Goal: Task Accomplishment & Management: Complete application form

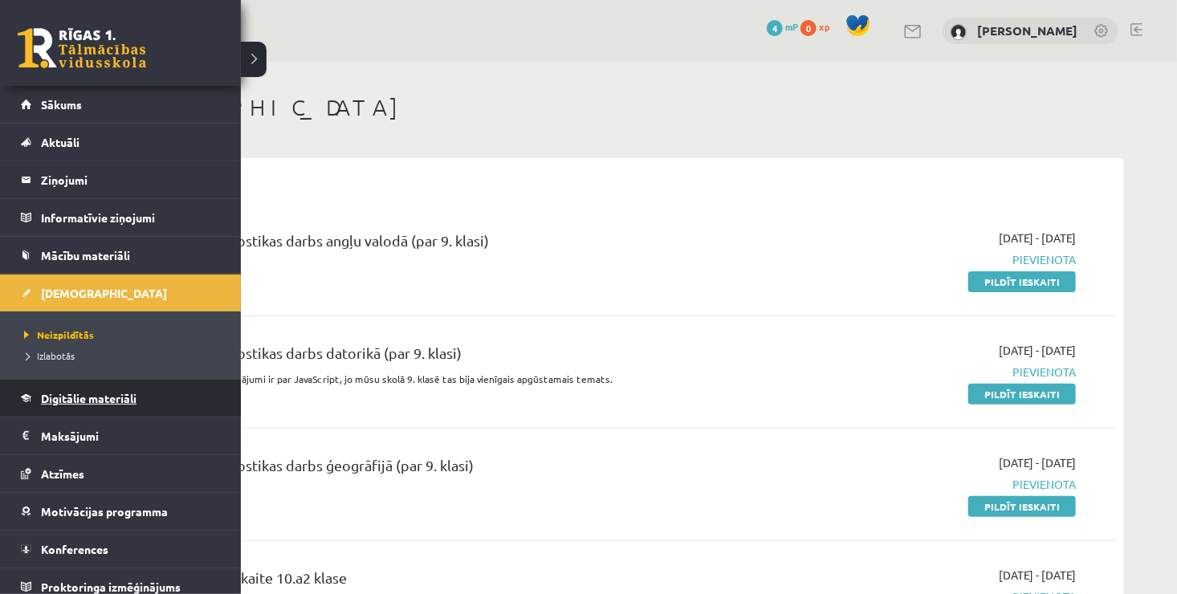
click at [125, 404] on link "Digitālie materiāli" at bounding box center [121, 398] width 200 height 37
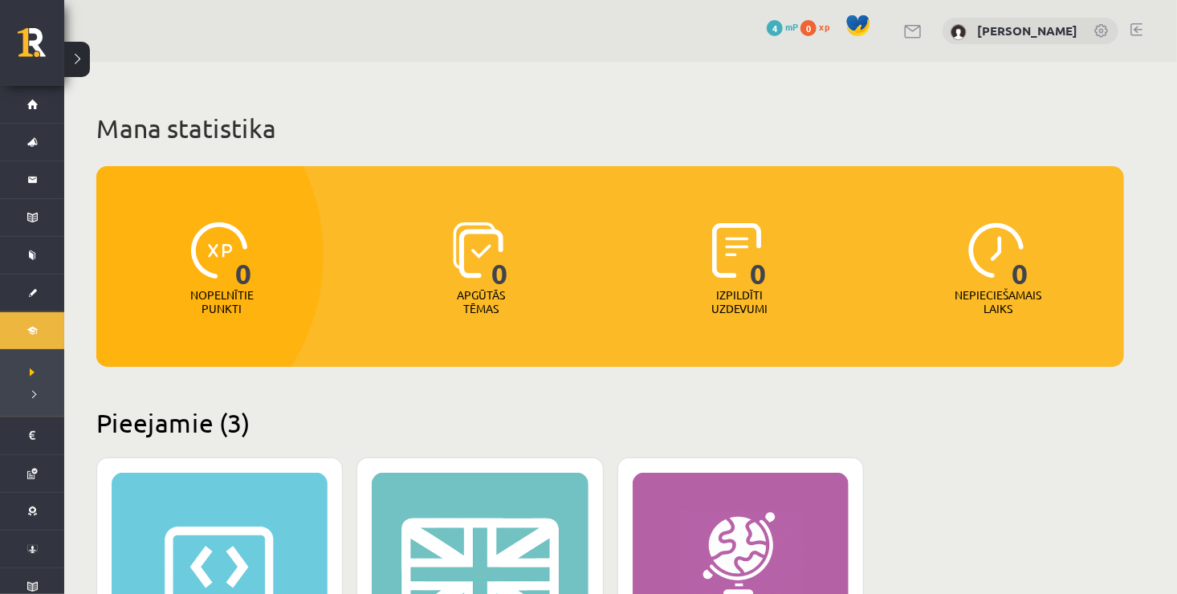
scroll to position [504, 0]
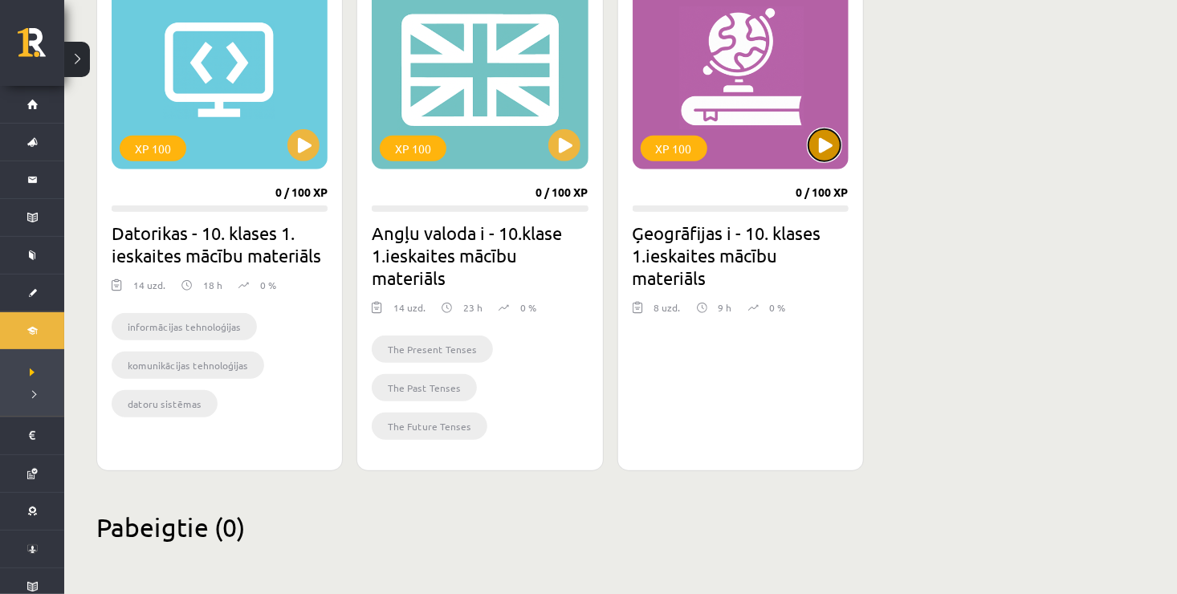
click at [819, 144] on button at bounding box center [824, 145] width 32 height 32
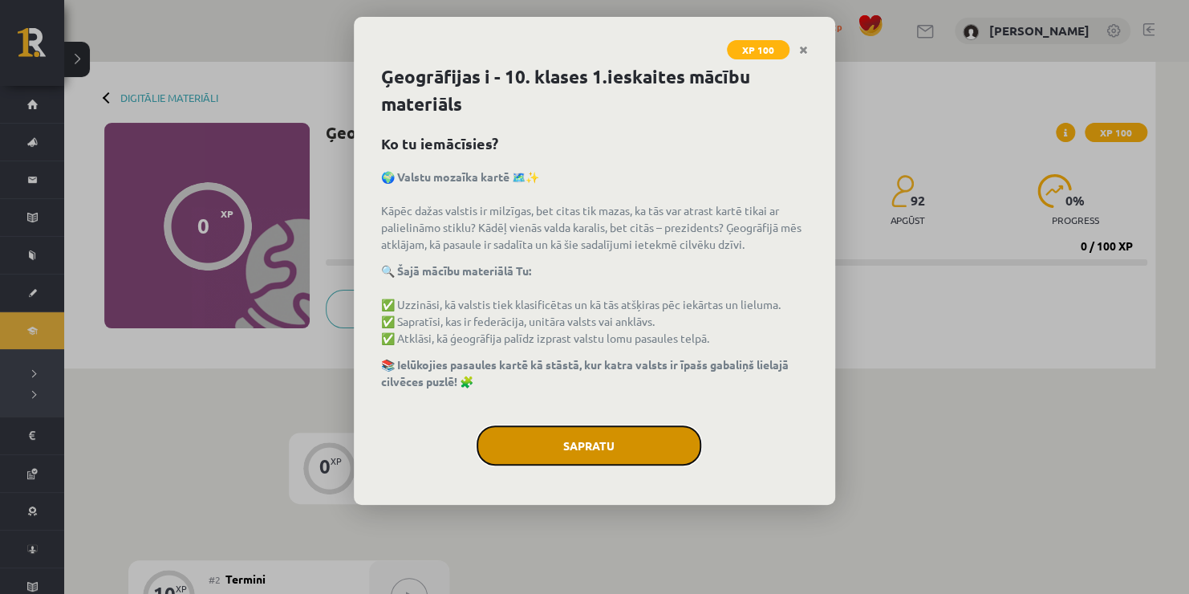
click at [552, 441] on button "Sapratu" at bounding box center [589, 445] width 225 height 40
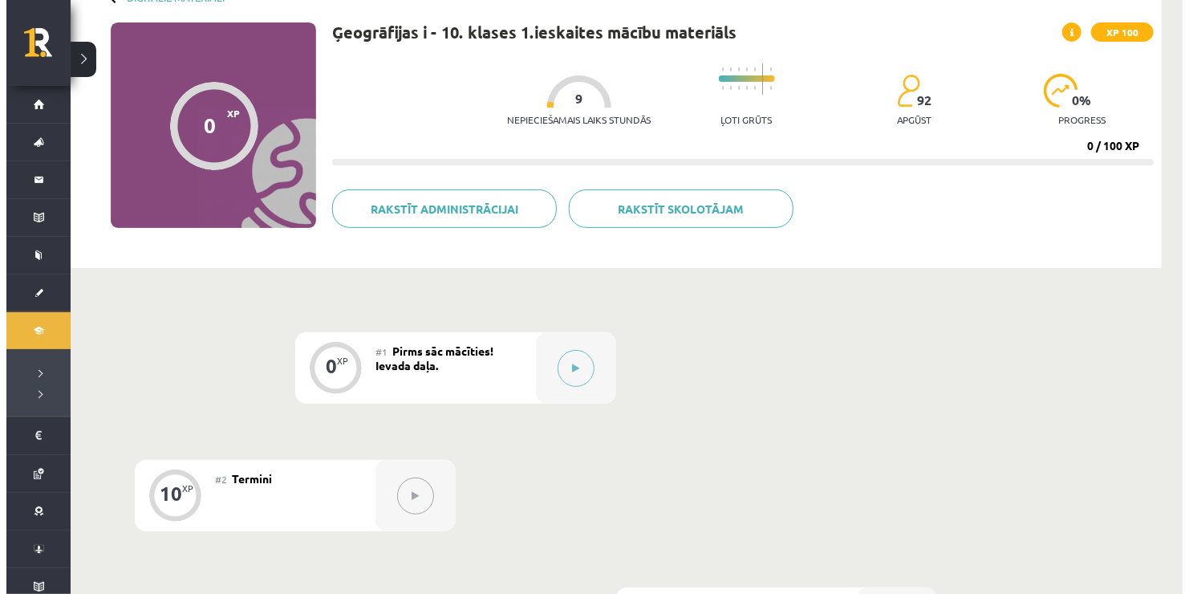
scroll to position [96, 0]
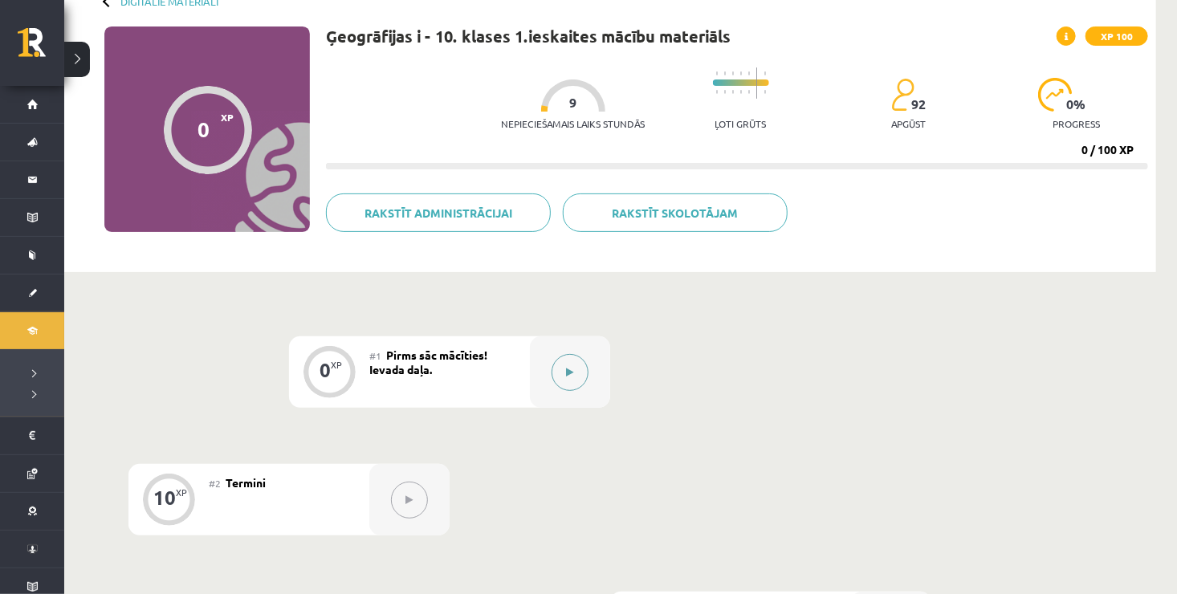
click at [577, 372] on button at bounding box center [569, 372] width 37 height 37
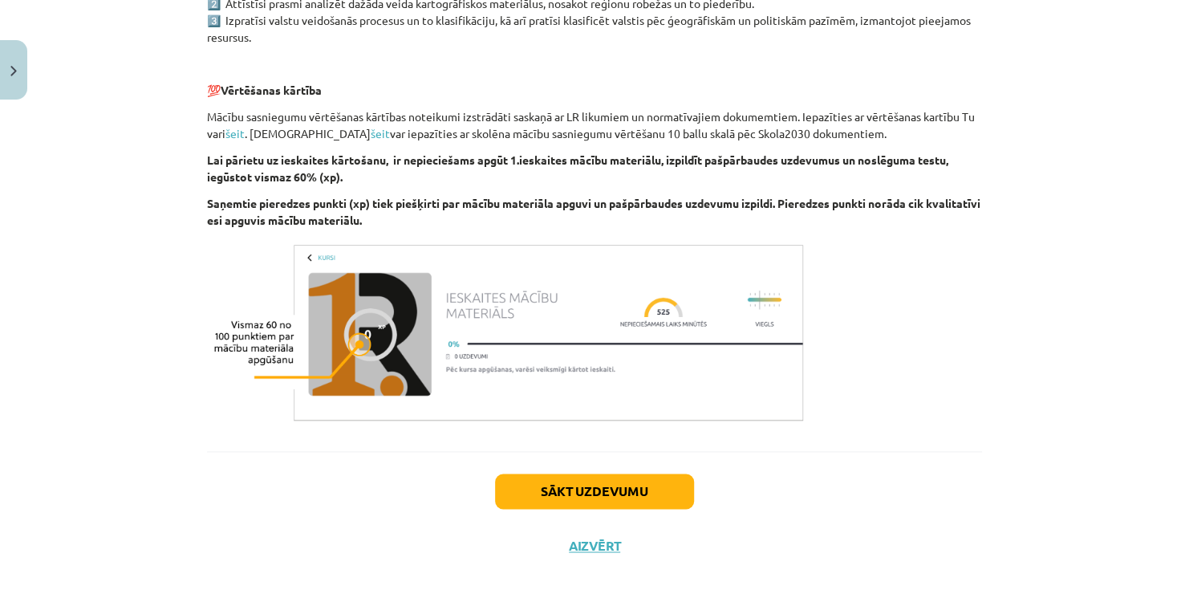
scroll to position [916, 0]
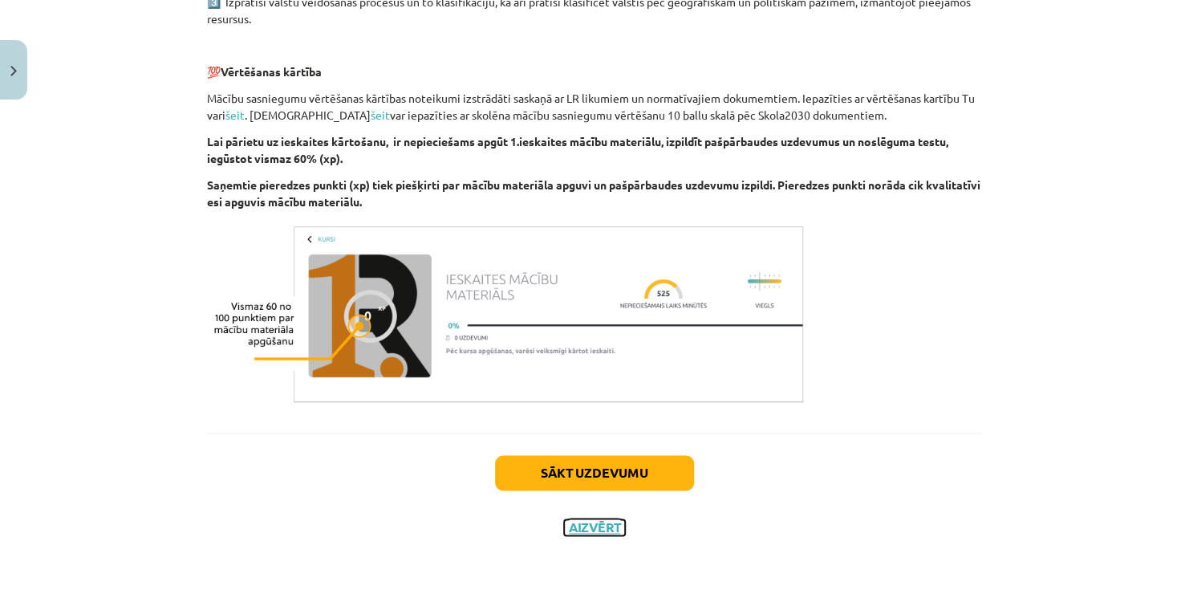
click at [612, 523] on button "Aizvērt" at bounding box center [594, 527] width 61 height 16
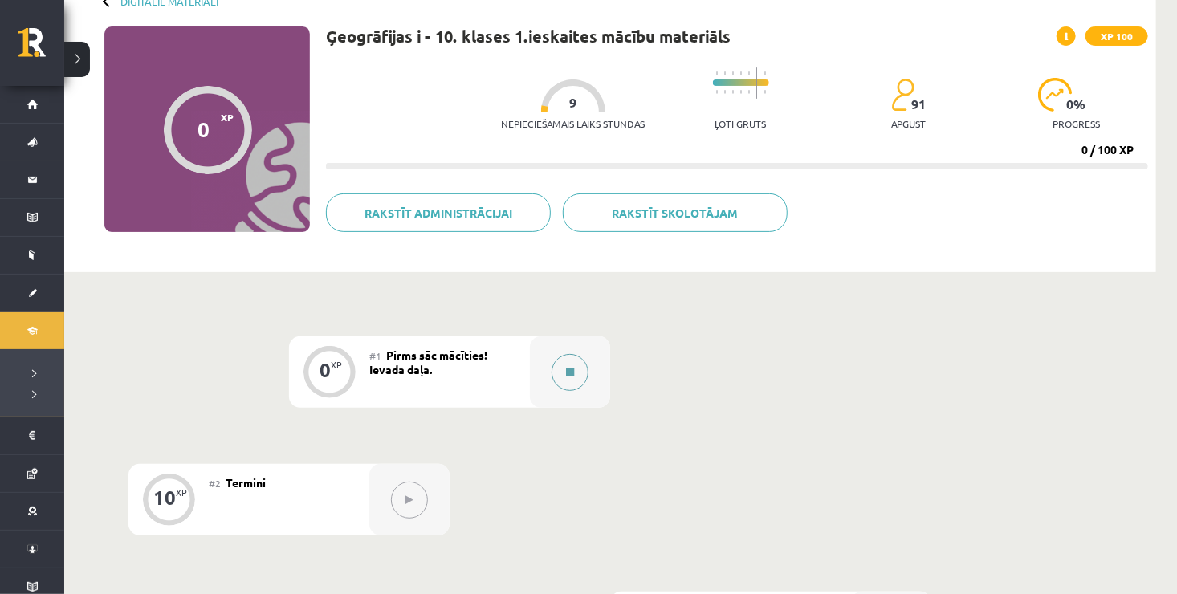
click at [559, 372] on button at bounding box center [569, 372] width 37 height 37
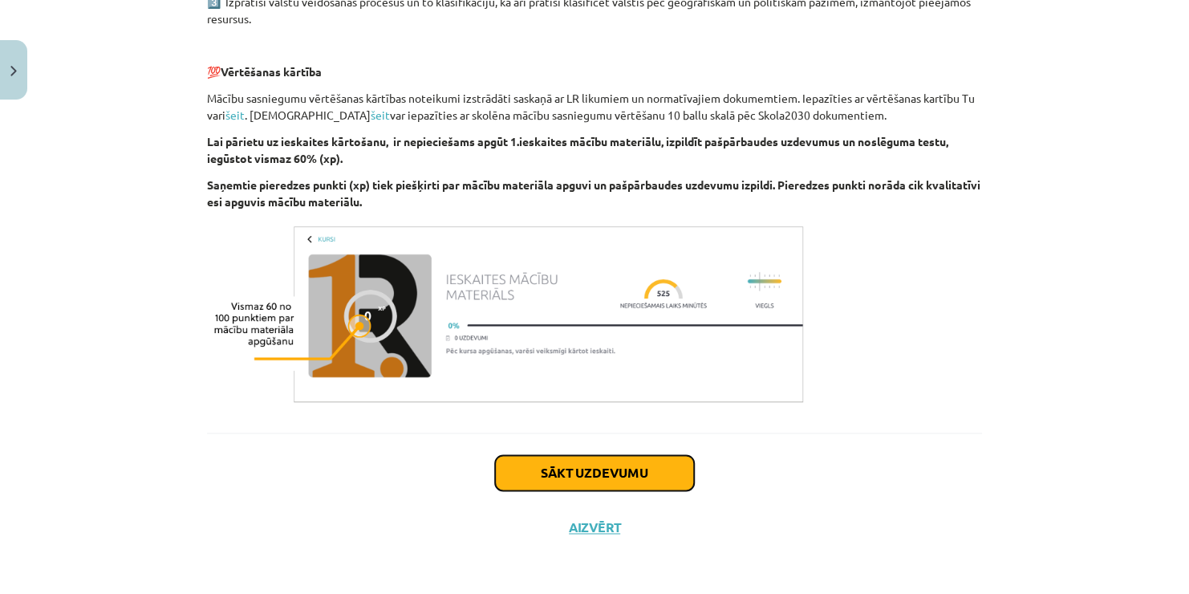
click at [614, 457] on button "Sākt uzdevumu" at bounding box center [594, 472] width 199 height 35
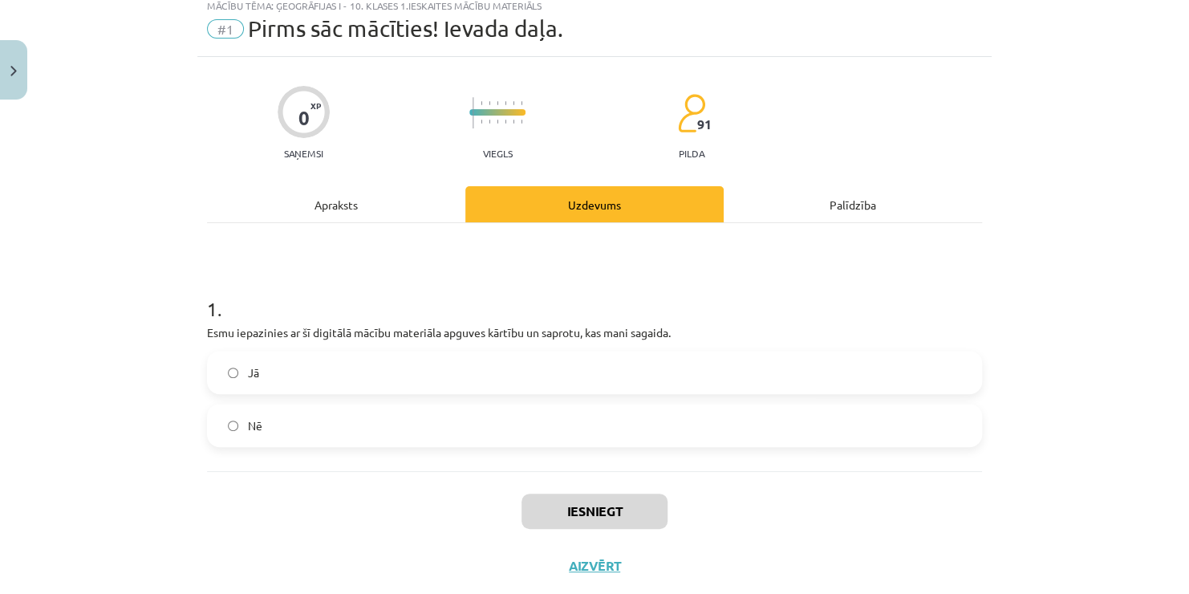
scroll to position [40, 0]
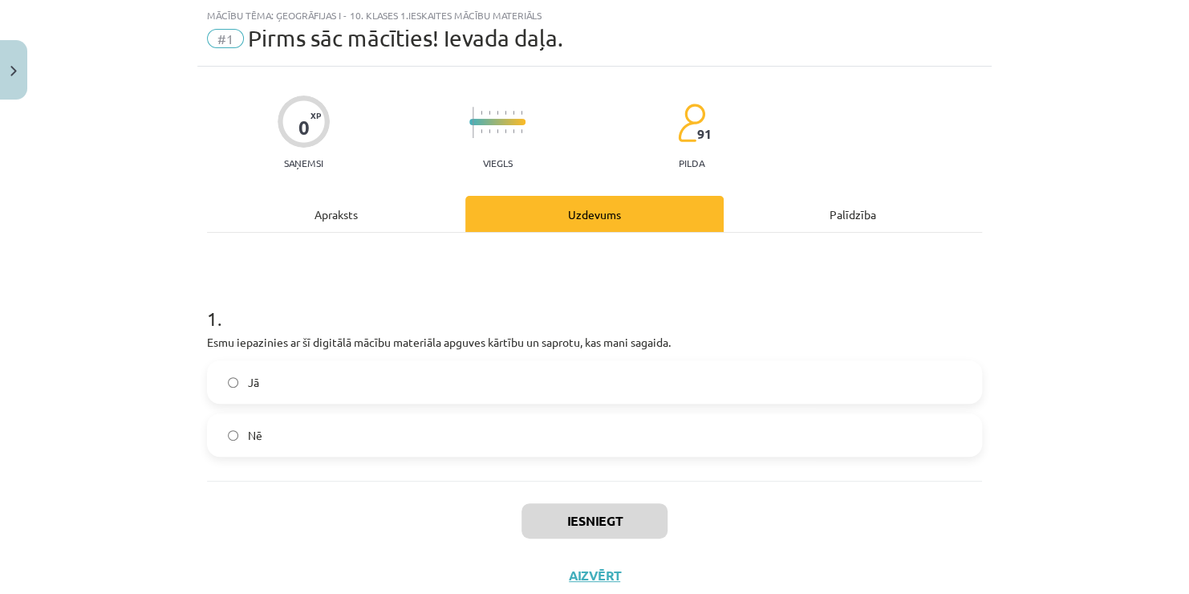
click at [428, 383] on label "Jā" at bounding box center [595, 382] width 772 height 40
click at [562, 517] on button "Iesniegt" at bounding box center [595, 520] width 146 height 35
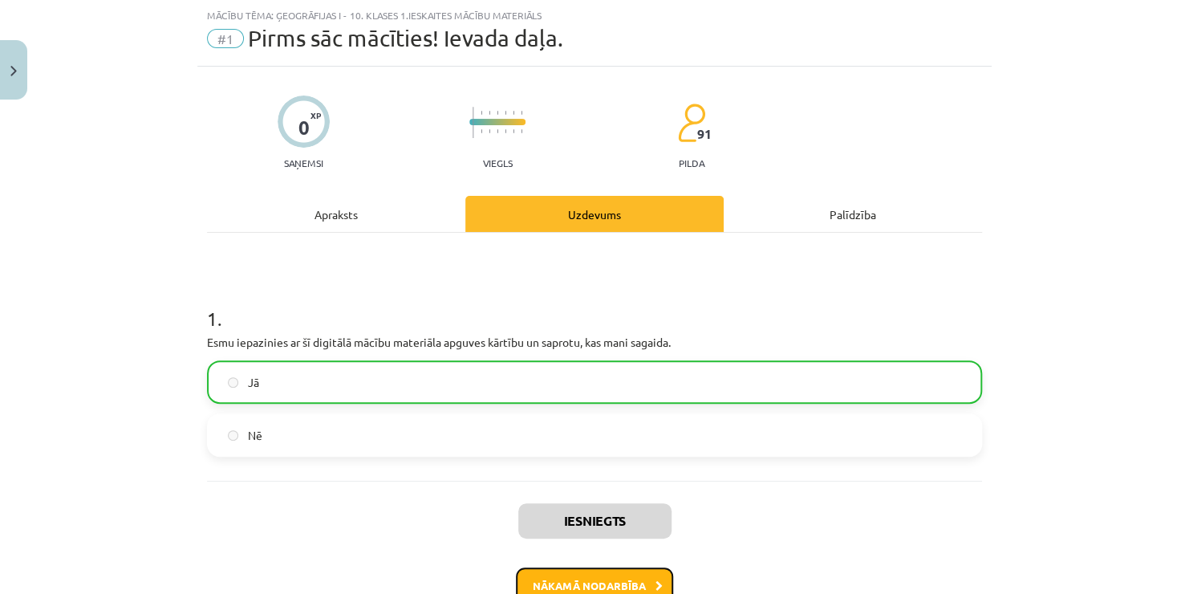
click at [640, 574] on button "Nākamā nodarbība" at bounding box center [594, 585] width 157 height 37
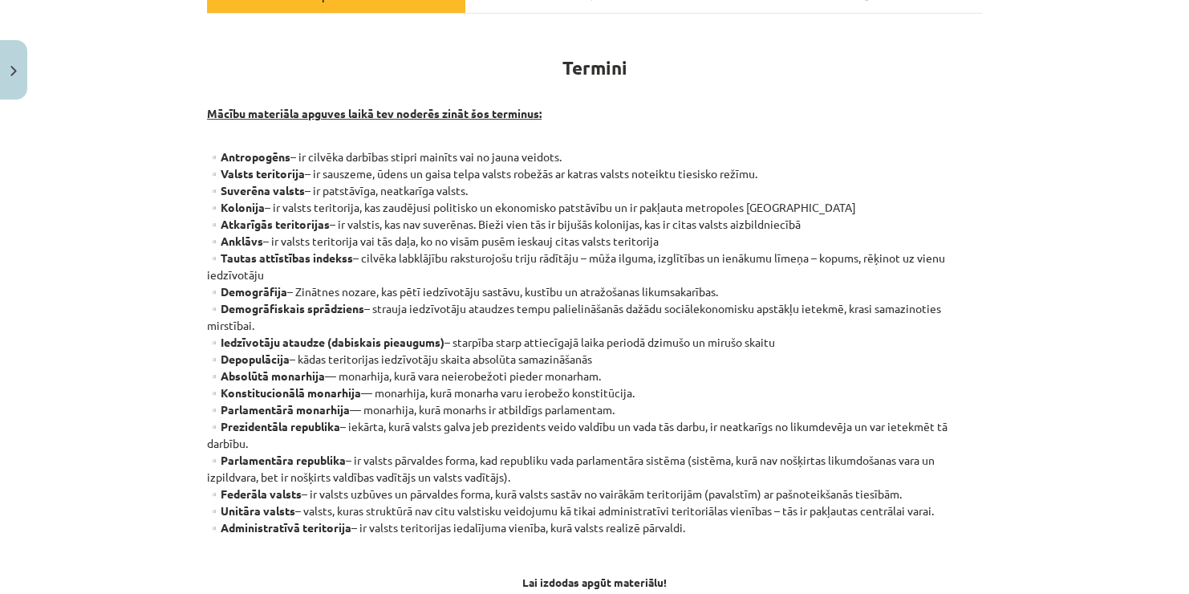
scroll to position [273, 0]
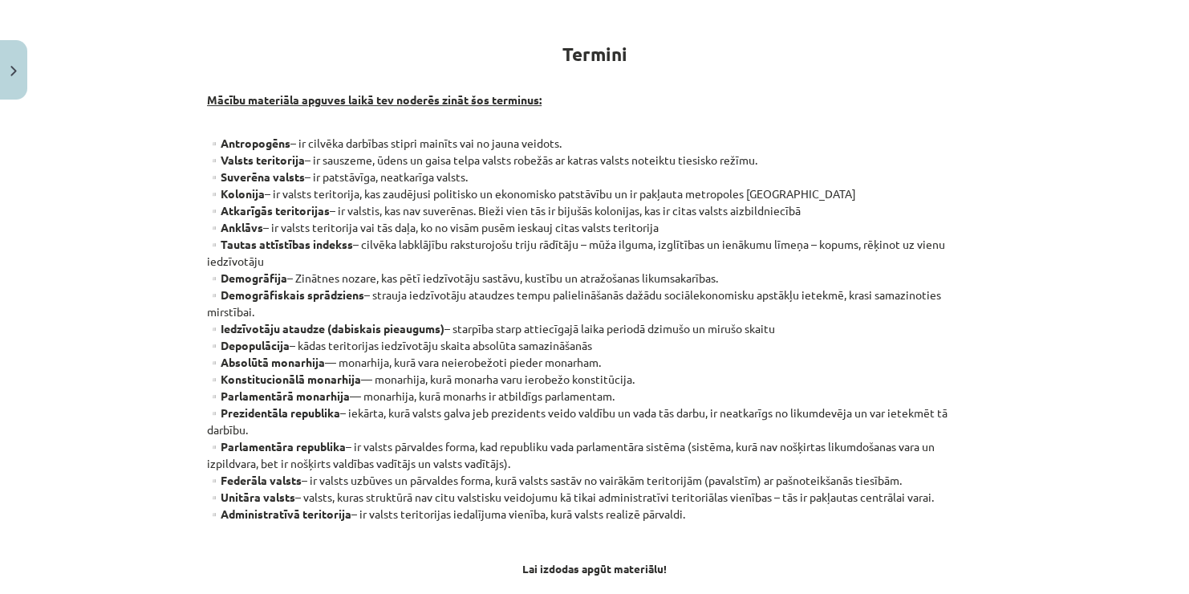
click at [1026, 57] on div "Mācību tēma: Ģeogrāfijas i - 10. klases 1.ieskaites mācību materiāls #2 Termini…" at bounding box center [594, 297] width 1189 height 594
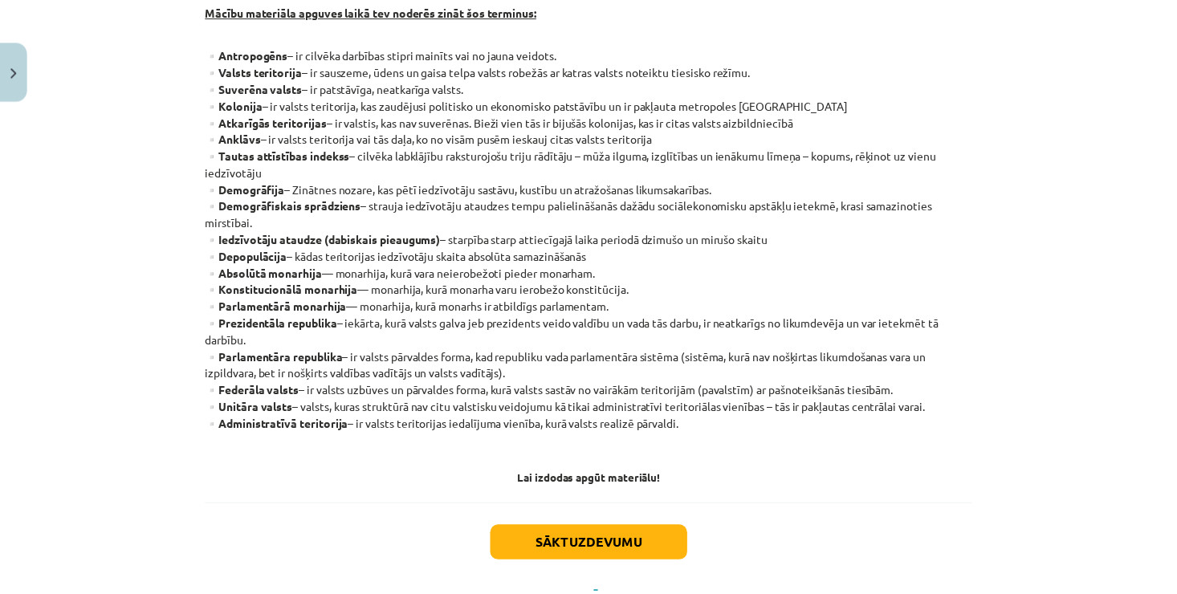
scroll to position [433, 0]
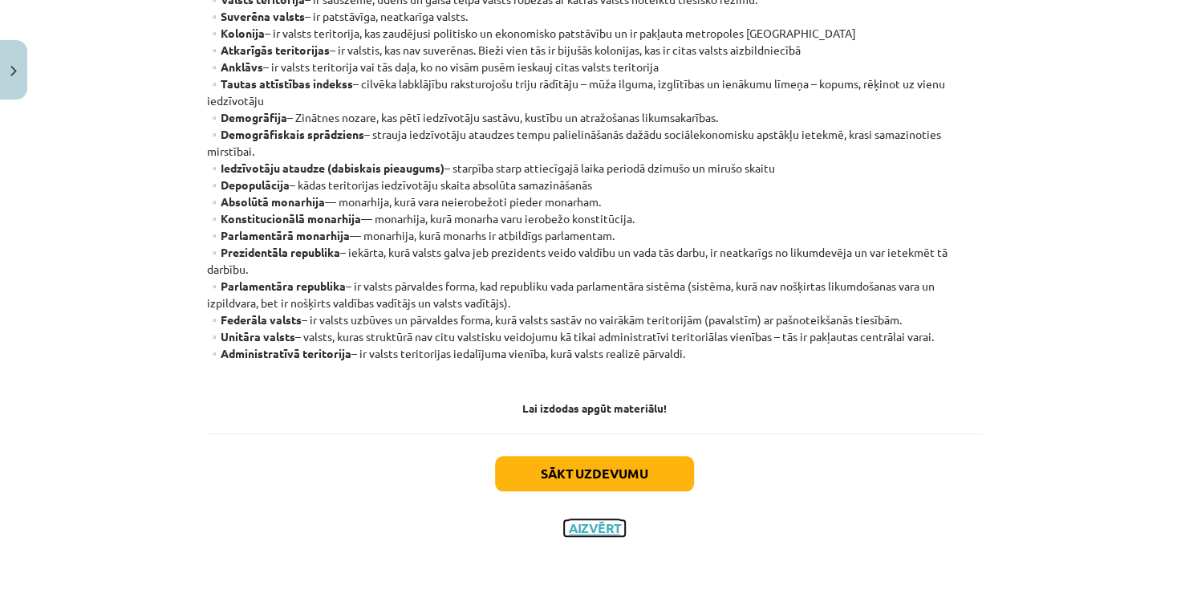
click at [603, 526] on button "Aizvērt" at bounding box center [594, 528] width 61 height 16
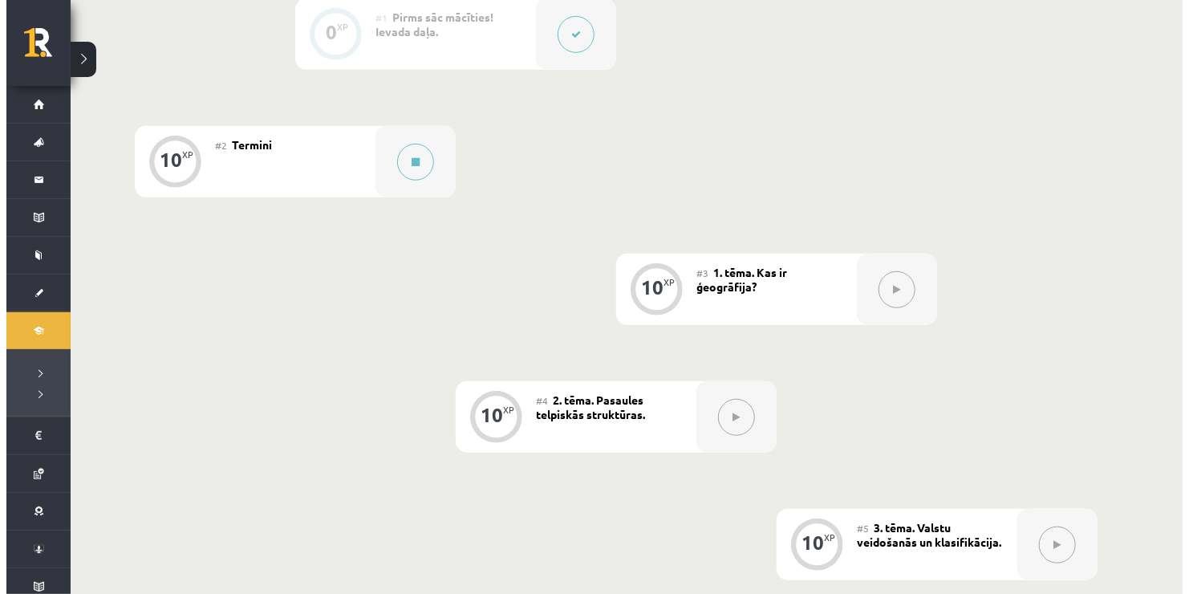
scroll to position [449, 0]
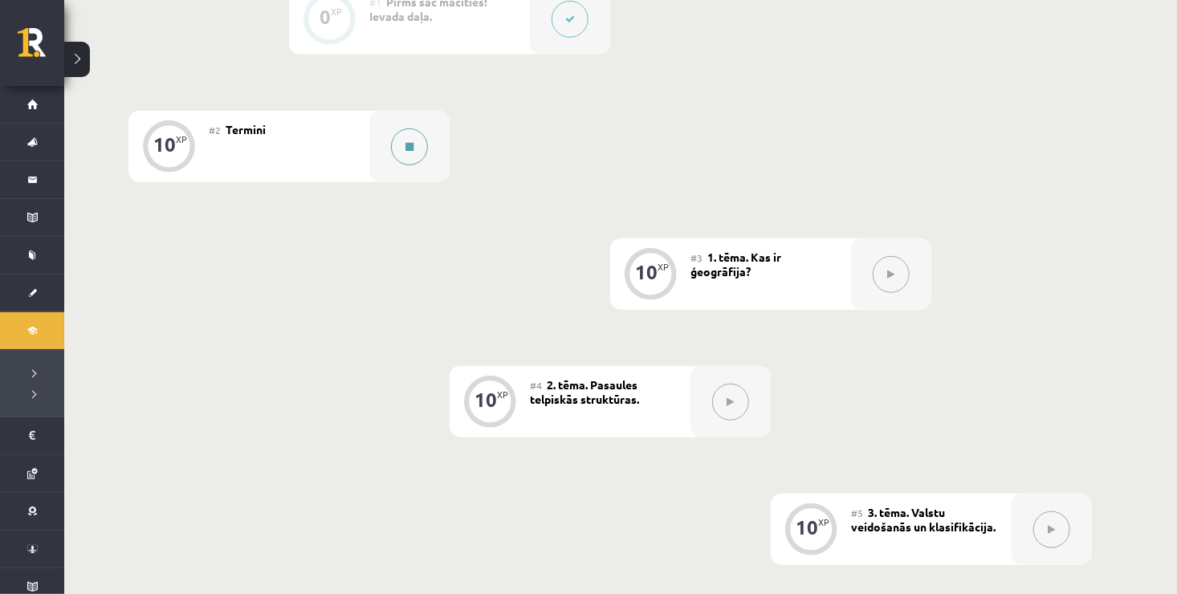
click at [405, 155] on button at bounding box center [409, 146] width 37 height 37
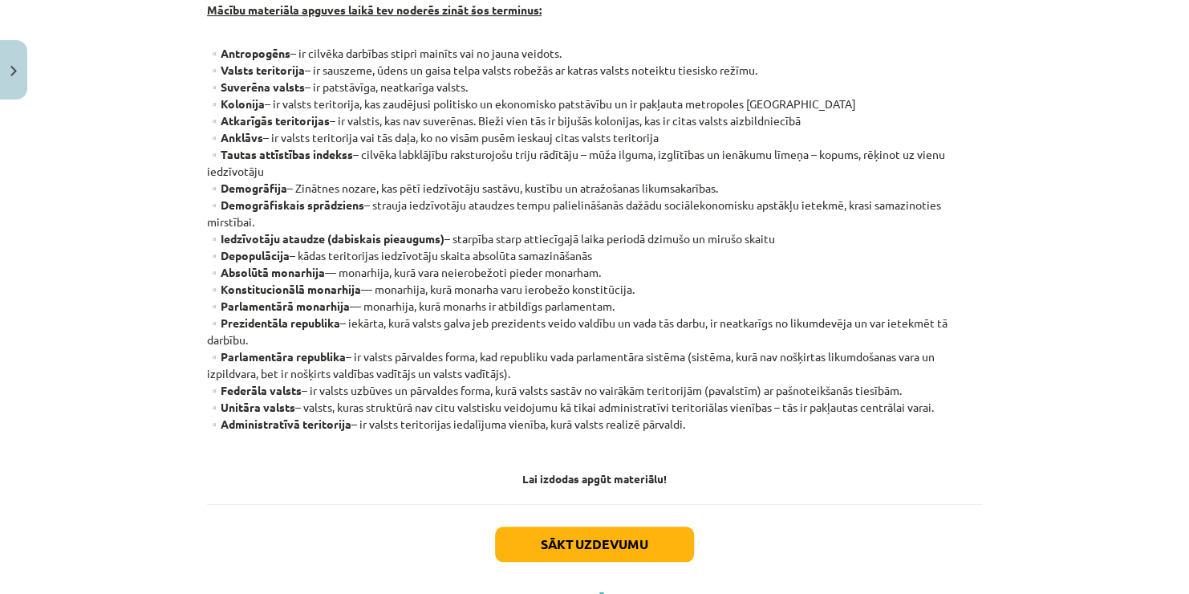
scroll to position [433, 0]
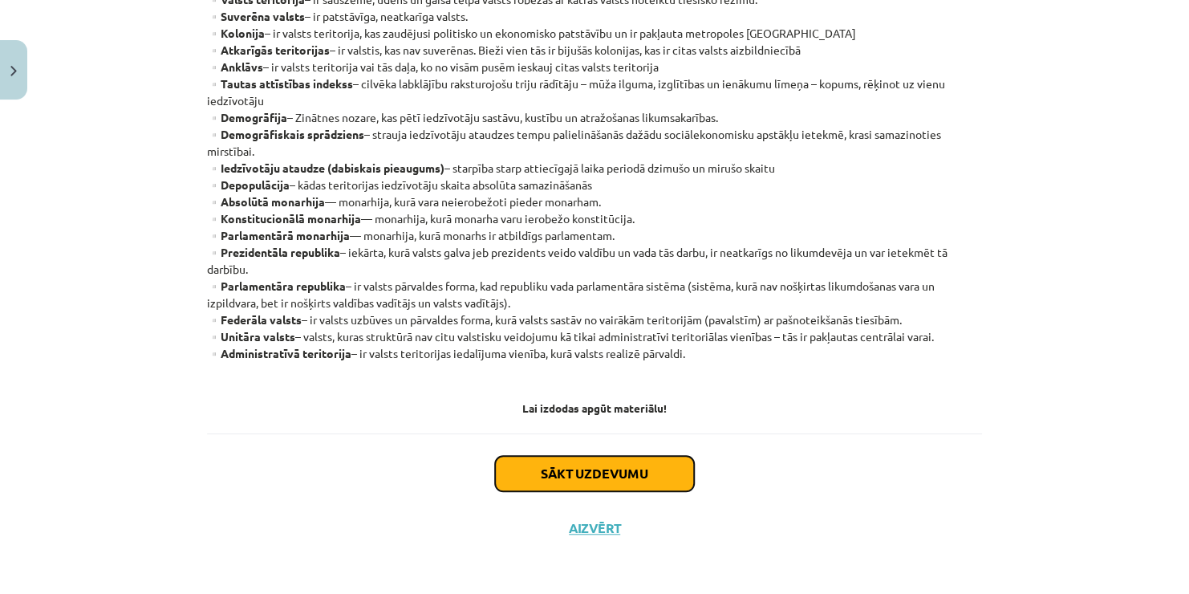
click at [576, 471] on button "Sākt uzdevumu" at bounding box center [594, 473] width 199 height 35
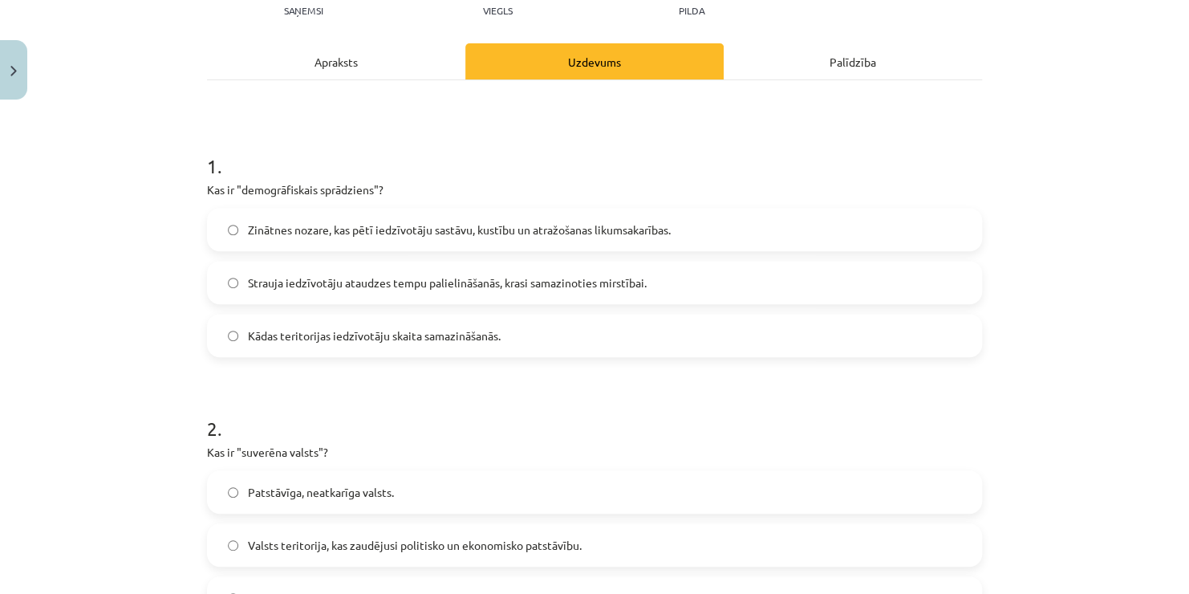
scroll to position [40, 0]
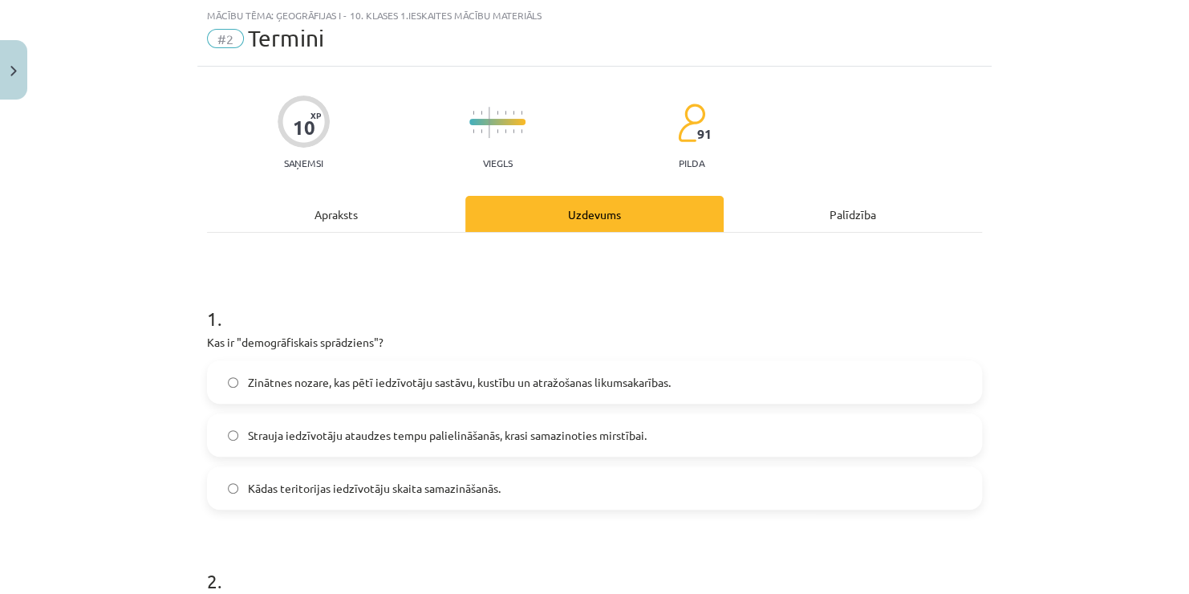
click at [534, 433] on span "Strauja iedzīvotāju ataudzes tempu palielināšanās, krasi samazinoties mirstībai." at bounding box center [447, 435] width 399 height 17
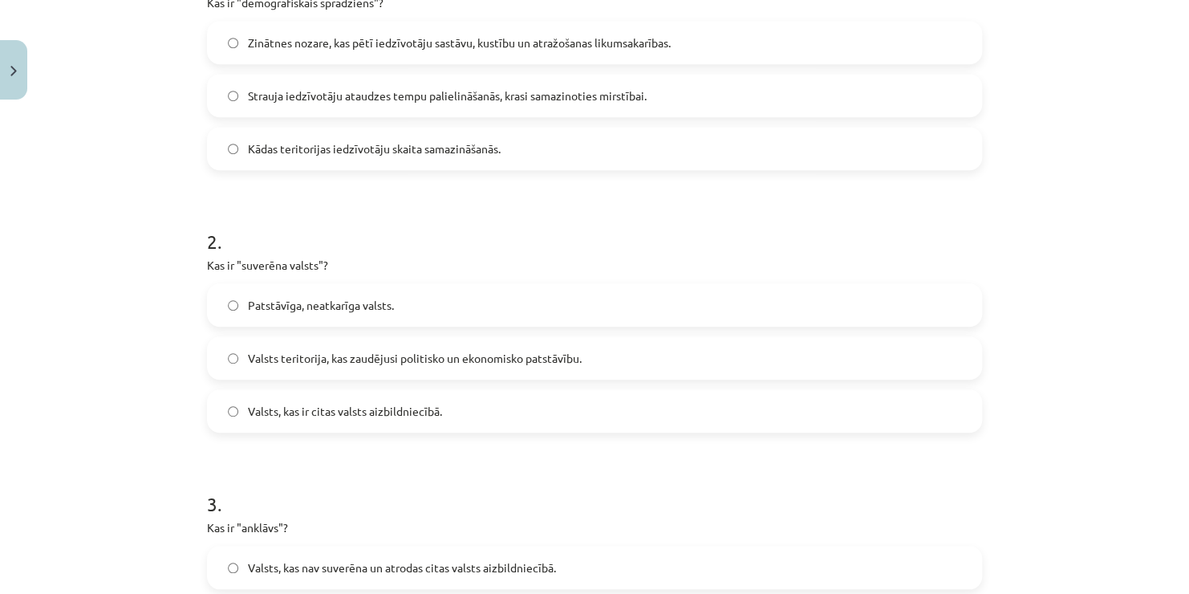
scroll to position [393, 0]
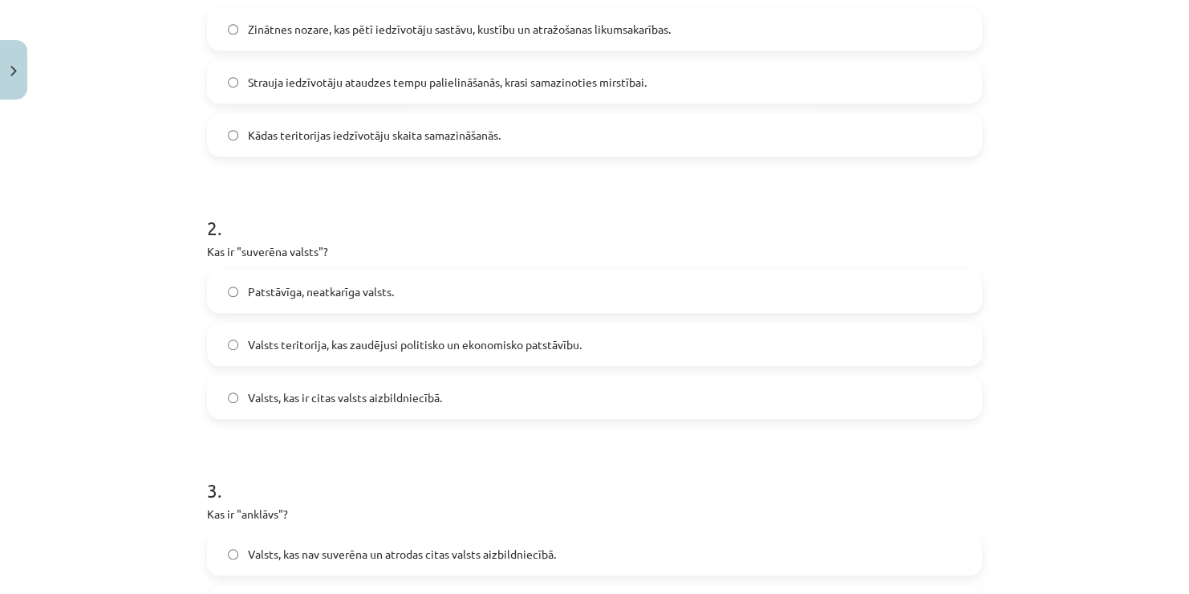
click at [396, 279] on label "Patstāvīga, neatkarīga valsts." at bounding box center [595, 291] width 772 height 40
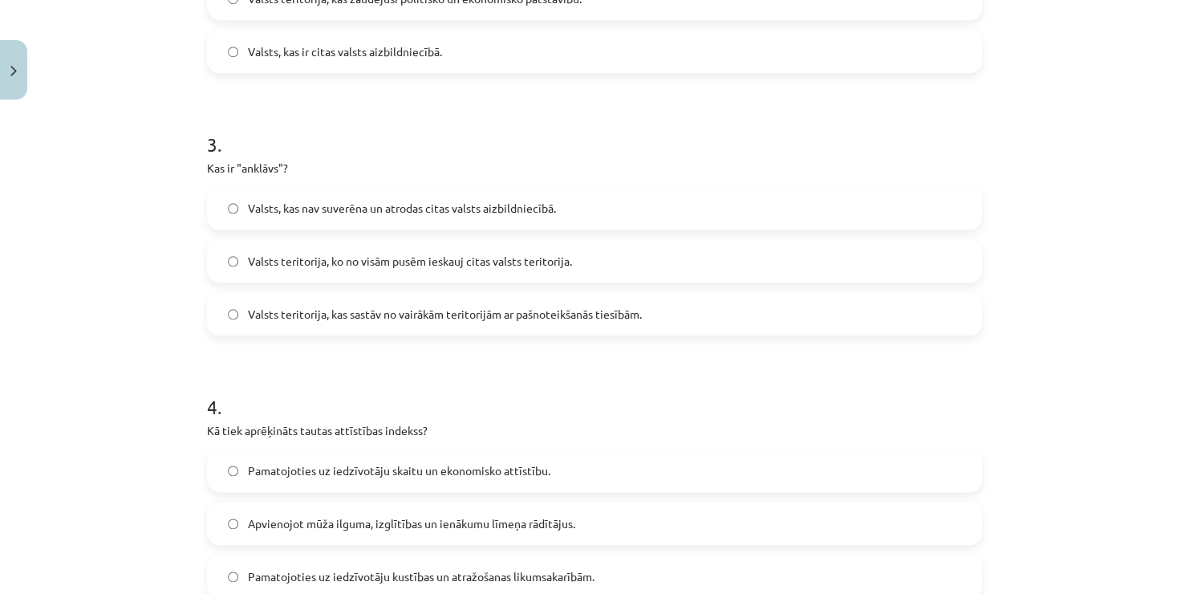
scroll to position [746, 0]
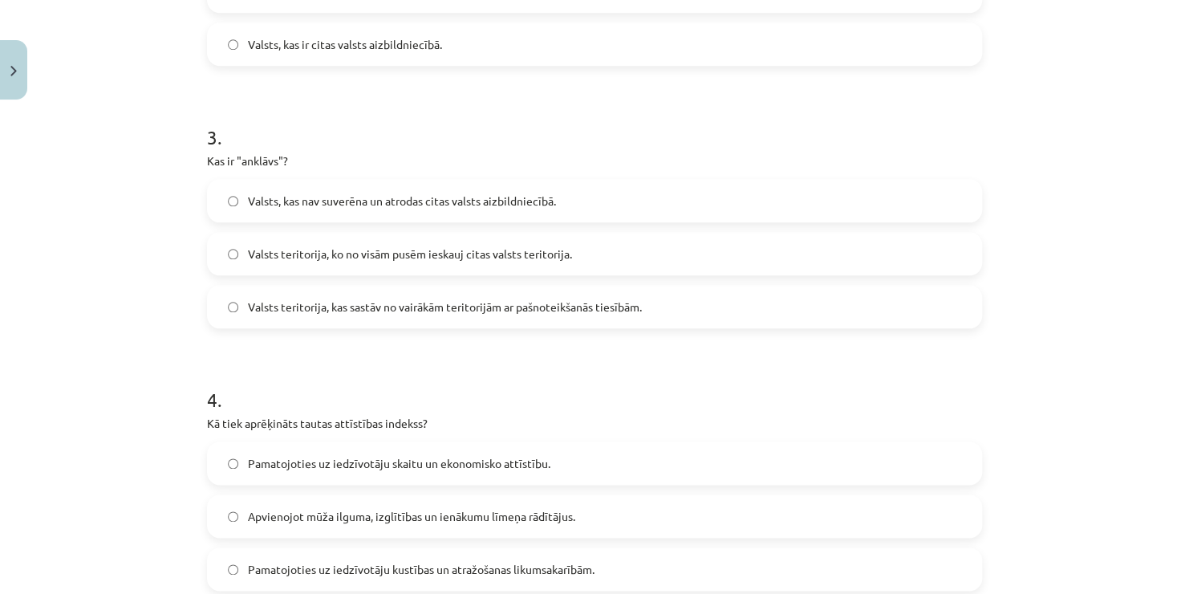
click at [321, 263] on label "Valsts teritorija, ko no visām pusēm ieskauj citas valsts teritorija." at bounding box center [595, 254] width 772 height 40
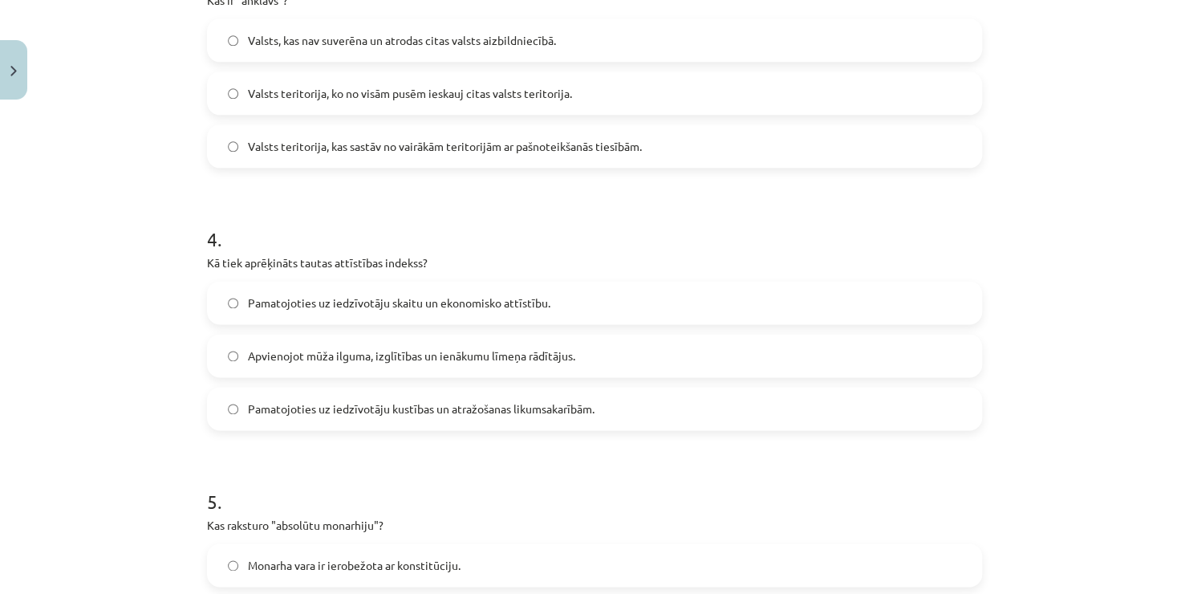
scroll to position [939, 0]
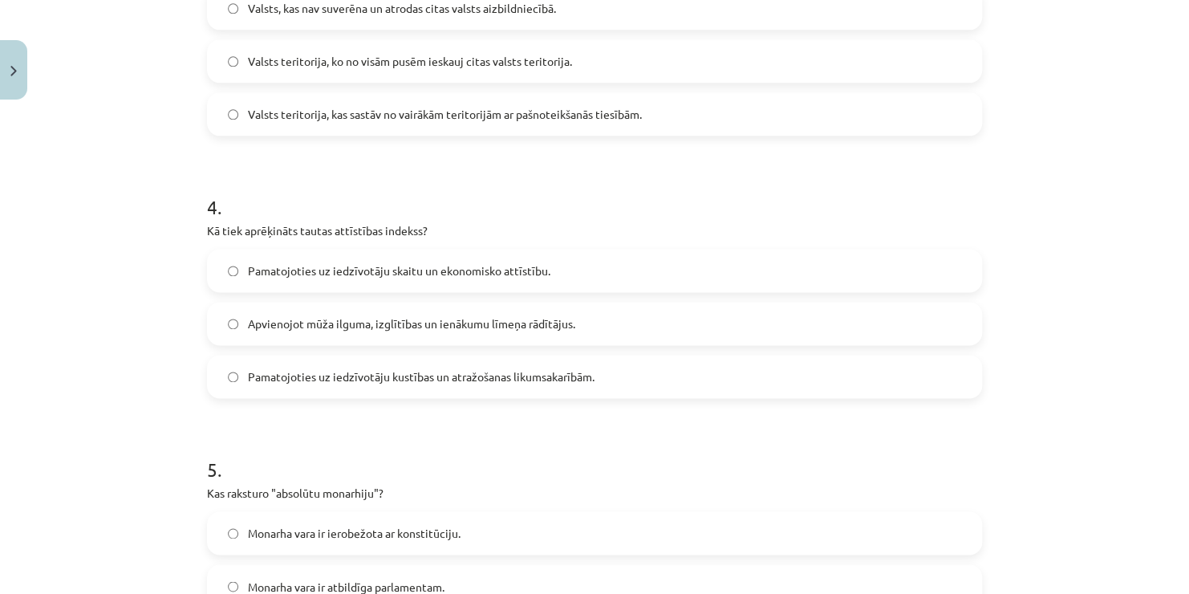
click at [215, 266] on label "Pamatojoties uz iedzīvotāju skaitu un ekonomisko attīstību." at bounding box center [595, 270] width 772 height 40
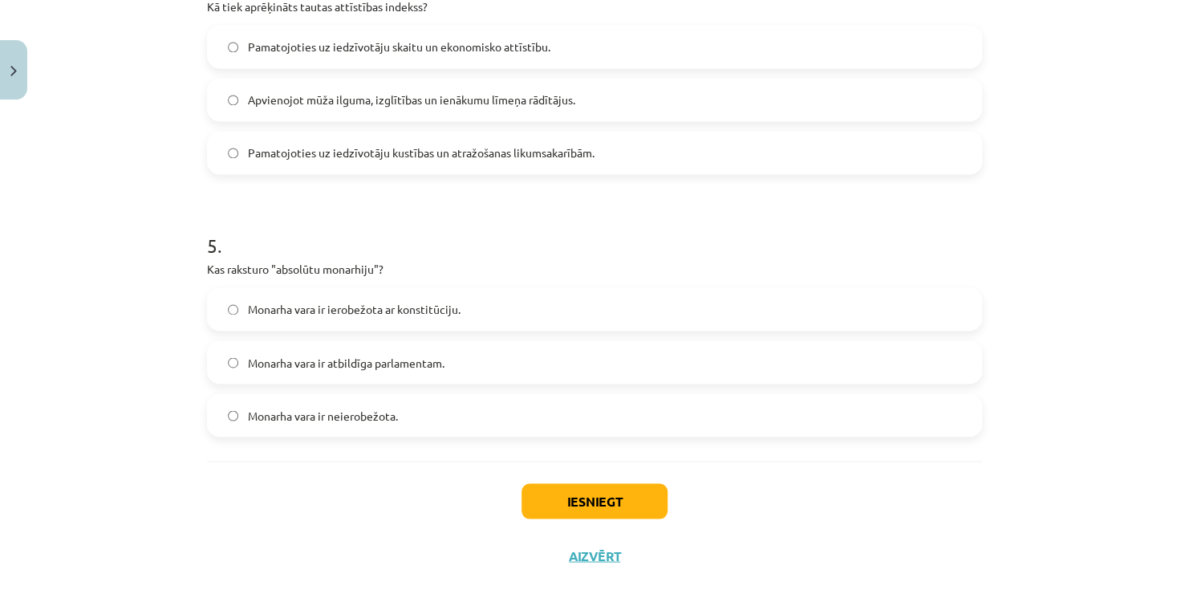
scroll to position [1164, 0]
click at [371, 408] on span "Monarha vara ir neierobežota." at bounding box center [323, 414] width 150 height 17
click at [559, 488] on button "Iesniegt" at bounding box center [595, 499] width 146 height 35
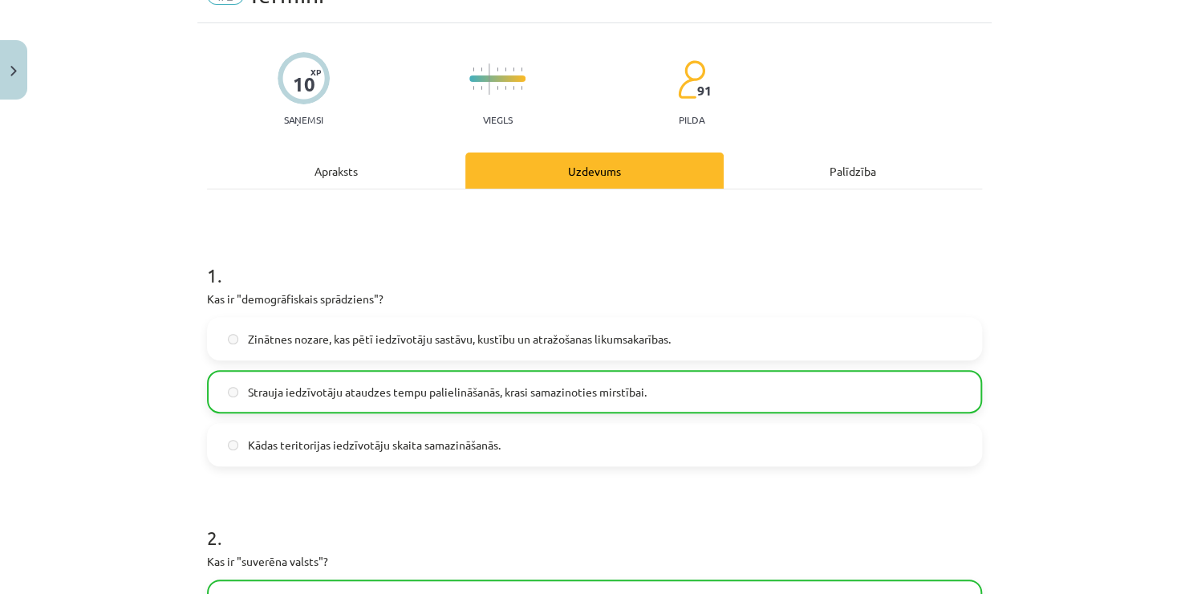
scroll to position [19, 0]
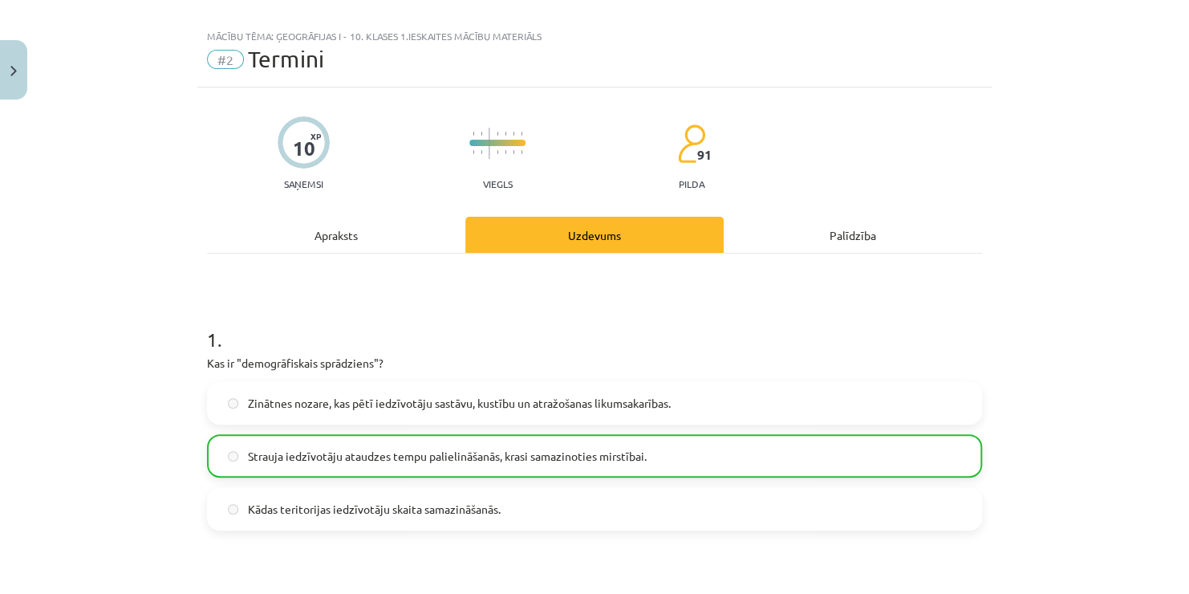
click at [1176, 581] on div "Mācību tēma: Ģeogrāfijas i - 10. klases 1.ieskaites mācību materiāls #2 Termini…" at bounding box center [594, 297] width 1189 height 594
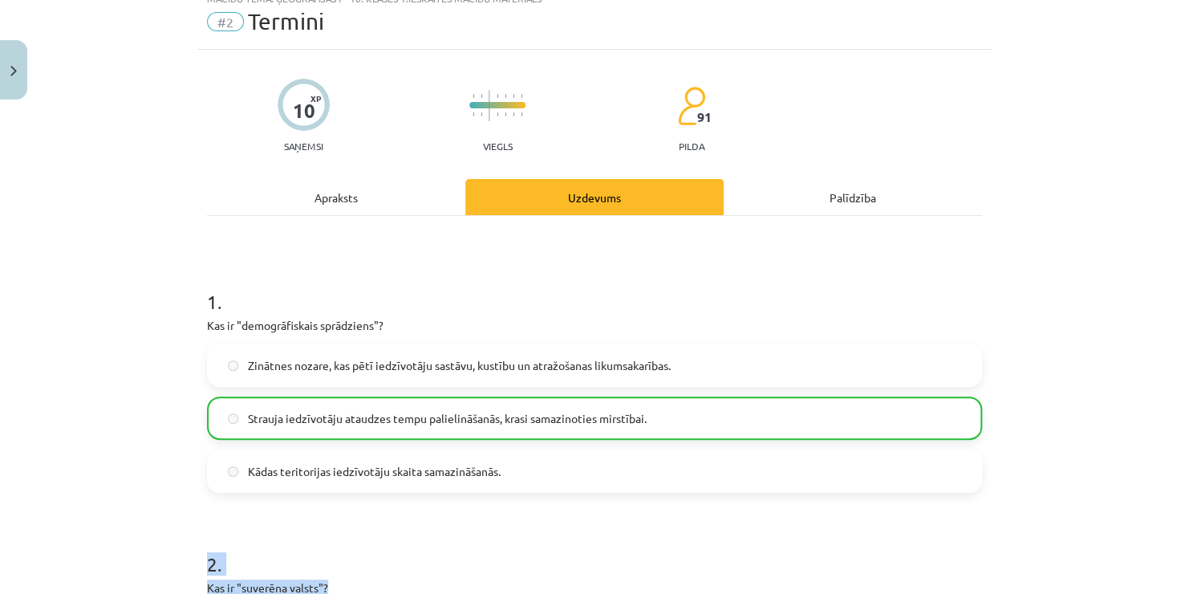
click at [1182, 583] on div "Mācību tēma: Ģeogrāfijas i - 10. klases 1.ieskaites mācību materiāls #2 Termini…" at bounding box center [594, 297] width 1189 height 594
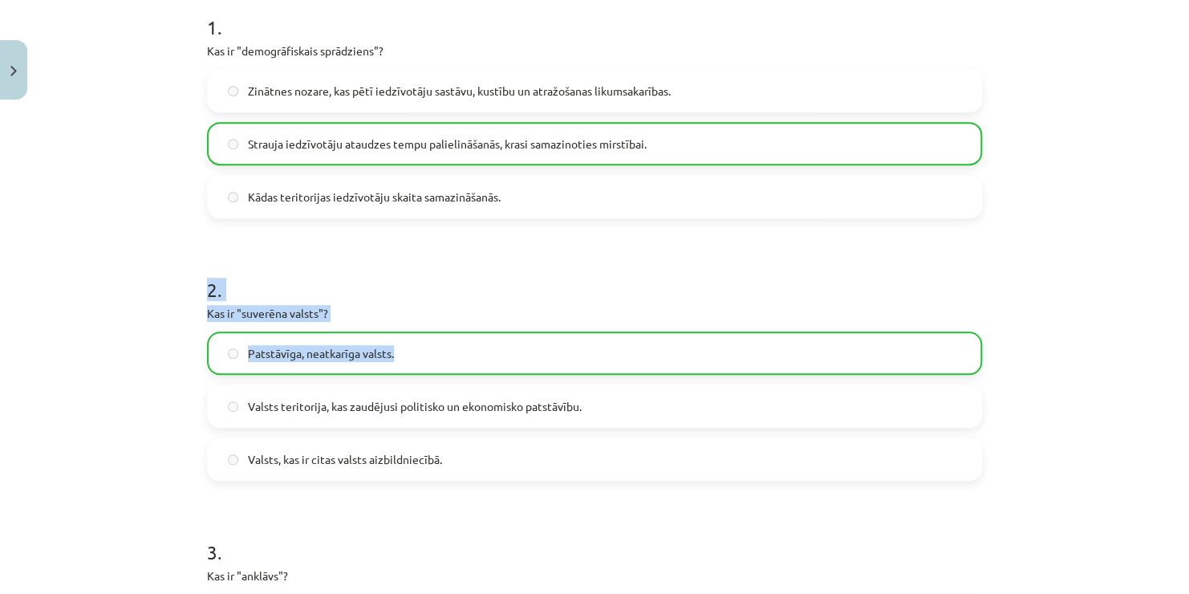
scroll to position [333, 0]
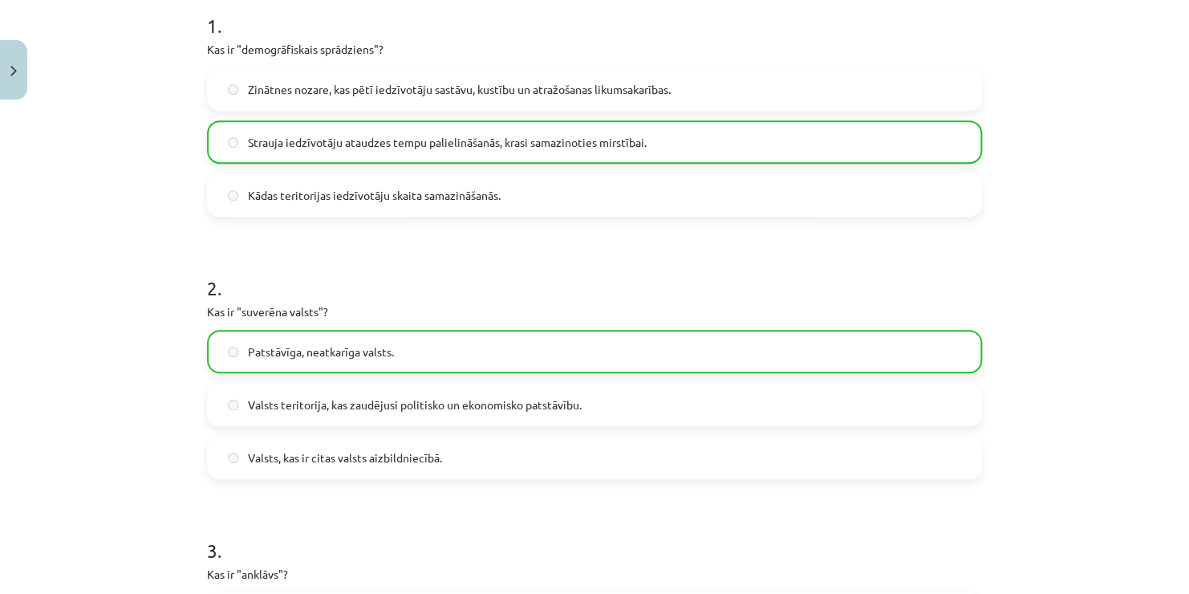
click at [1083, 438] on div "Mācību tēma: Ģeogrāfijas i - 10. klases 1.ieskaites mācību materiāls #2 Termini…" at bounding box center [594, 297] width 1189 height 594
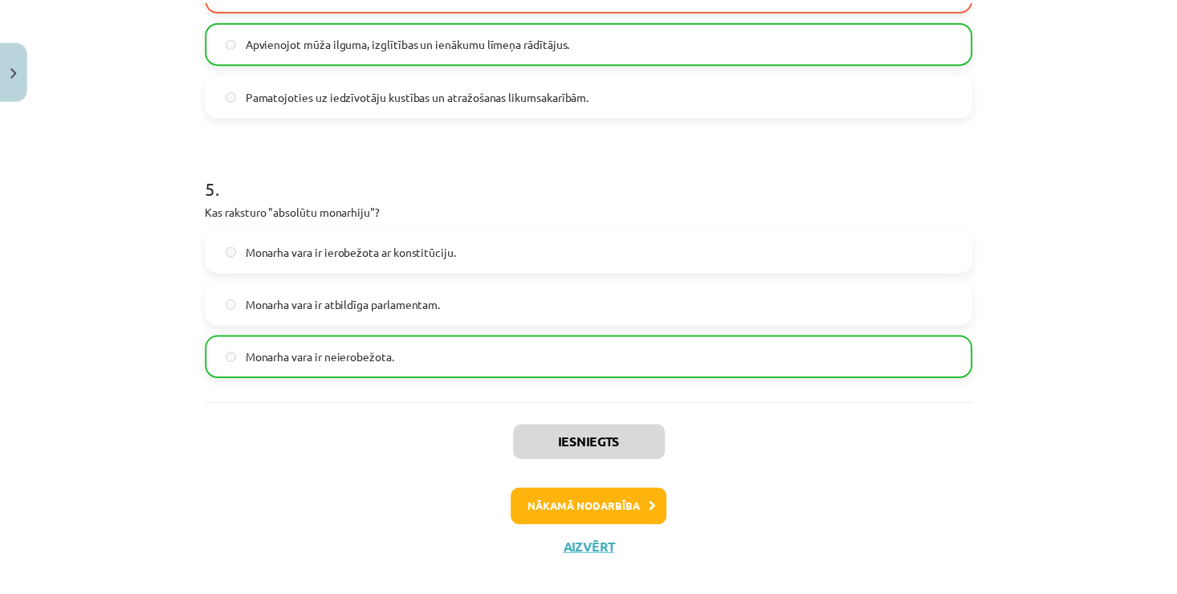
scroll to position [1242, 0]
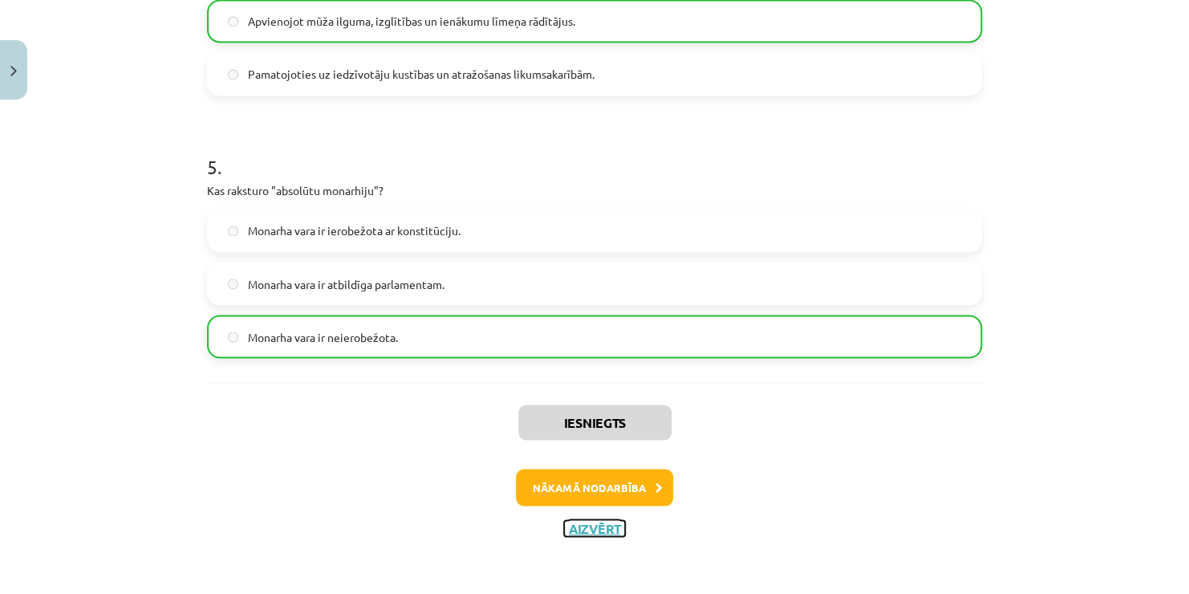
click at [572, 528] on button "Aizvērt" at bounding box center [594, 528] width 61 height 16
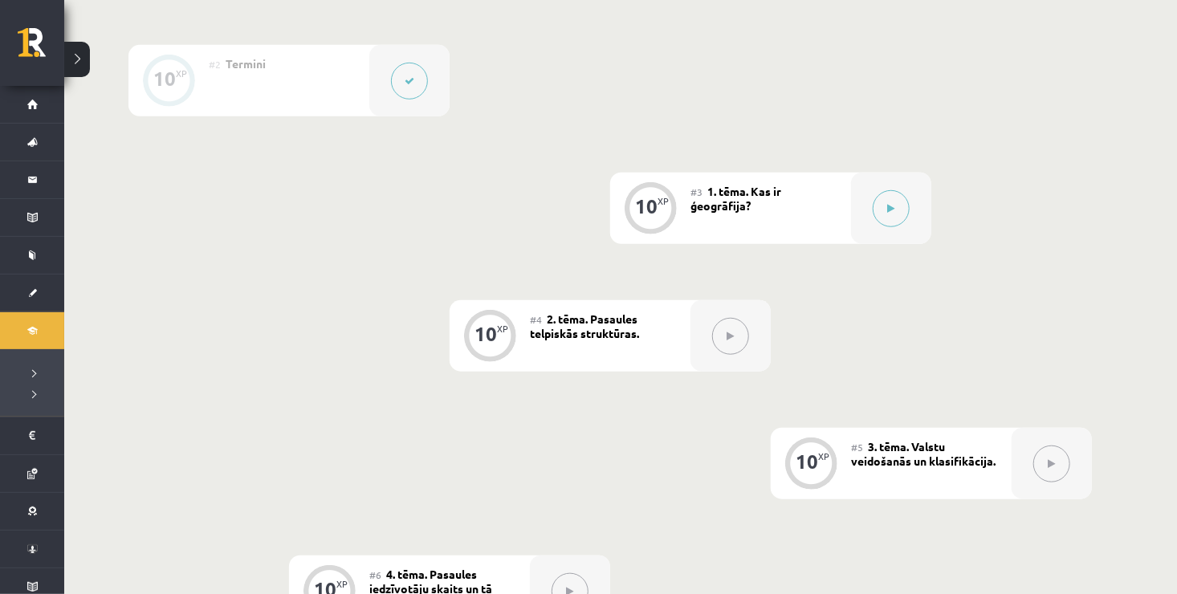
scroll to position [451, 0]
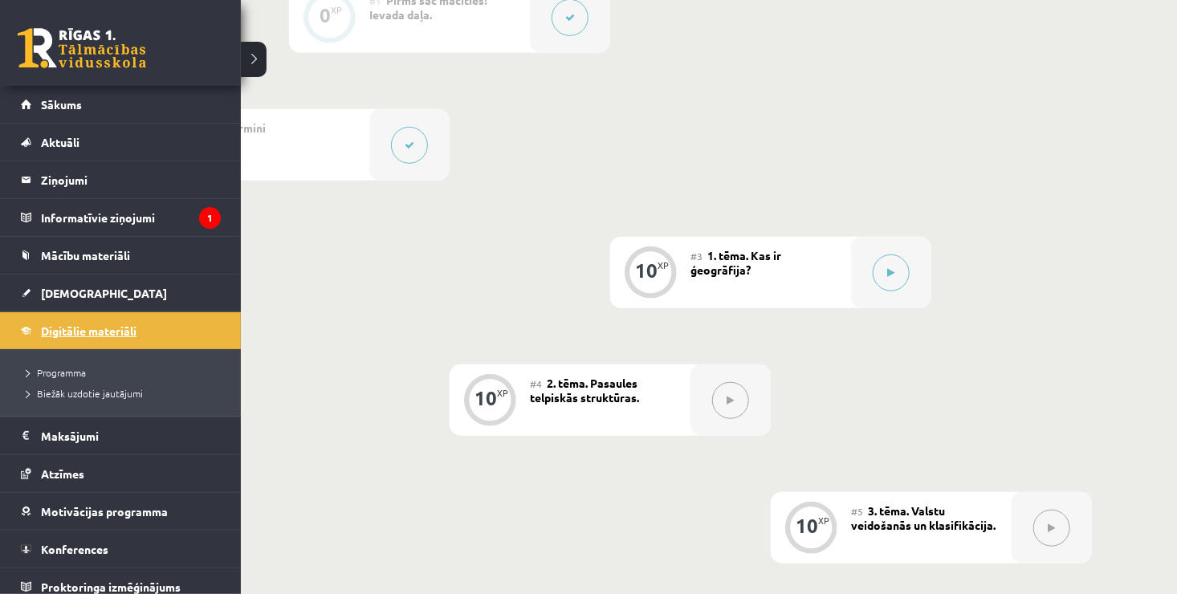
click at [91, 327] on span "Digitālie materiāli" at bounding box center [89, 330] width 96 height 14
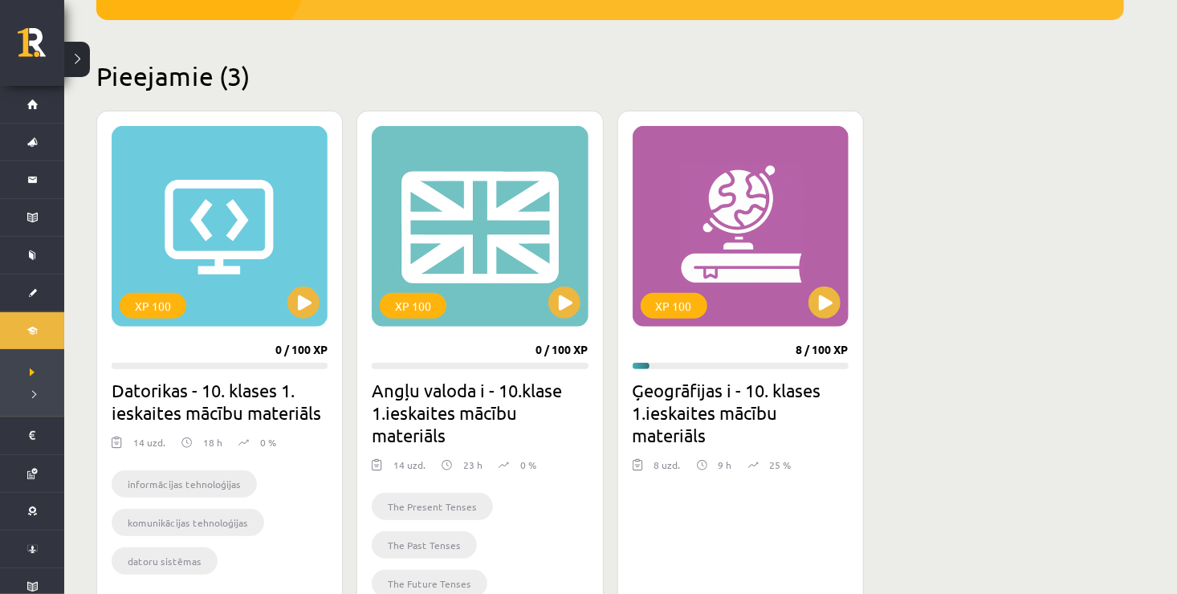
scroll to position [353, 0]
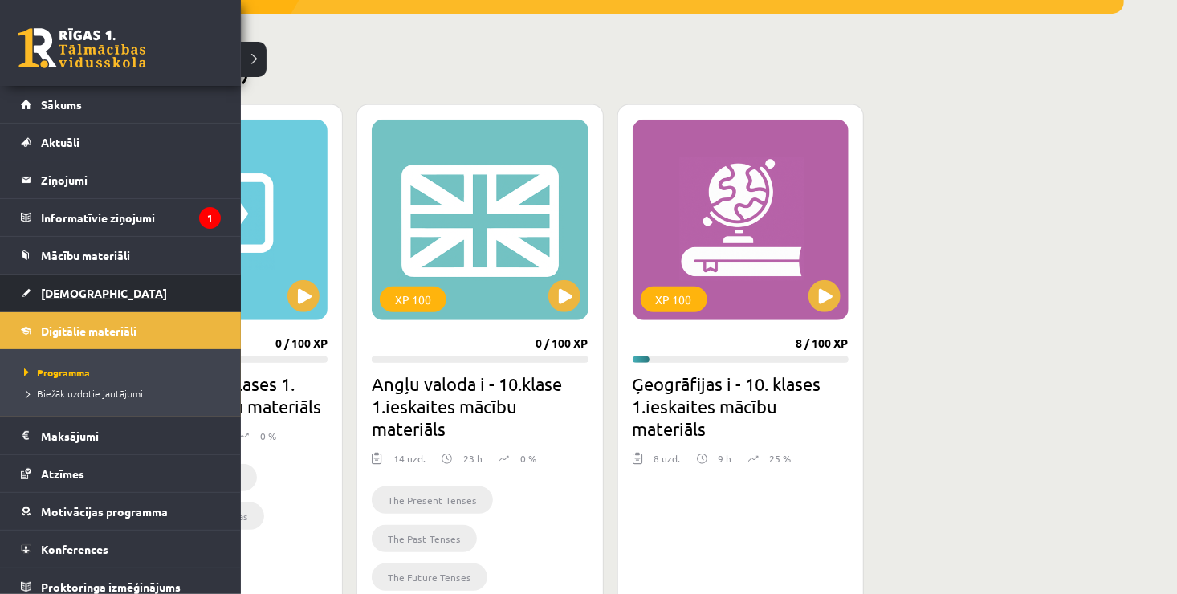
click at [66, 299] on link "[DEMOGRAPHIC_DATA]" at bounding box center [121, 292] width 200 height 37
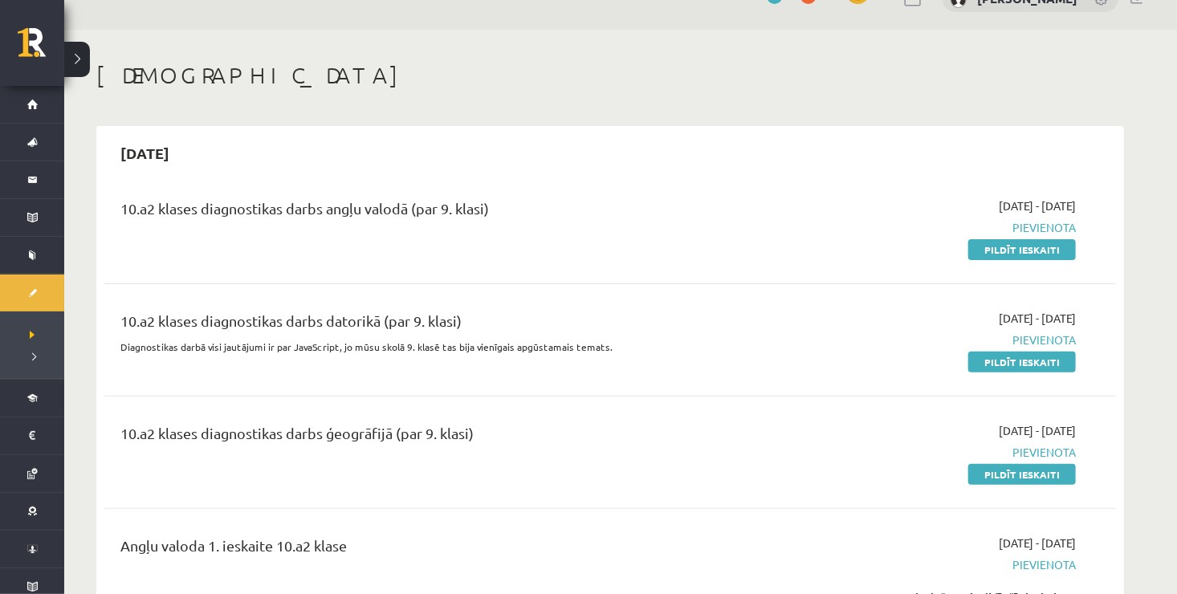
scroll to position [32, 0]
click at [994, 255] on link "Pildīt ieskaiti" at bounding box center [1022, 249] width 108 height 21
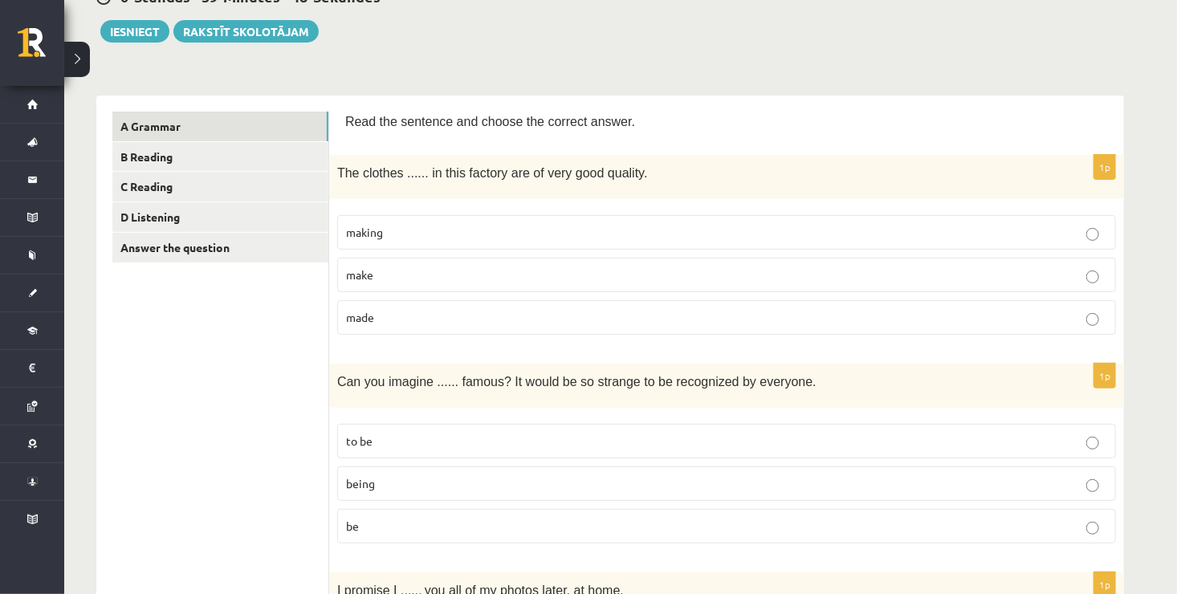
scroll to position [193, 0]
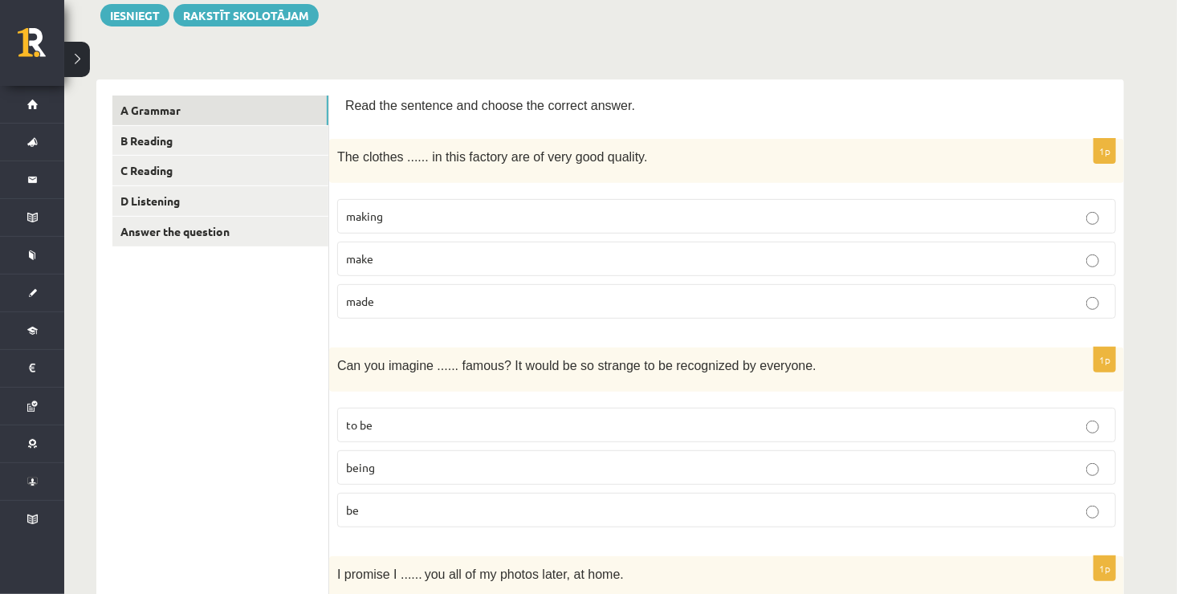
click at [480, 256] on p "make" at bounding box center [726, 258] width 761 height 17
click at [388, 310] on label "made" at bounding box center [726, 301] width 778 height 35
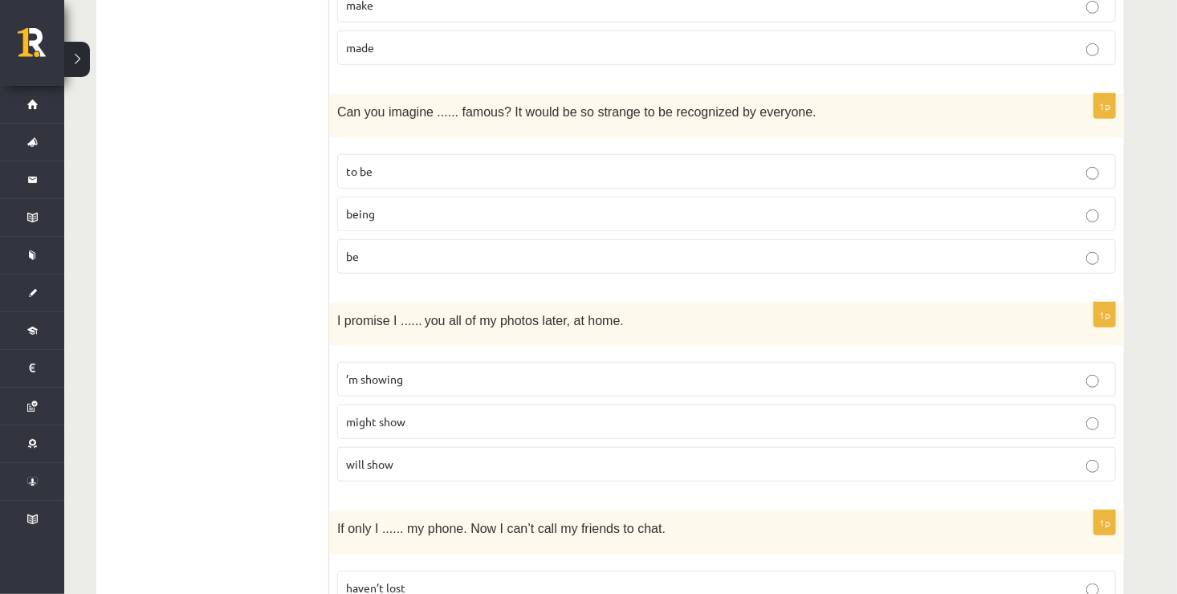
scroll to position [449, 0]
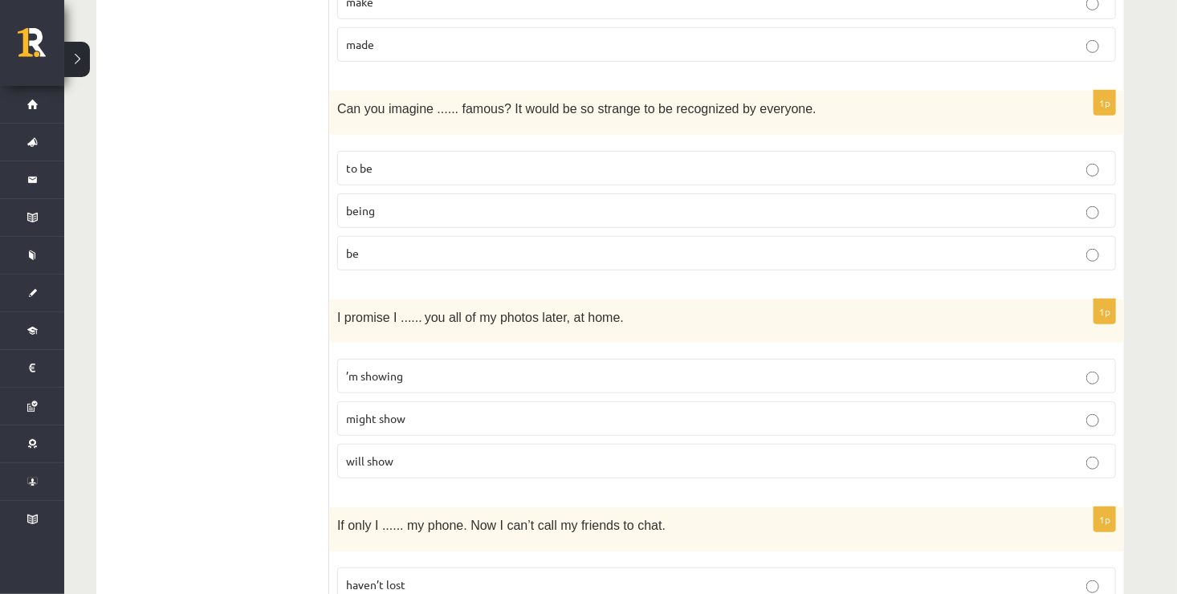
click at [826, 166] on p "to be" at bounding box center [726, 168] width 761 height 17
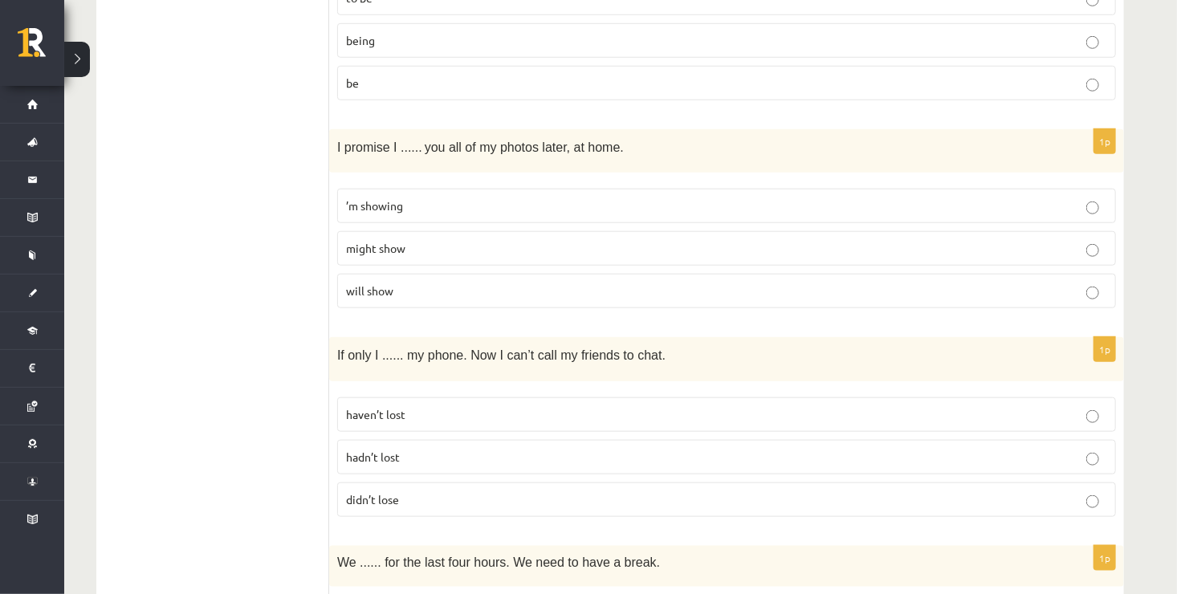
scroll to position [642, 0]
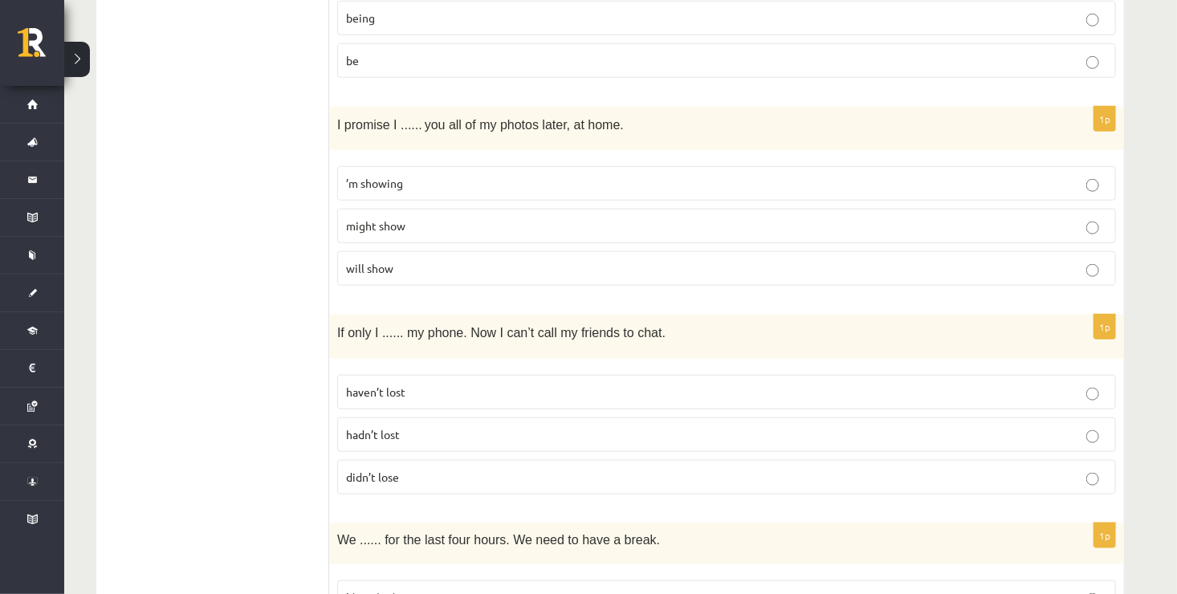
click at [989, 274] on label "will show" at bounding box center [726, 268] width 778 height 35
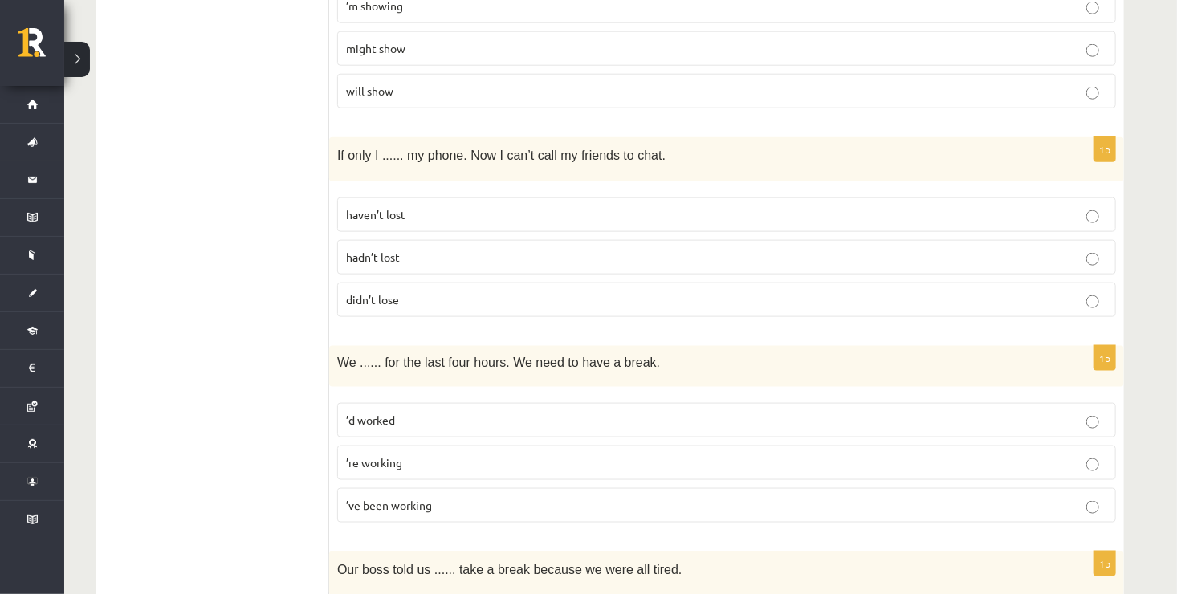
scroll to position [835, 0]
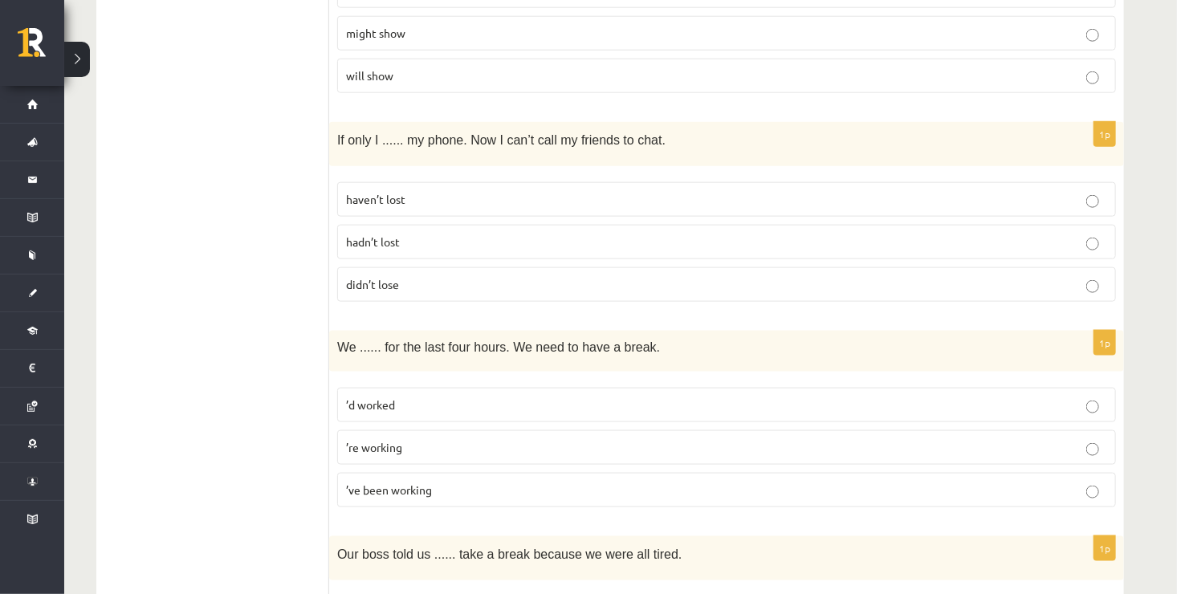
click at [566, 234] on p "hadn’t lost" at bounding box center [726, 242] width 761 height 17
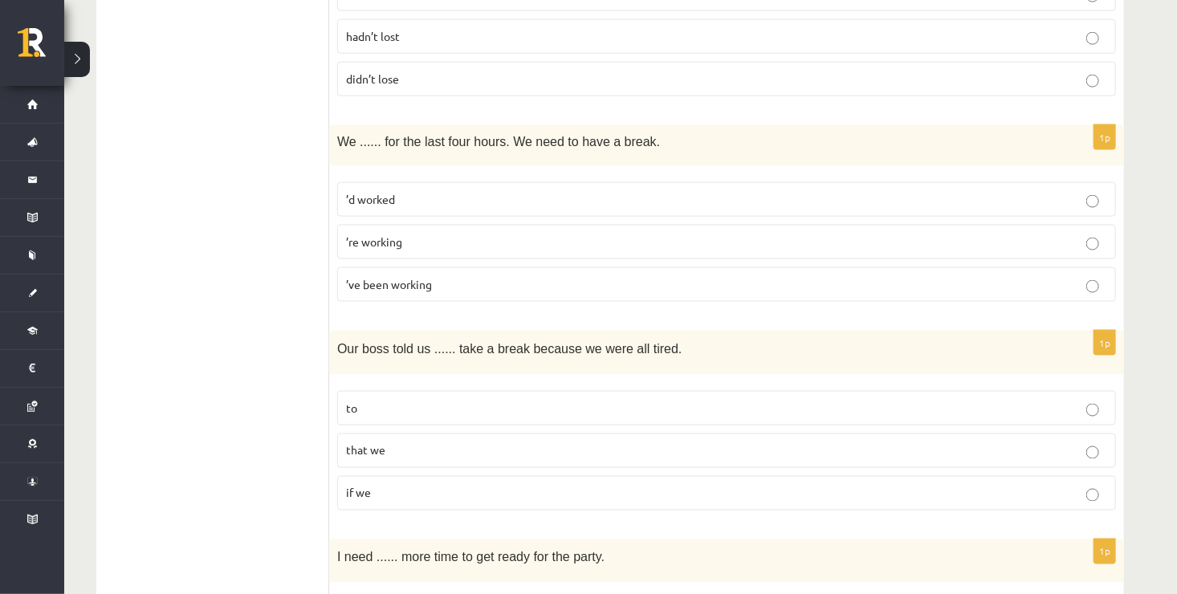
scroll to position [1059, 0]
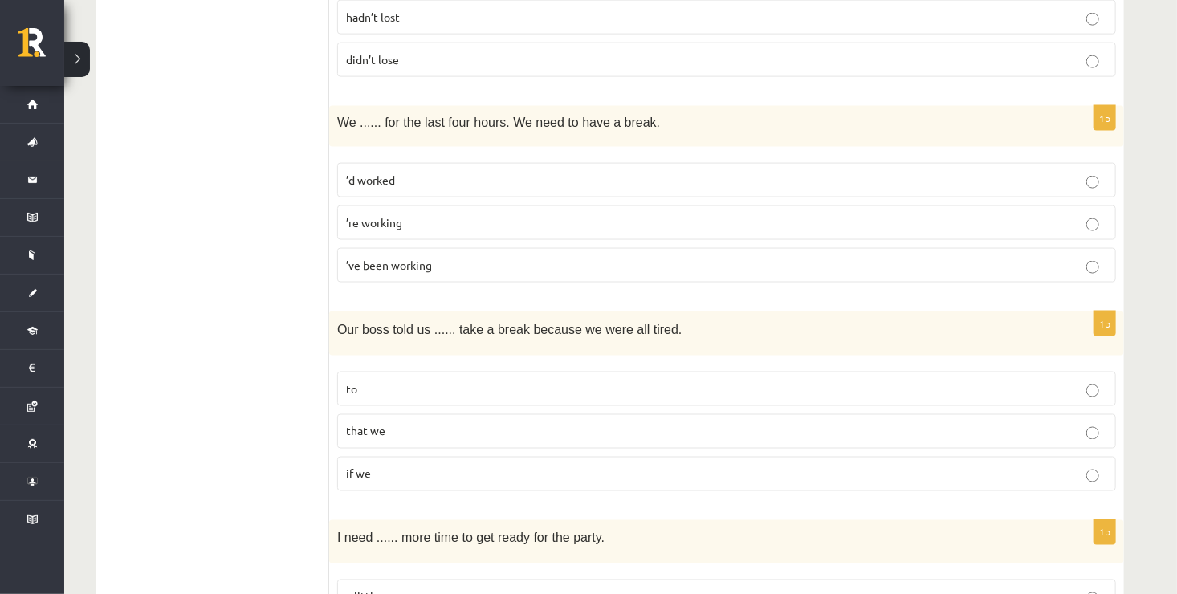
click at [1055, 272] on label "’ve been working" at bounding box center [726, 265] width 778 height 35
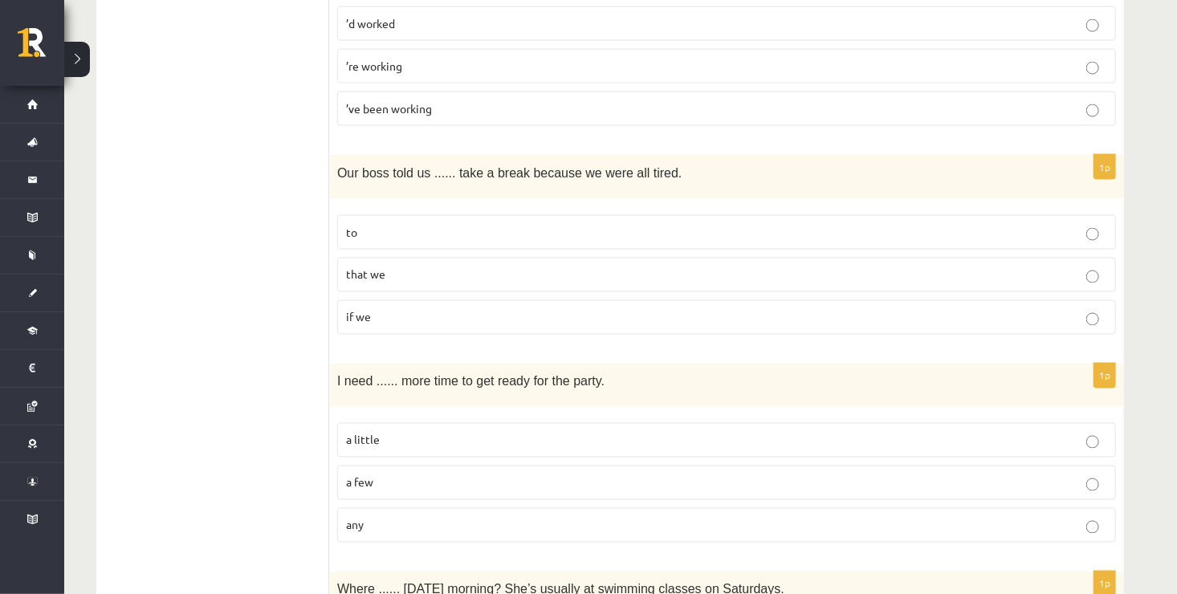
scroll to position [1252, 0]
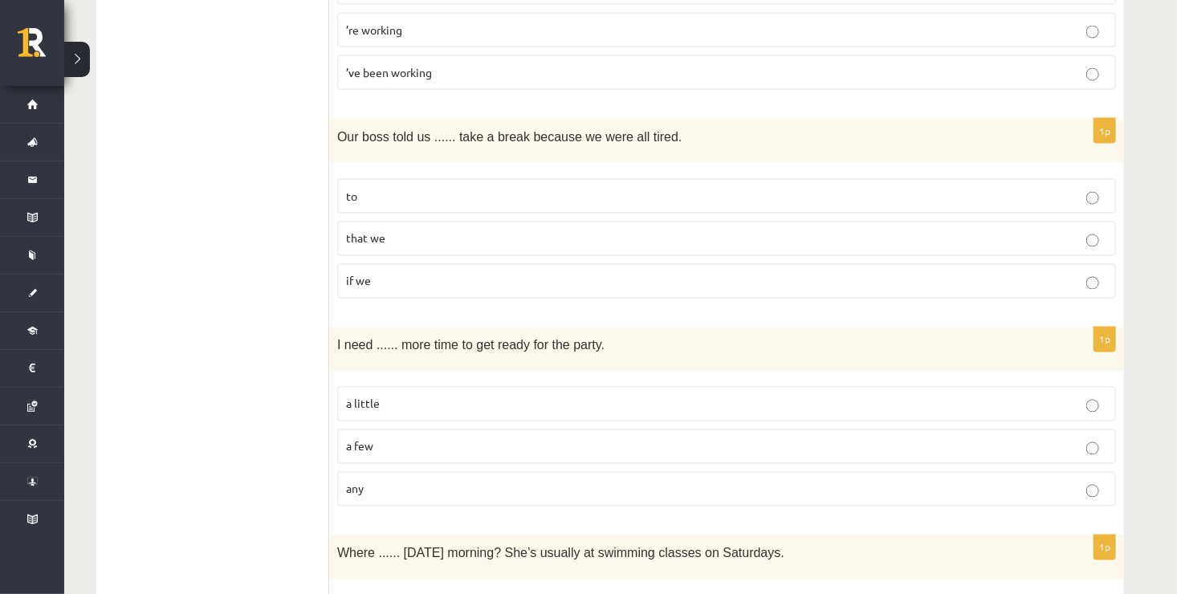
click at [701, 195] on p "to" at bounding box center [726, 196] width 761 height 17
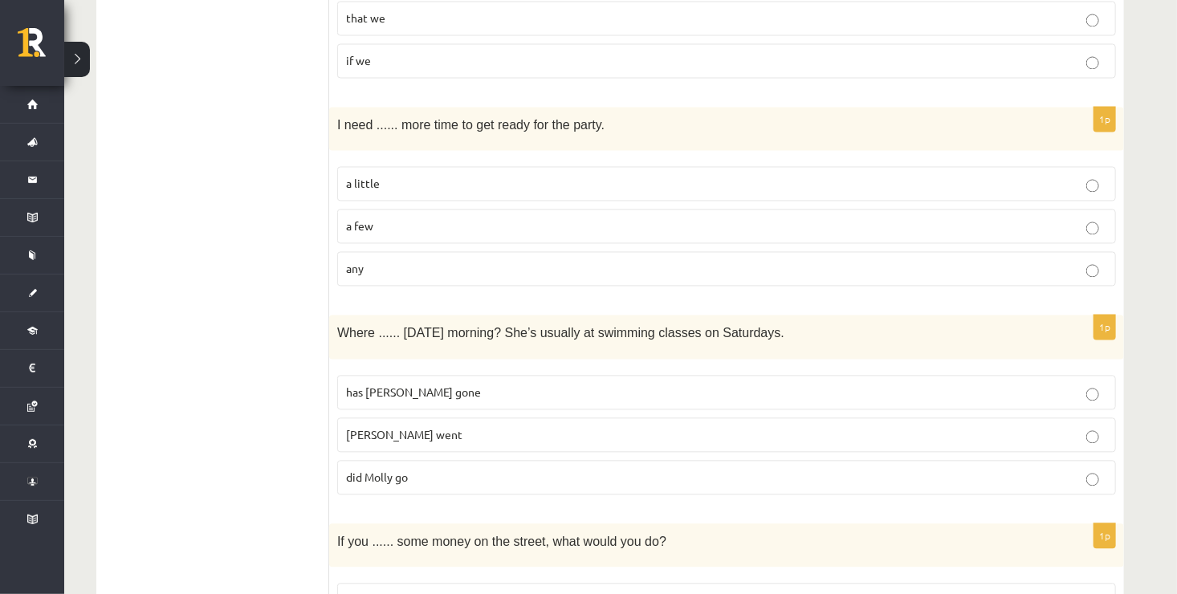
scroll to position [1477, 0]
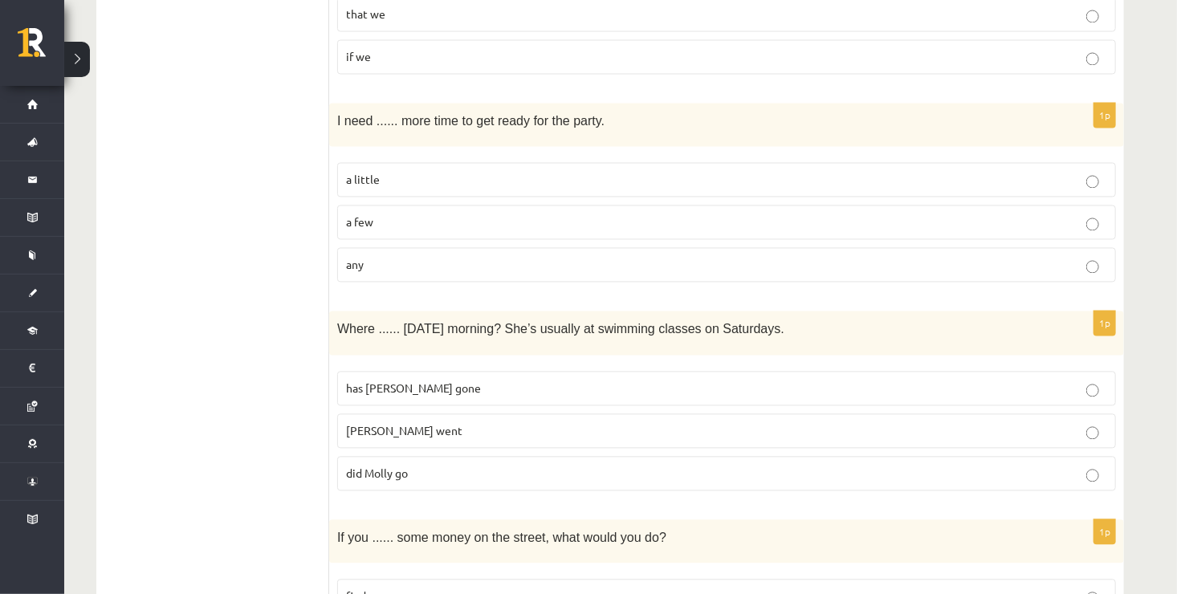
click at [842, 171] on p "a little" at bounding box center [726, 179] width 761 height 17
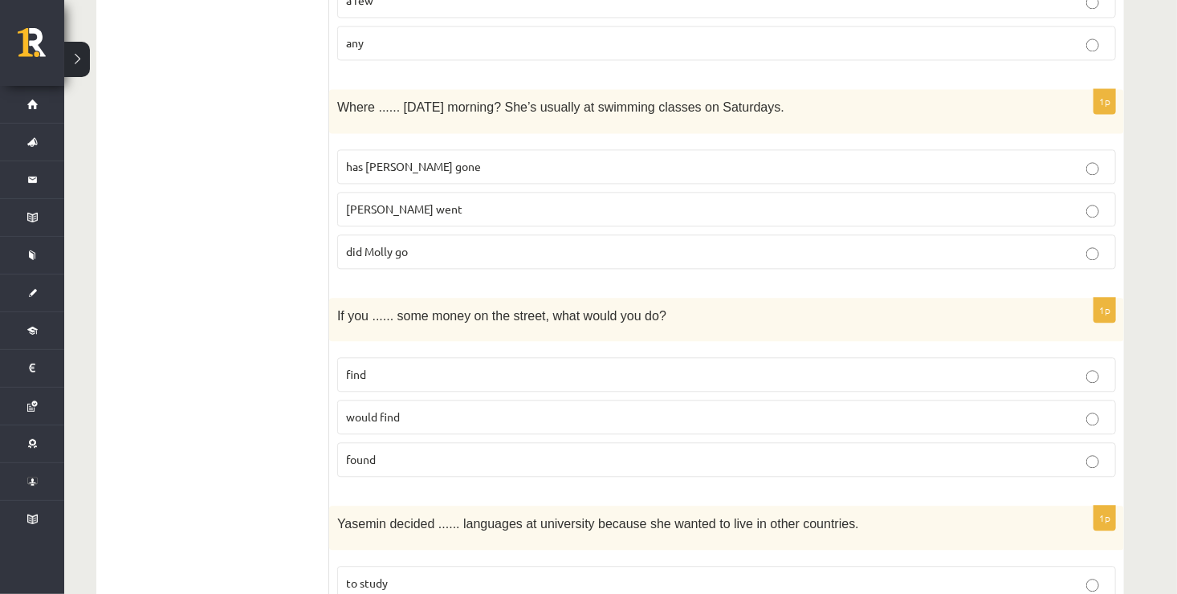
scroll to position [1701, 0]
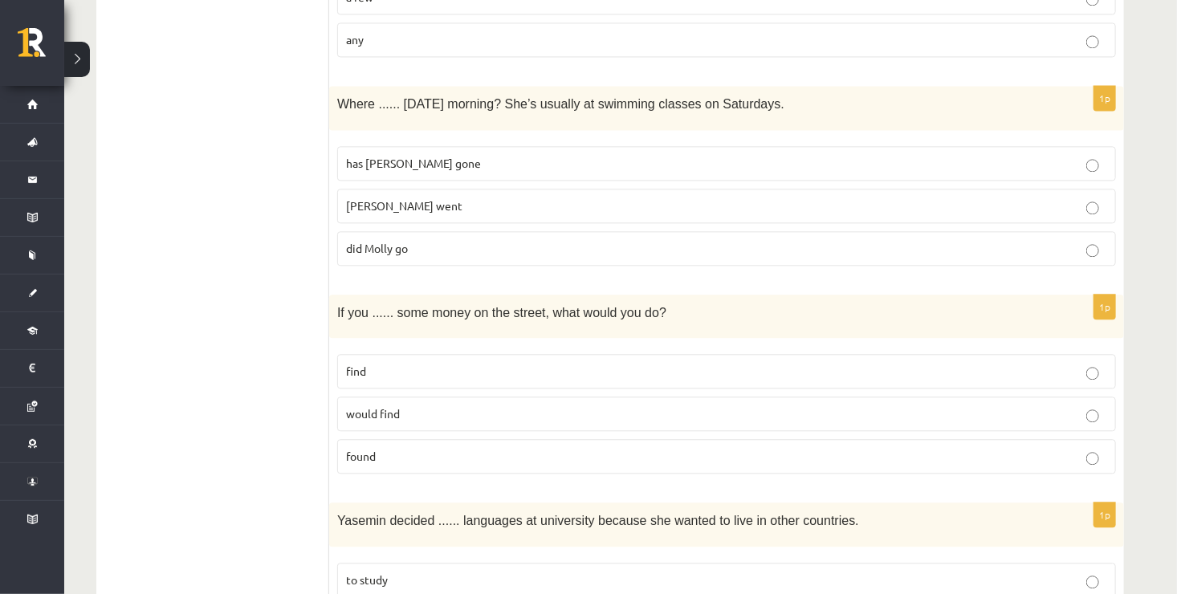
click at [952, 171] on label "has Molly gone" at bounding box center [726, 163] width 778 height 35
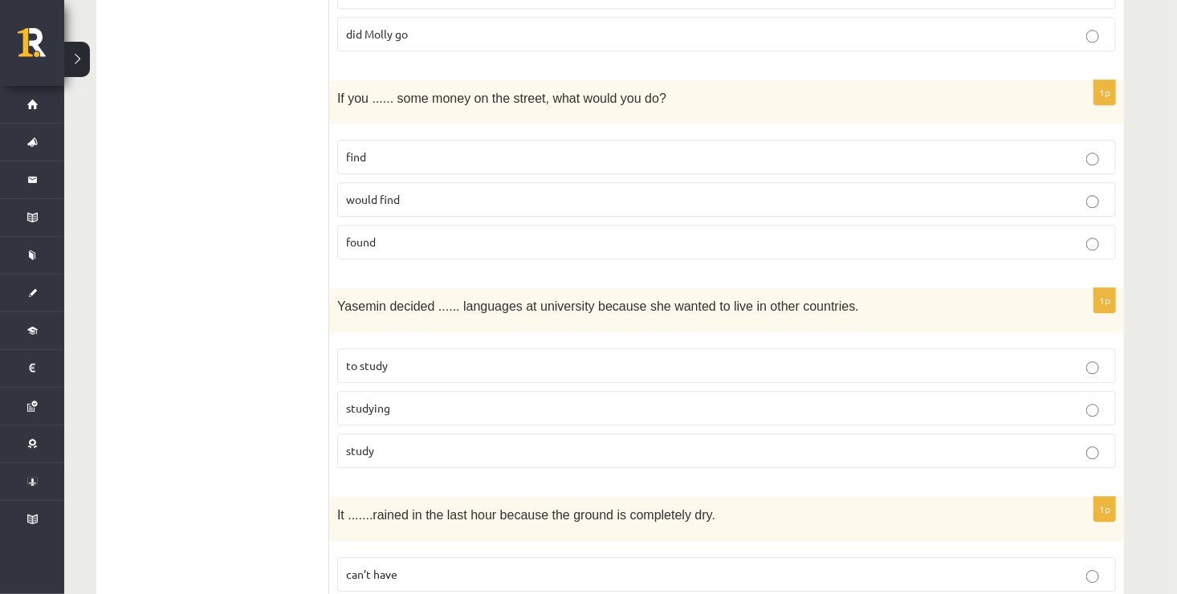
scroll to position [1926, 0]
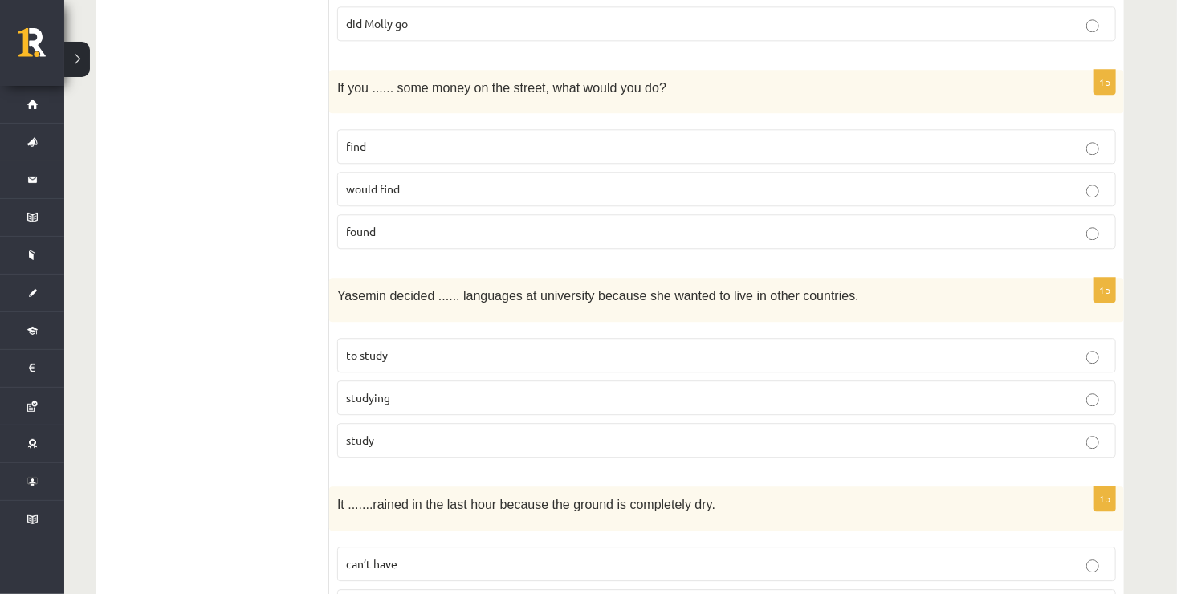
click at [572, 138] on p "find" at bounding box center [726, 146] width 761 height 17
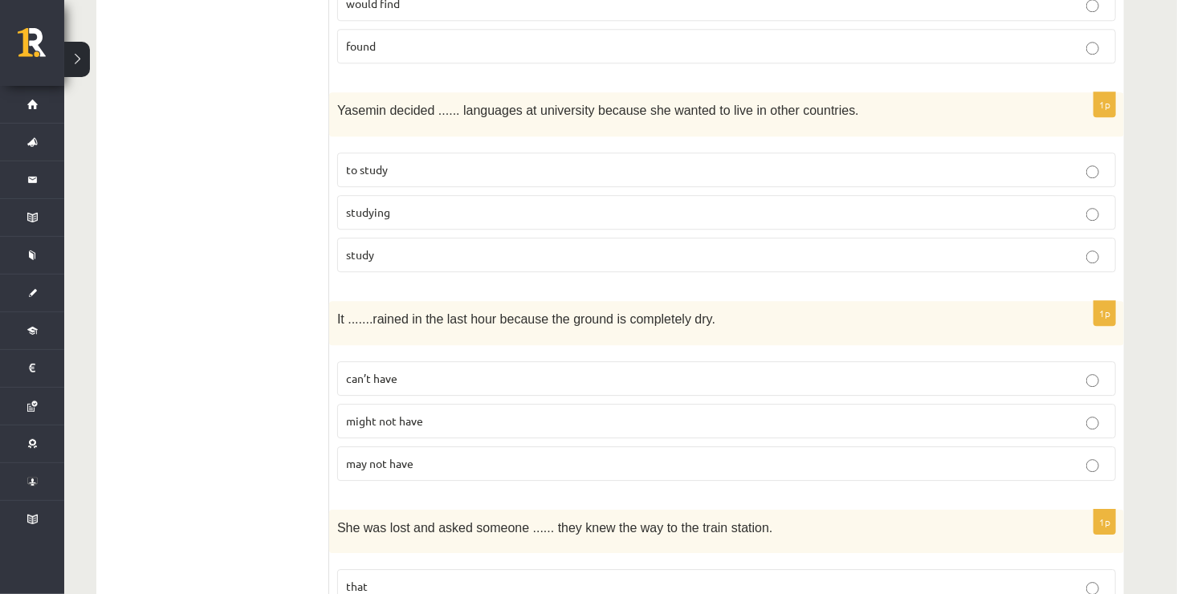
scroll to position [2119, 0]
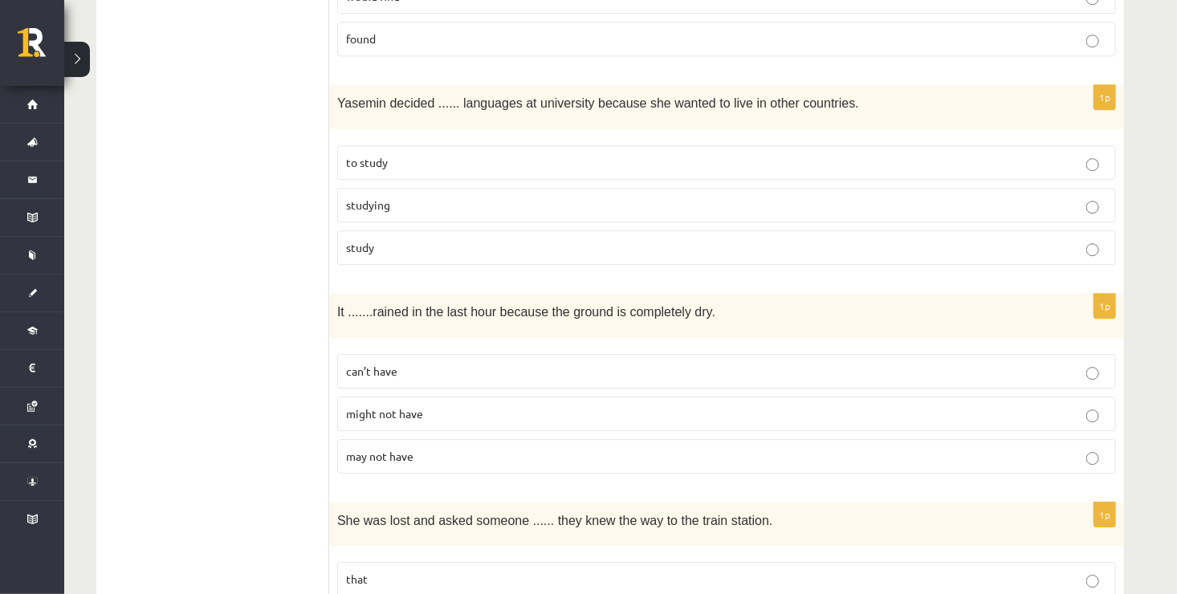
click at [456, 145] on label "to study" at bounding box center [726, 162] width 778 height 35
click at [455, 154] on p "to study" at bounding box center [726, 162] width 761 height 17
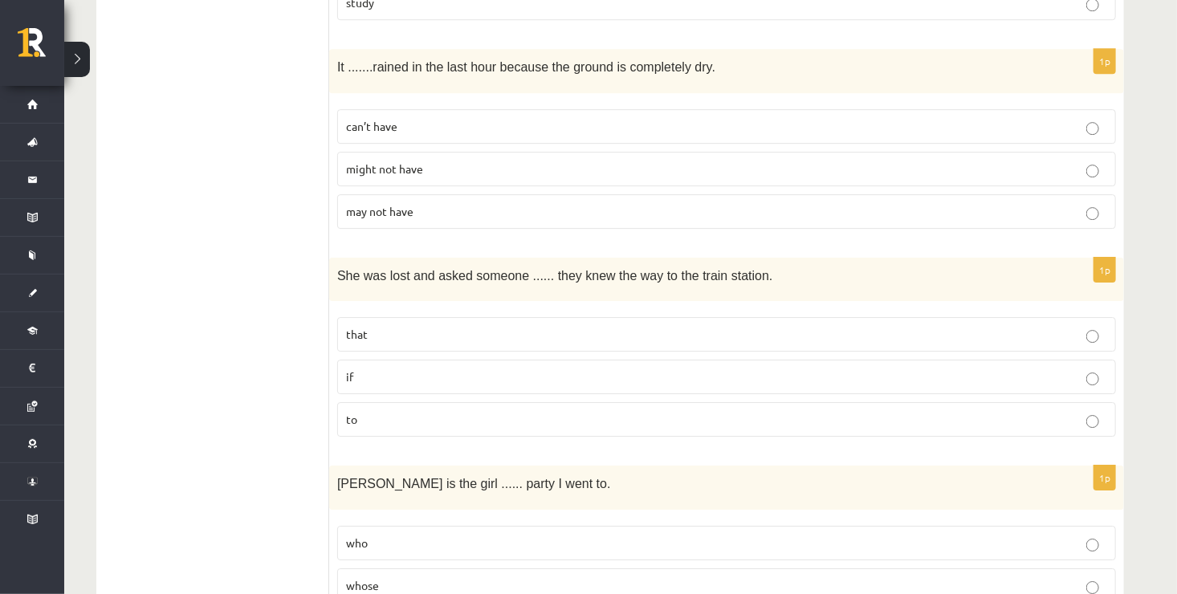
scroll to position [2376, 0]
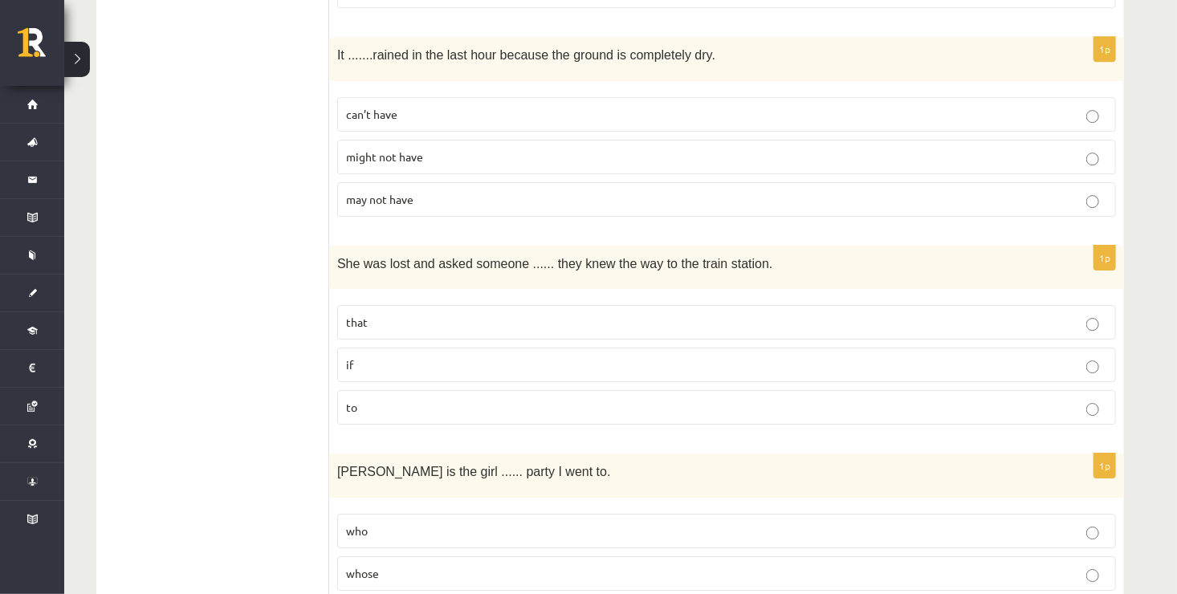
click at [705, 106] on p "can’t have" at bounding box center [726, 114] width 761 height 17
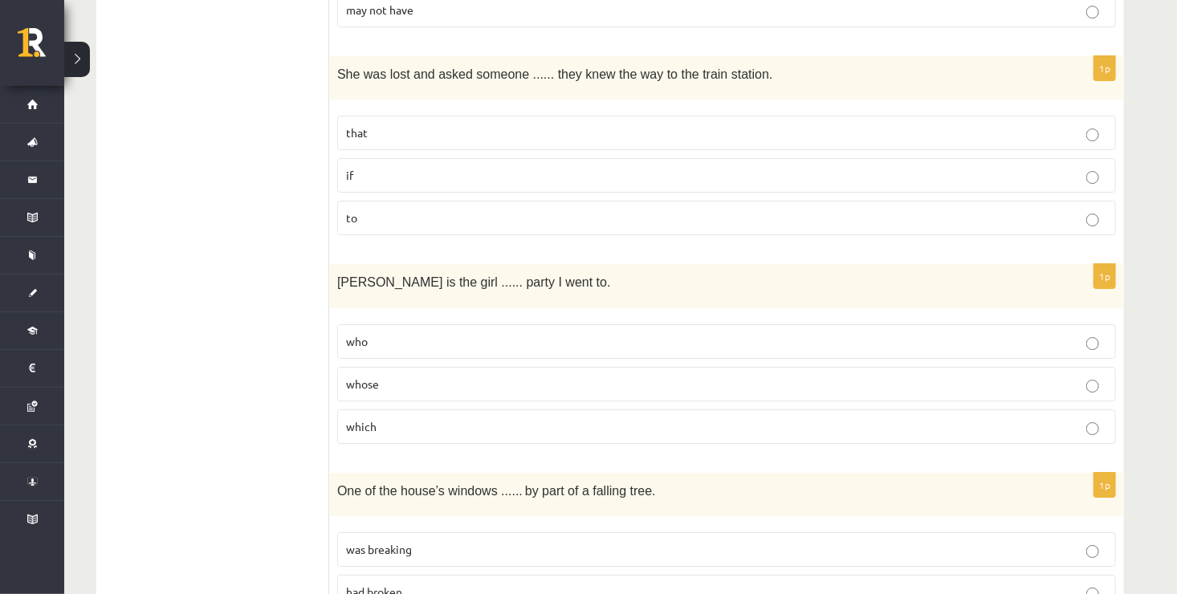
scroll to position [2568, 0]
click at [907, 164] on p "if" at bounding box center [726, 172] width 761 height 17
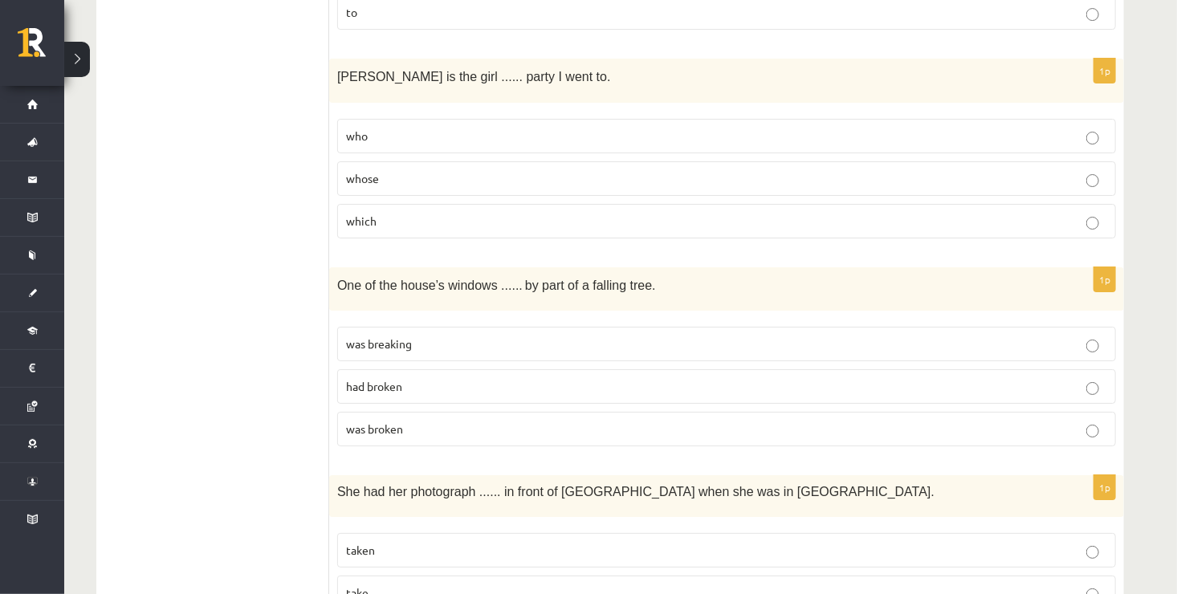
scroll to position [2793, 0]
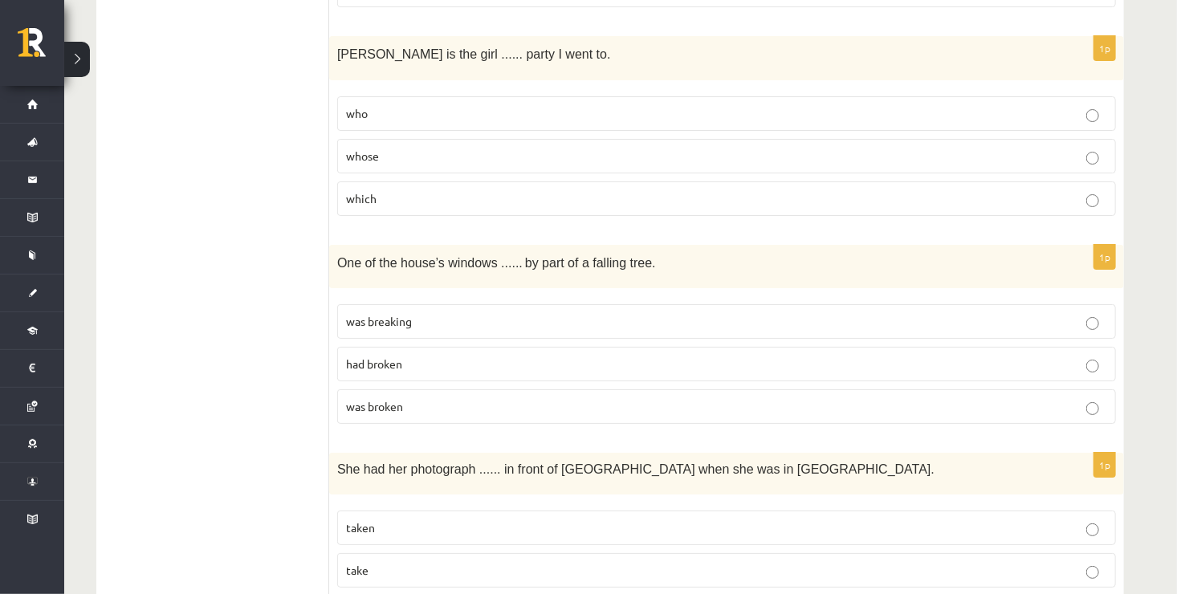
click at [935, 148] on p "whose" at bounding box center [726, 156] width 761 height 17
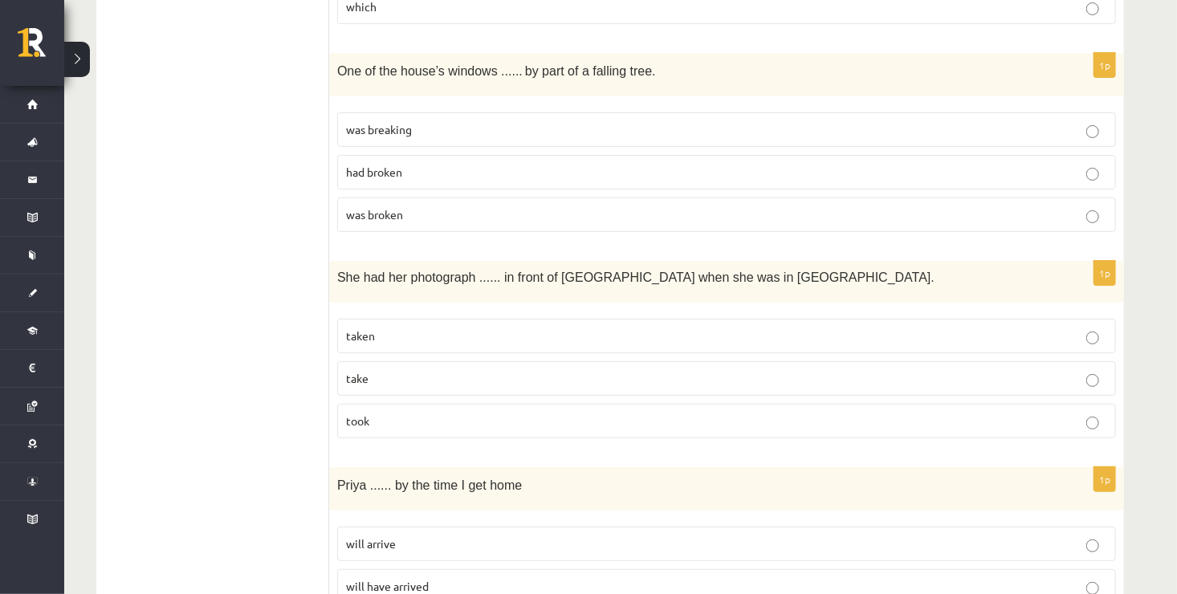
scroll to position [2985, 0]
click at [946, 205] on p "was broken" at bounding box center [726, 213] width 761 height 17
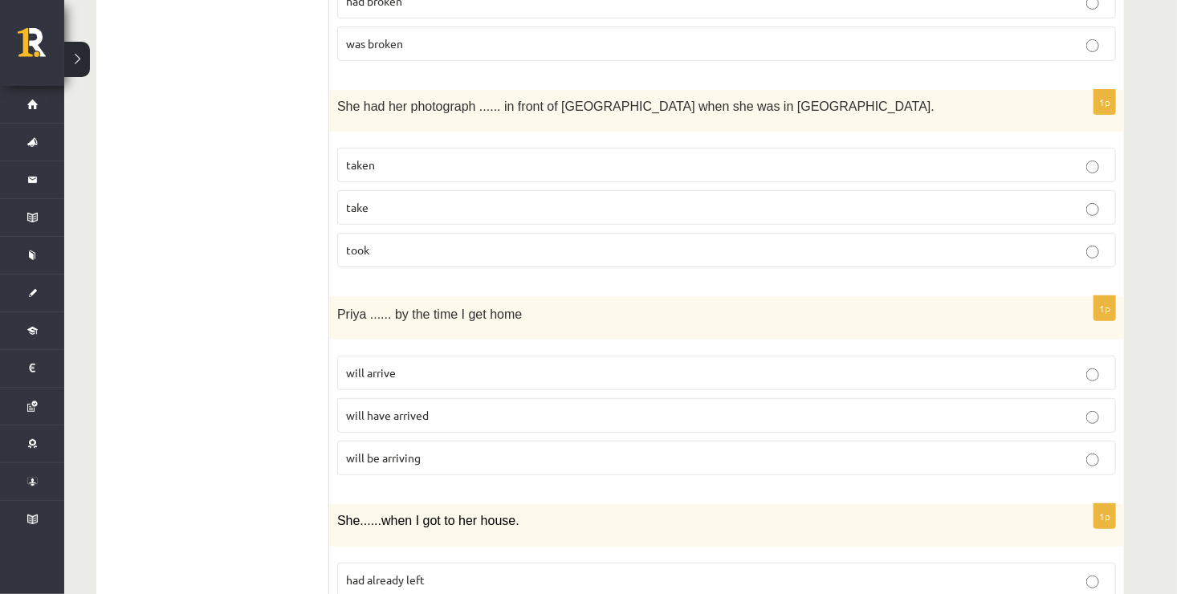
scroll to position [3170, 0]
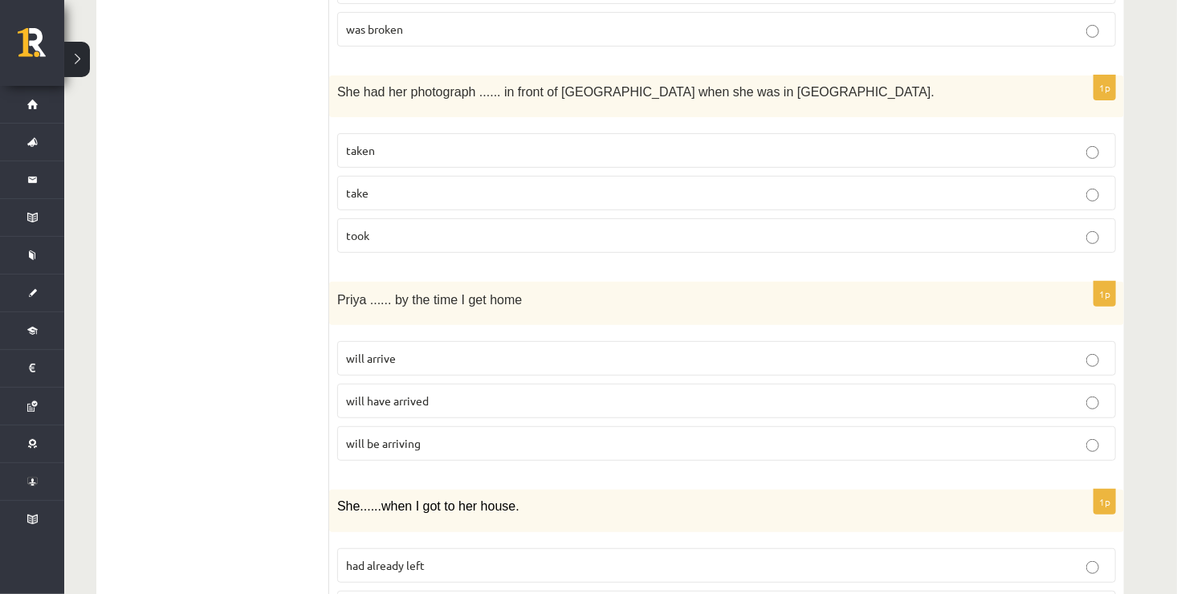
click at [852, 142] on p "taken" at bounding box center [726, 150] width 761 height 17
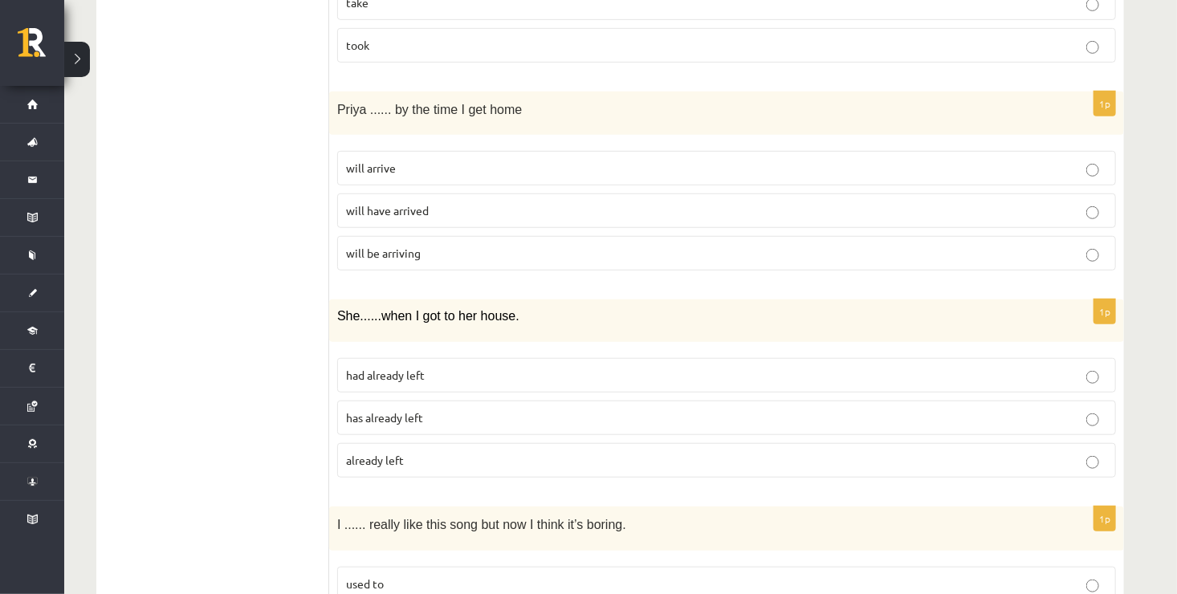
scroll to position [3363, 0]
click at [1054, 200] on p "will have arrived" at bounding box center [726, 208] width 761 height 17
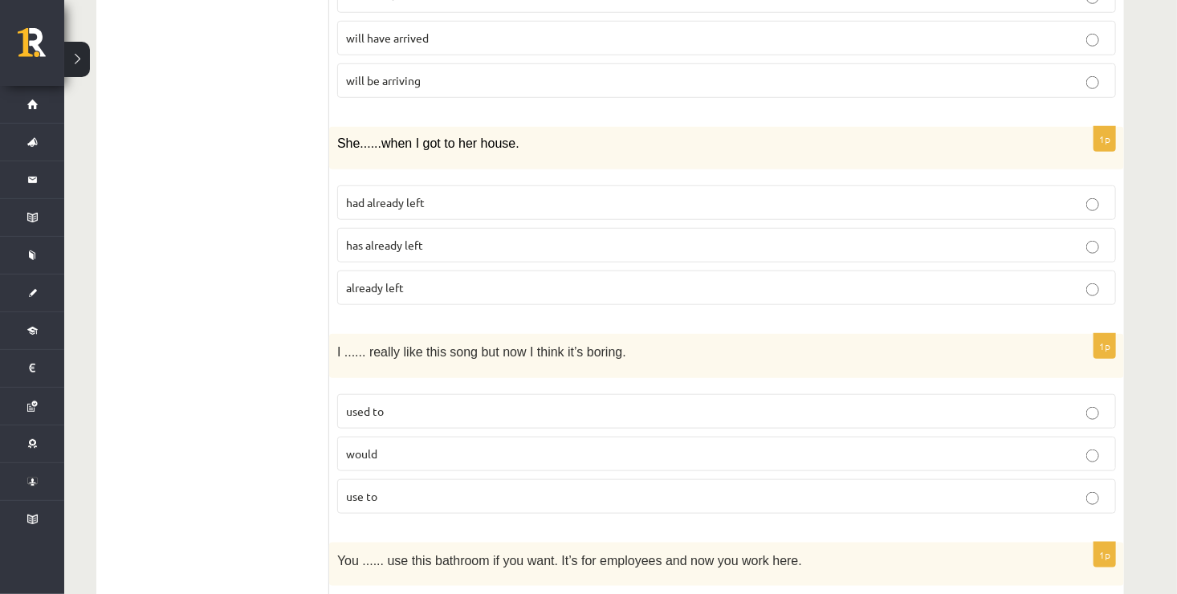
scroll to position [3555, 0]
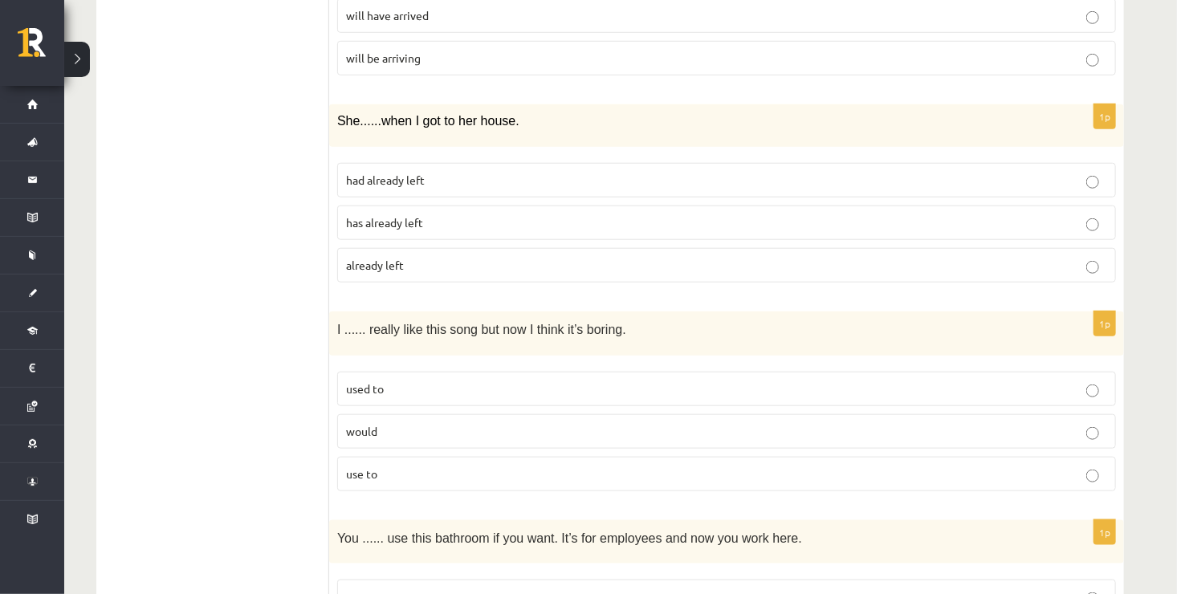
click at [859, 163] on label "had already left" at bounding box center [726, 180] width 778 height 35
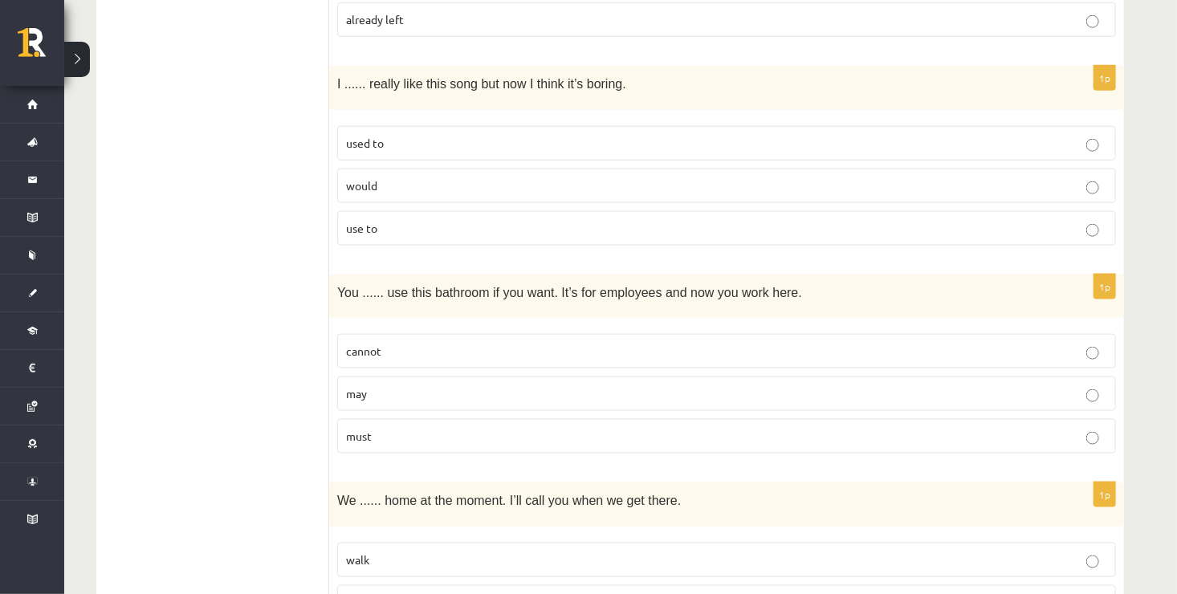
scroll to position [3812, 0]
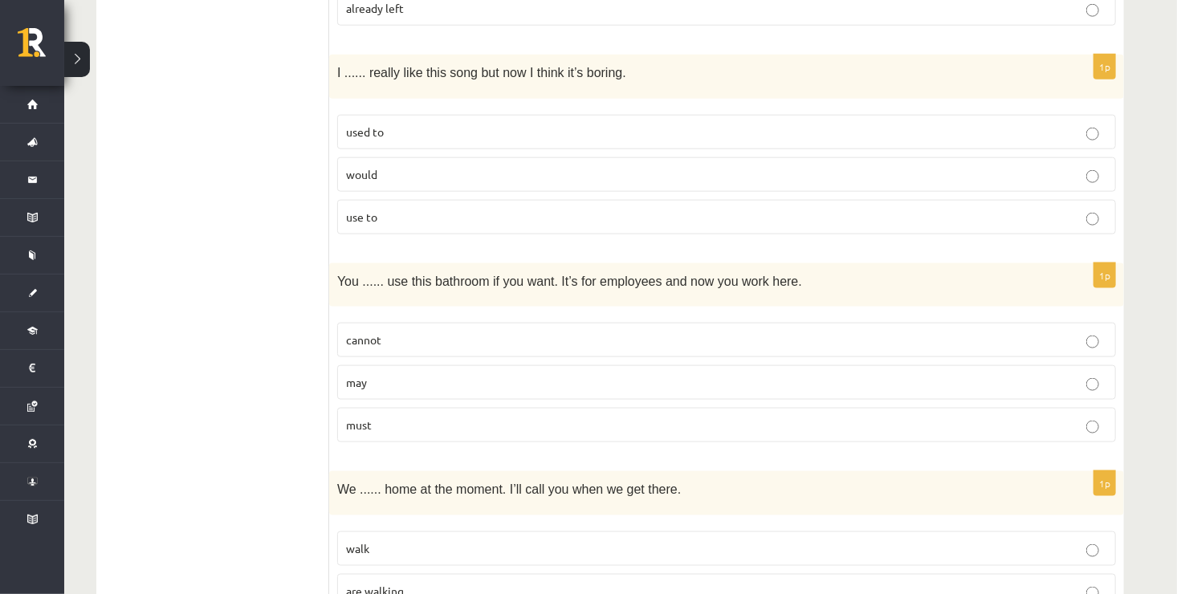
click at [972, 124] on p "used to" at bounding box center [726, 132] width 761 height 17
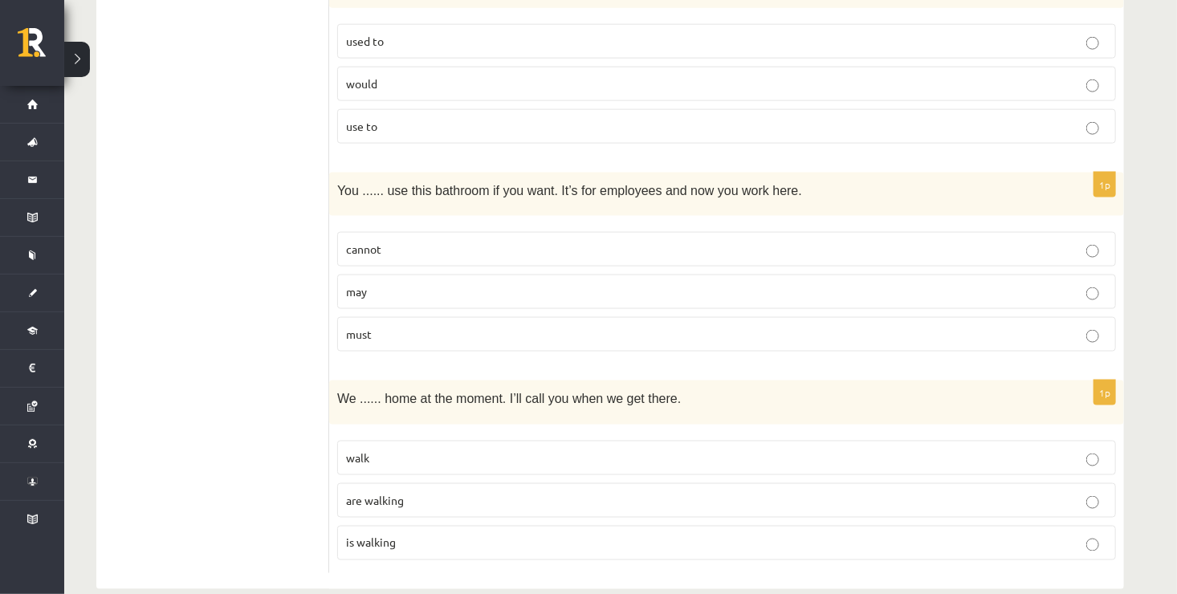
scroll to position [3908, 0]
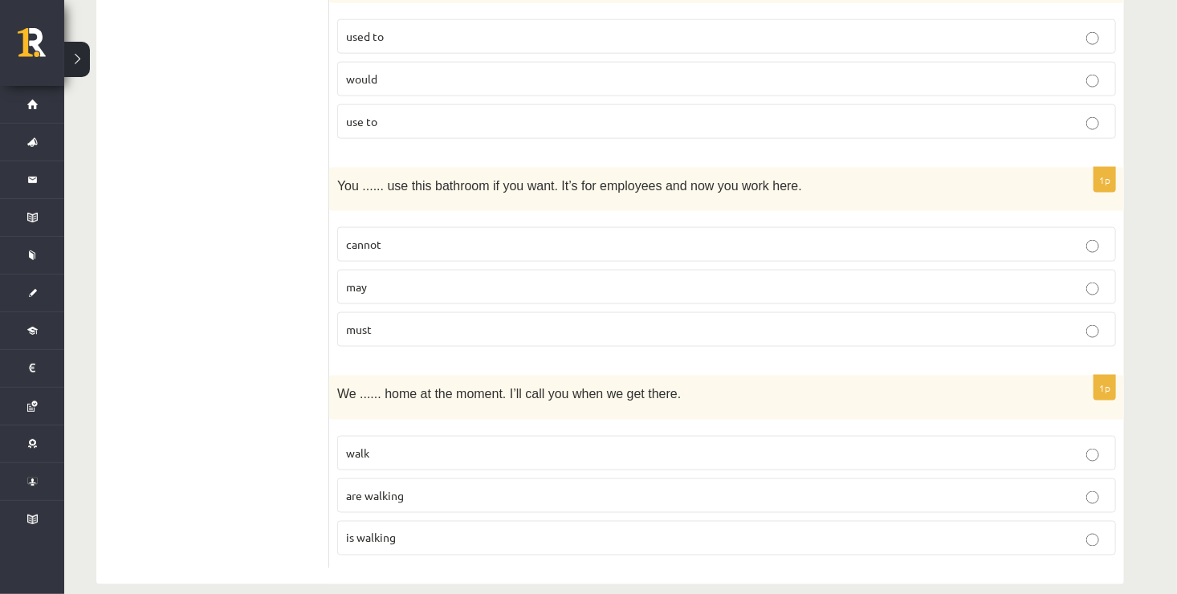
click at [1043, 278] on p "may" at bounding box center [726, 286] width 761 height 17
click at [1053, 487] on p "are walking" at bounding box center [726, 495] width 761 height 17
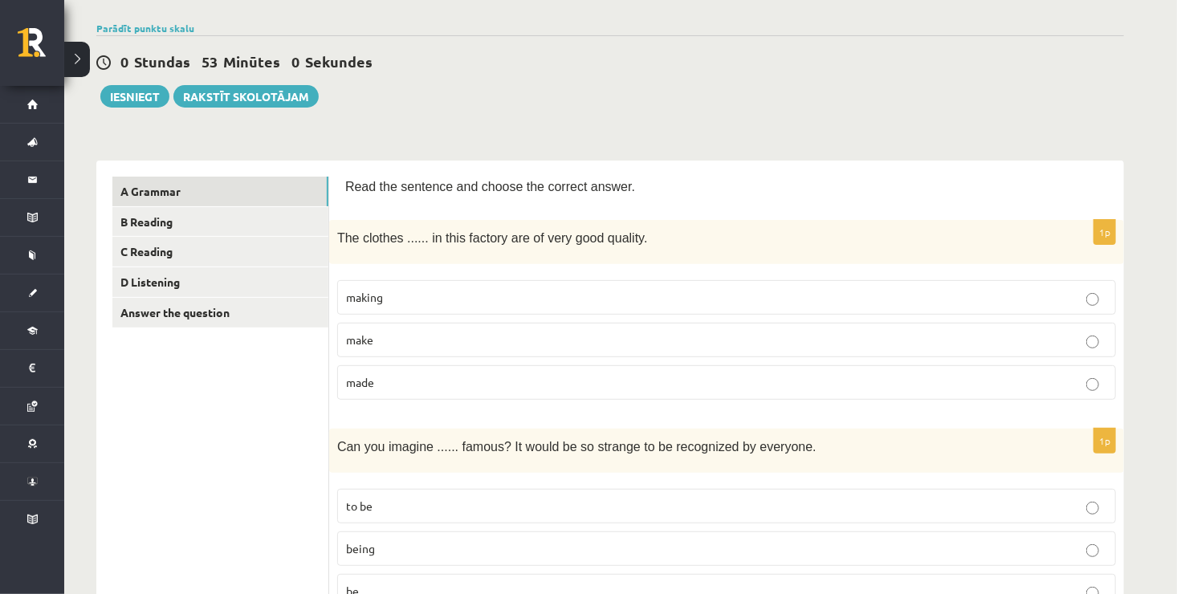
scroll to position [47, 0]
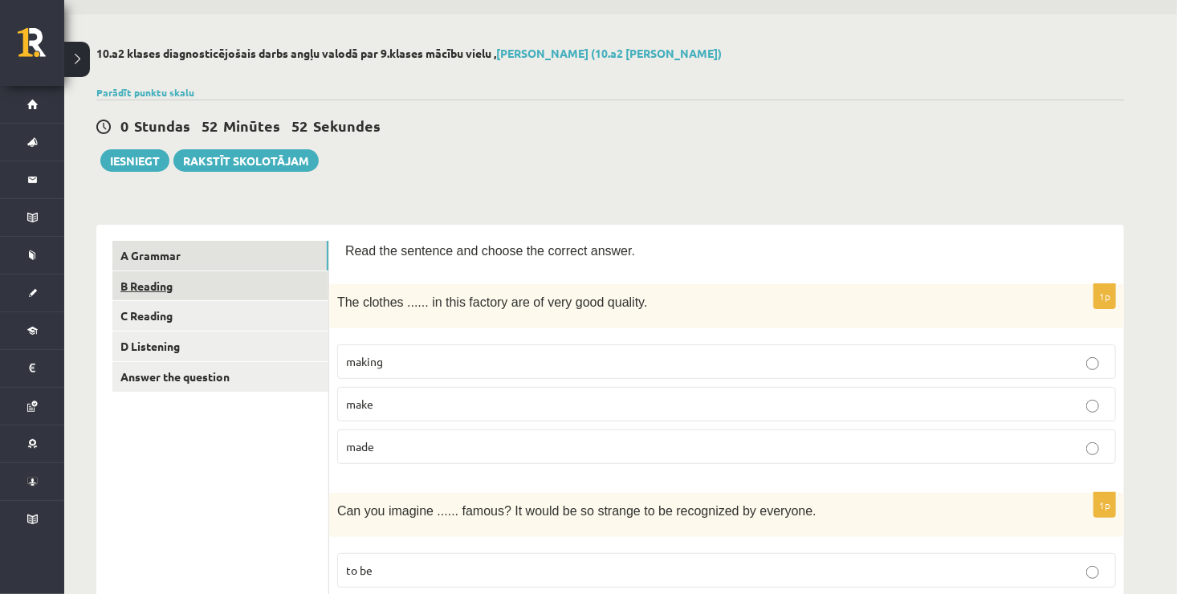
click at [314, 273] on link "B Reading" at bounding box center [220, 286] width 216 height 30
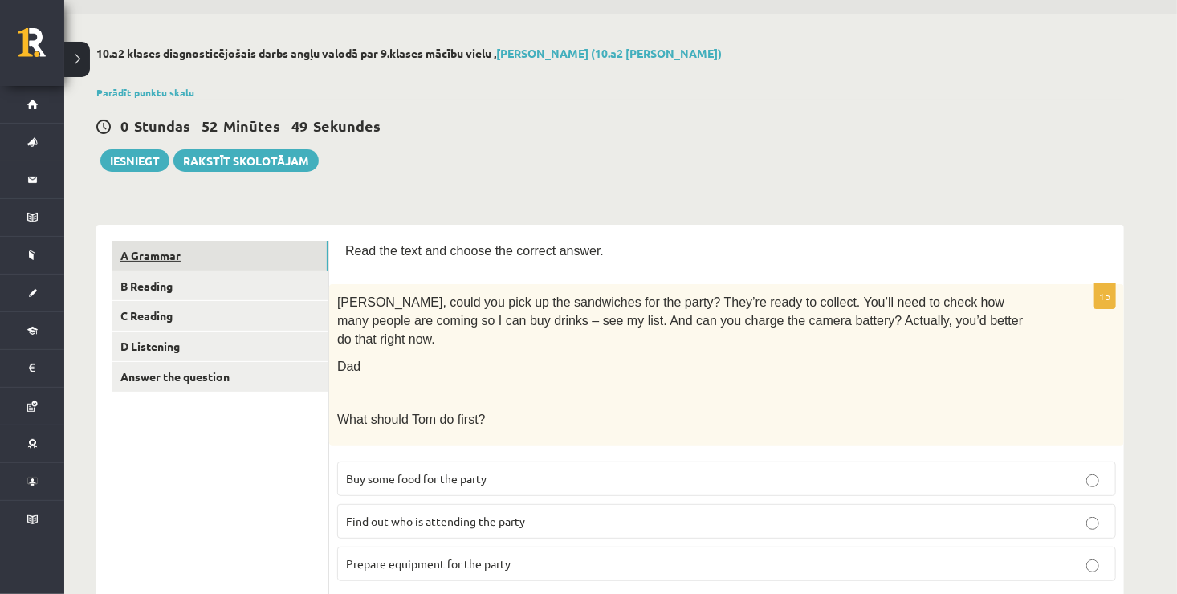
click at [300, 256] on link "A Grammar" at bounding box center [220, 256] width 216 height 30
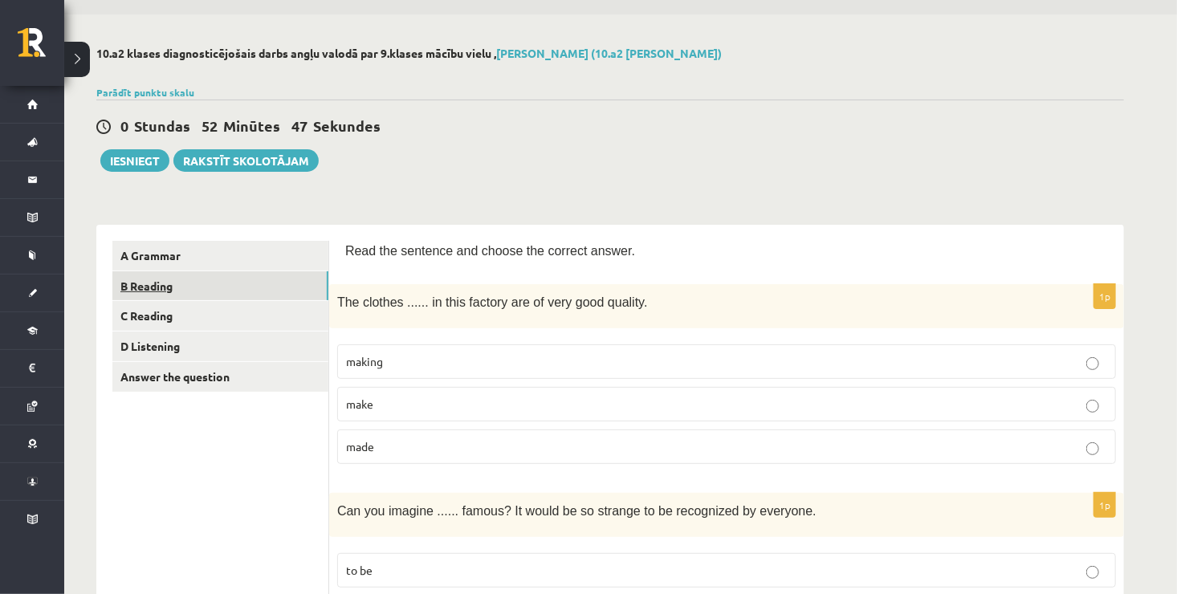
click at [293, 279] on link "B Reading" at bounding box center [220, 286] width 216 height 30
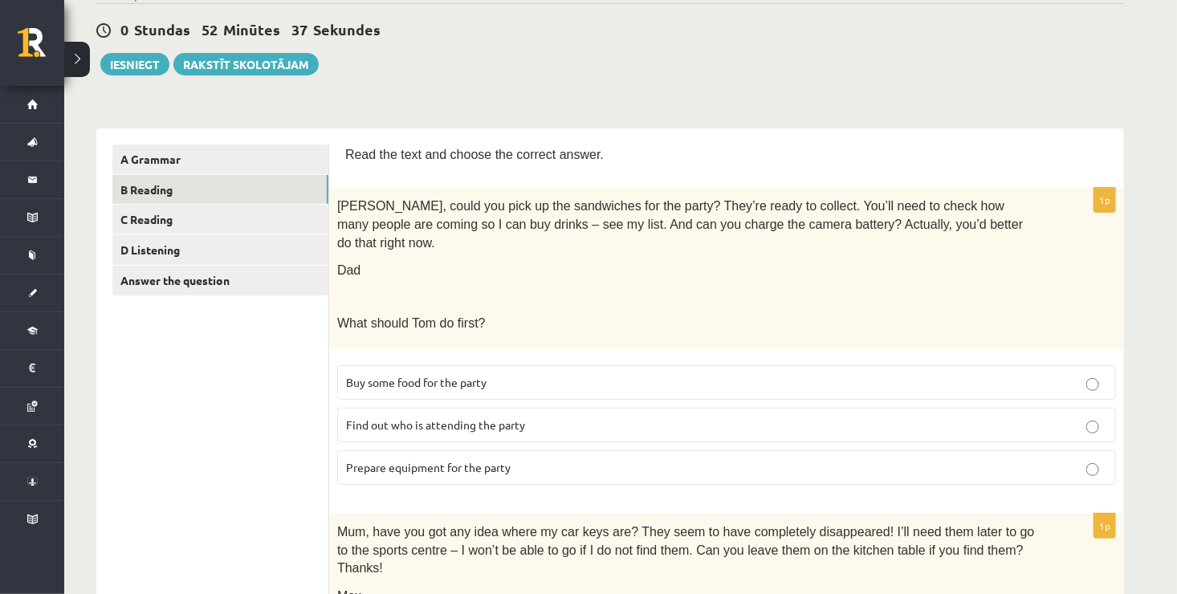
scroll to position [176, 0]
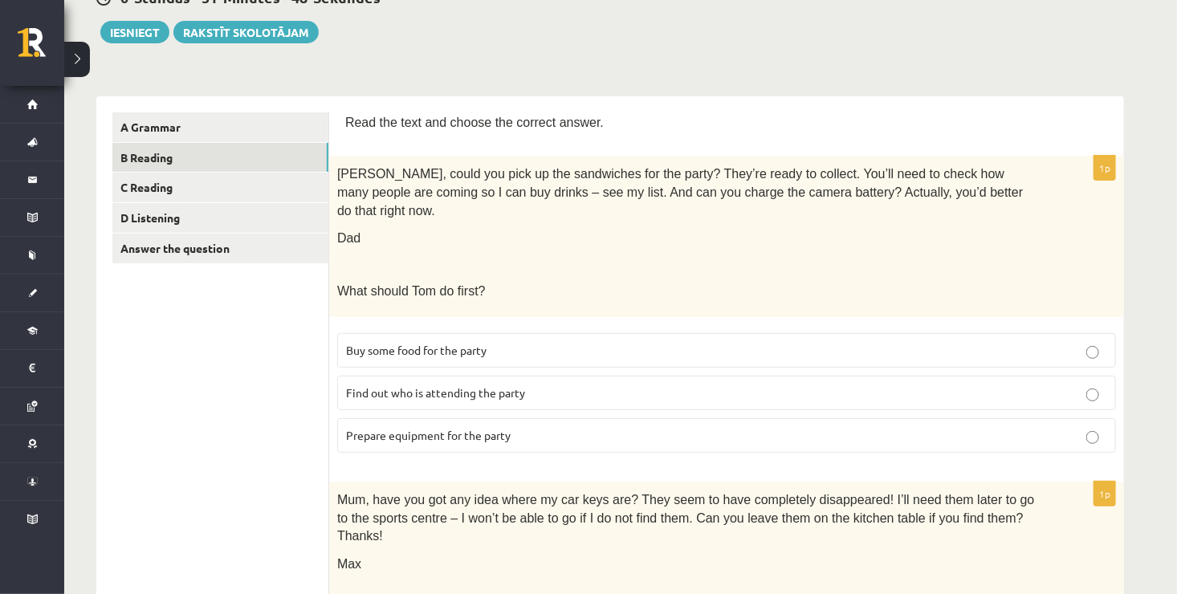
click at [856, 427] on p "Prepare equipment for the party" at bounding box center [726, 435] width 761 height 17
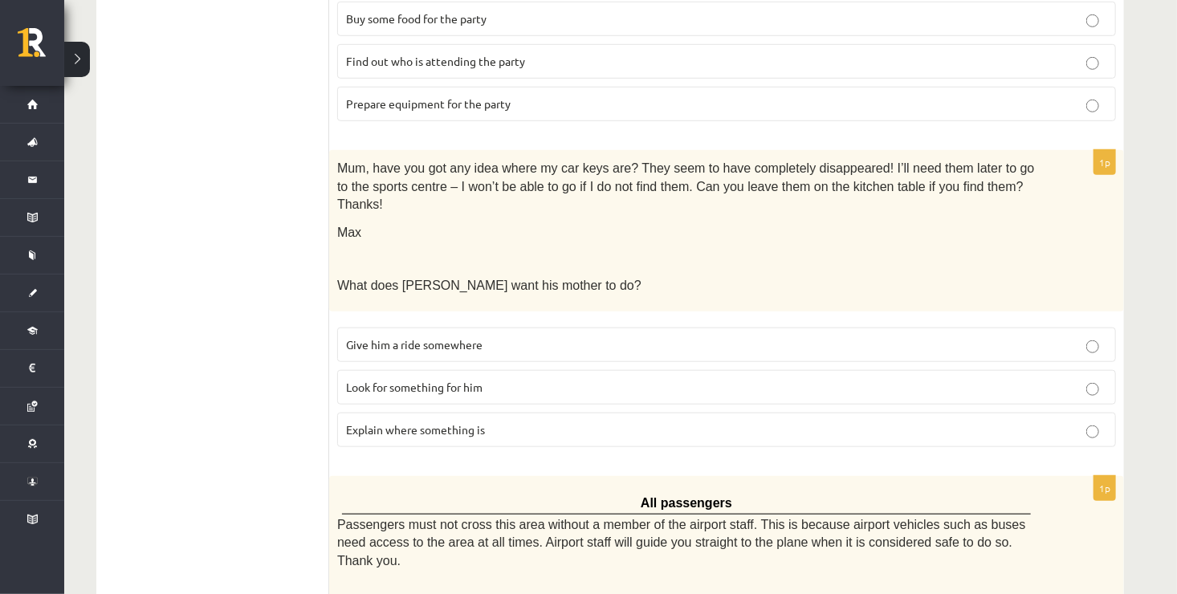
scroll to position [550, 0]
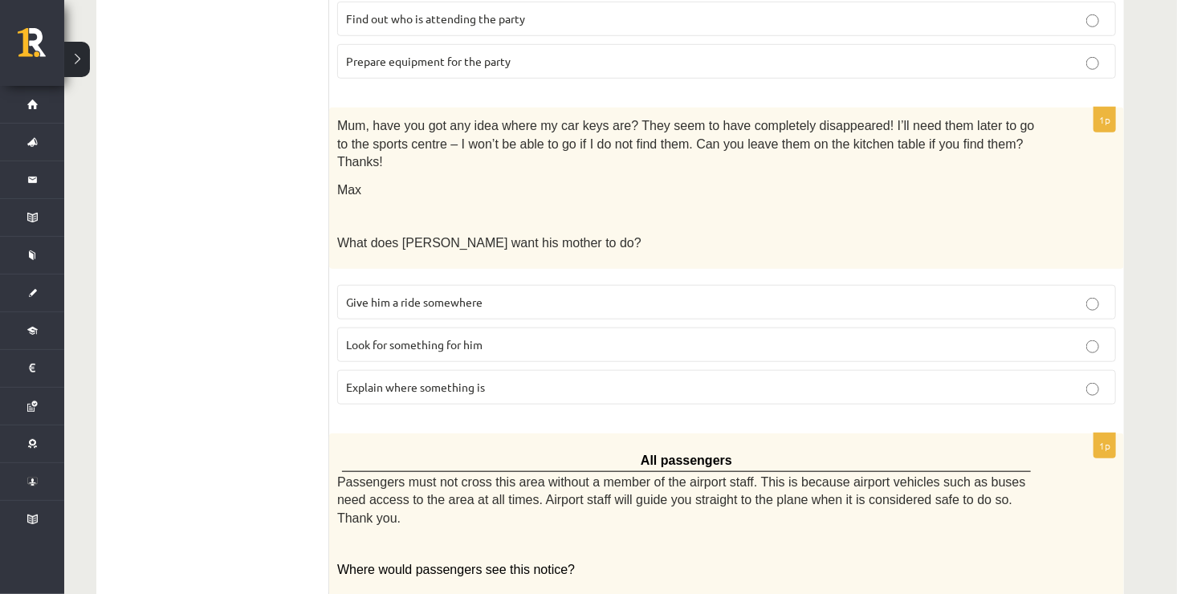
click at [967, 336] on p "Look for something for him" at bounding box center [726, 344] width 761 height 17
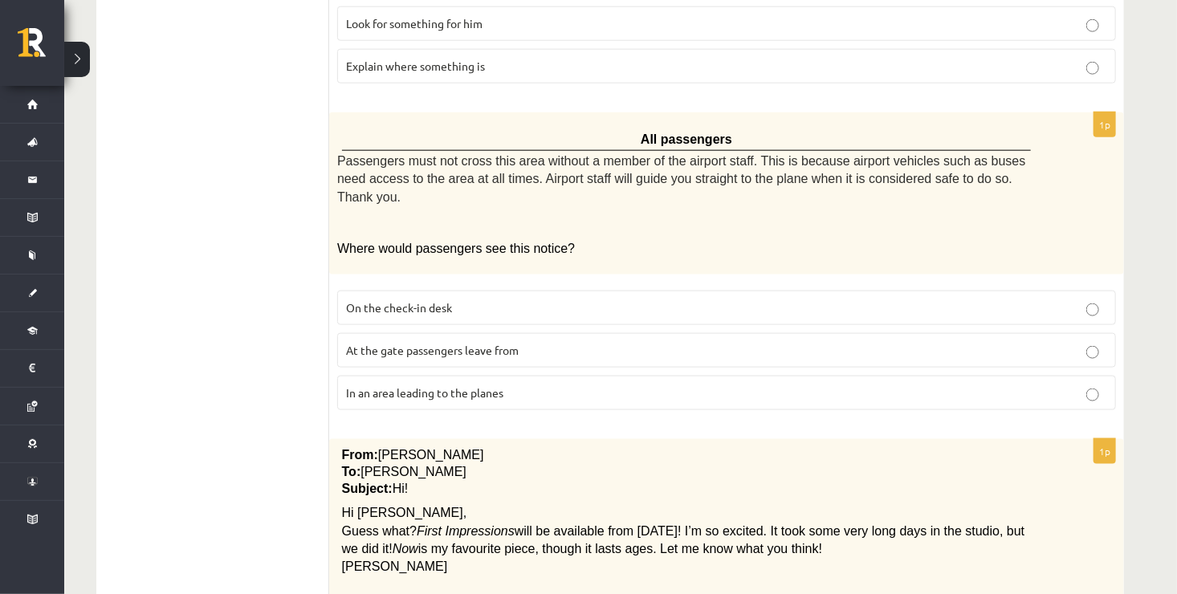
scroll to position [903, 0]
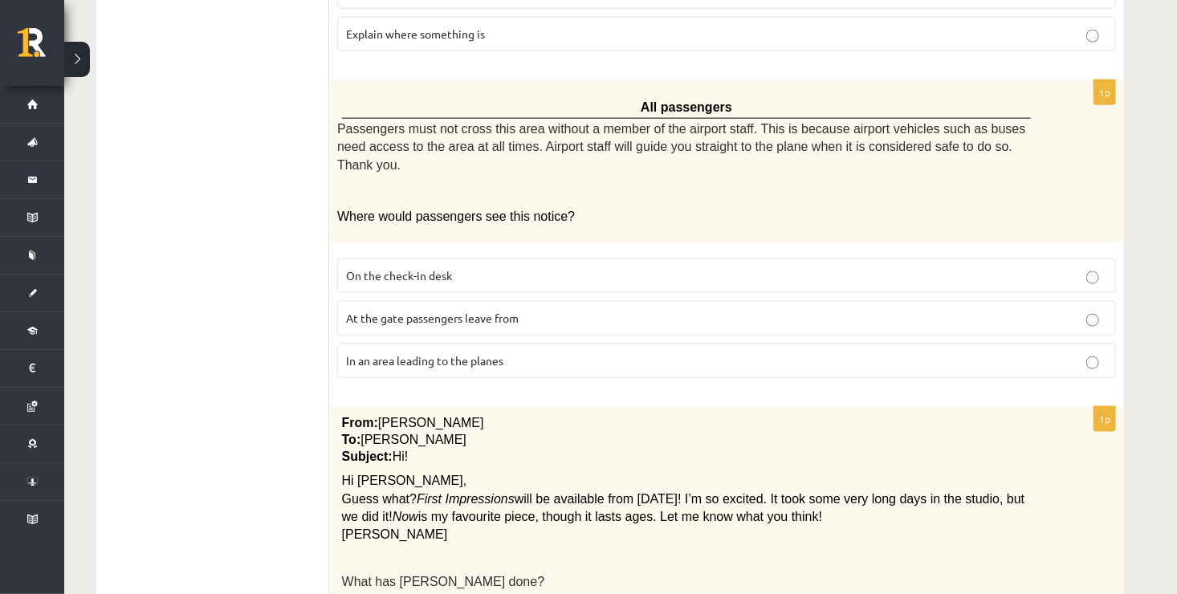
click at [917, 352] on p "In an area leading to the planes" at bounding box center [726, 360] width 761 height 17
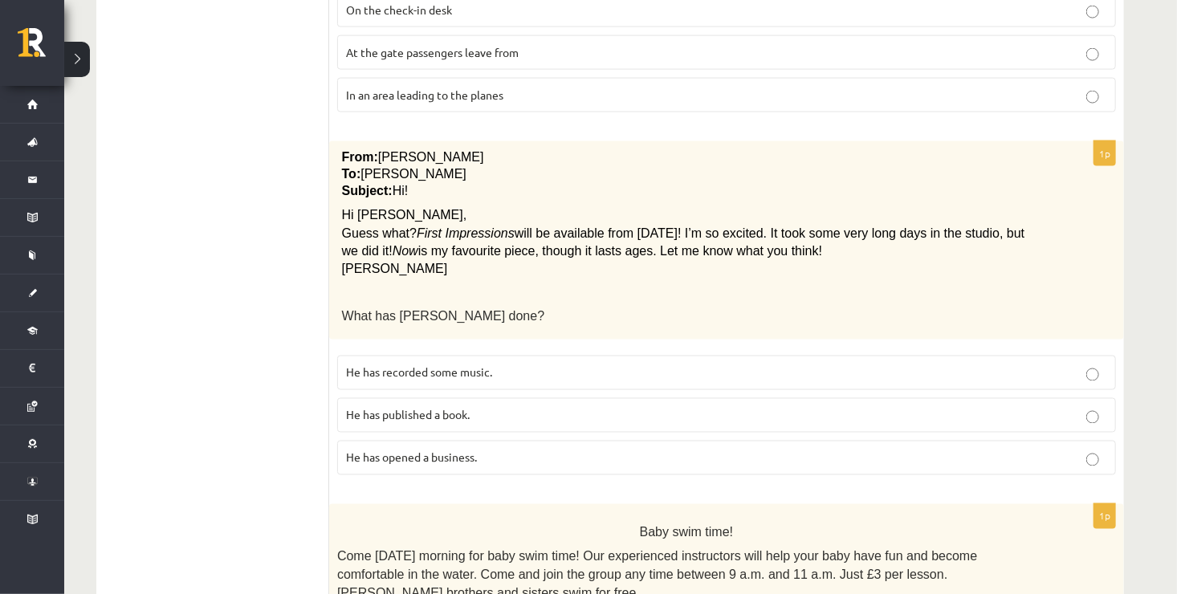
scroll to position [1192, 0]
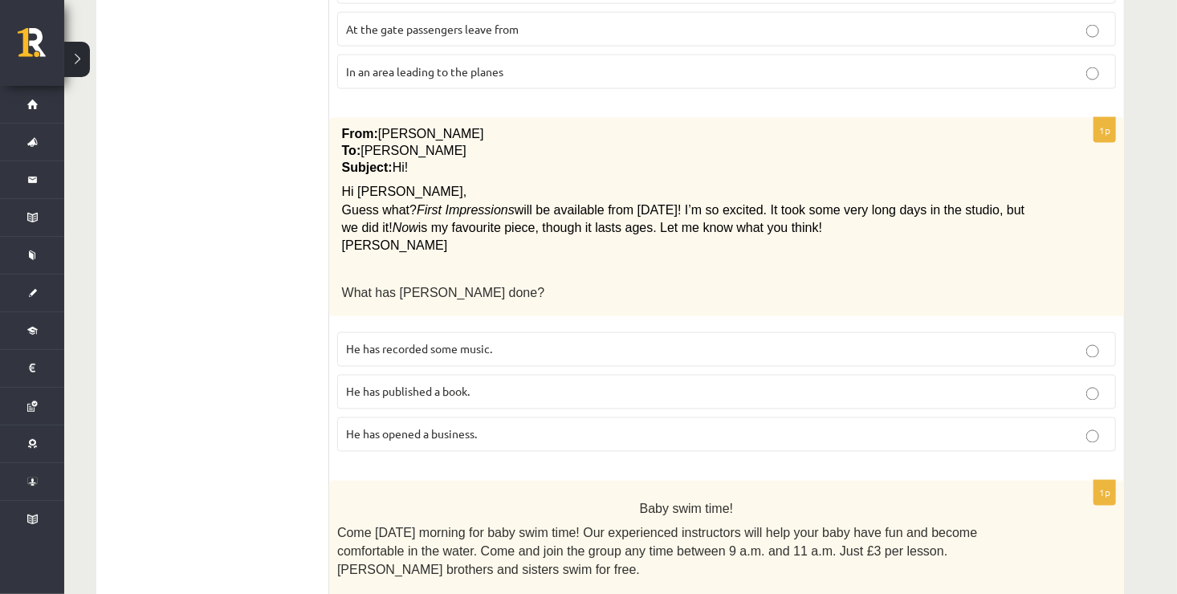
click at [1083, 341] on p "He has recorded some music." at bounding box center [726, 349] width 761 height 17
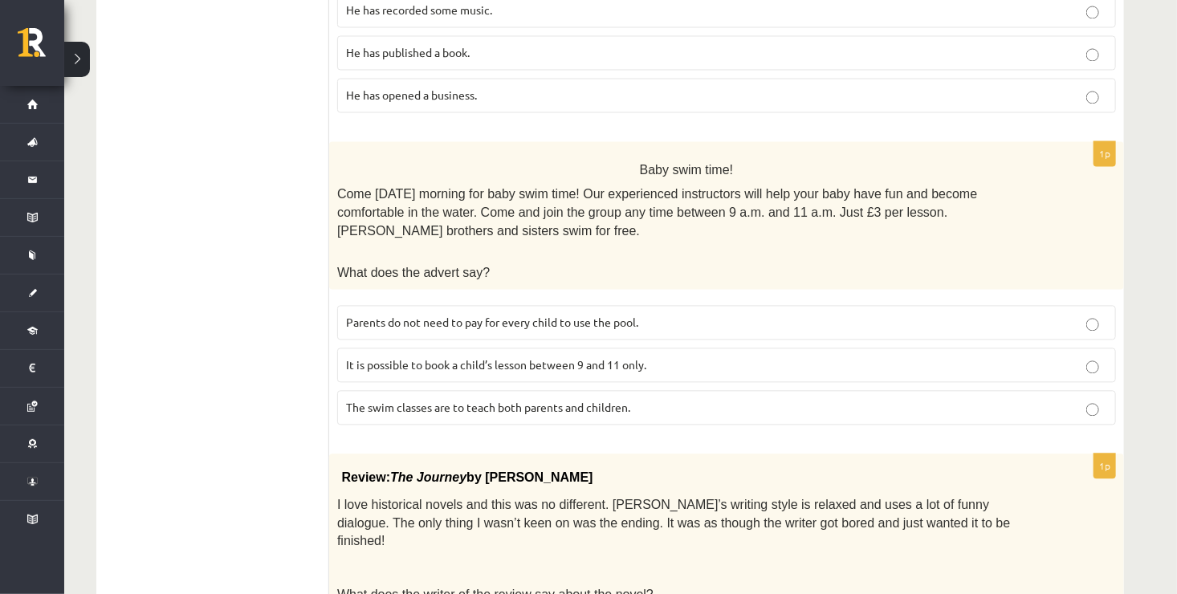
scroll to position [1545, 0]
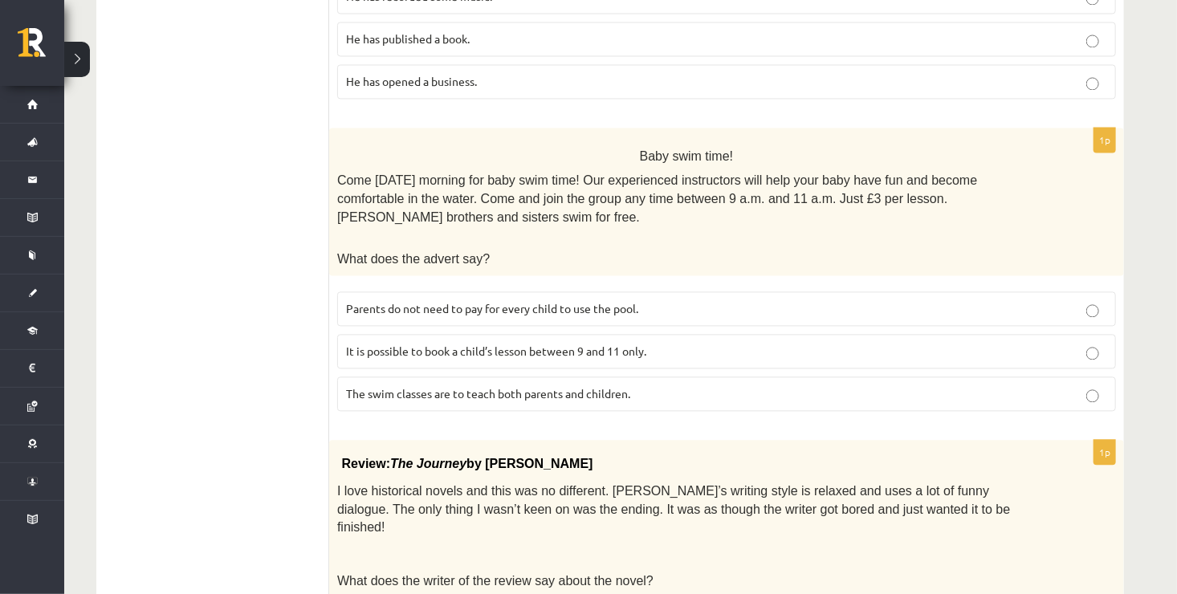
click at [833, 334] on label "It is possible to book a child’s lesson between 9 and 11 only." at bounding box center [726, 351] width 778 height 35
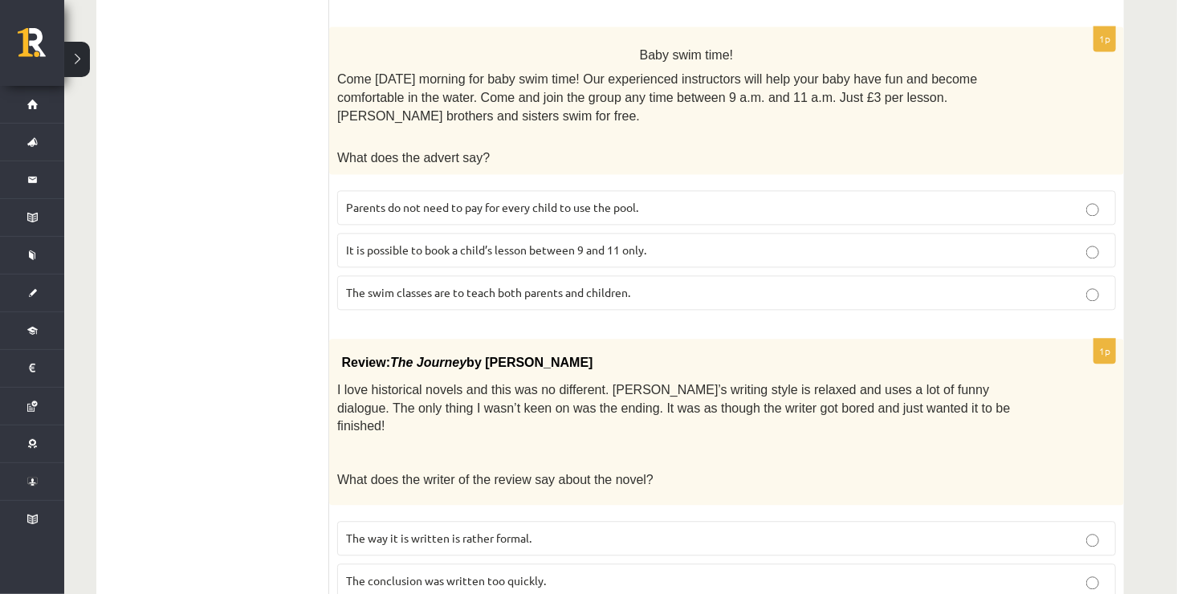
scroll to position [1648, 0]
click at [835, 571] on p "The conclusion was written too quickly." at bounding box center [726, 579] width 761 height 17
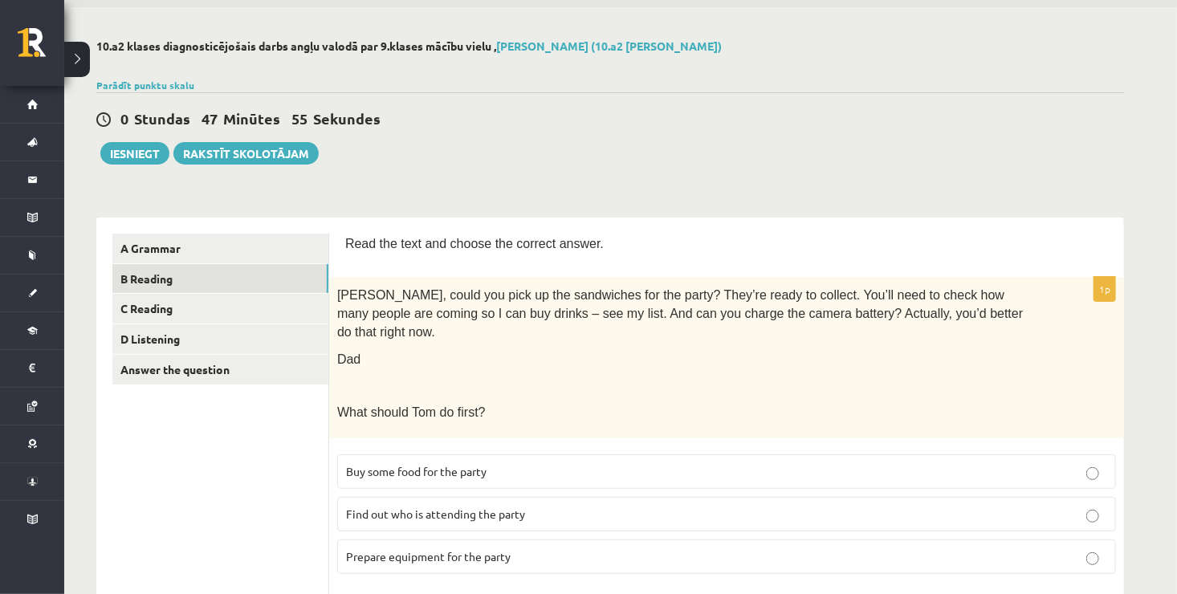
scroll to position [0, 0]
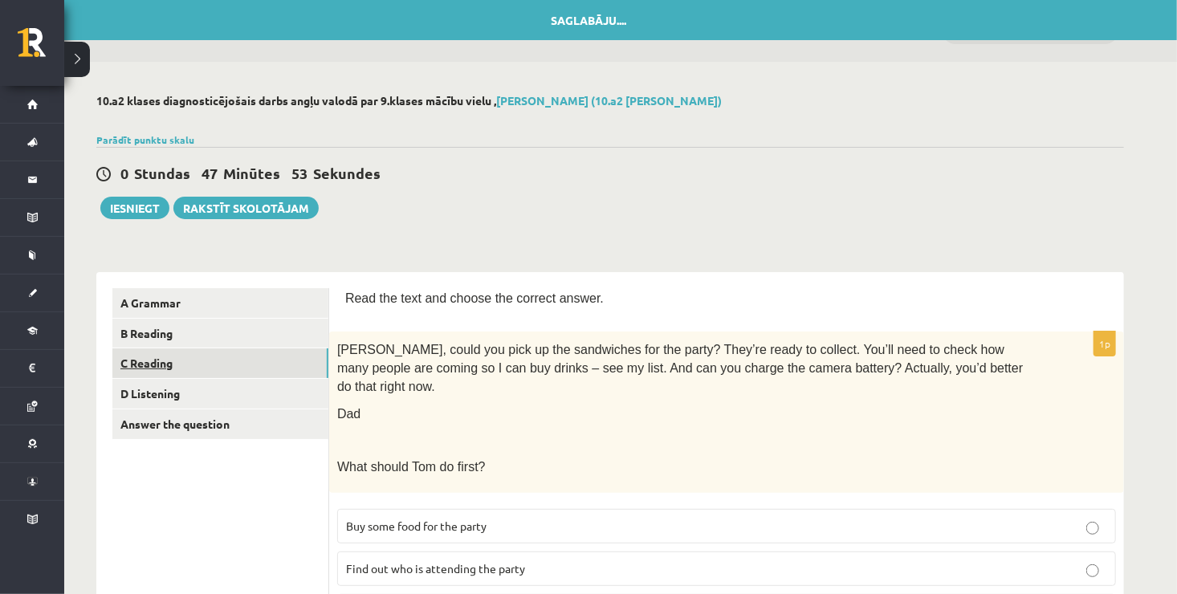
click at [208, 366] on link "C Reading" at bounding box center [220, 363] width 216 height 30
click at [165, 359] on link "C Reading" at bounding box center [220, 363] width 216 height 30
click at [164, 367] on link "C Reading" at bounding box center [220, 363] width 216 height 30
click at [201, 331] on link "B Reading" at bounding box center [220, 334] width 216 height 30
click at [186, 356] on link "C Reading" at bounding box center [220, 363] width 216 height 30
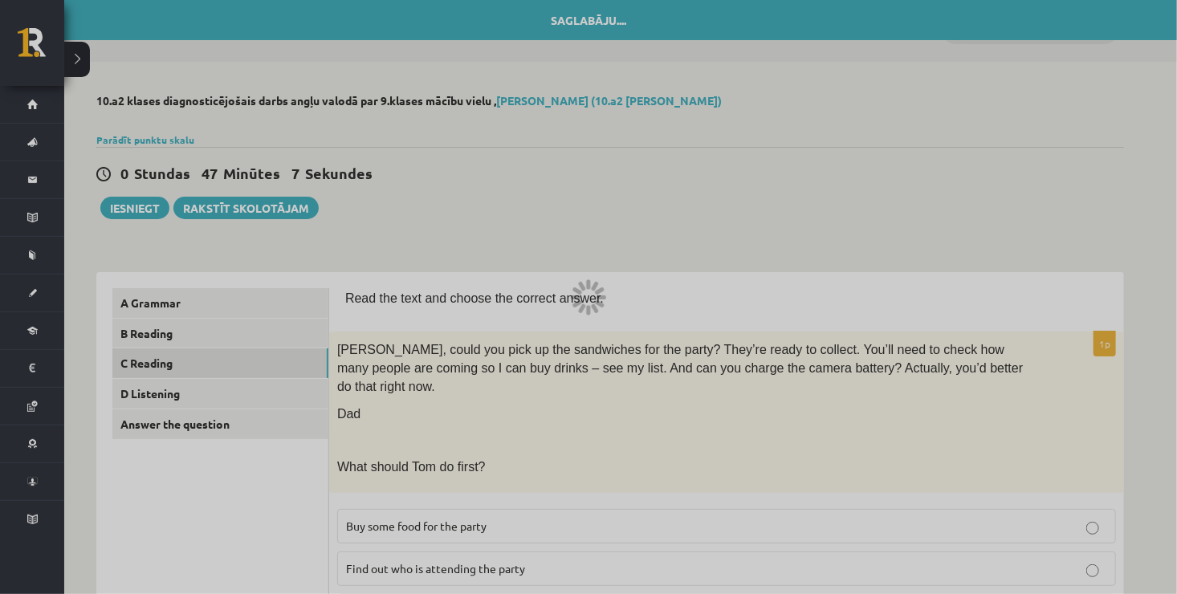
click at [847, 267] on div at bounding box center [588, 297] width 1177 height 594
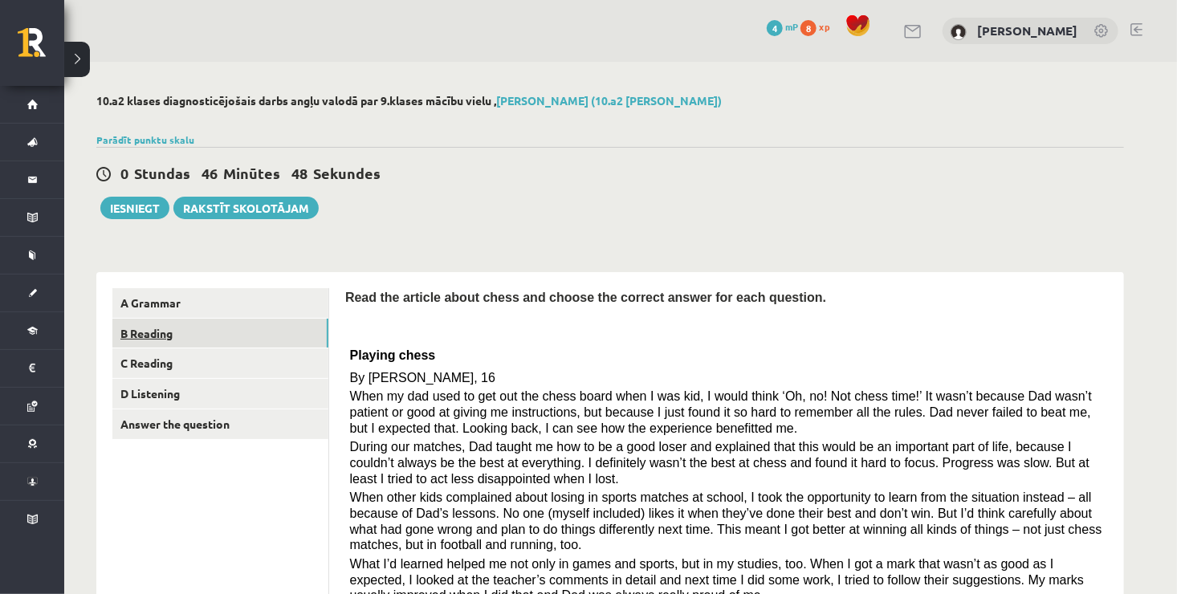
click at [258, 321] on link "B Reading" at bounding box center [220, 334] width 216 height 30
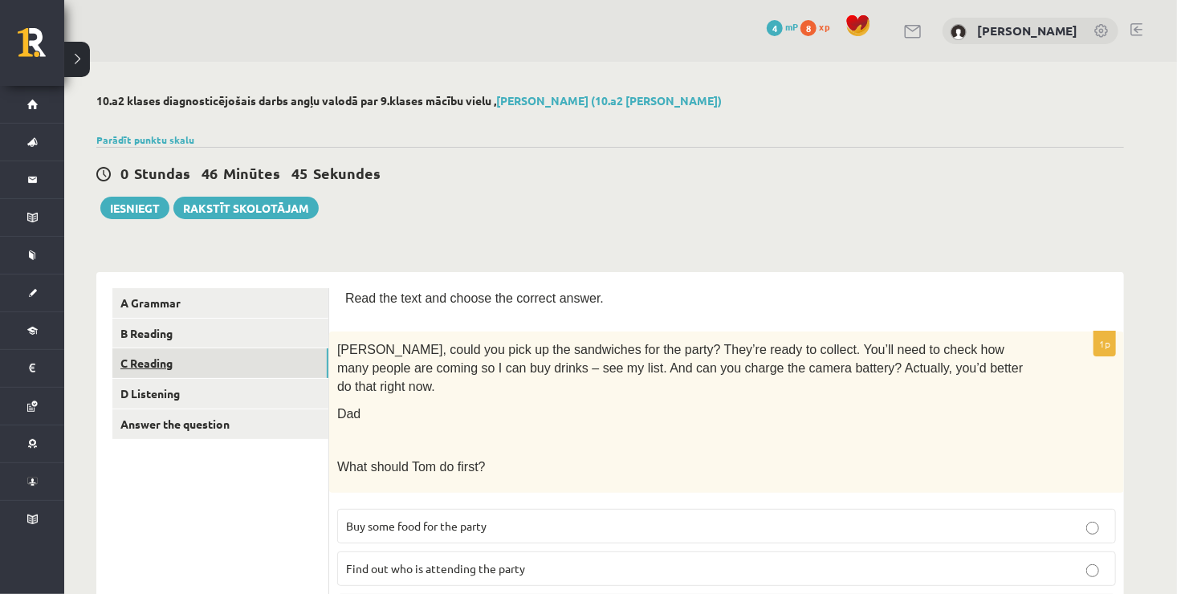
click at [244, 361] on link "C Reading" at bounding box center [220, 363] width 216 height 30
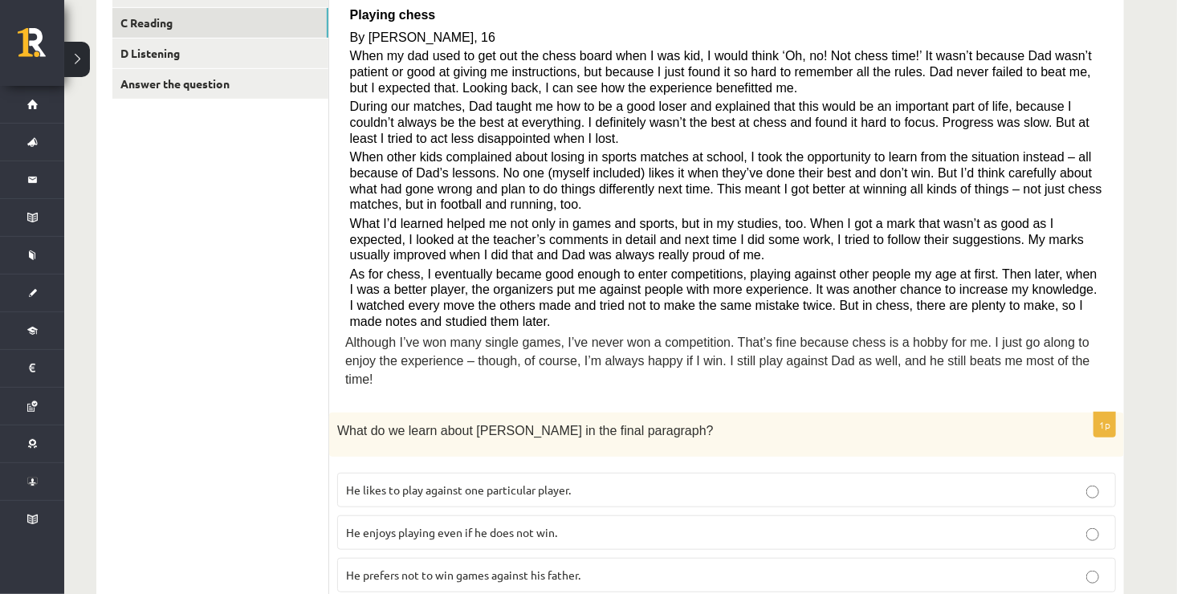
scroll to position [364, 0]
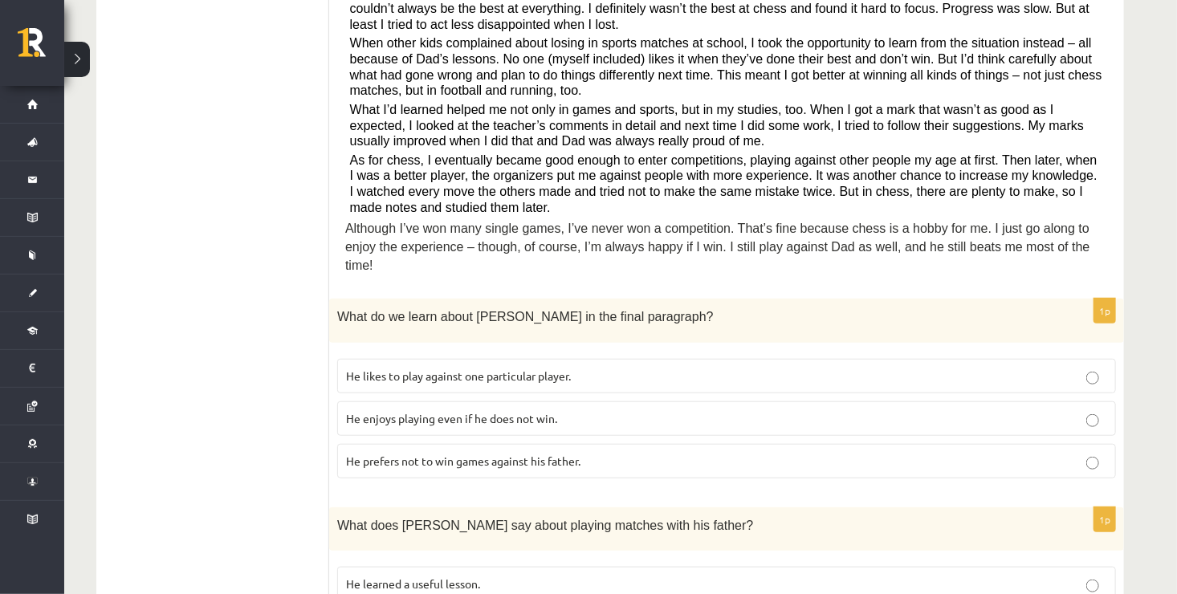
scroll to position [460, 0]
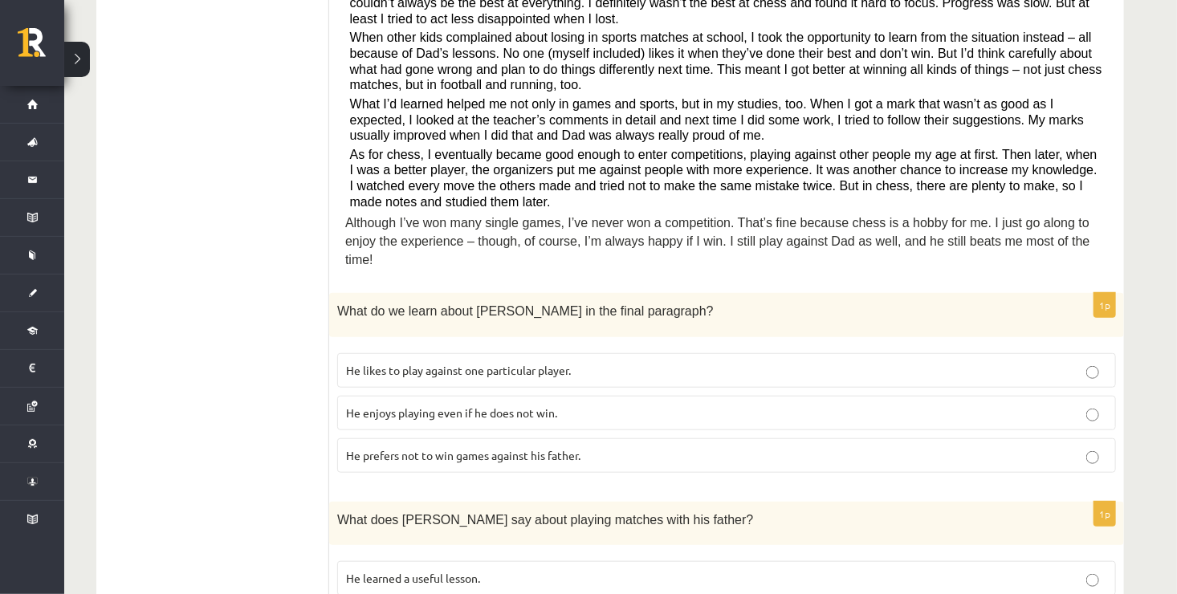
click at [1045, 404] on p "He enjoys playing even if he does not win." at bounding box center [726, 412] width 761 height 17
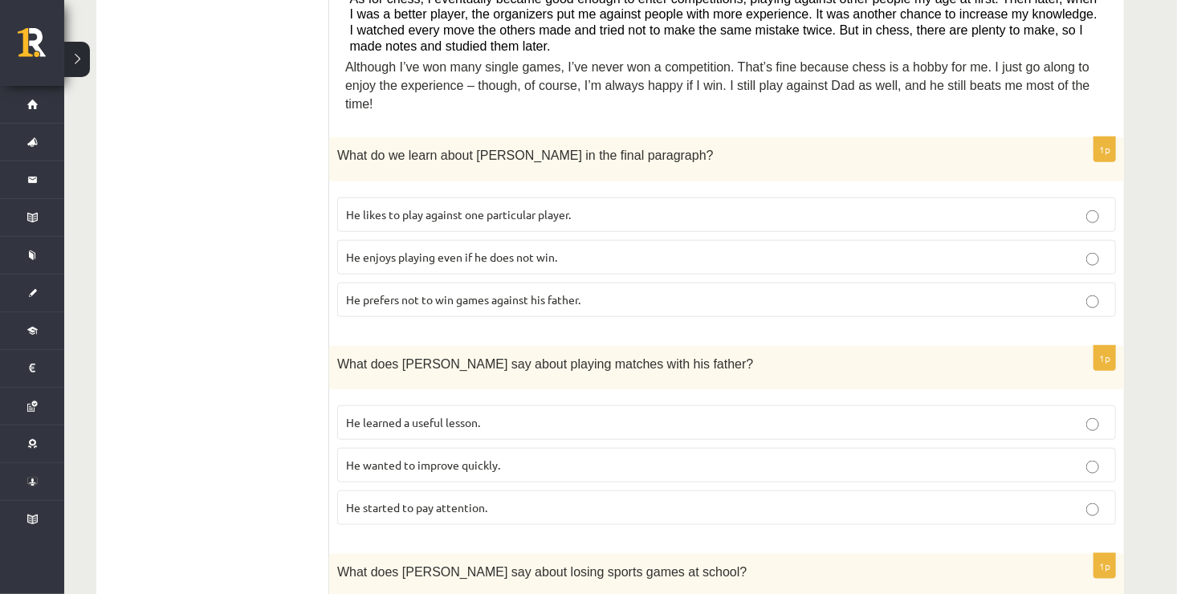
scroll to position [652, 0]
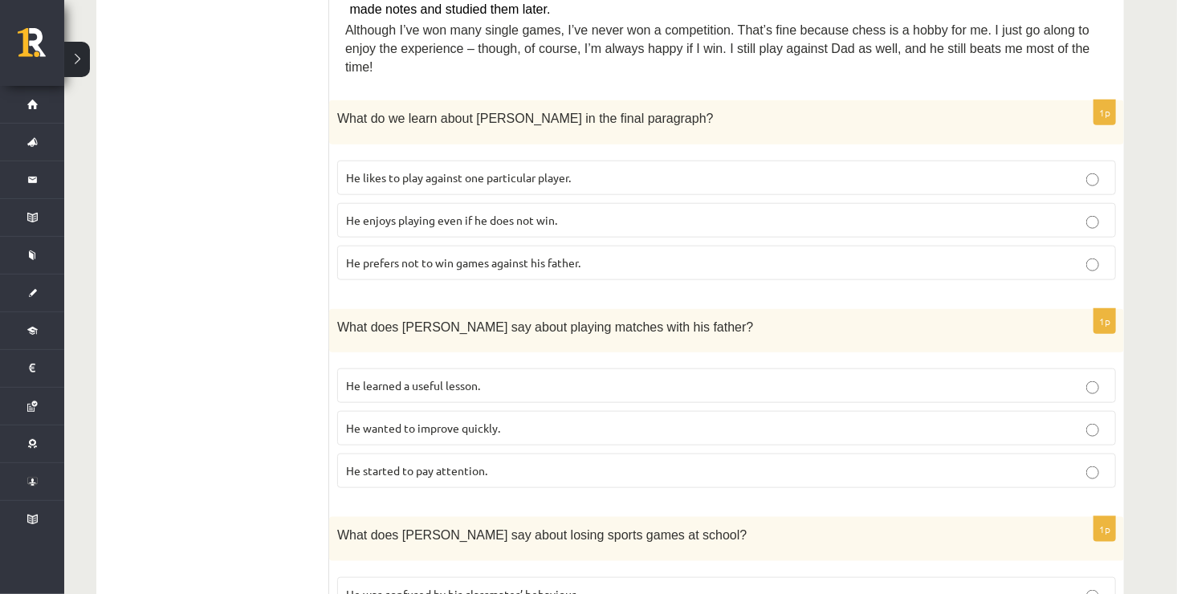
click at [948, 368] on label "He learned a useful lesson." at bounding box center [726, 385] width 778 height 35
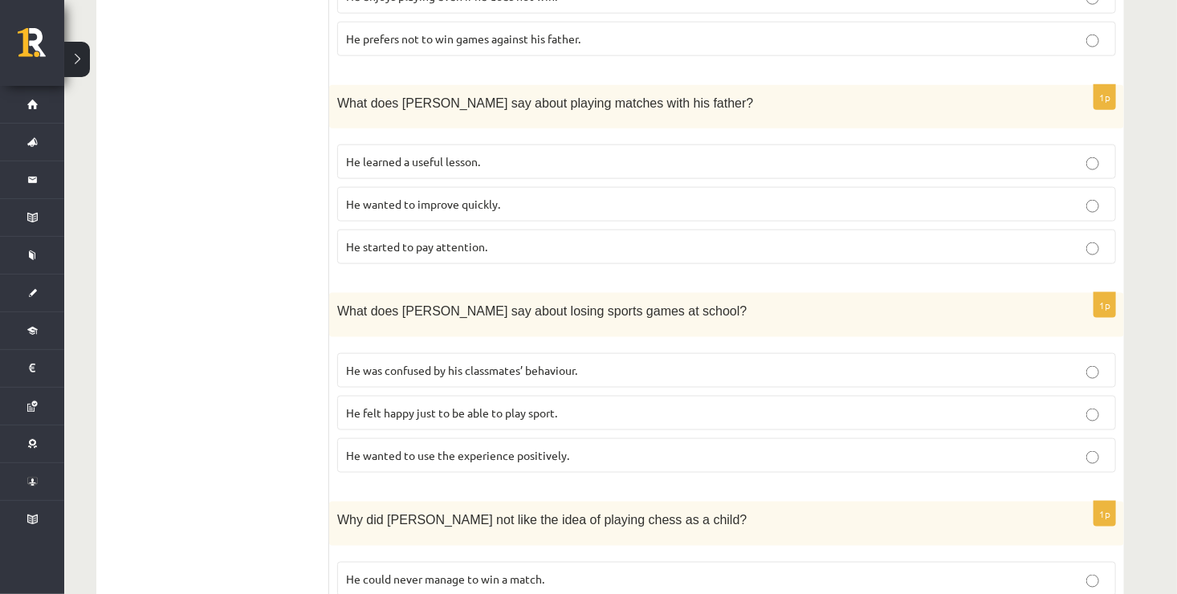
scroll to position [877, 0]
drag, startPoint x: 1055, startPoint y: 440, endPoint x: 1075, endPoint y: 440, distance: 20.1
click at [1075, 440] on label "He wanted to use the experience positively." at bounding box center [726, 454] width 778 height 35
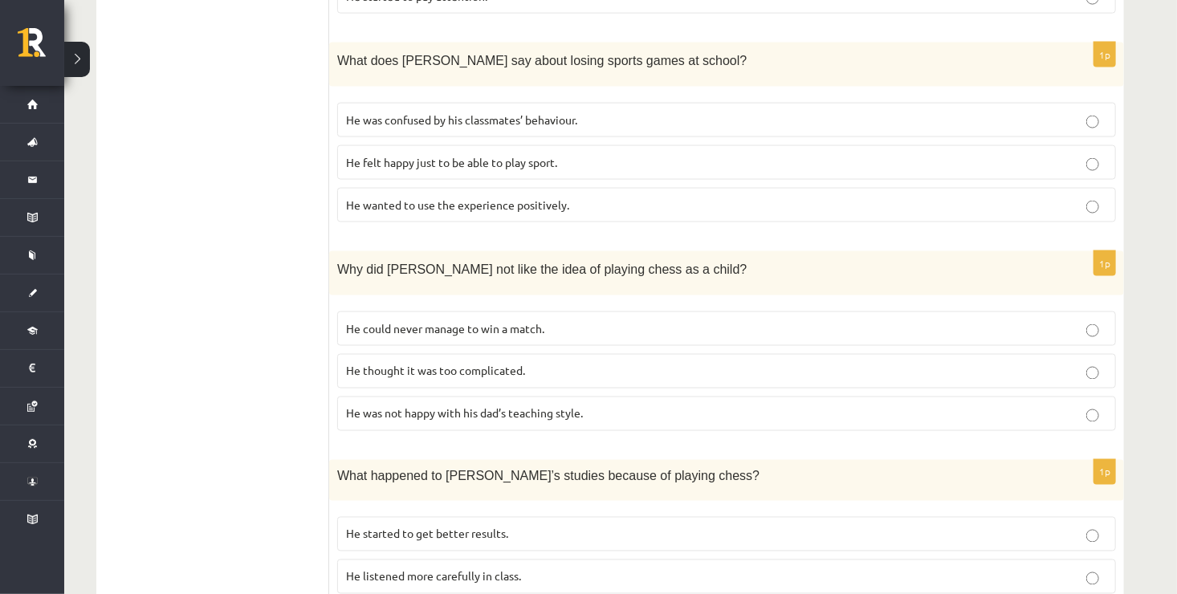
scroll to position [1134, 0]
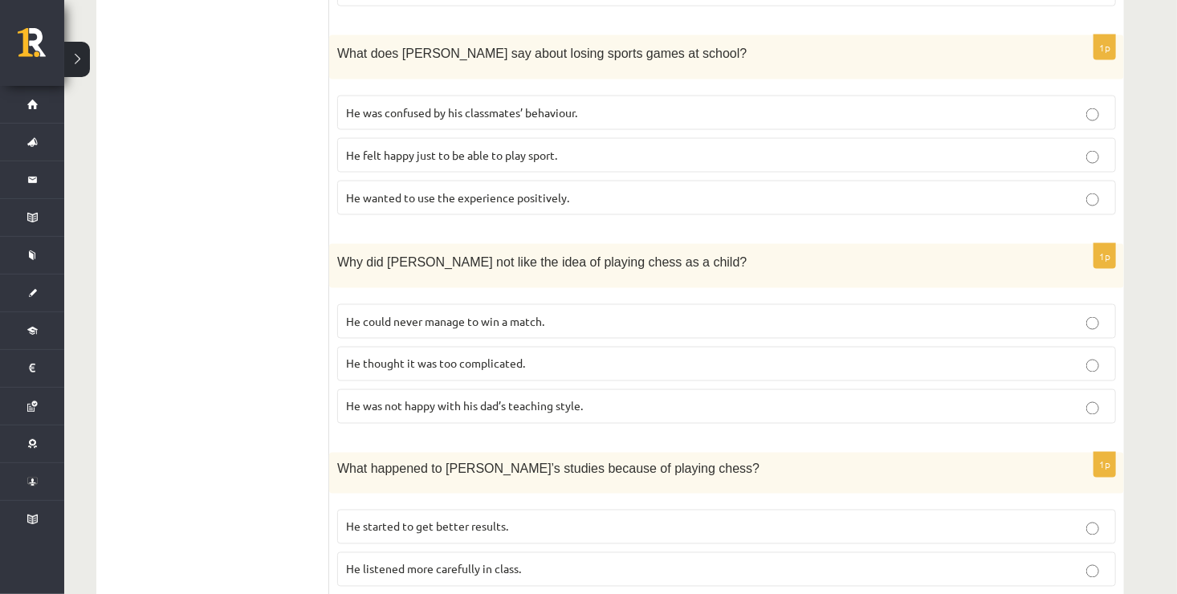
click at [939, 355] on label "He thought it was too complicated." at bounding box center [726, 364] width 778 height 35
click at [904, 311] on label "He could never manage to win a match." at bounding box center [726, 321] width 778 height 35
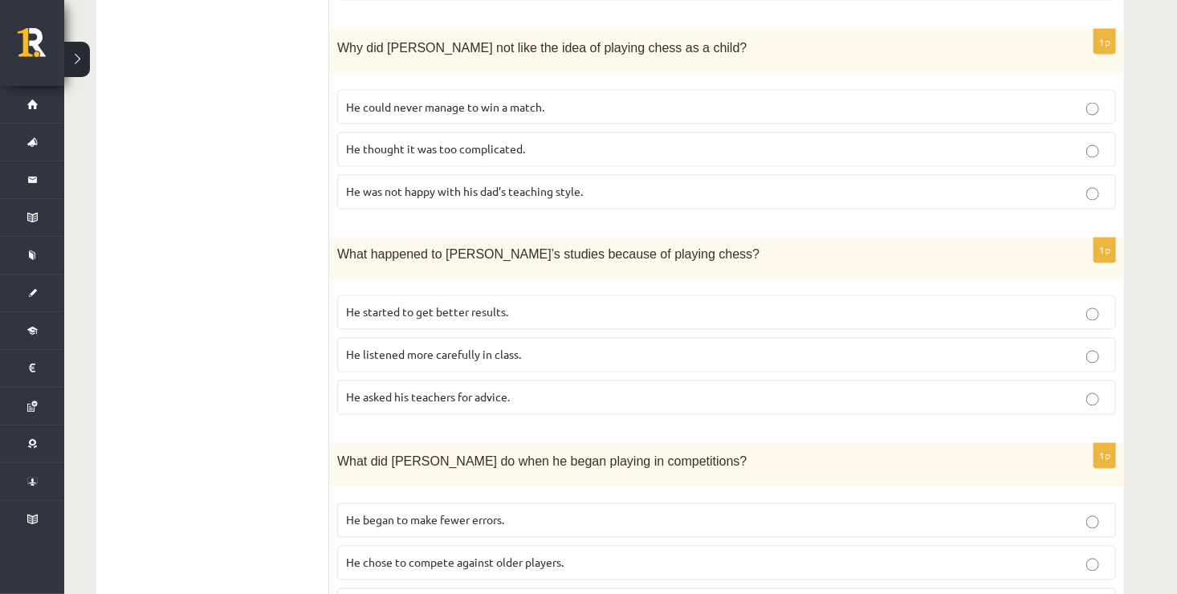
scroll to position [1359, 0]
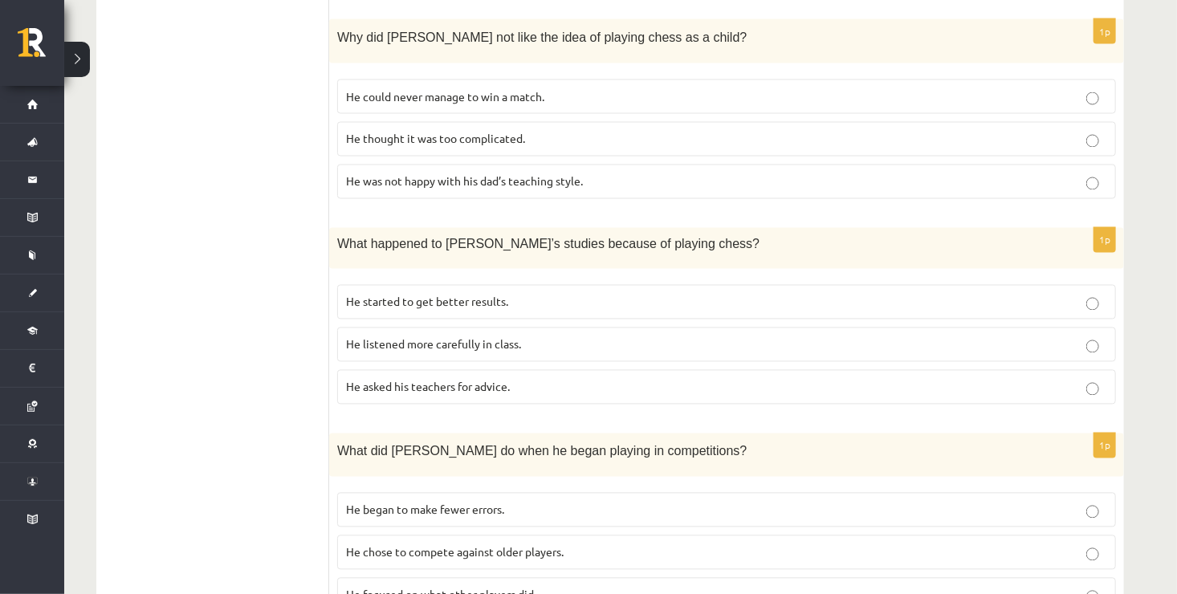
click at [624, 294] on p "He started to get better results." at bounding box center [726, 302] width 761 height 17
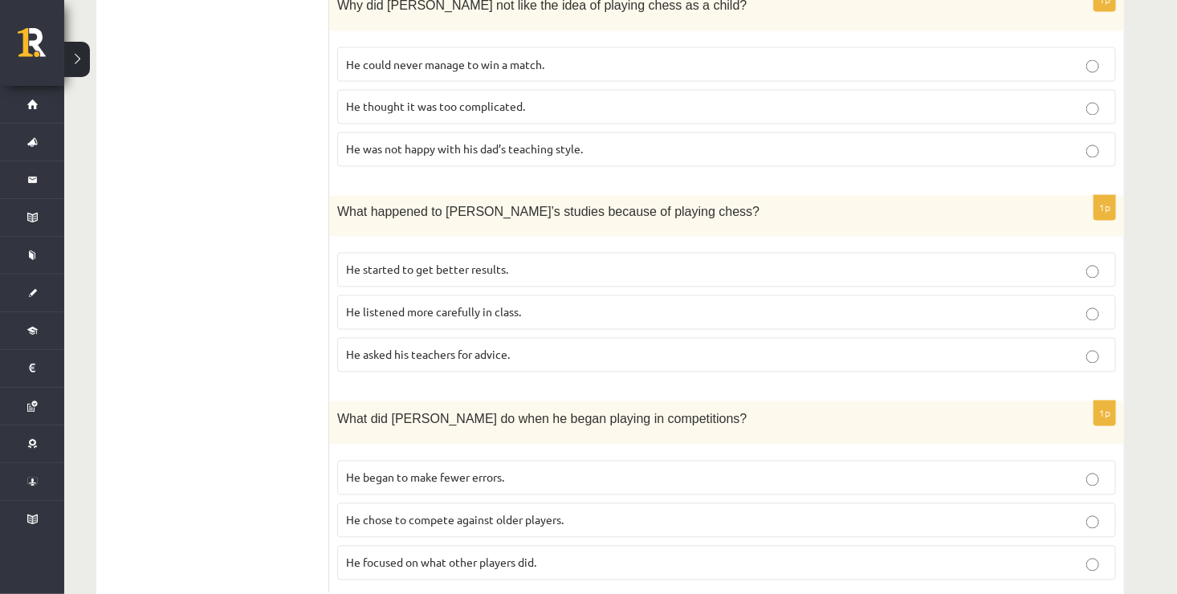
scroll to position [1412, 0]
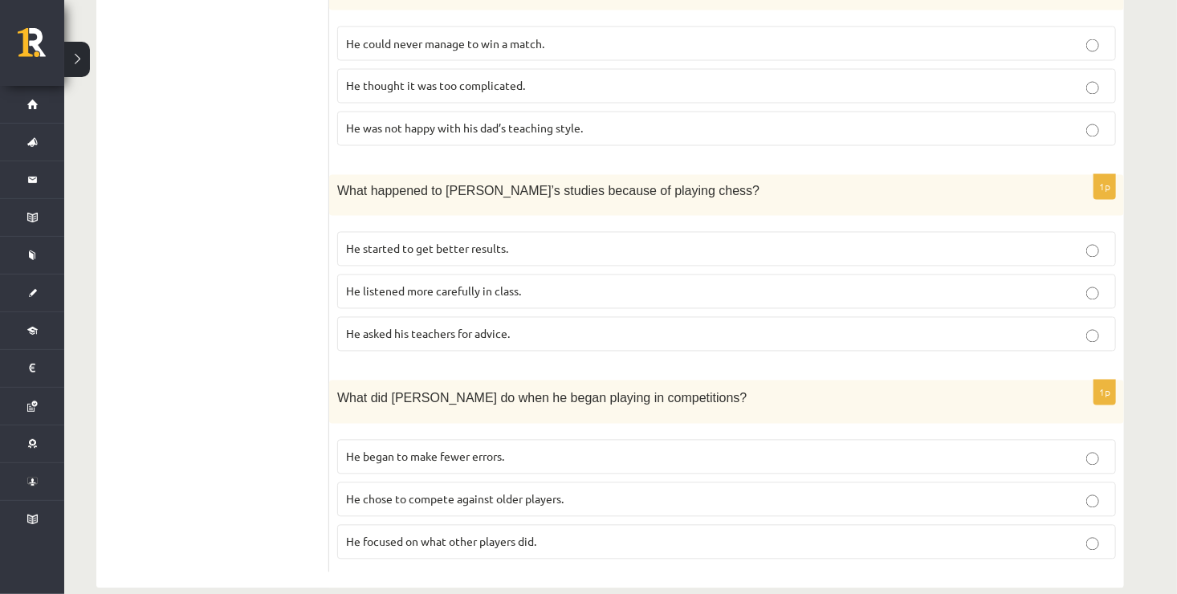
click at [1040, 527] on label "He focused on what other players did." at bounding box center [726, 542] width 778 height 35
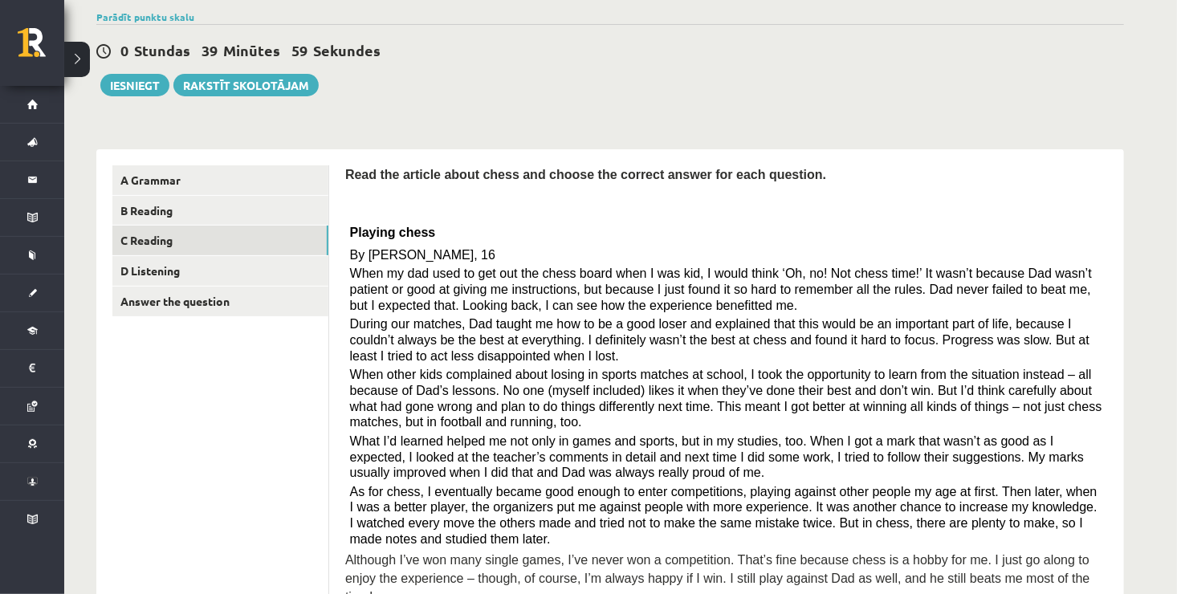
scroll to position [117, 0]
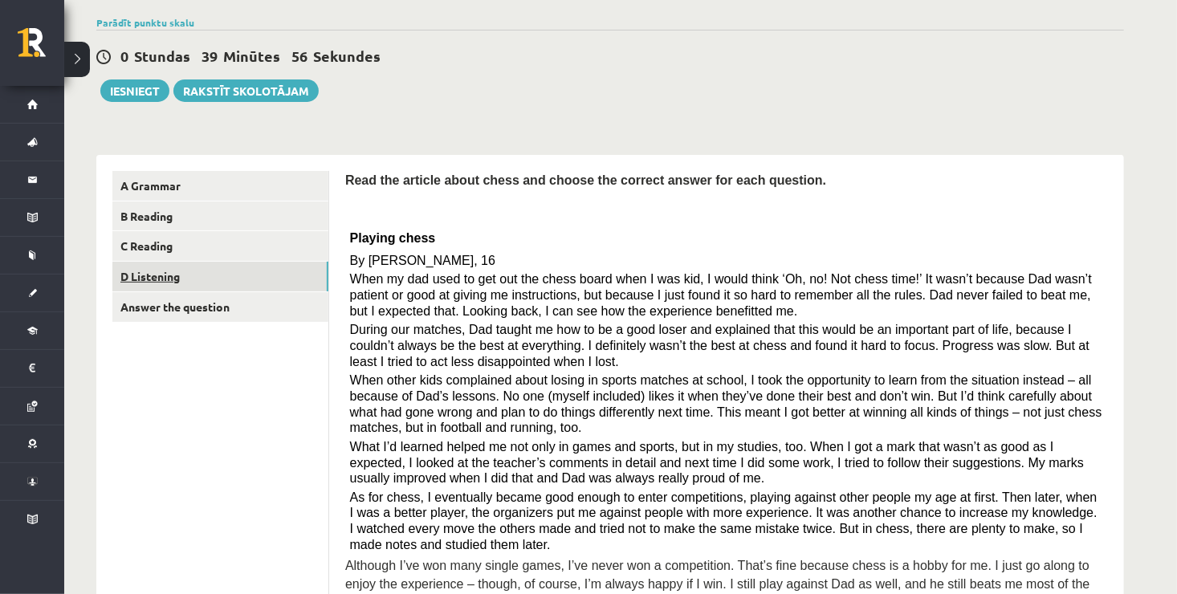
click at [178, 274] on link "D Listening" at bounding box center [220, 277] width 216 height 30
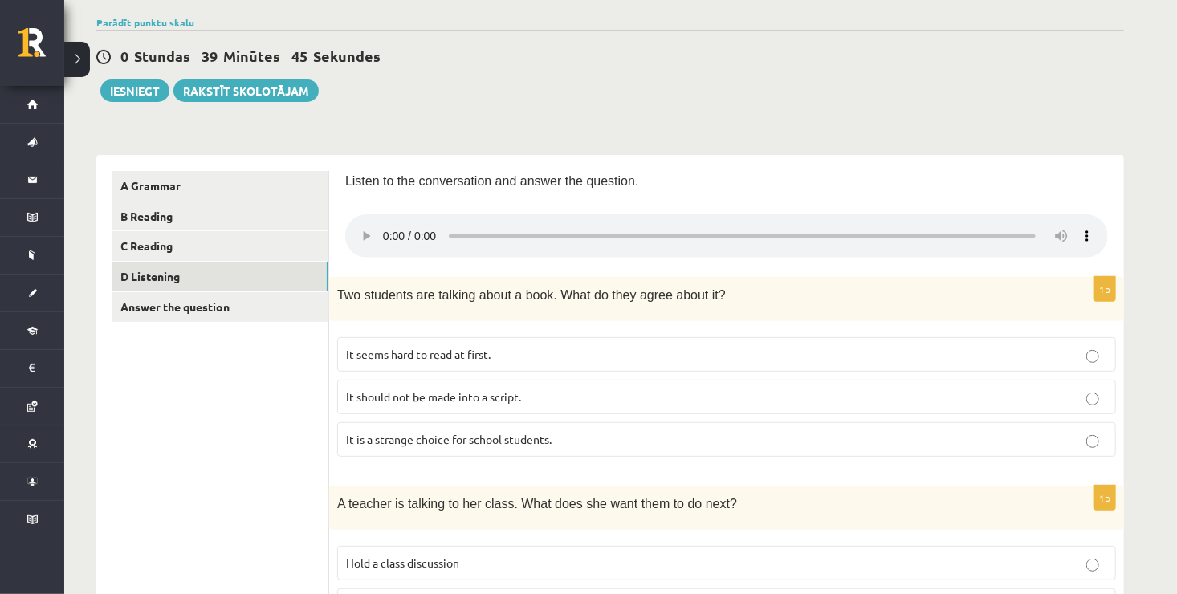
click at [854, 491] on div "A teacher is talking to her class. What does she want them to do next?" at bounding box center [726, 508] width 795 height 44
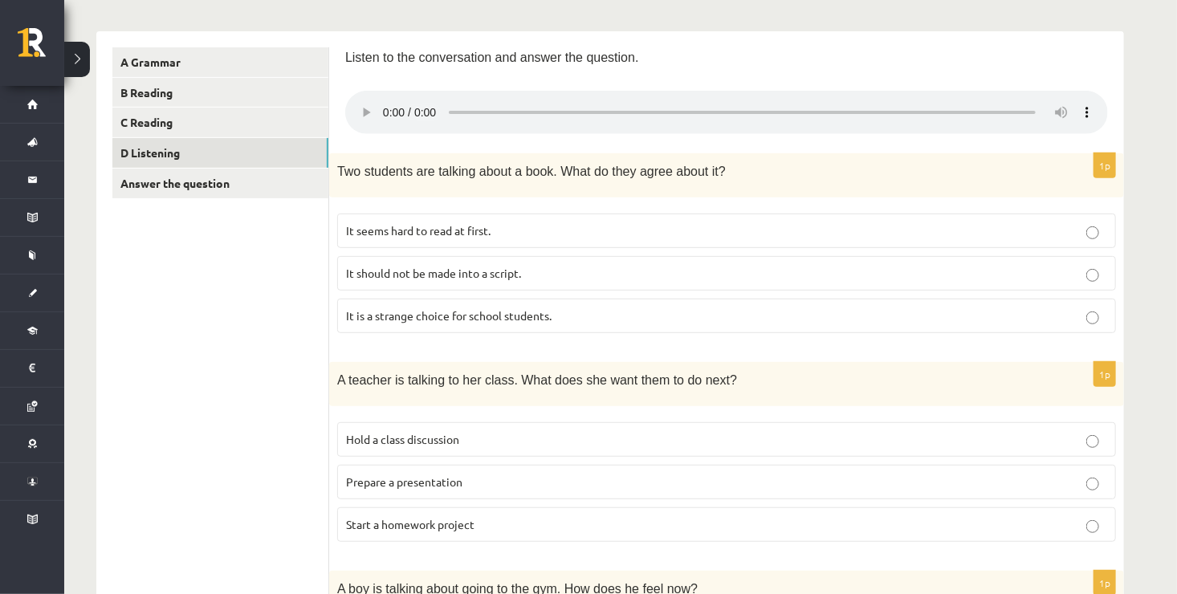
scroll to position [213, 0]
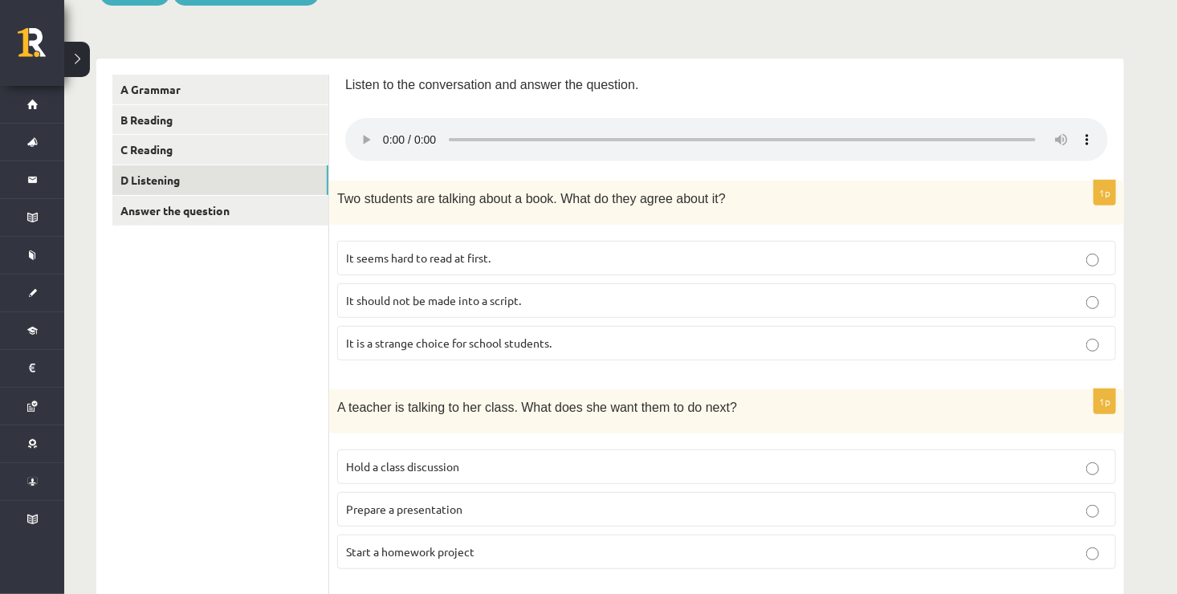
click at [456, 258] on span "It seems hard to read at first." at bounding box center [418, 257] width 144 height 14
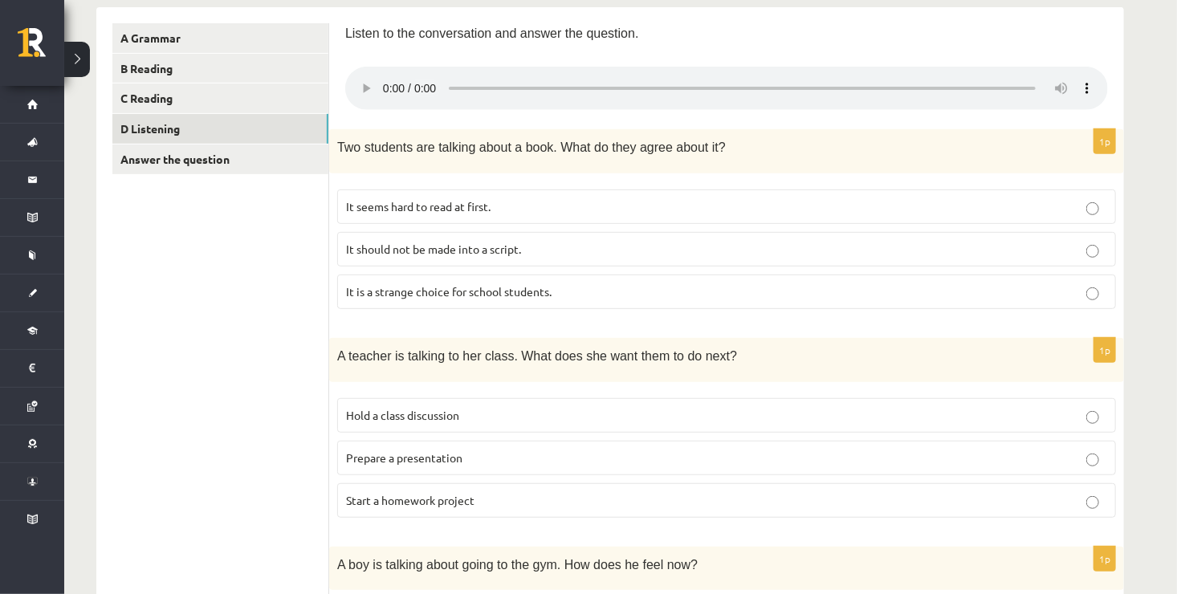
scroll to position [278, 0]
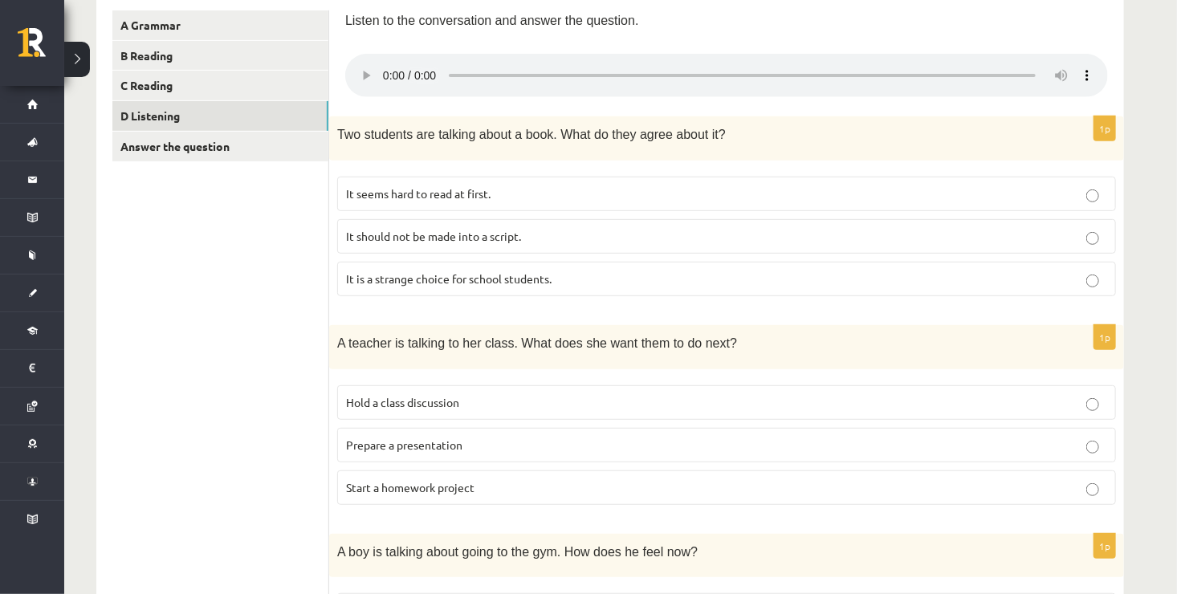
click at [742, 449] on p "Prepare a presentation" at bounding box center [726, 445] width 761 height 17
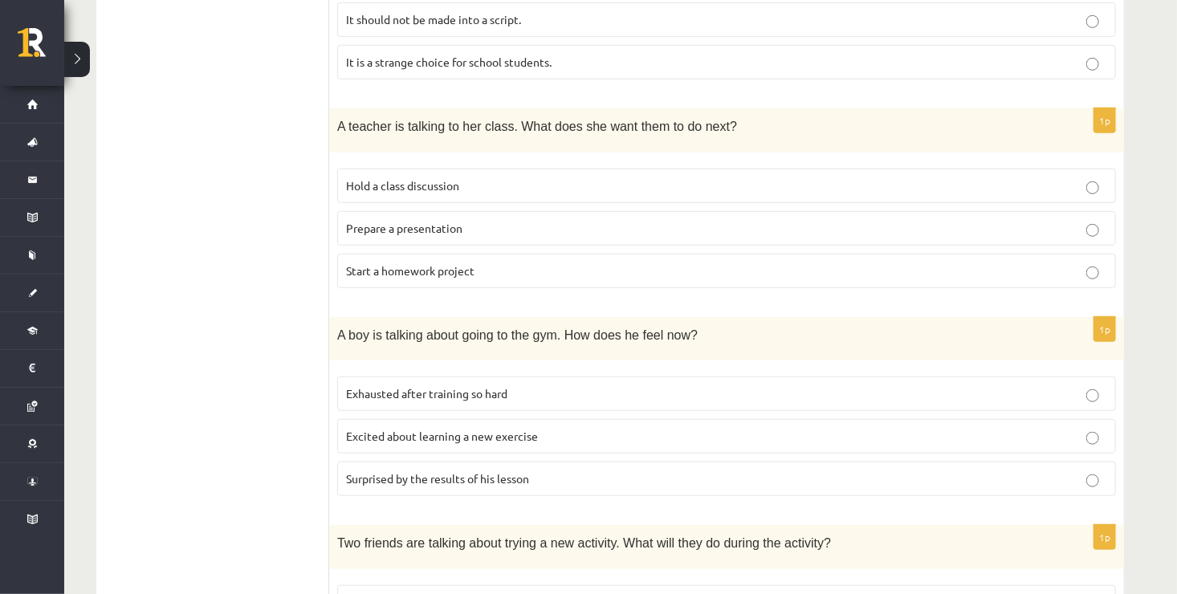
scroll to position [502, 0]
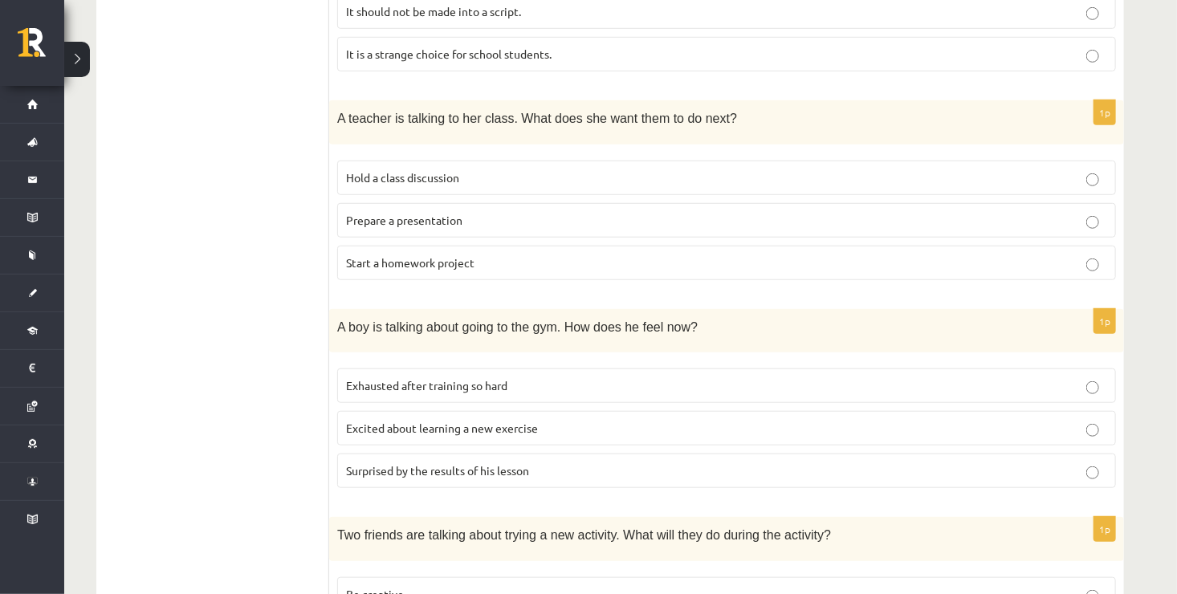
click at [714, 420] on p "Excited about learning a new exercise" at bounding box center [726, 428] width 761 height 17
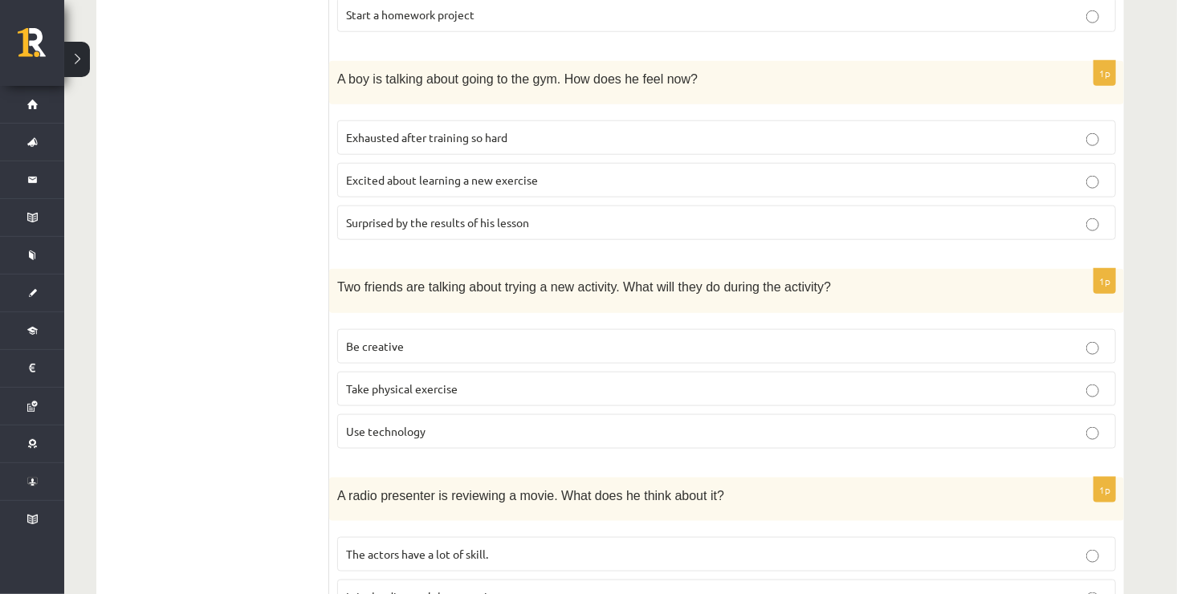
scroll to position [759, 0]
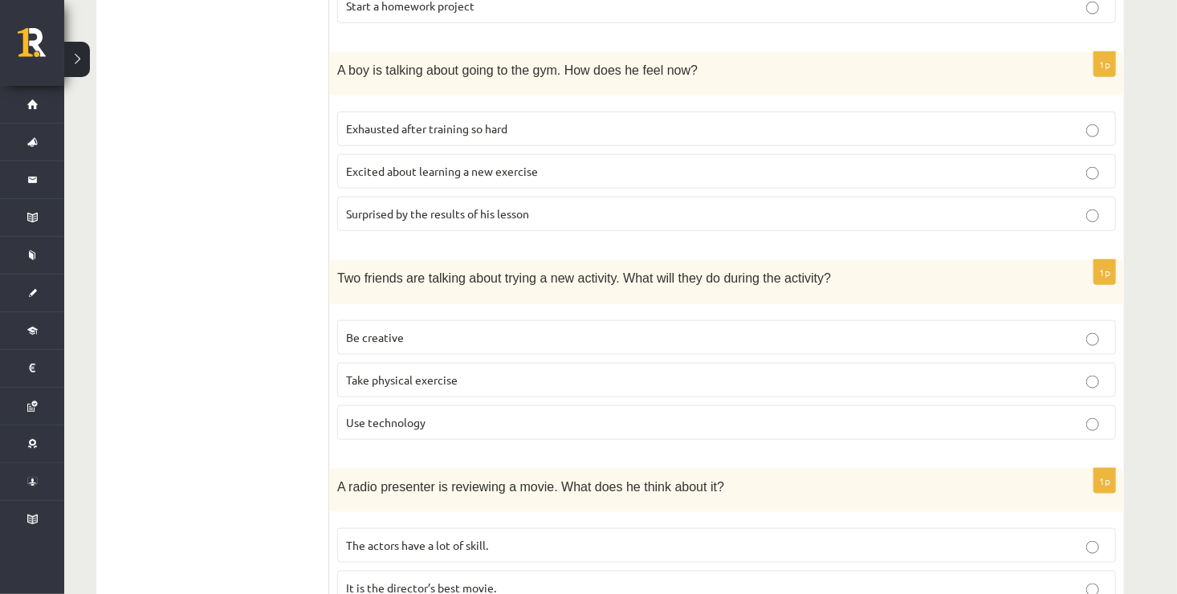
click at [945, 331] on p "Be creative" at bounding box center [726, 337] width 761 height 17
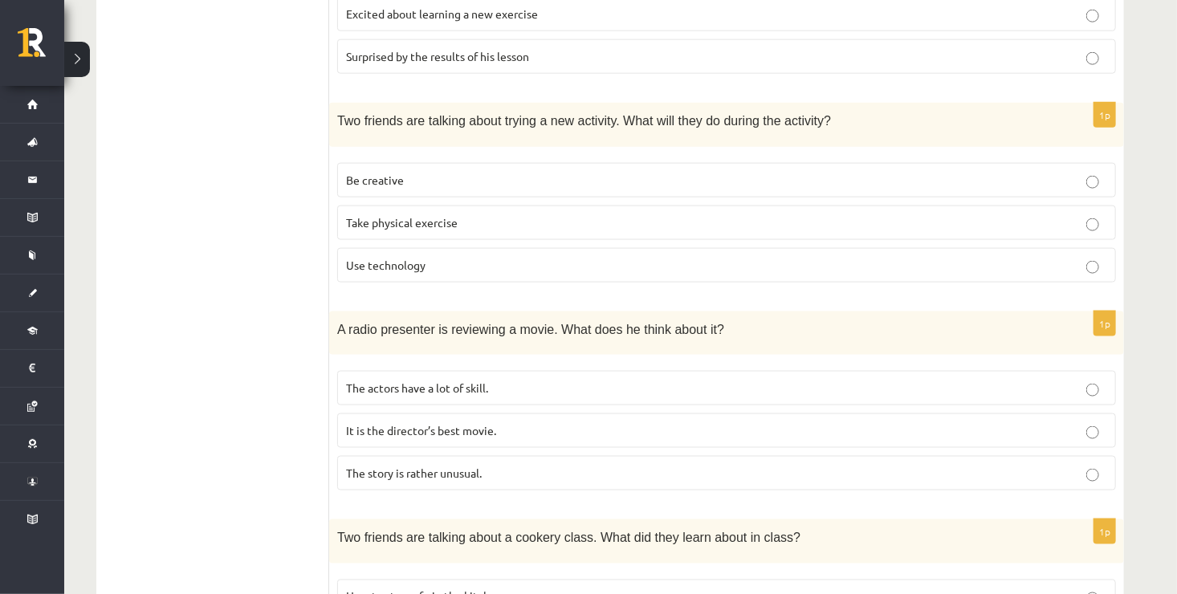
scroll to position [920, 0]
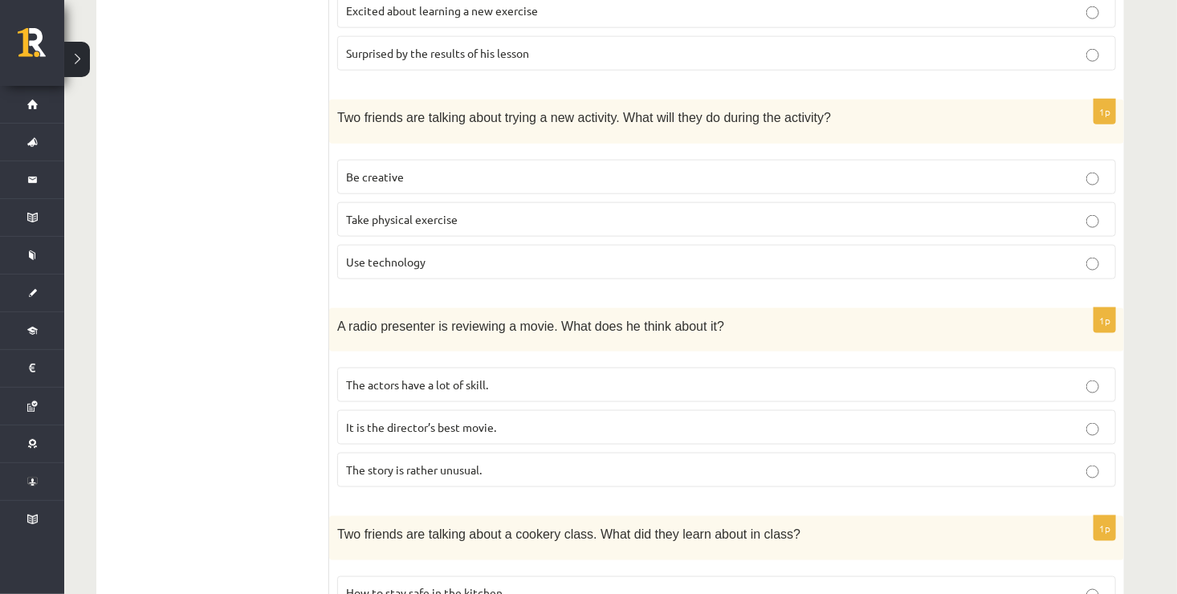
click at [673, 464] on p "The story is rather unusual." at bounding box center [726, 469] width 761 height 17
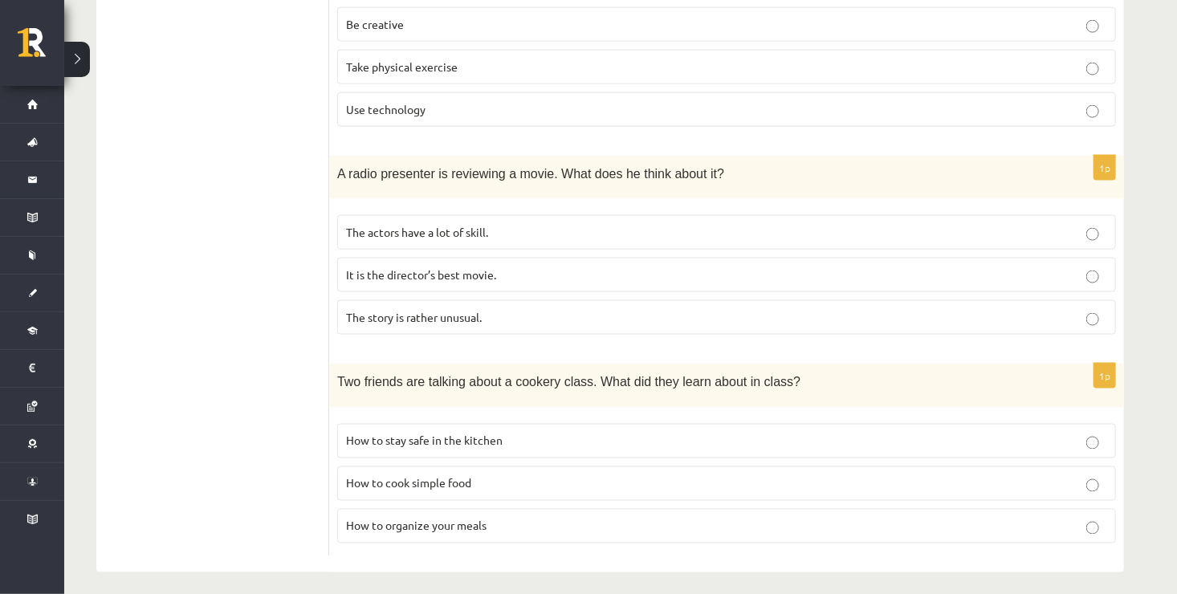
scroll to position [1076, 0]
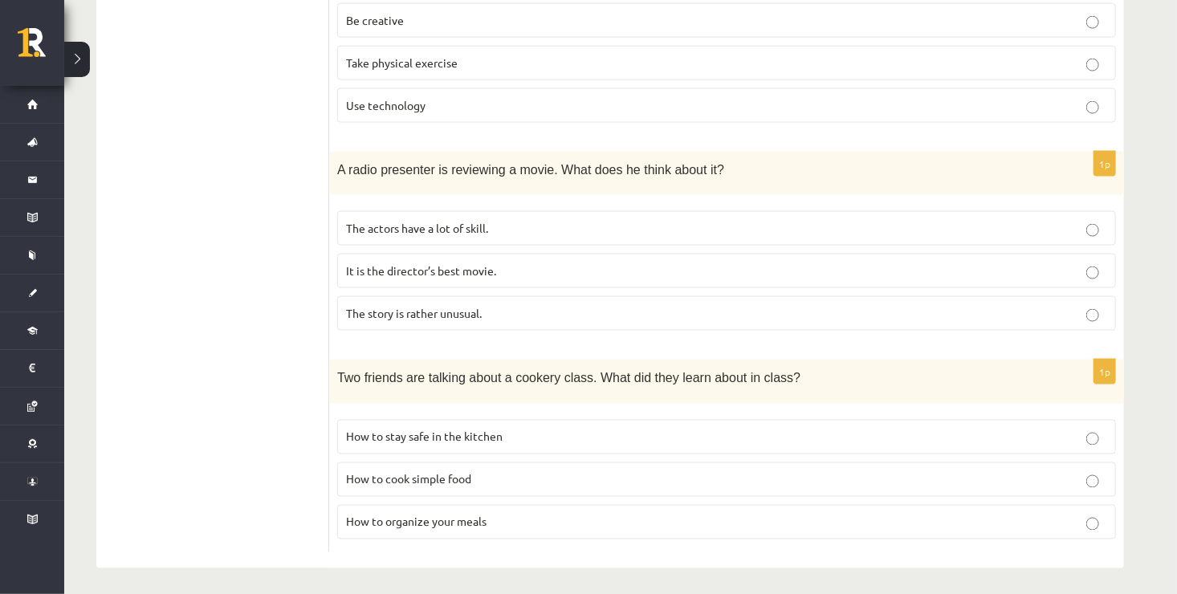
click at [805, 478] on p "How to cook simple food" at bounding box center [726, 479] width 761 height 17
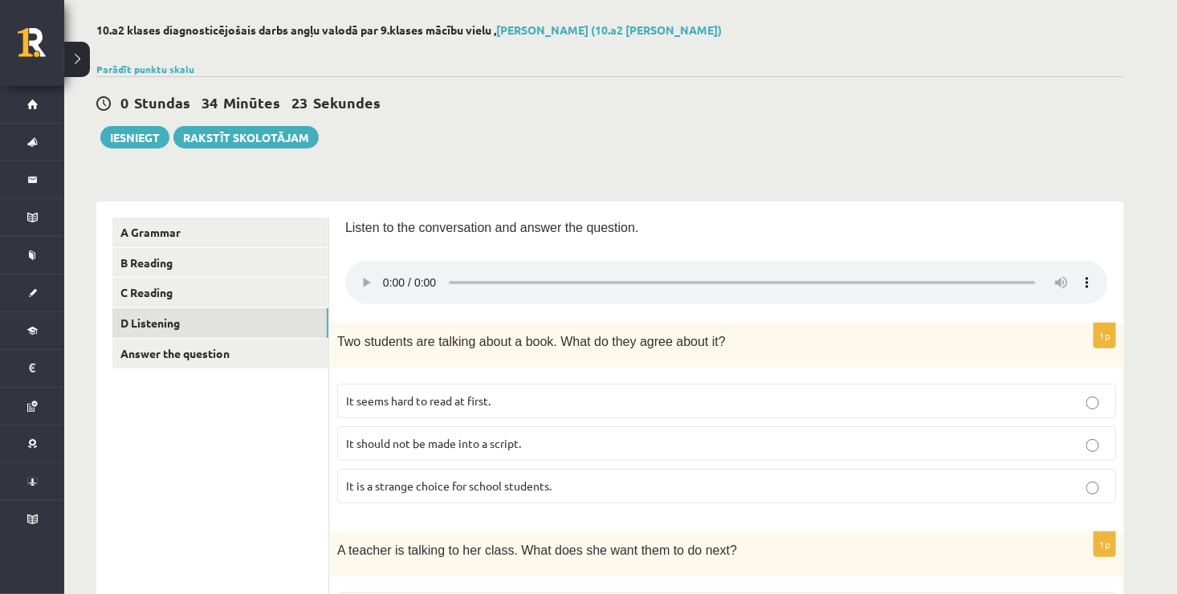
scroll to position [39, 0]
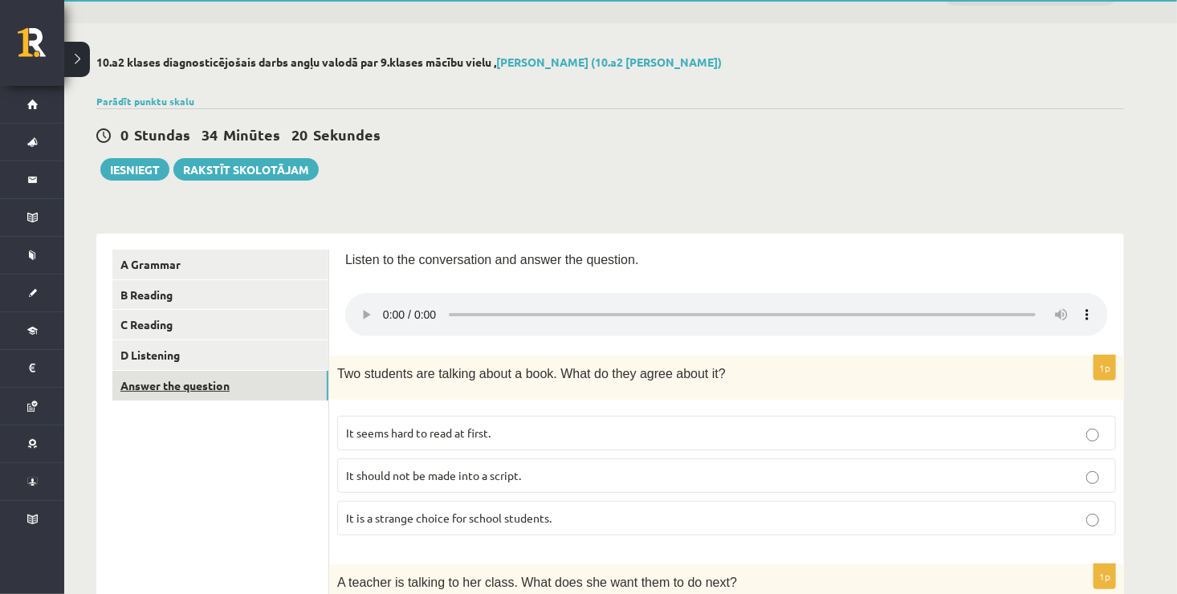
click at [229, 388] on link "Answer the question" at bounding box center [220, 386] width 216 height 30
click at [206, 385] on link "Answer the question" at bounding box center [220, 386] width 216 height 30
click at [273, 382] on link "Answer the question" at bounding box center [220, 386] width 216 height 30
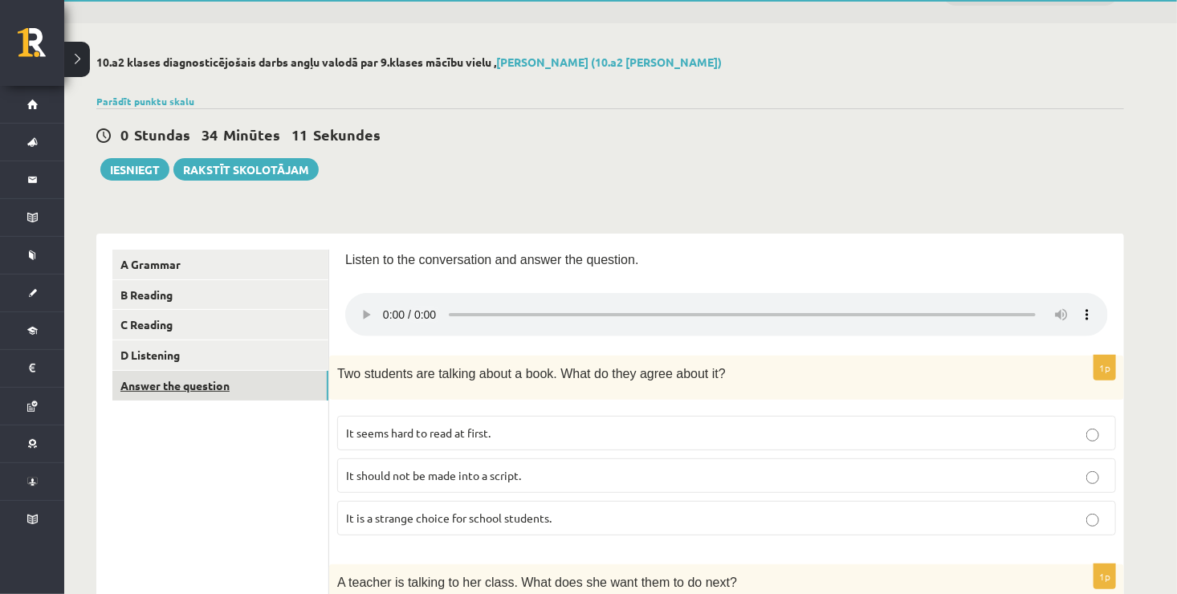
click at [273, 382] on link "Answer the question" at bounding box center [220, 386] width 216 height 30
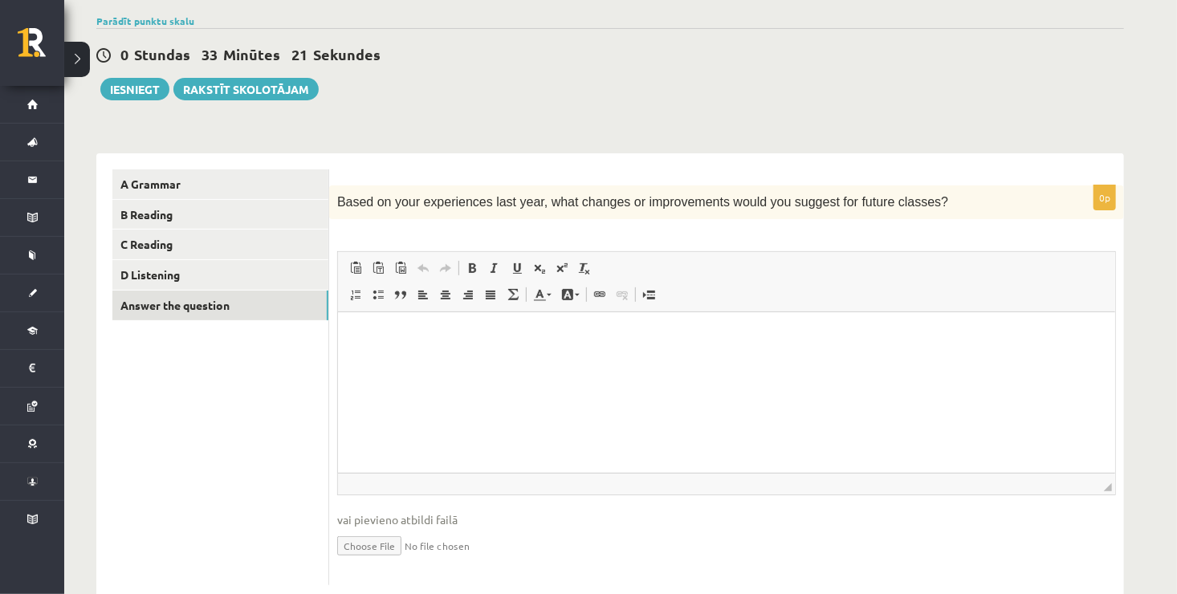
scroll to position [128, 0]
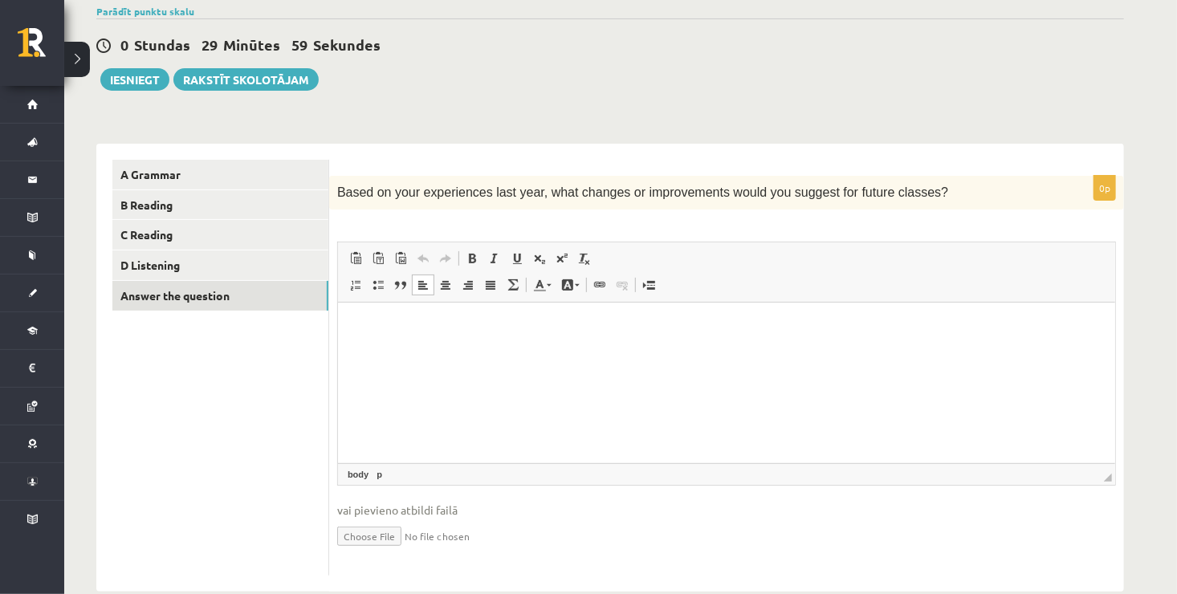
click at [441, 325] on p "Editor, wiswyg-editor-user-answer-47363889859140" at bounding box center [725, 327] width 745 height 17
click at [476, 326] on p "**********" at bounding box center [726, 327] width 746 height 17
click at [553, 316] on html "**********" at bounding box center [725, 327] width 777 height 49
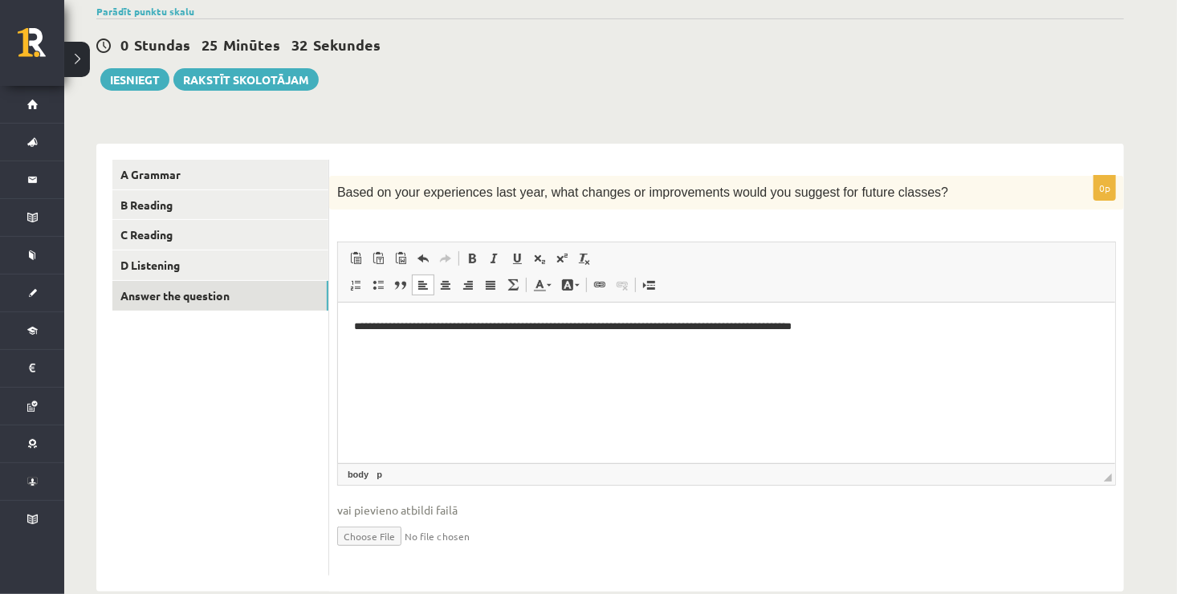
scroll to position [157, 0]
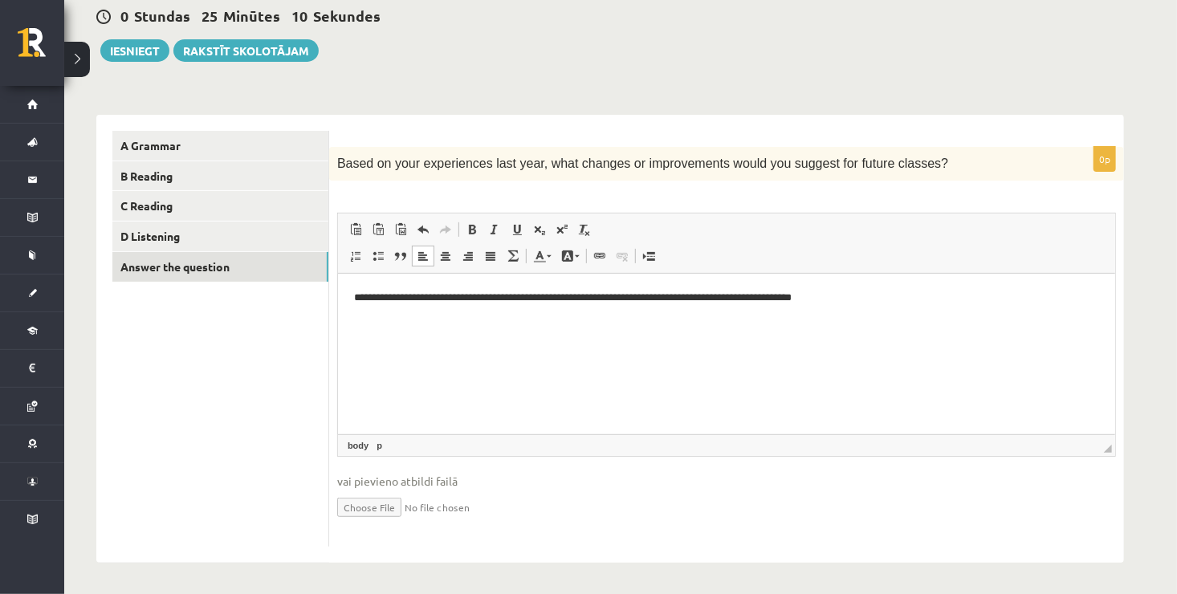
click at [433, 506] on input "file" at bounding box center [726, 506] width 778 height 33
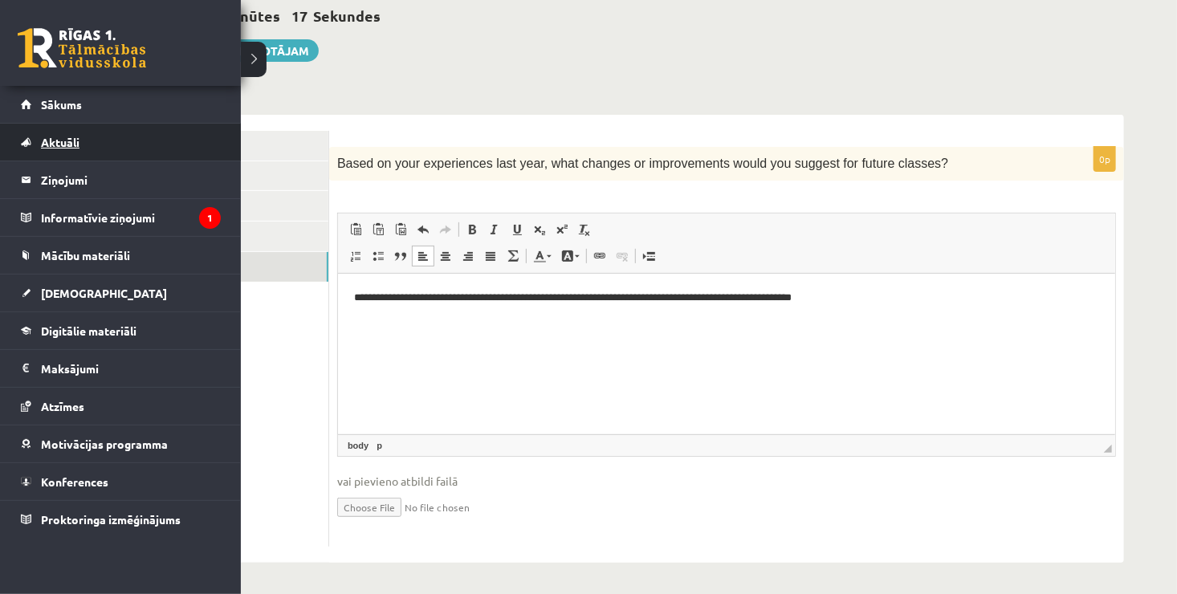
click at [81, 148] on link "Aktuāli" at bounding box center [121, 142] width 200 height 37
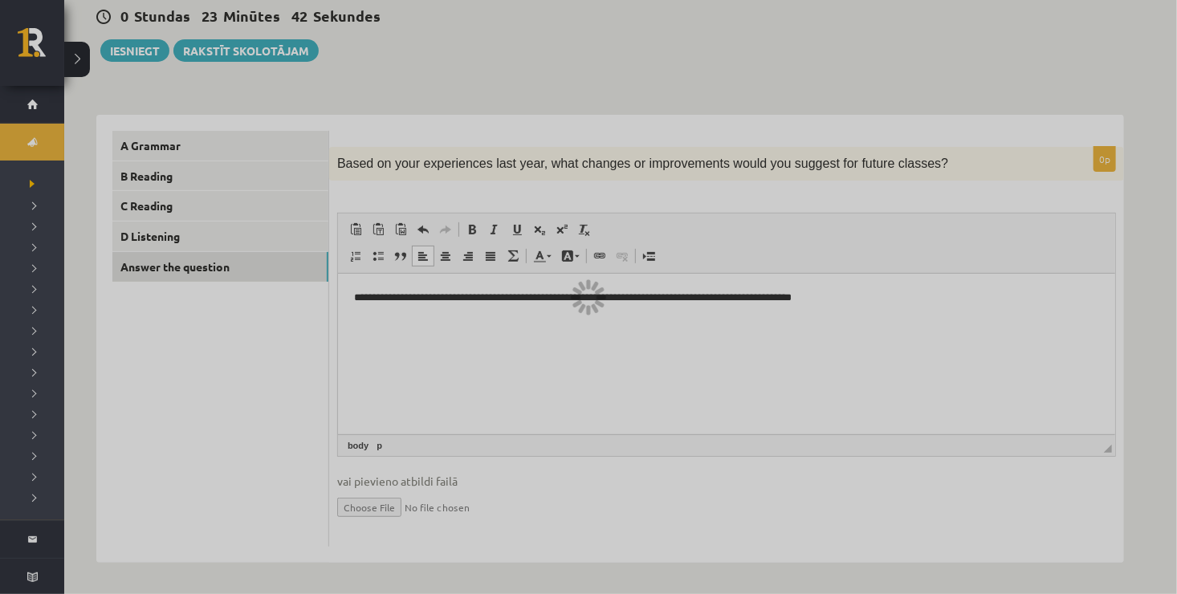
click at [742, 340] on div at bounding box center [588, 297] width 1177 height 594
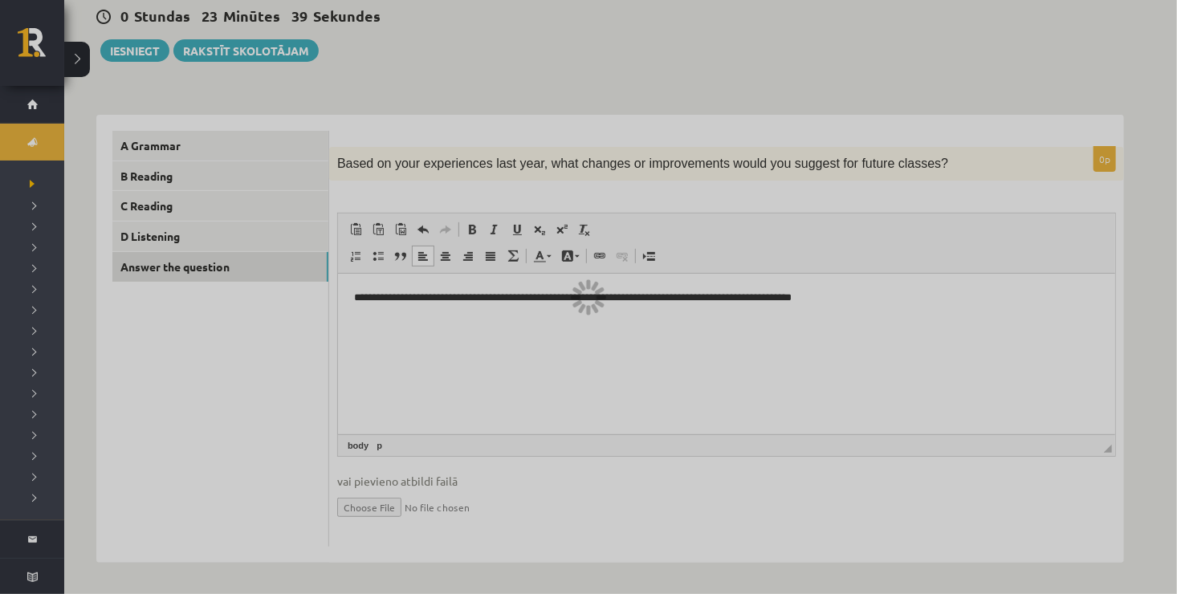
click at [742, 340] on div at bounding box center [588, 297] width 1177 height 594
drag, startPoint x: 742, startPoint y: 340, endPoint x: 734, endPoint y: 326, distance: 16.2
click at [734, 326] on div at bounding box center [588, 297] width 1177 height 594
click at [720, 313] on div at bounding box center [588, 297] width 1177 height 594
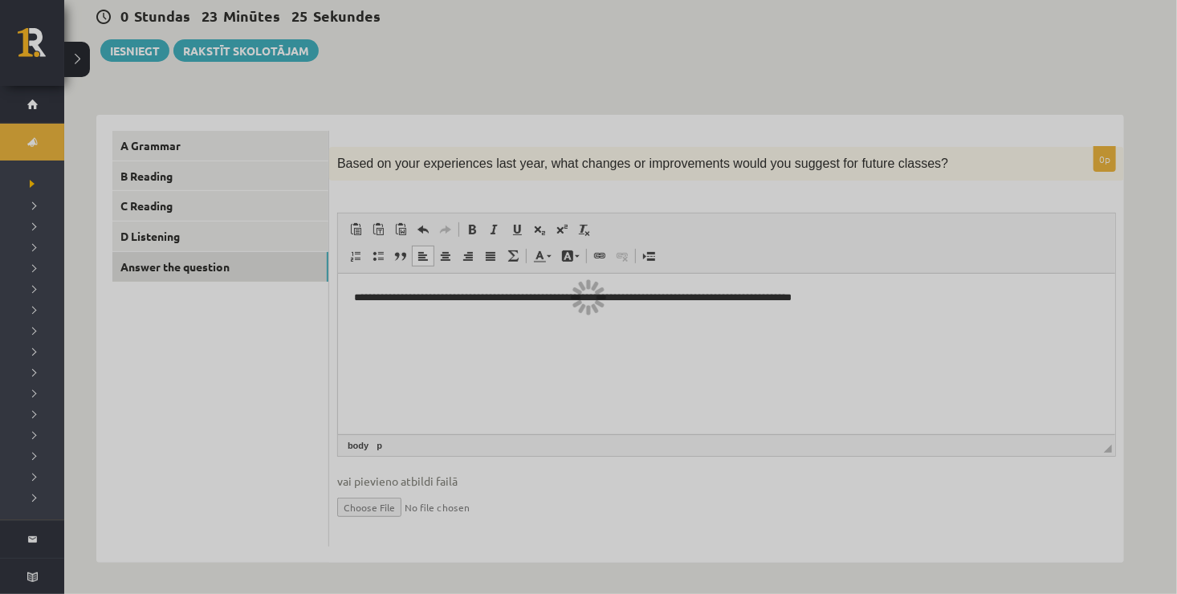
click at [720, 313] on div at bounding box center [588, 297] width 1177 height 594
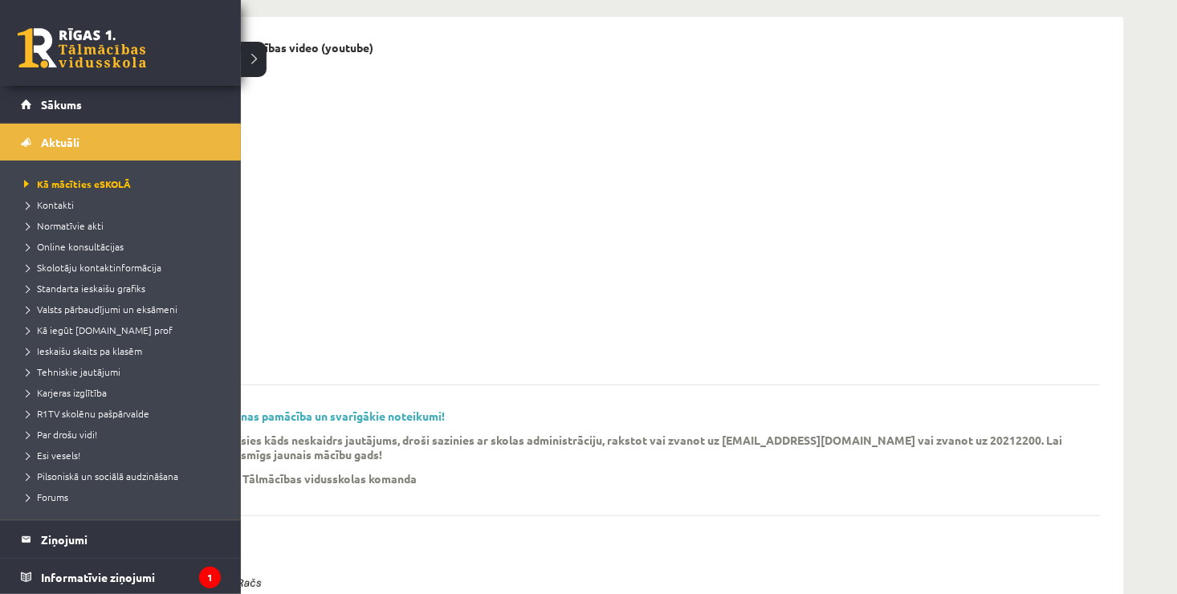
scroll to position [302, 0]
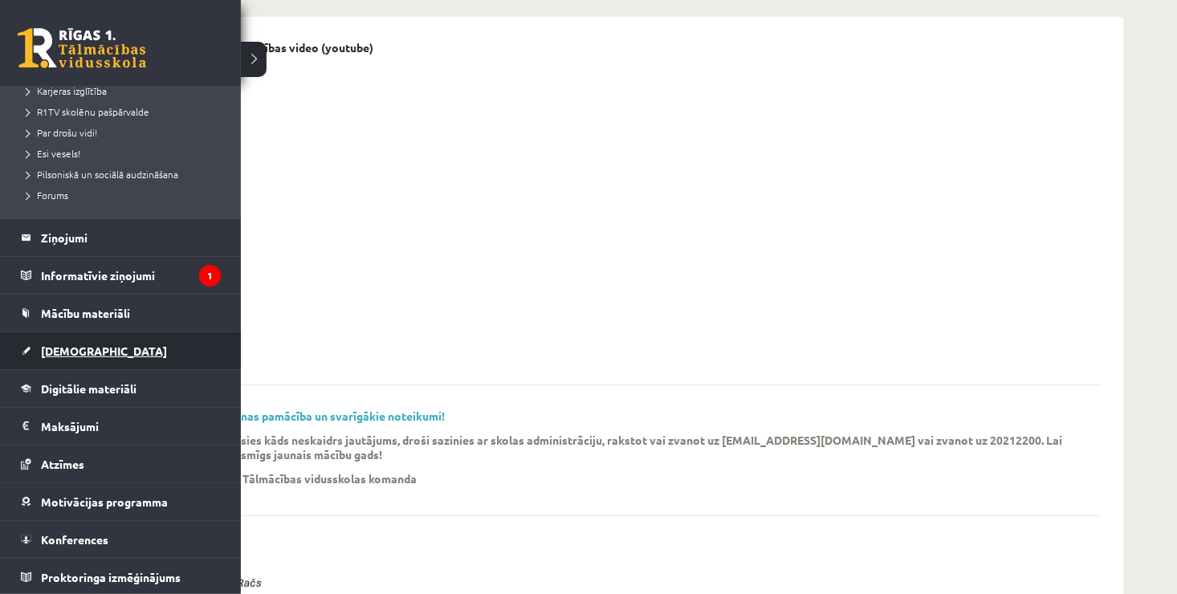
click at [63, 349] on span "[DEMOGRAPHIC_DATA]" at bounding box center [104, 350] width 126 height 14
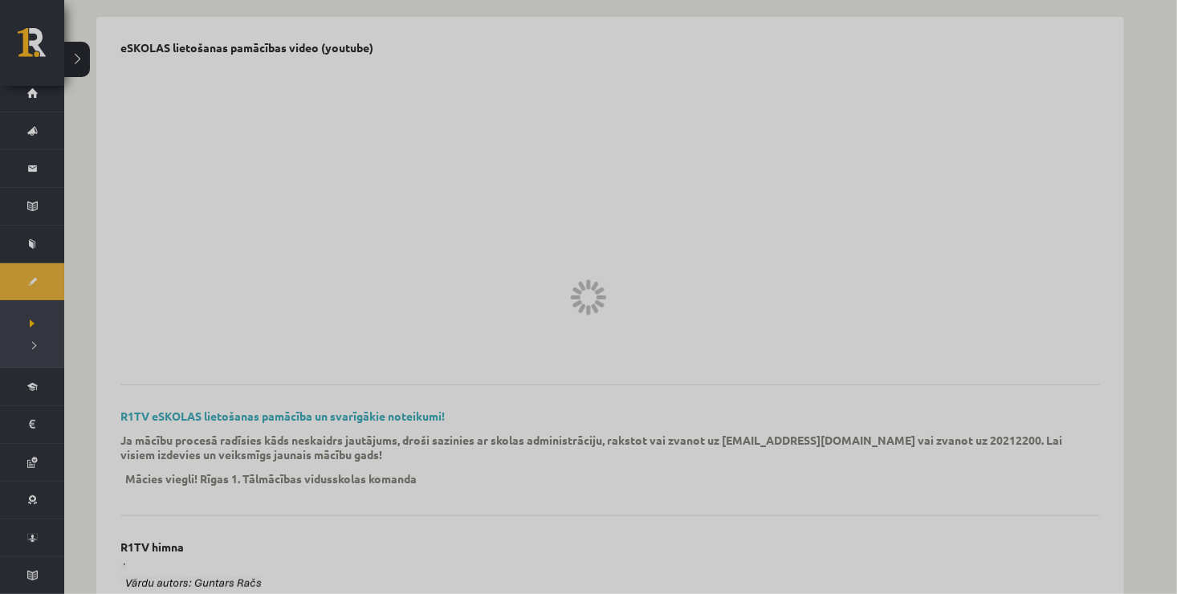
scroll to position [10, 0]
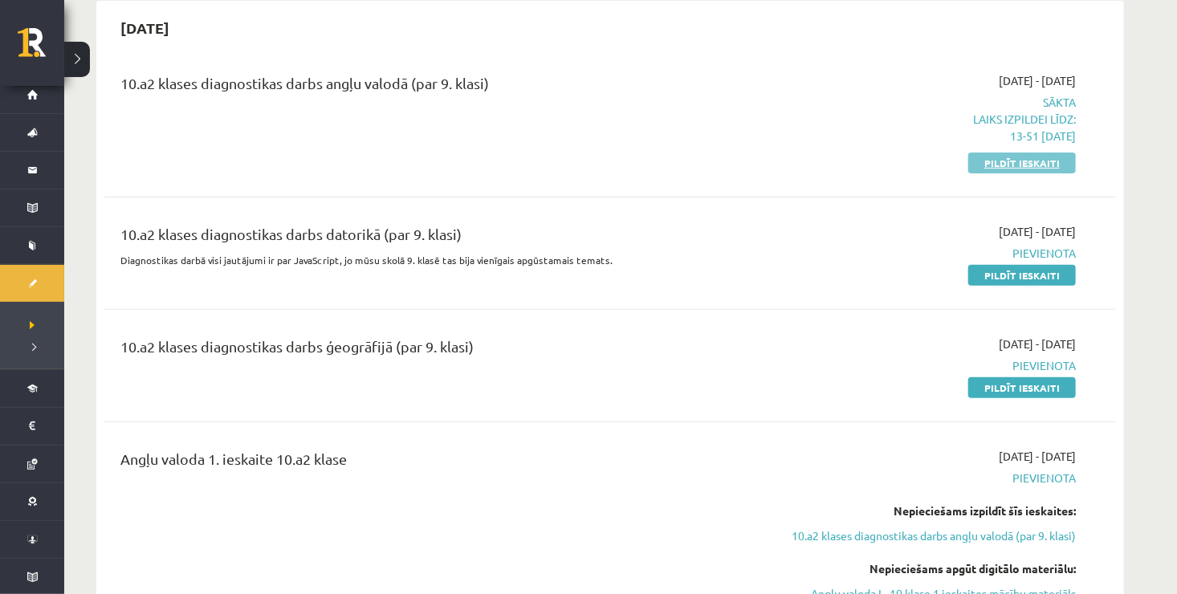
click at [986, 157] on link "Pildīt ieskaiti" at bounding box center [1022, 162] width 108 height 21
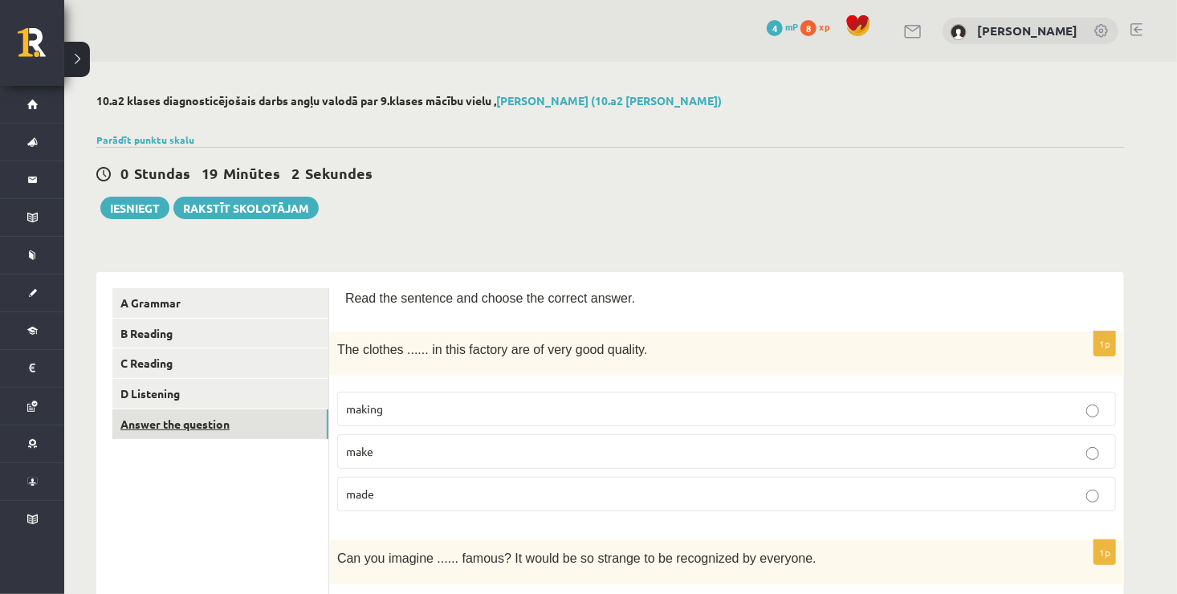
click at [213, 430] on link "Answer the question" at bounding box center [220, 424] width 216 height 30
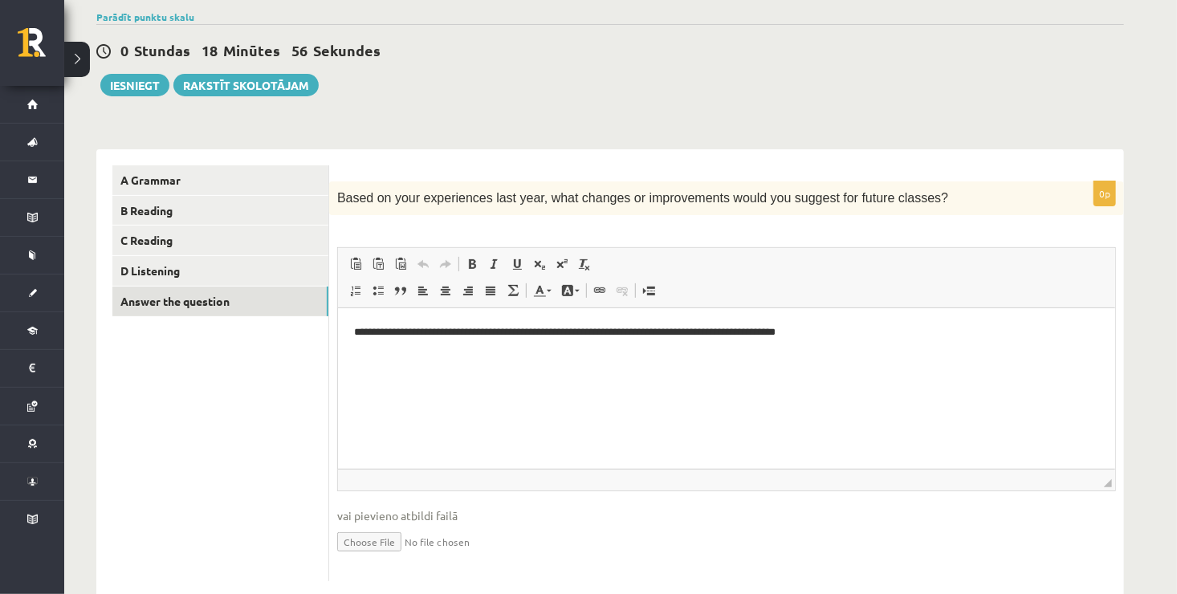
scroll to position [128, 0]
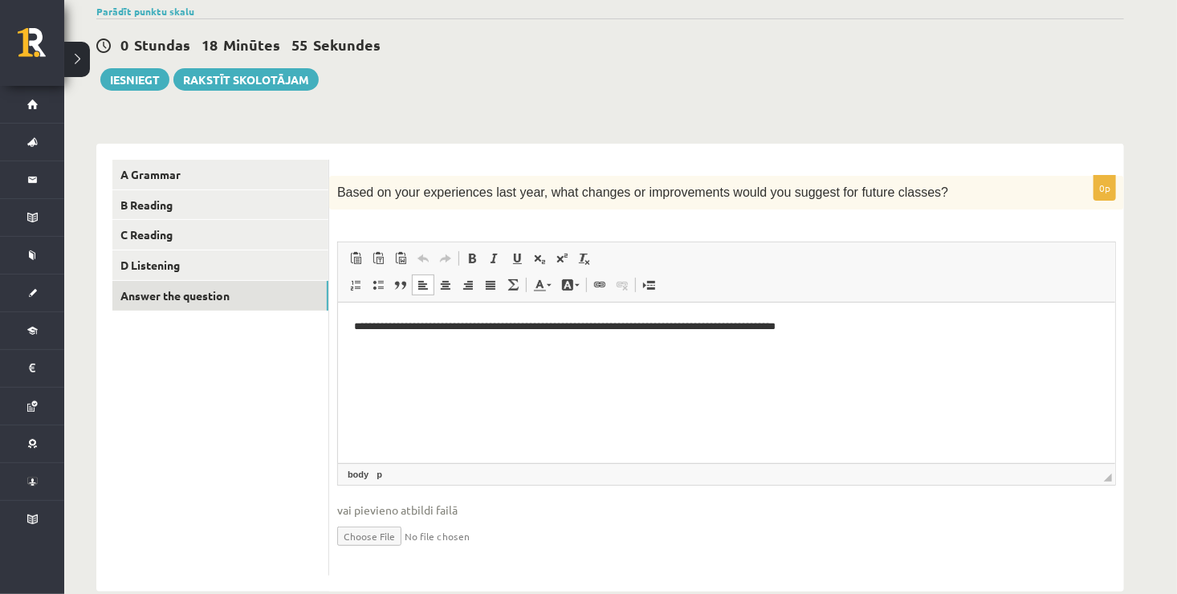
click at [871, 321] on p "**********" at bounding box center [726, 327] width 746 height 17
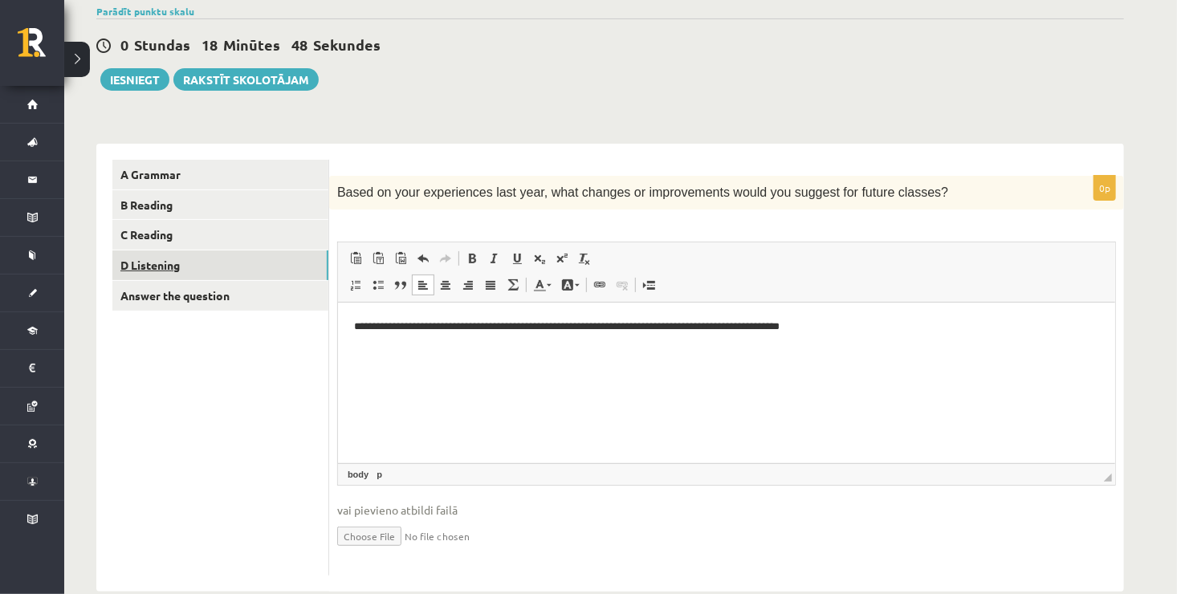
click at [243, 270] on link "D Listening" at bounding box center [220, 265] width 216 height 30
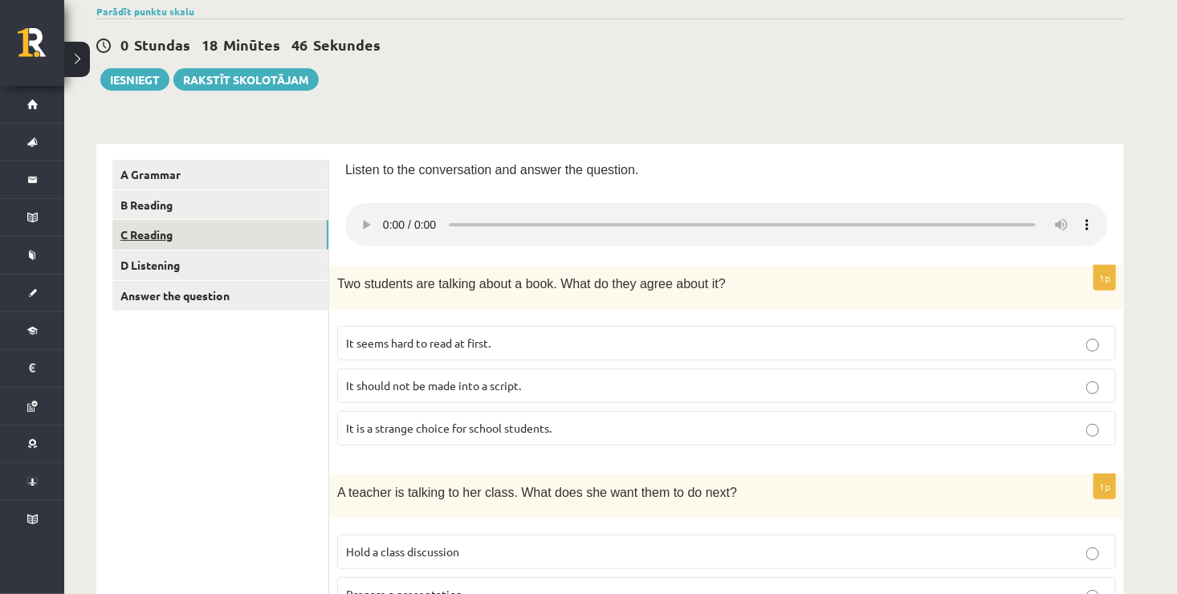
click at [218, 246] on link "C Reading" at bounding box center [220, 235] width 216 height 30
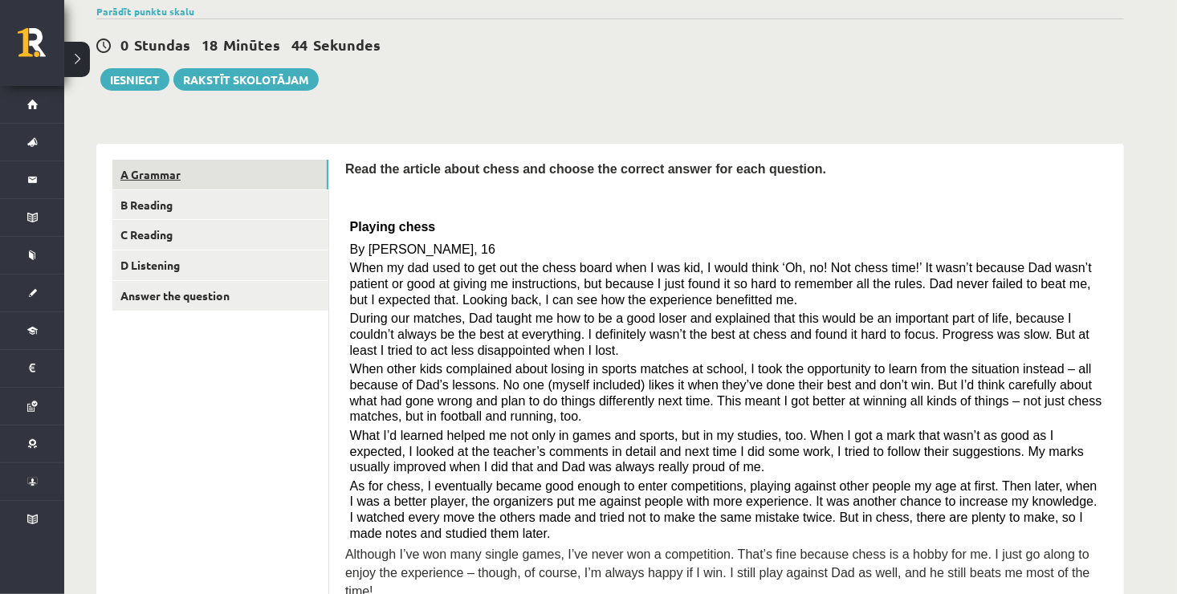
click at [193, 175] on link "A Grammar" at bounding box center [220, 175] width 216 height 30
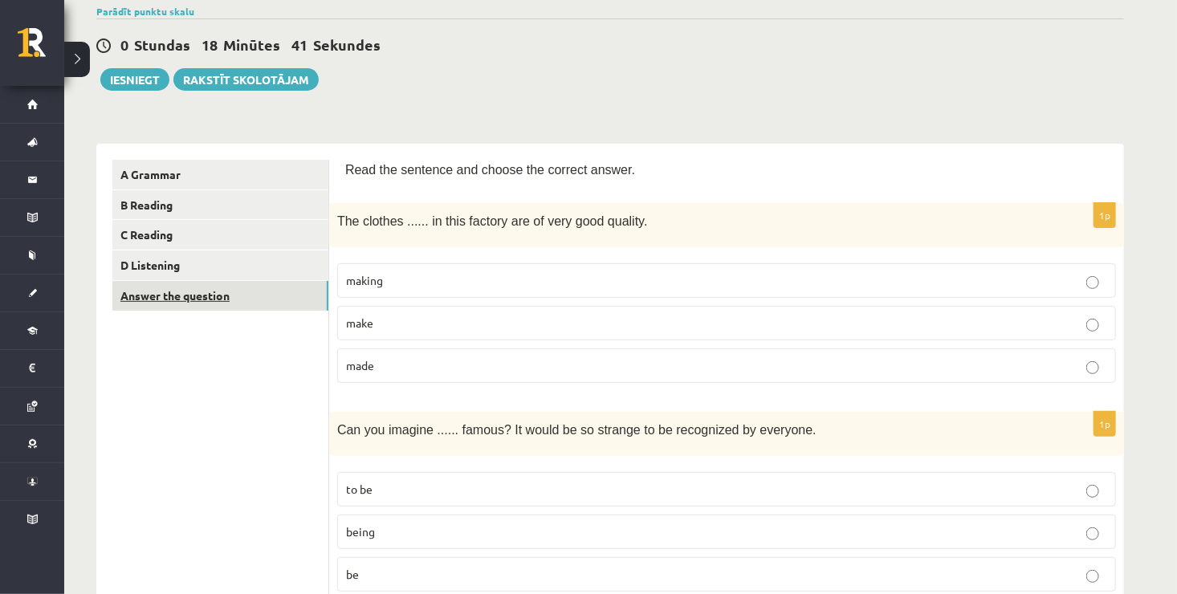
click at [176, 291] on link "Answer the question" at bounding box center [220, 296] width 216 height 30
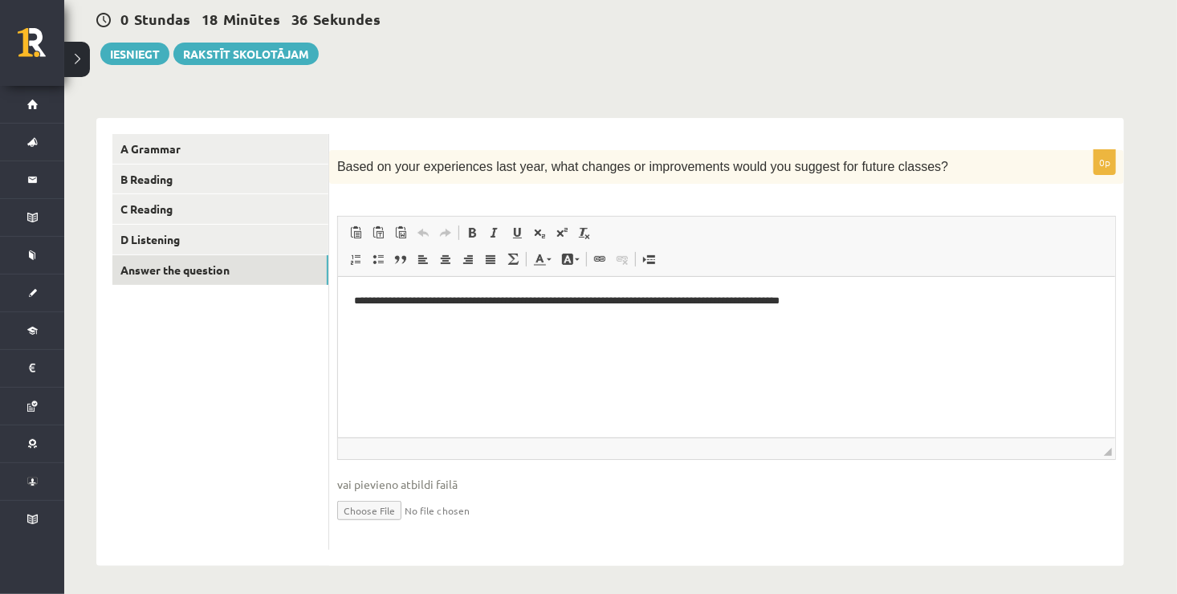
scroll to position [157, 0]
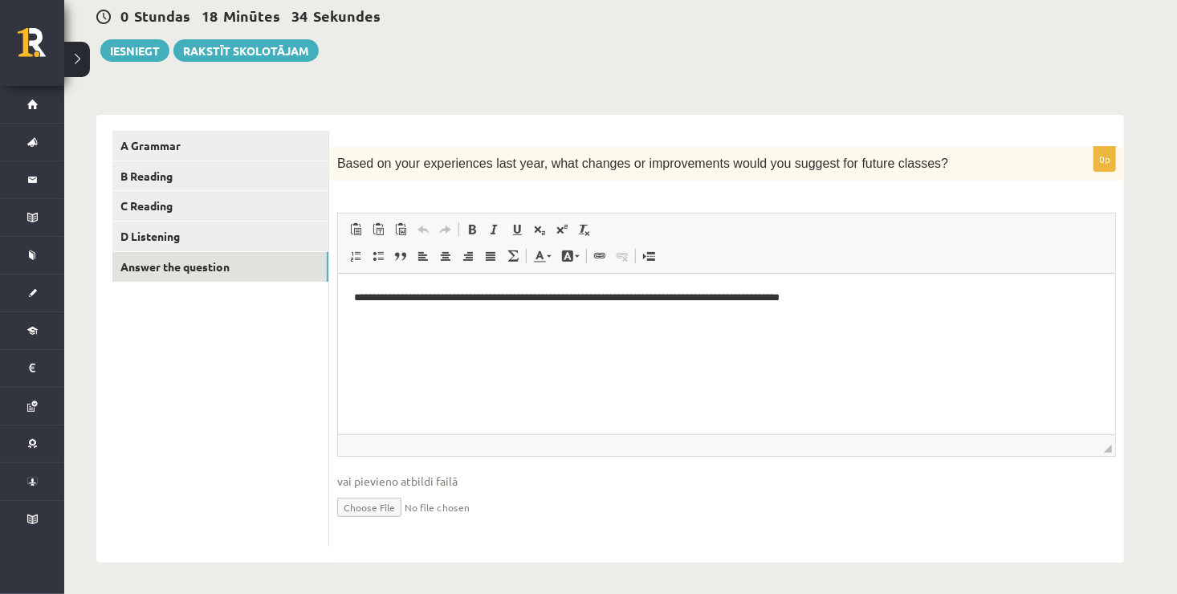
click at [378, 507] on input "file" at bounding box center [726, 506] width 778 height 33
click at [129, 51] on button "Iesniegt" at bounding box center [134, 50] width 69 height 22
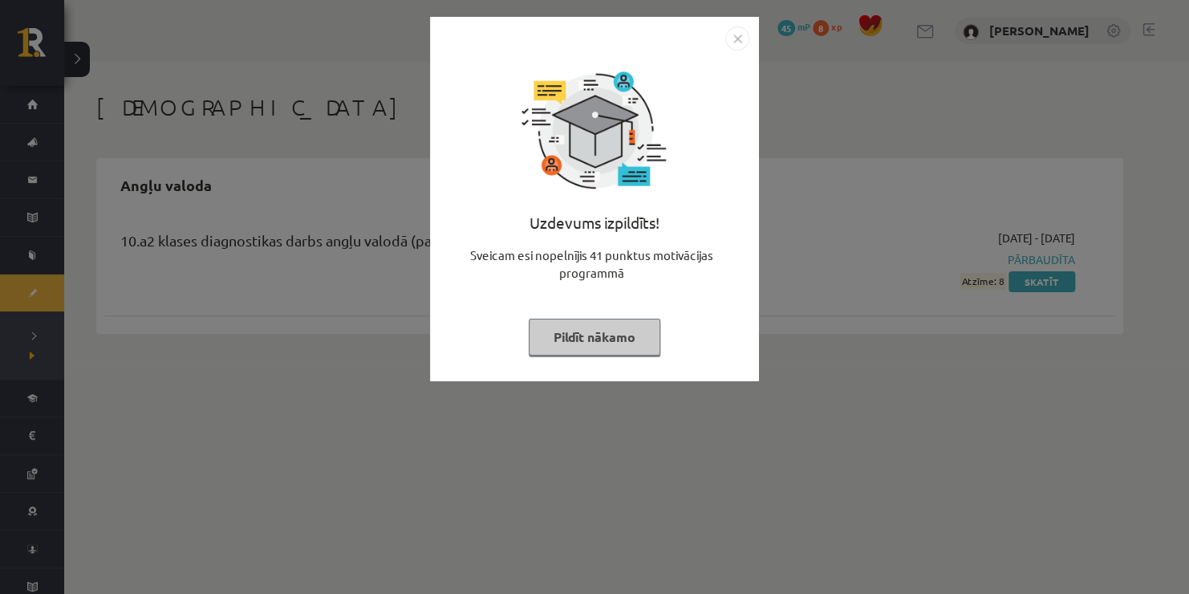
click at [736, 44] on img "Close" at bounding box center [737, 38] width 24 height 24
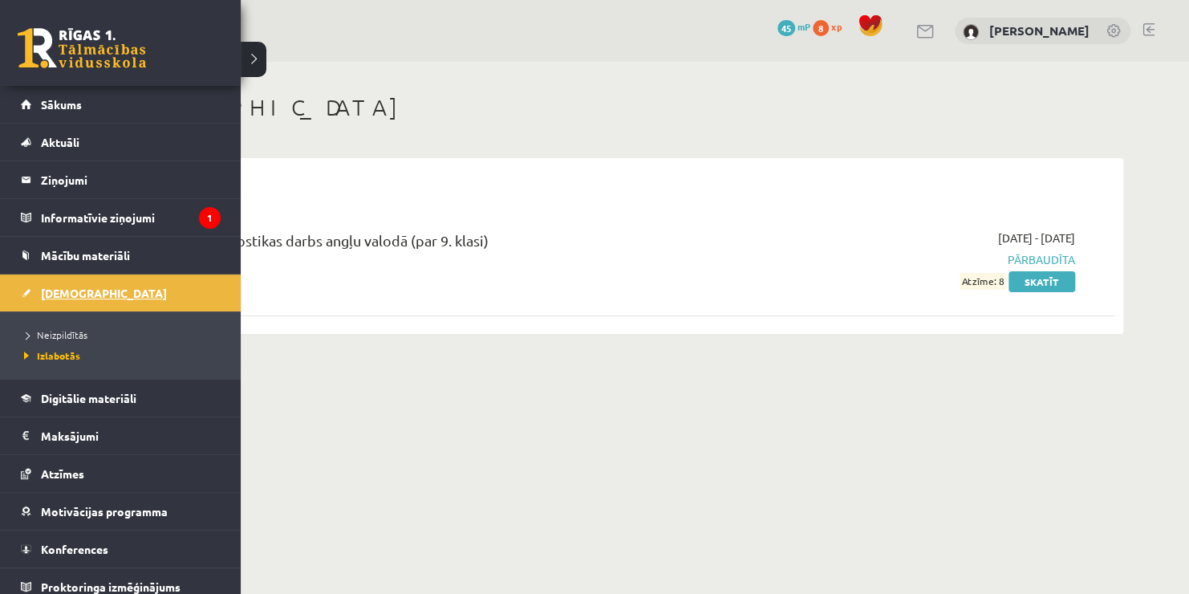
click at [83, 301] on link "[DEMOGRAPHIC_DATA]" at bounding box center [121, 292] width 200 height 37
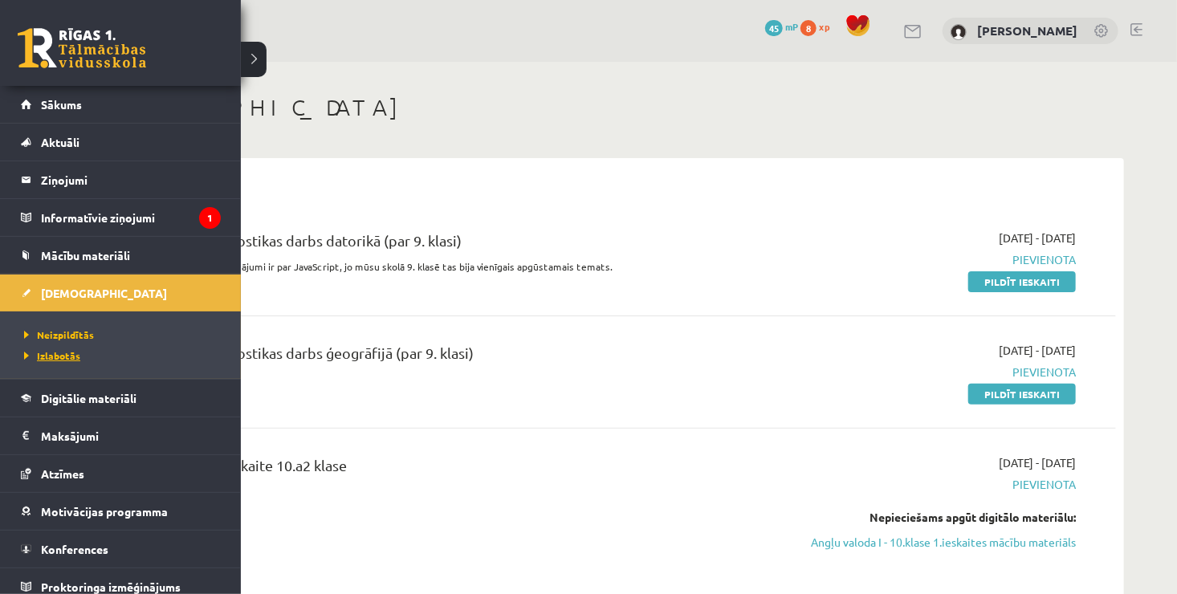
click at [62, 356] on span "Izlabotās" at bounding box center [50, 355] width 60 height 13
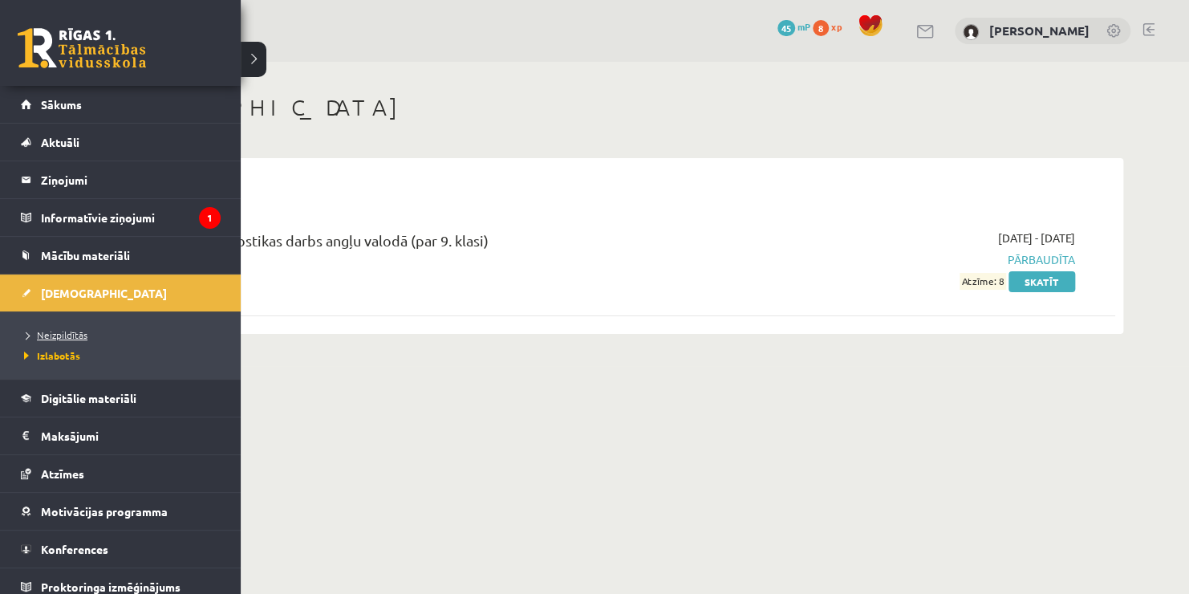
click at [75, 335] on span "Neizpildītās" at bounding box center [53, 334] width 67 height 13
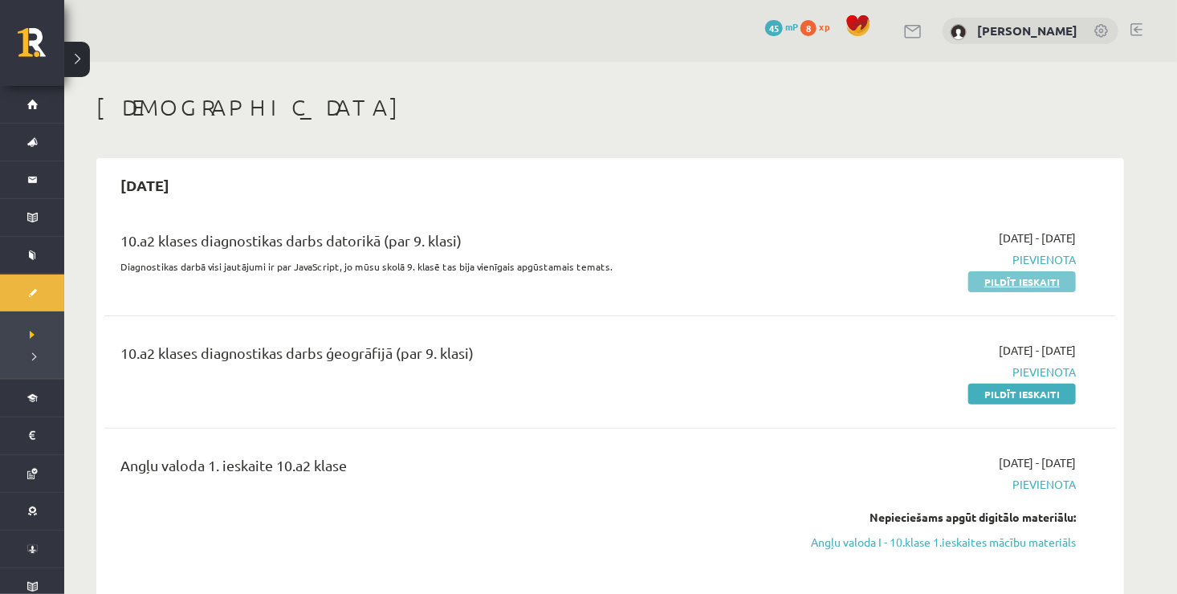
click at [990, 282] on link "Pildīt ieskaiti" at bounding box center [1022, 281] width 108 height 21
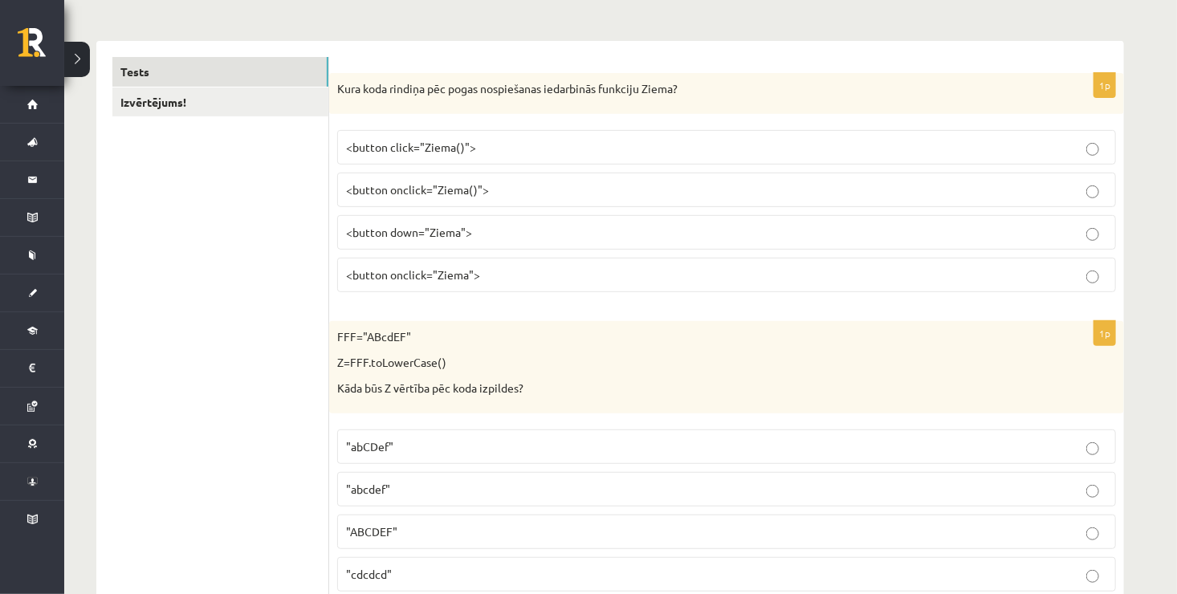
scroll to position [257, 0]
click at [1060, 146] on p "<button click="Ziema()">" at bounding box center [726, 145] width 761 height 17
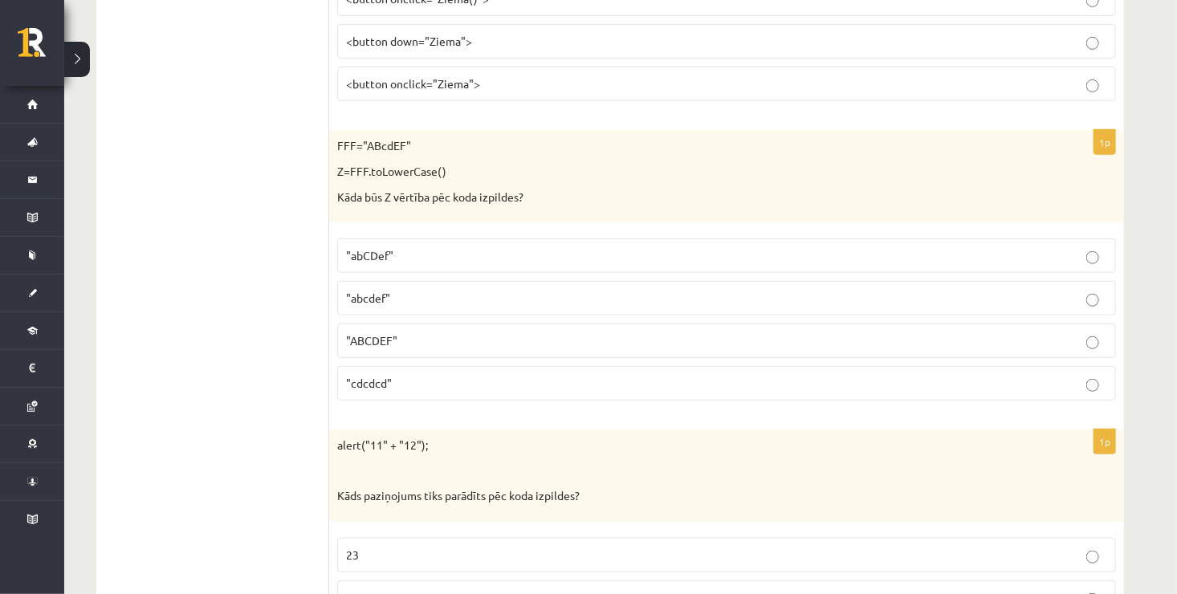
scroll to position [482, 0]
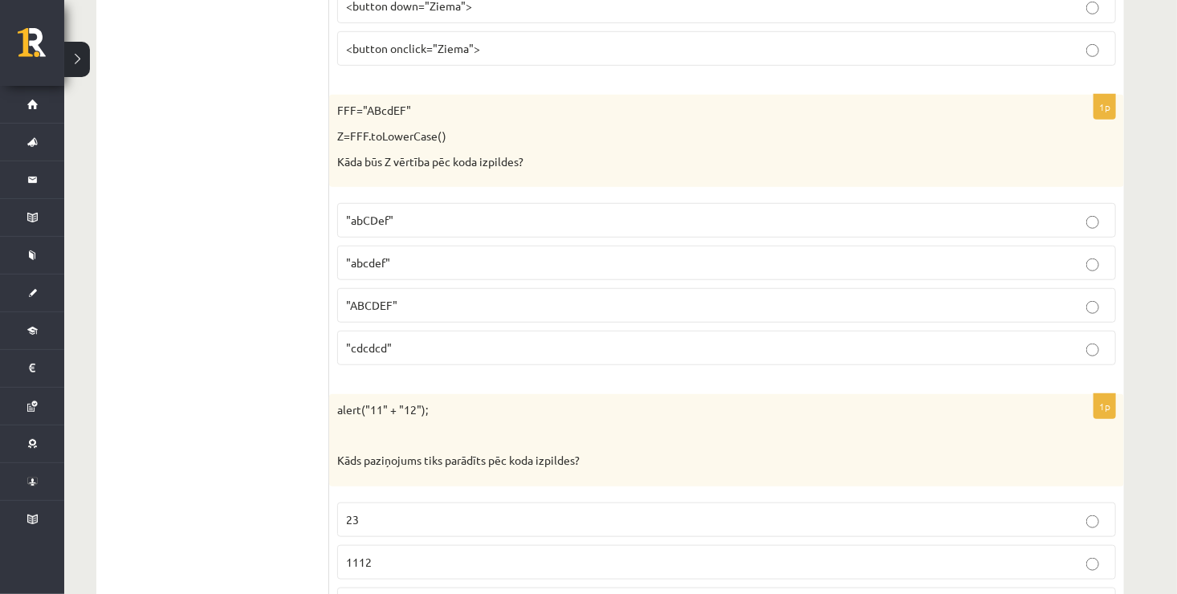
click at [458, 258] on p ""abcdef"" at bounding box center [726, 262] width 761 height 17
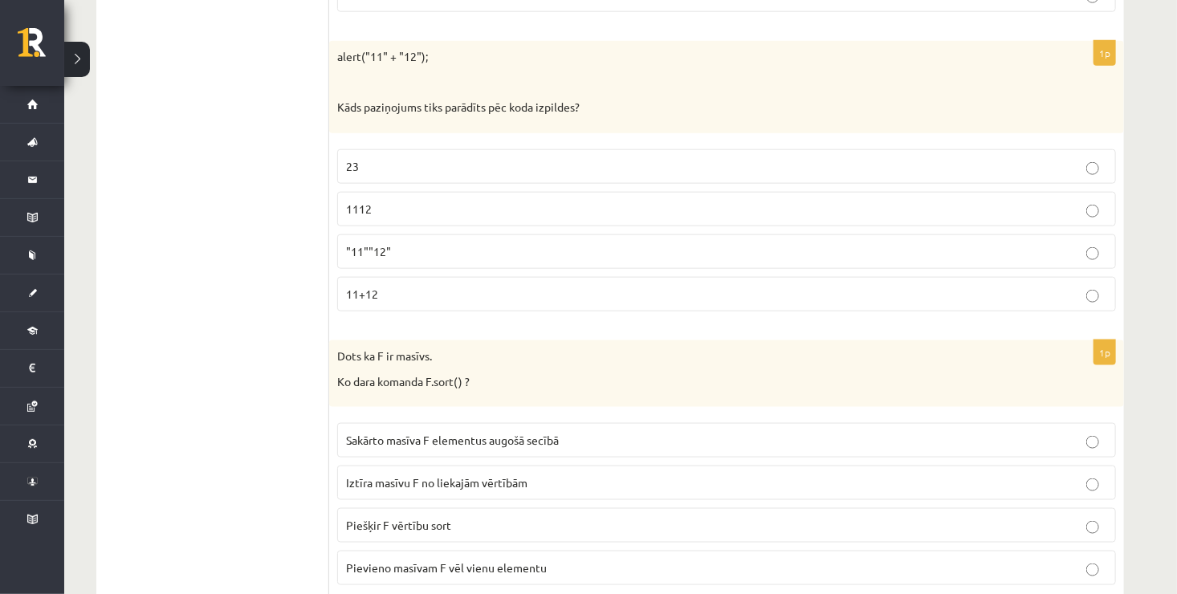
scroll to position [803, 0]
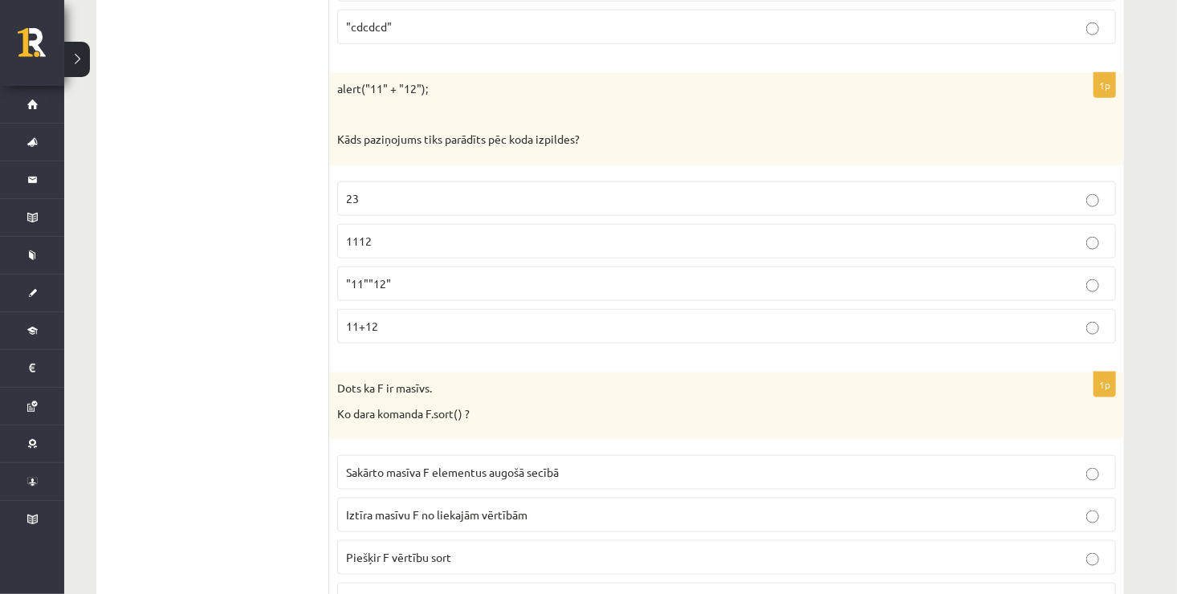
click at [522, 246] on p "1112" at bounding box center [726, 241] width 761 height 17
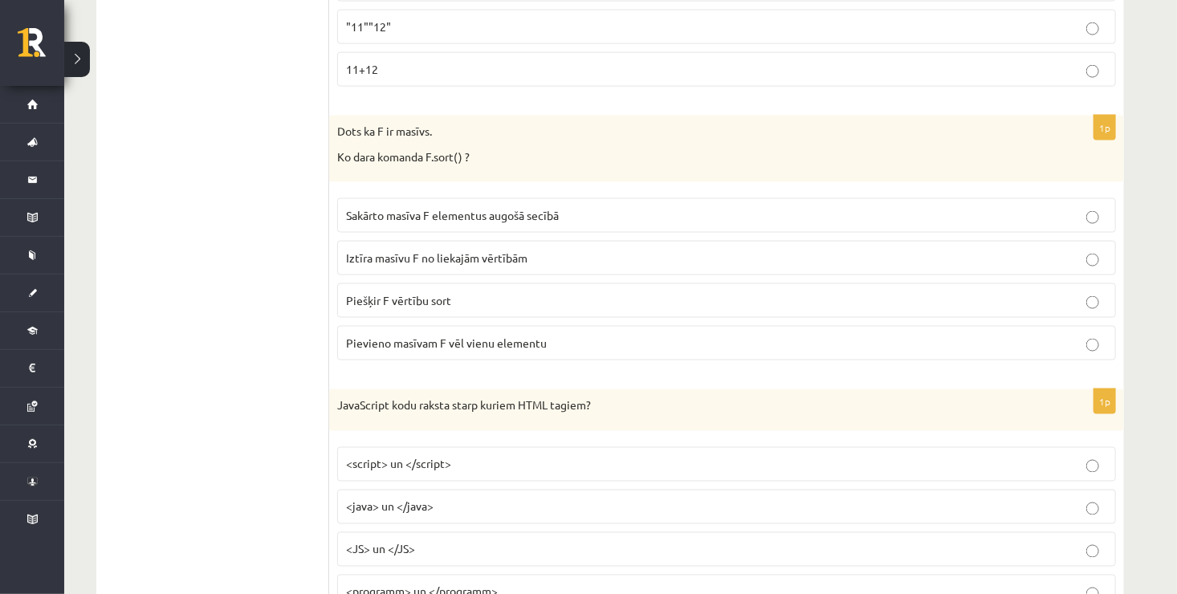
scroll to position [1091, 0]
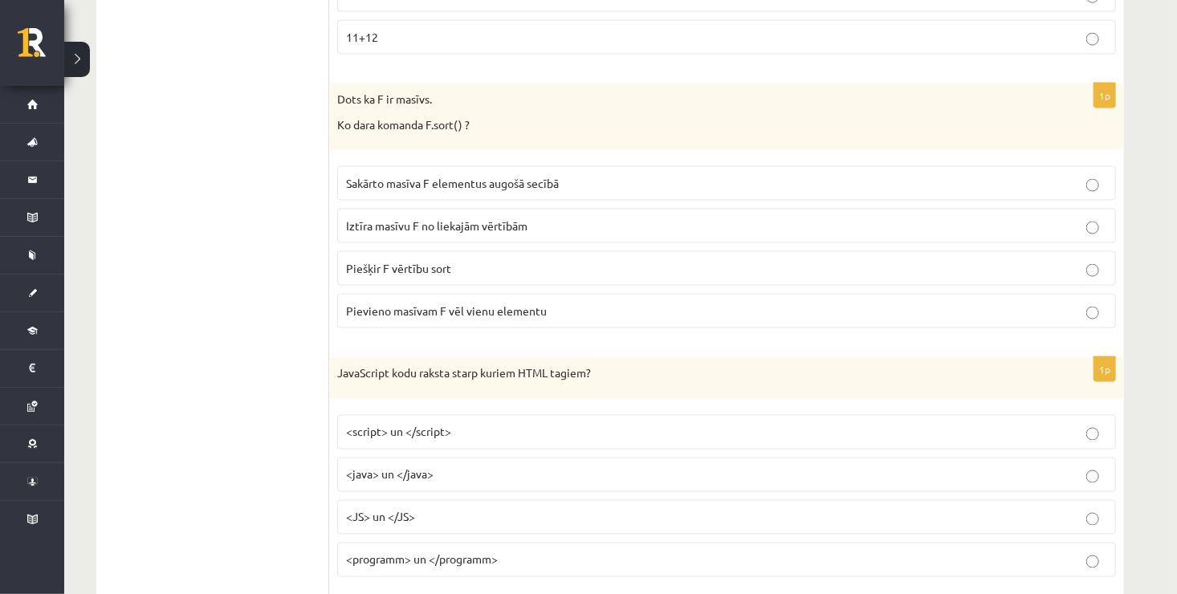
click at [616, 252] on label "Piešķir F vērtību sort" at bounding box center [726, 268] width 778 height 35
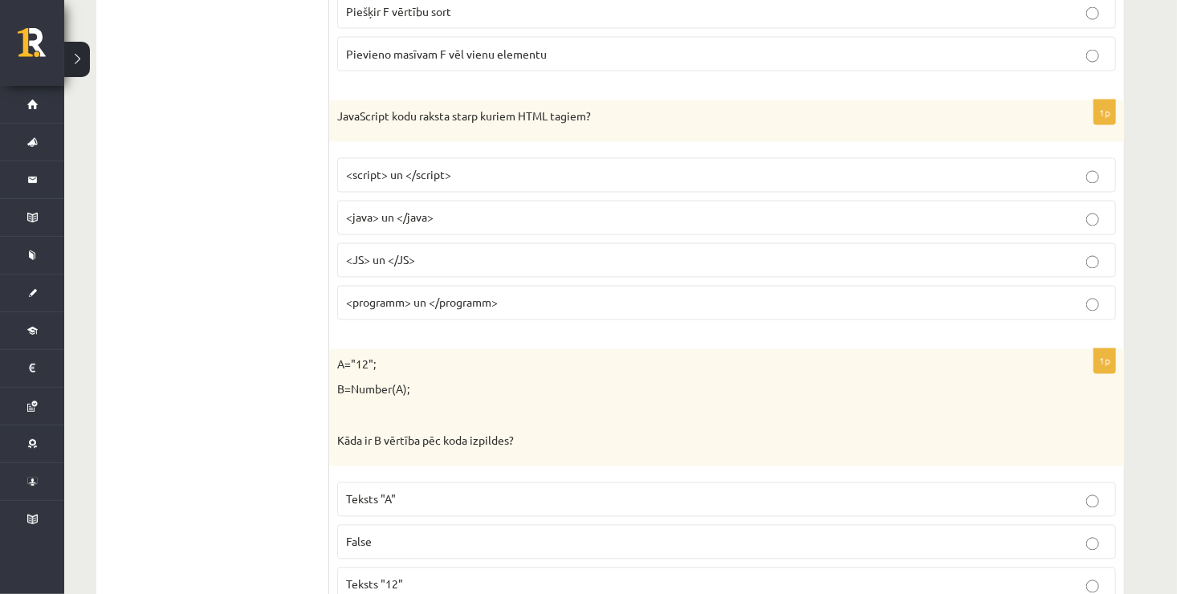
scroll to position [1380, 0]
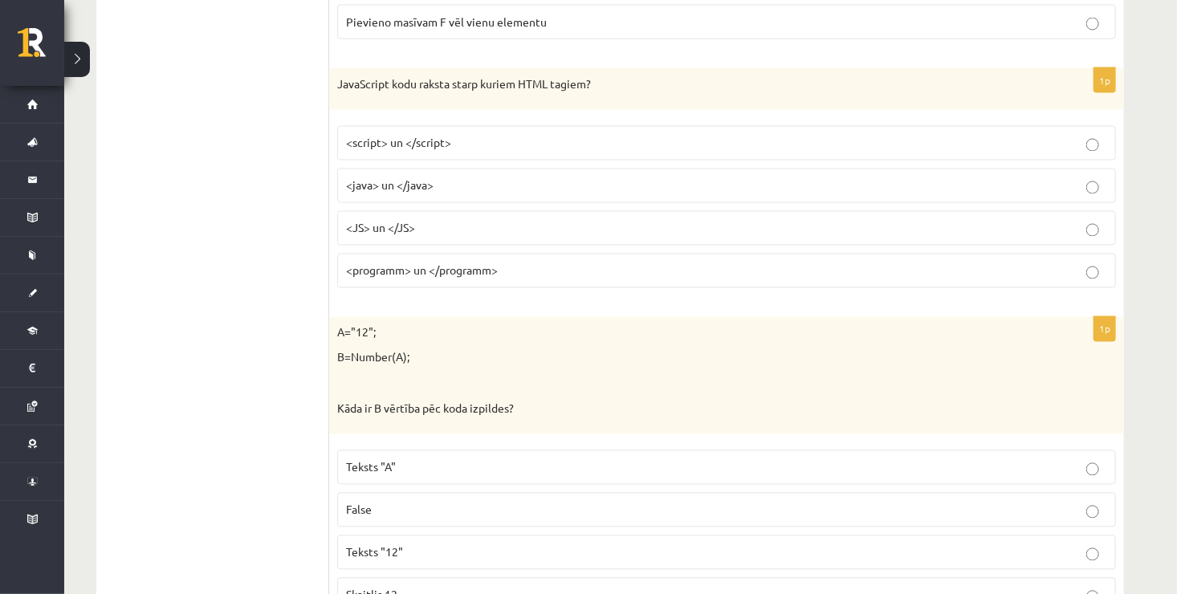
click at [884, 126] on label "<script> un </script>" at bounding box center [726, 143] width 778 height 35
click at [882, 177] on p "<java> un </java>" at bounding box center [726, 185] width 761 height 17
click at [888, 119] on fieldset "<script> un </script> <java> un </java> <JS> un </JS> <programm> un </programm>" at bounding box center [726, 205] width 778 height 175
click at [1030, 147] on label "<script> un </script>" at bounding box center [726, 143] width 778 height 35
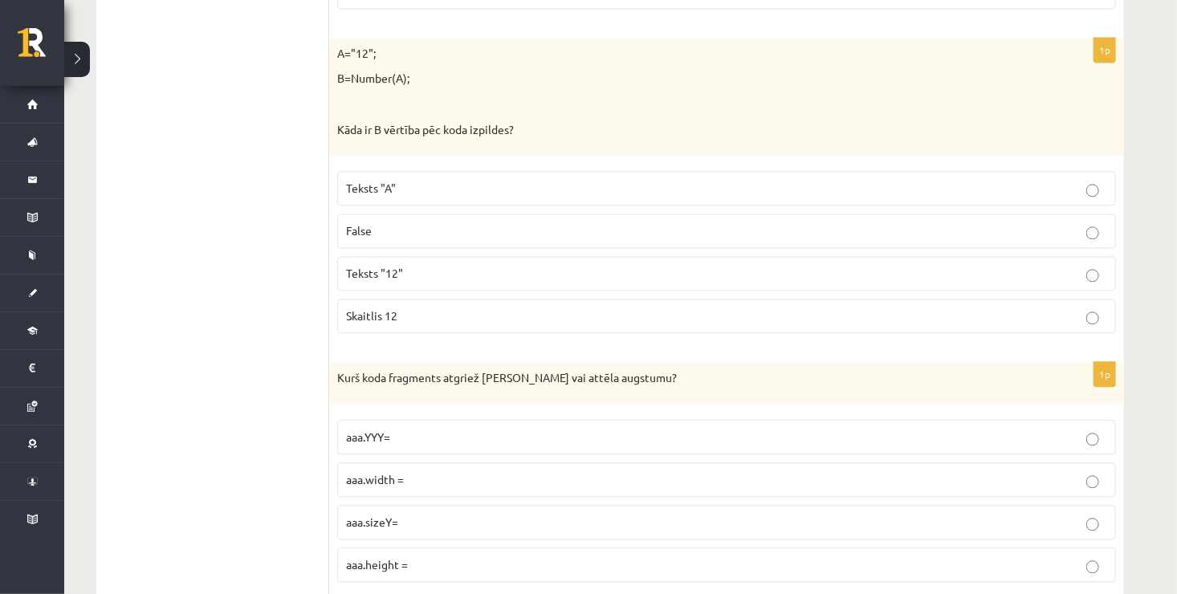
scroll to position [1669, 0]
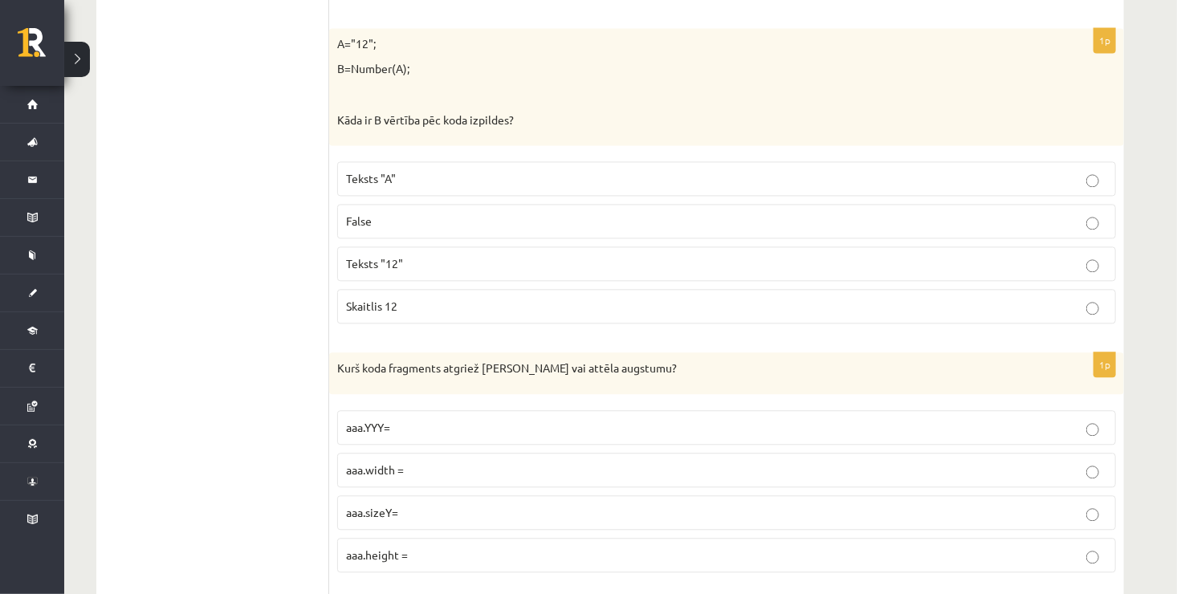
click at [719, 299] on p "Skaitlis 12" at bounding box center [726, 306] width 761 height 17
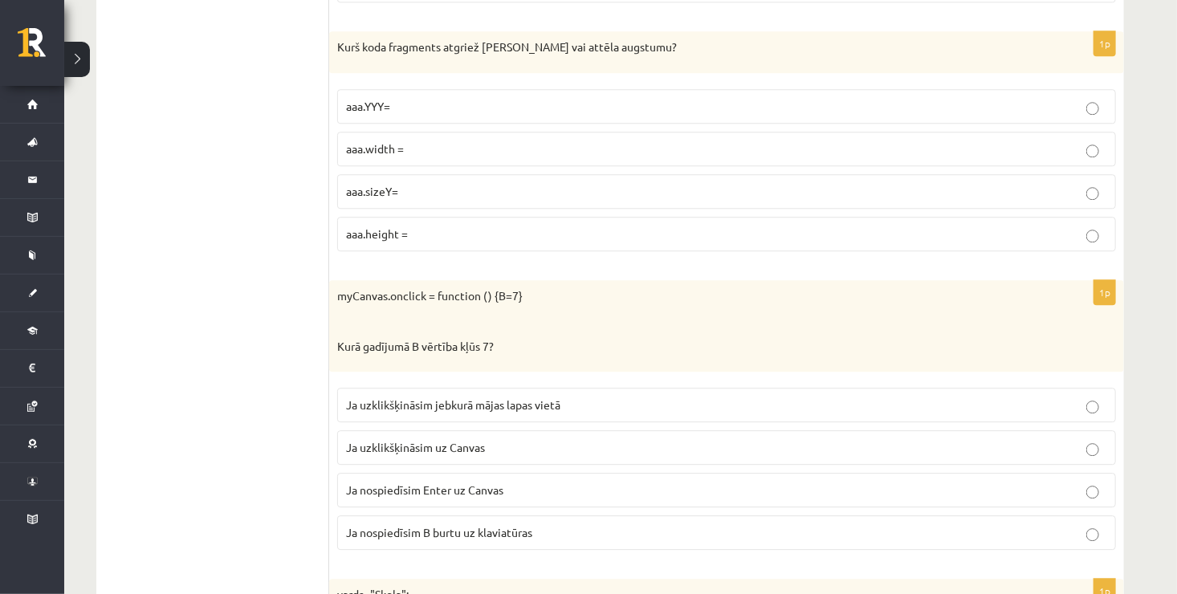
scroll to position [2022, 0]
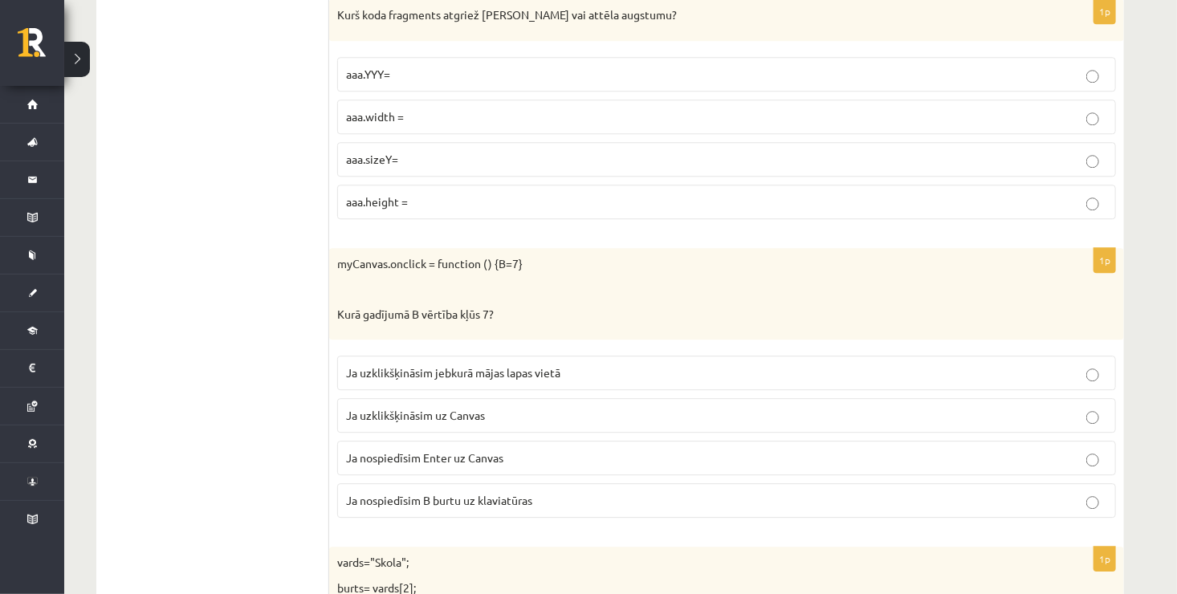
click at [843, 196] on p "aaa.height =" at bounding box center [726, 201] width 761 height 17
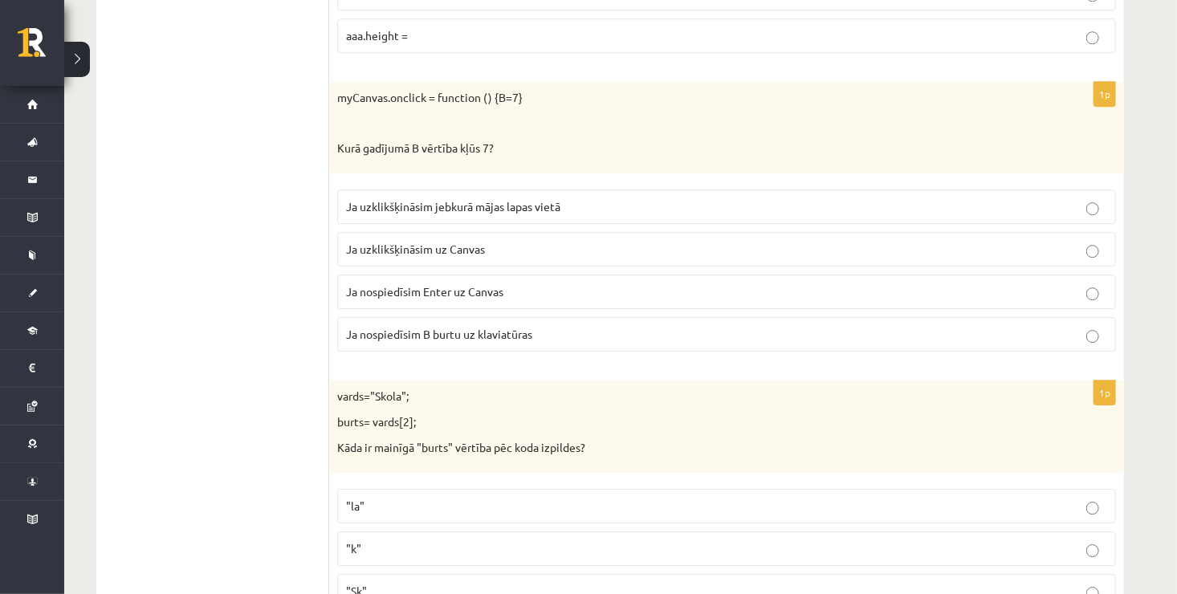
scroll to position [2215, 0]
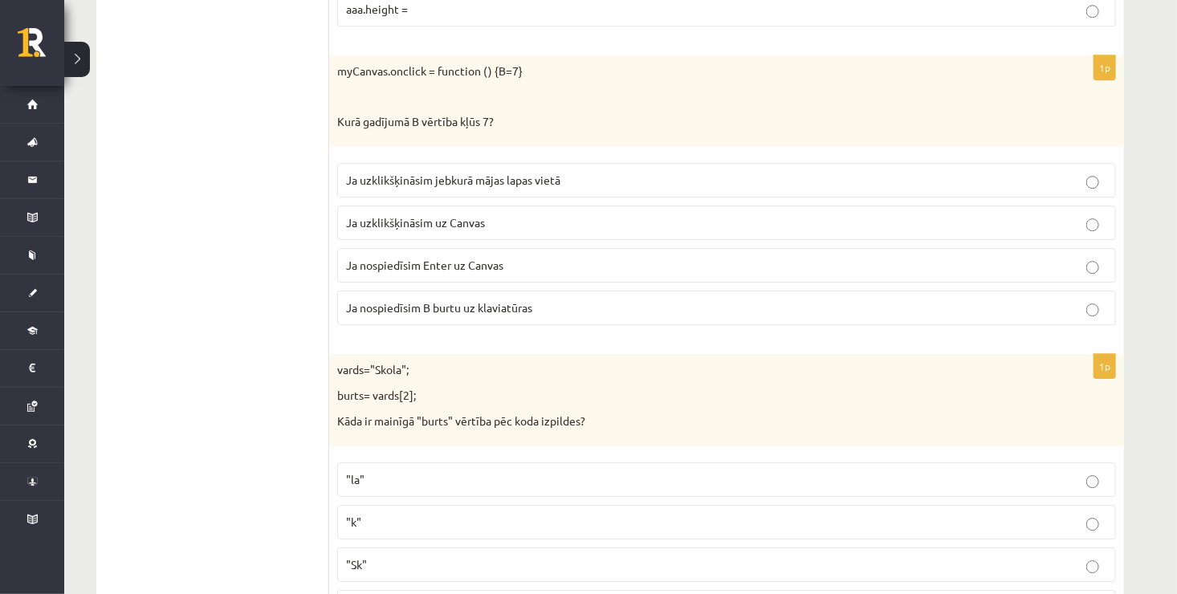
click at [527, 216] on p "Ja uzklikšķināsim uz Canvas" at bounding box center [726, 222] width 761 height 17
click at [643, 301] on p "Ja nospiedīsim B burtu uz klaviatūras" at bounding box center [726, 307] width 761 height 17
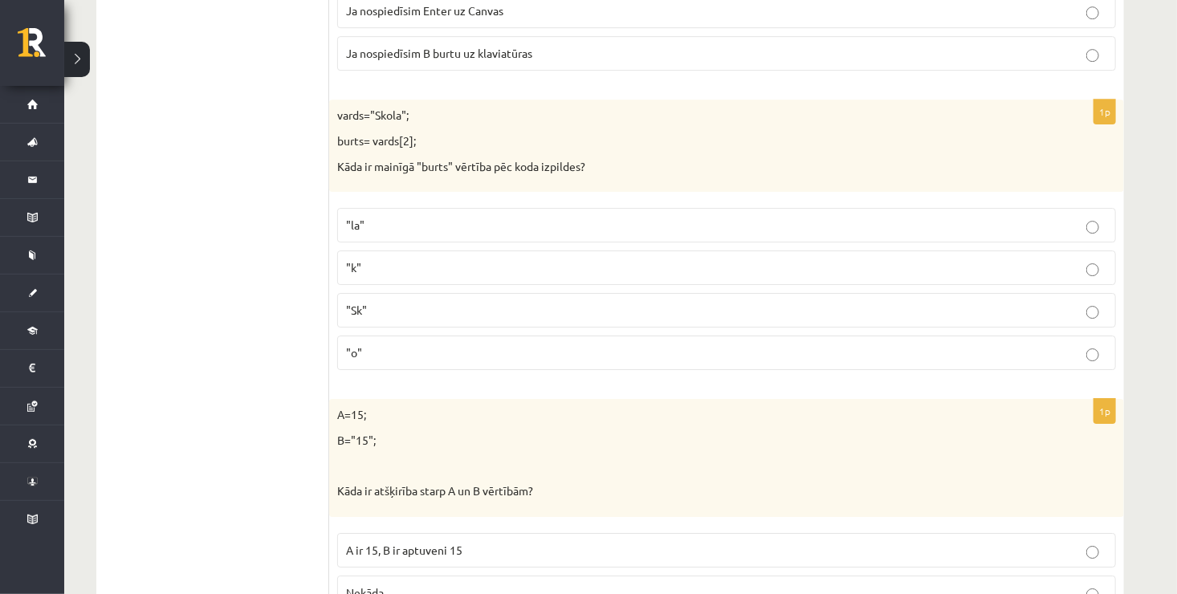
scroll to position [2472, 0]
click at [1054, 302] on p ""Sk"" at bounding box center [726, 307] width 761 height 17
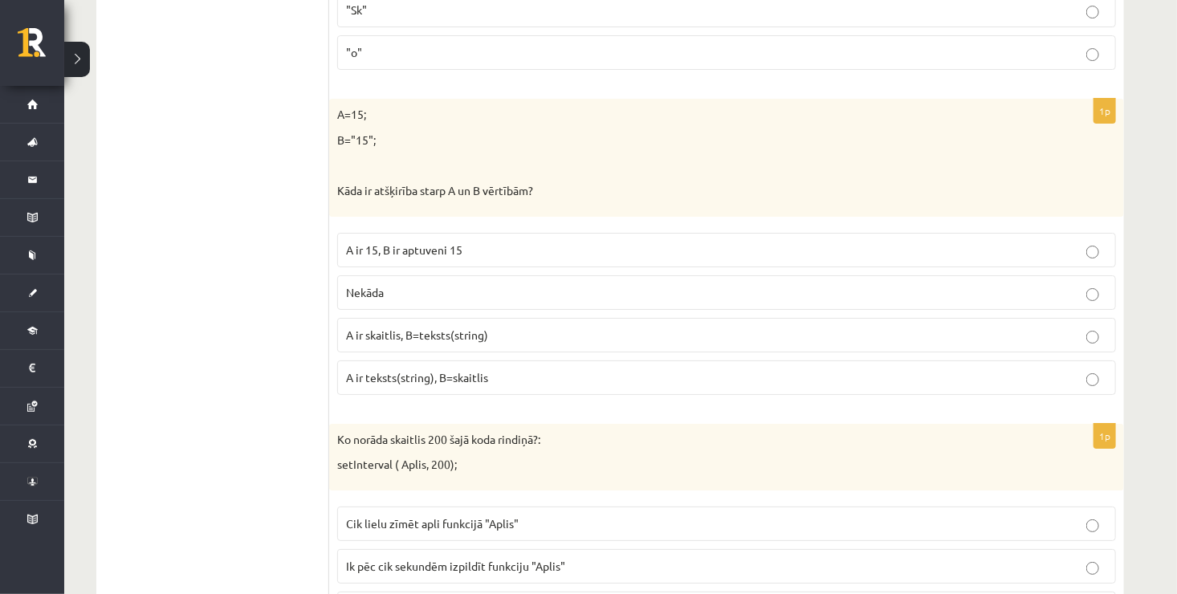
scroll to position [2793, 0]
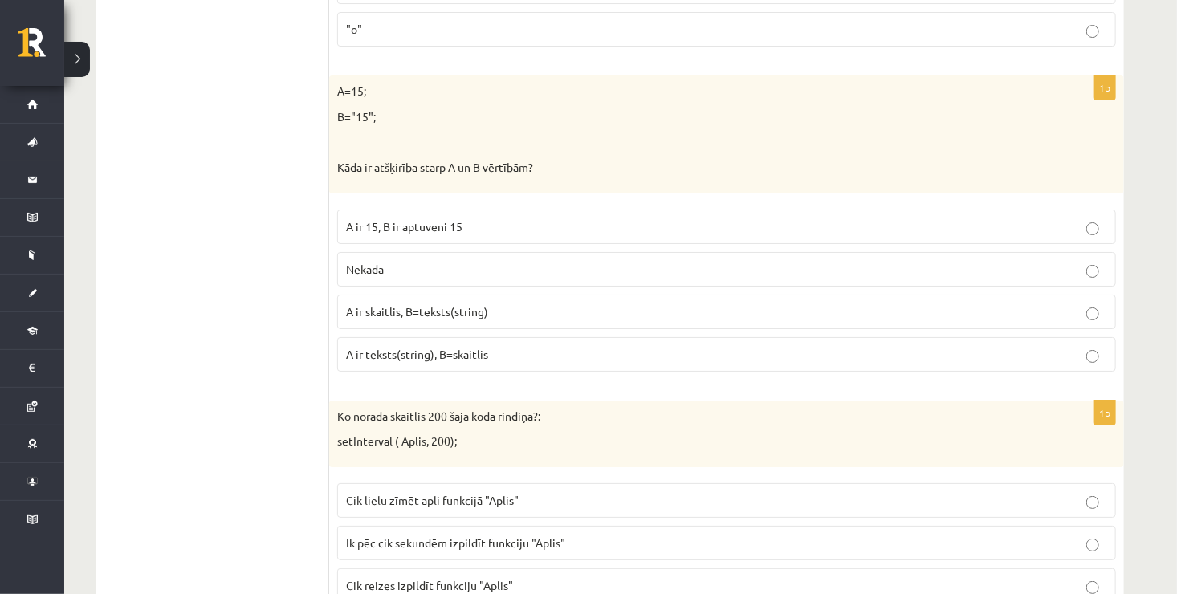
click at [725, 209] on label "A ir 15, B ir aptuveni 15" at bounding box center [726, 226] width 778 height 35
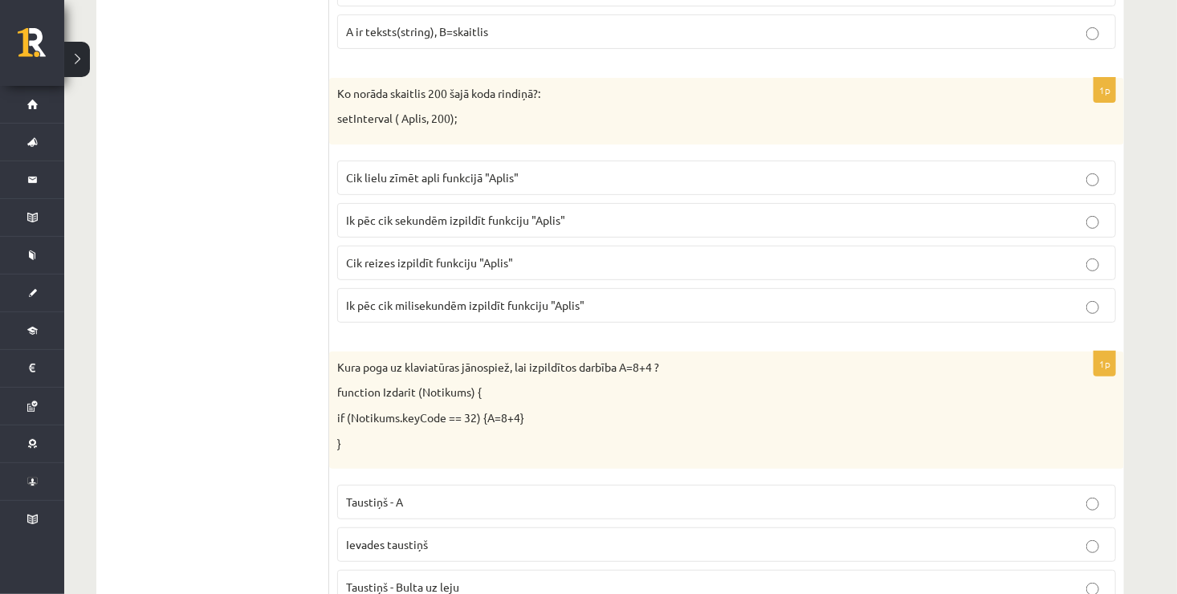
scroll to position [3146, 0]
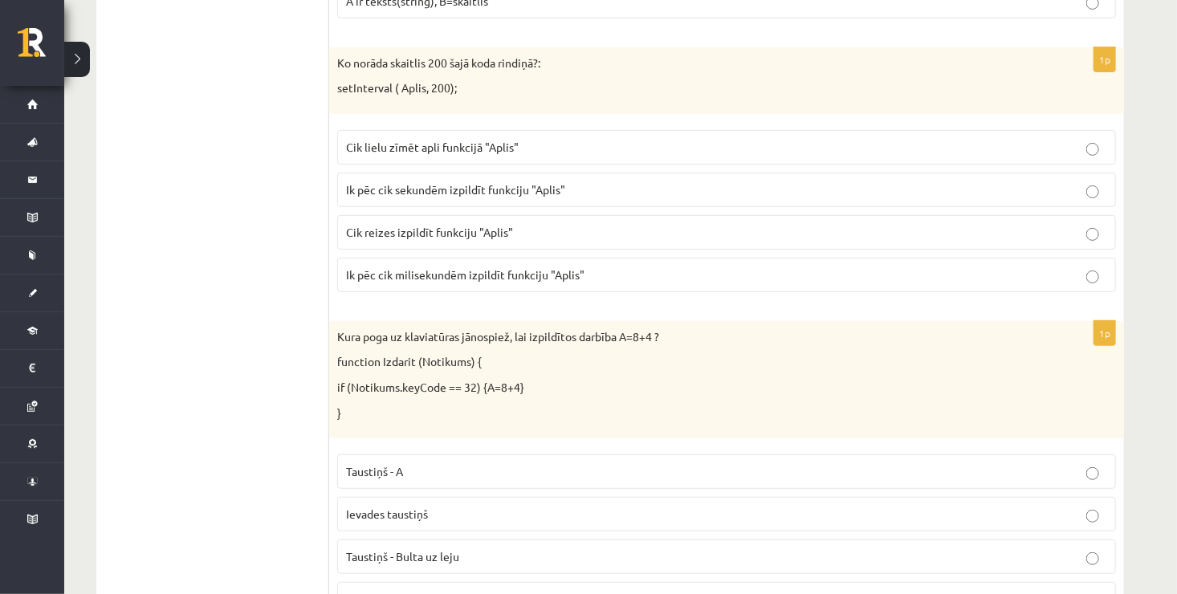
click at [929, 224] on p "Cik reizes izpildīt funkciju "Aplis"" at bounding box center [726, 232] width 761 height 17
click at [739, 130] on label "Cik lielu zīmēt apli funkcijā "Aplis"" at bounding box center [726, 147] width 778 height 35
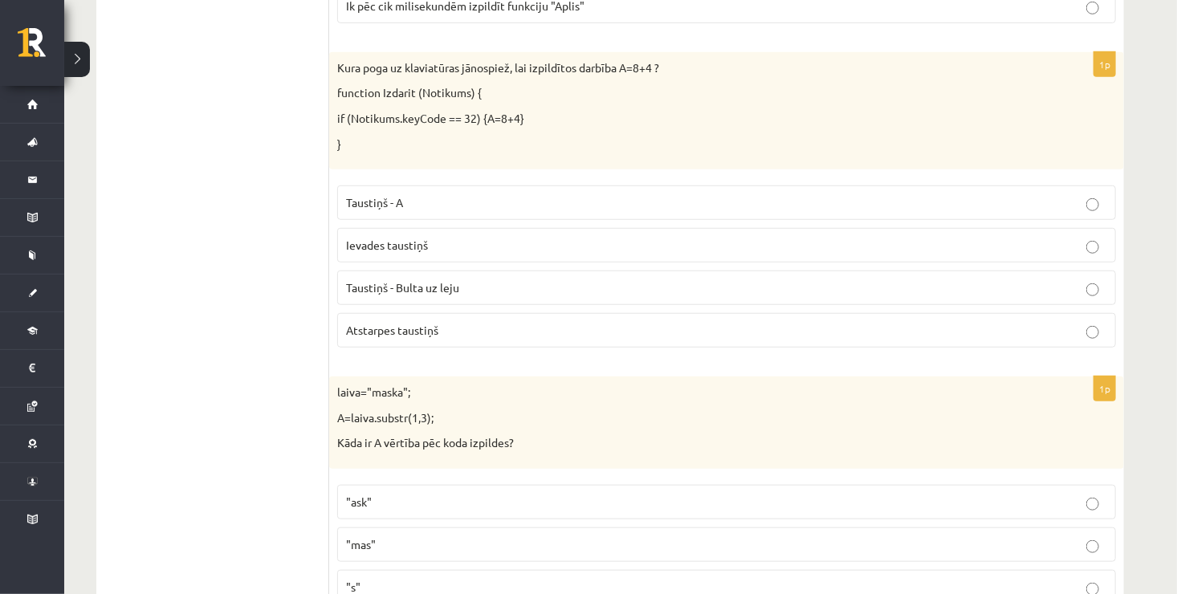
scroll to position [3435, 0]
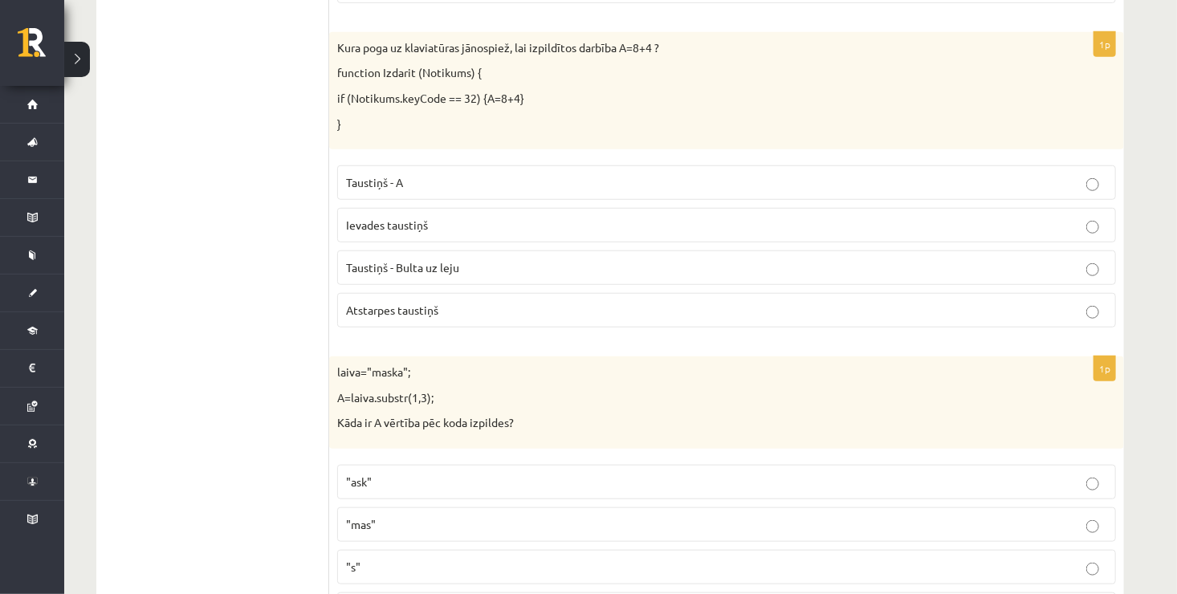
click at [549, 165] on label "Taustiņš - A" at bounding box center [726, 182] width 778 height 35
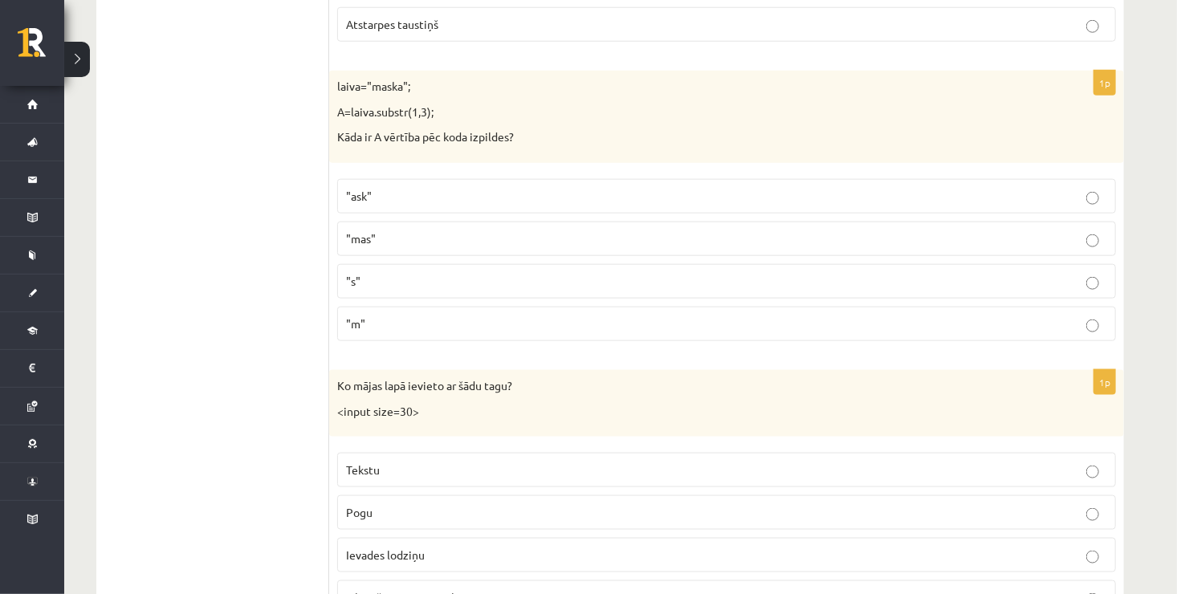
scroll to position [3724, 0]
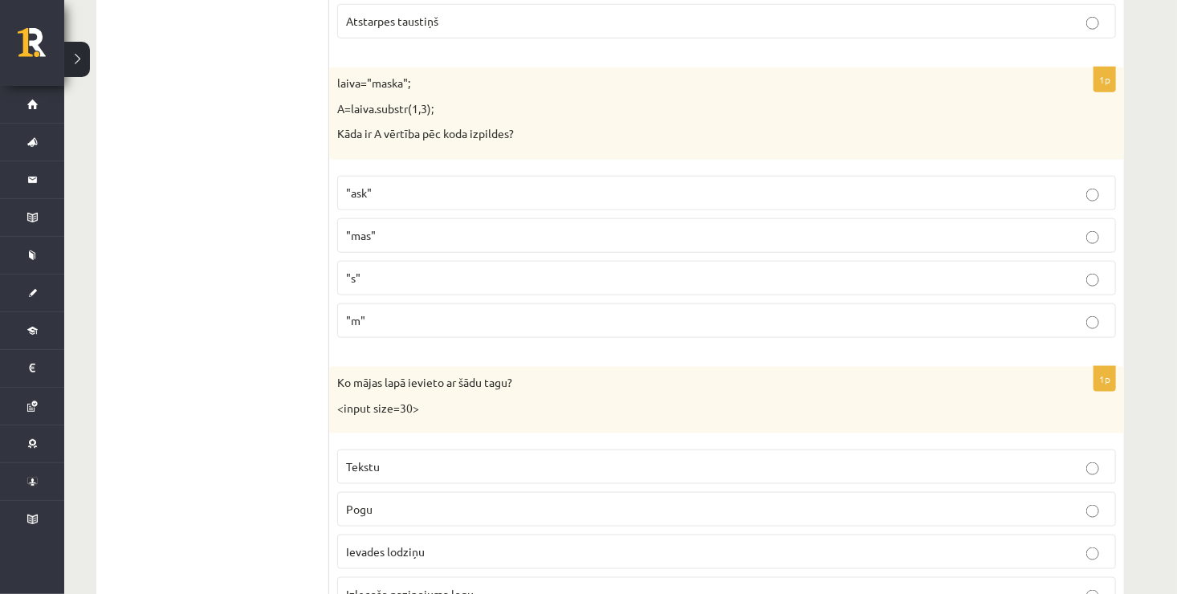
click at [527, 244] on fieldset ""ask" "mas" "s" "m"" at bounding box center [726, 255] width 778 height 175
click at [543, 242] on fieldset ""ask" "mas" "s" "m"" at bounding box center [726, 255] width 778 height 175
click at [551, 261] on label ""s"" at bounding box center [726, 278] width 778 height 35
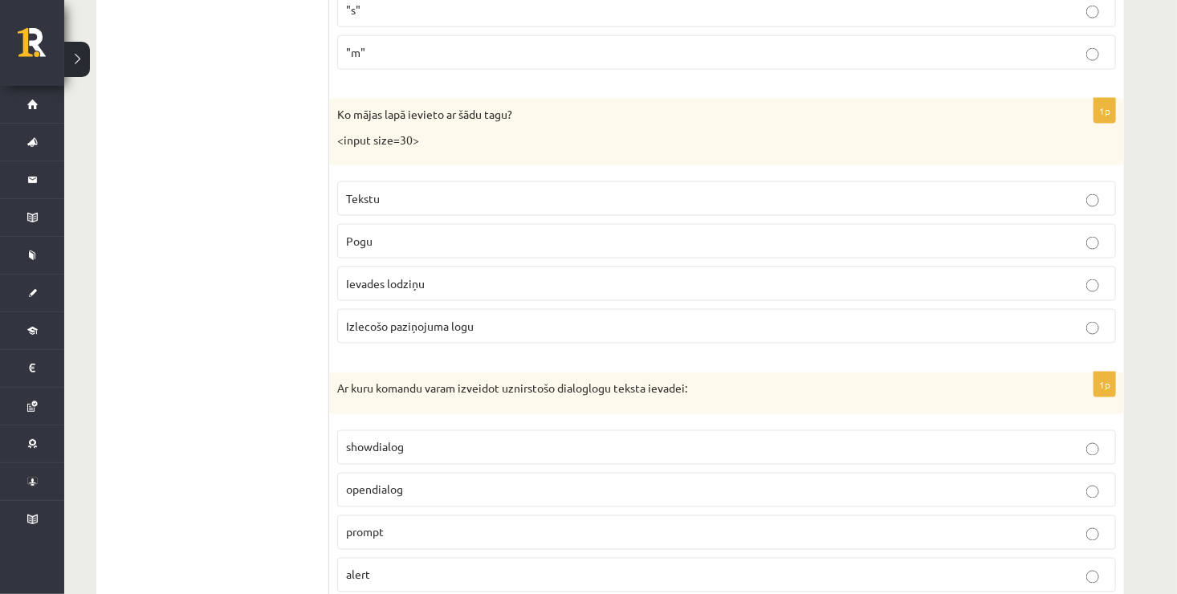
scroll to position [4013, 0]
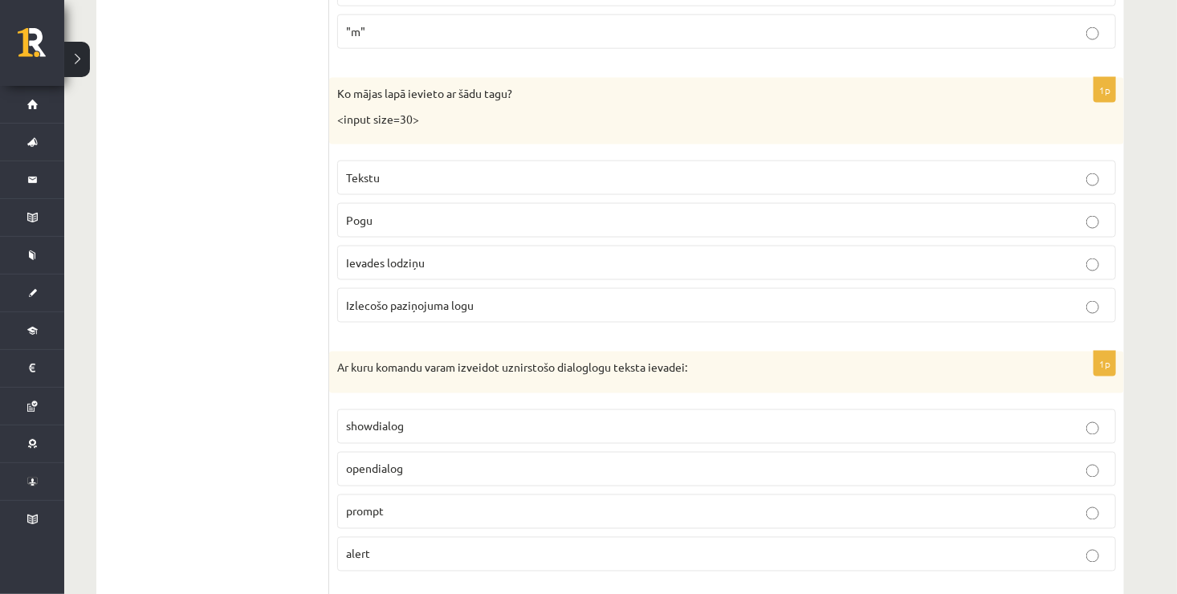
click at [586, 297] on p "Izlecošo paziņojuma logu" at bounding box center [726, 305] width 761 height 17
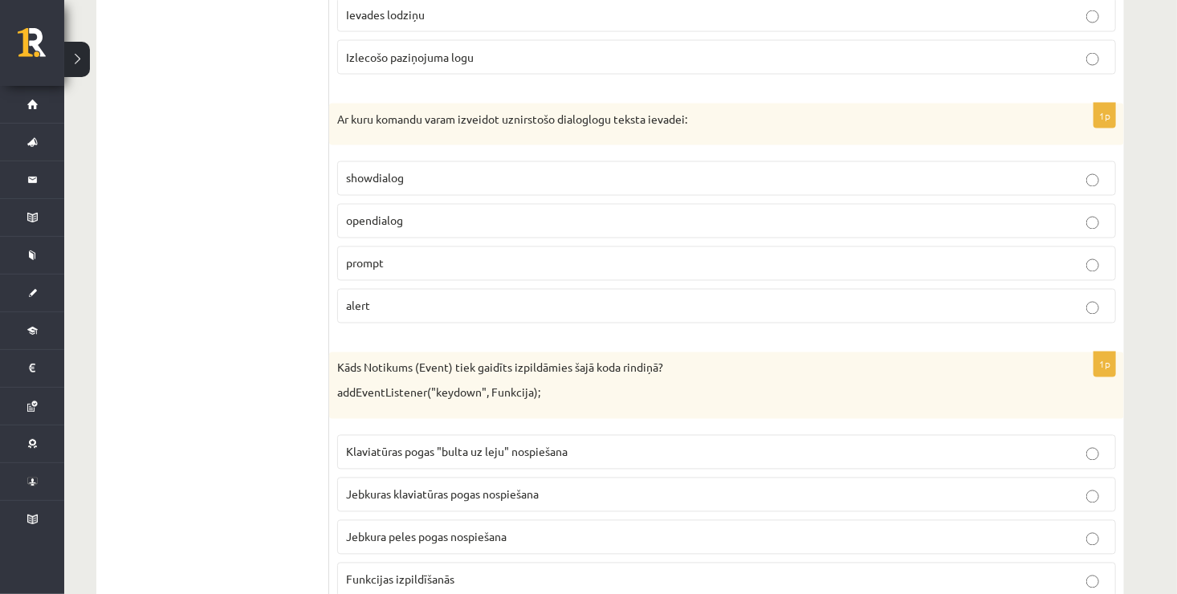
scroll to position [4269, 0]
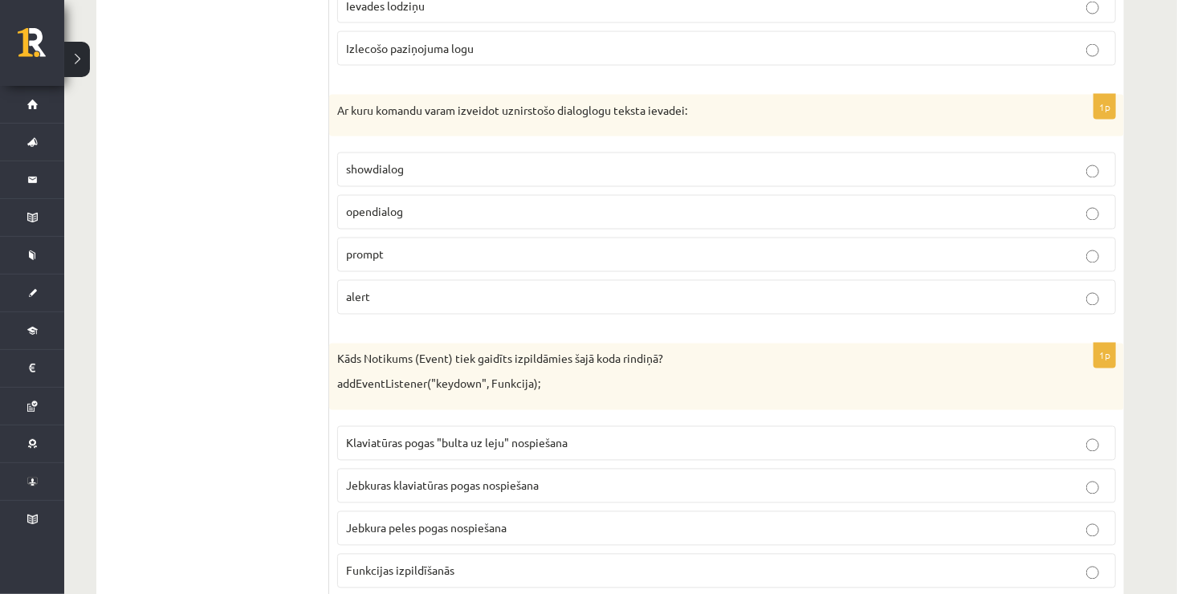
click at [543, 161] on p "showdialog" at bounding box center [726, 169] width 761 height 17
click at [691, 204] on p "opendialog" at bounding box center [726, 212] width 761 height 17
click at [693, 164] on label "showdialog" at bounding box center [726, 169] width 778 height 35
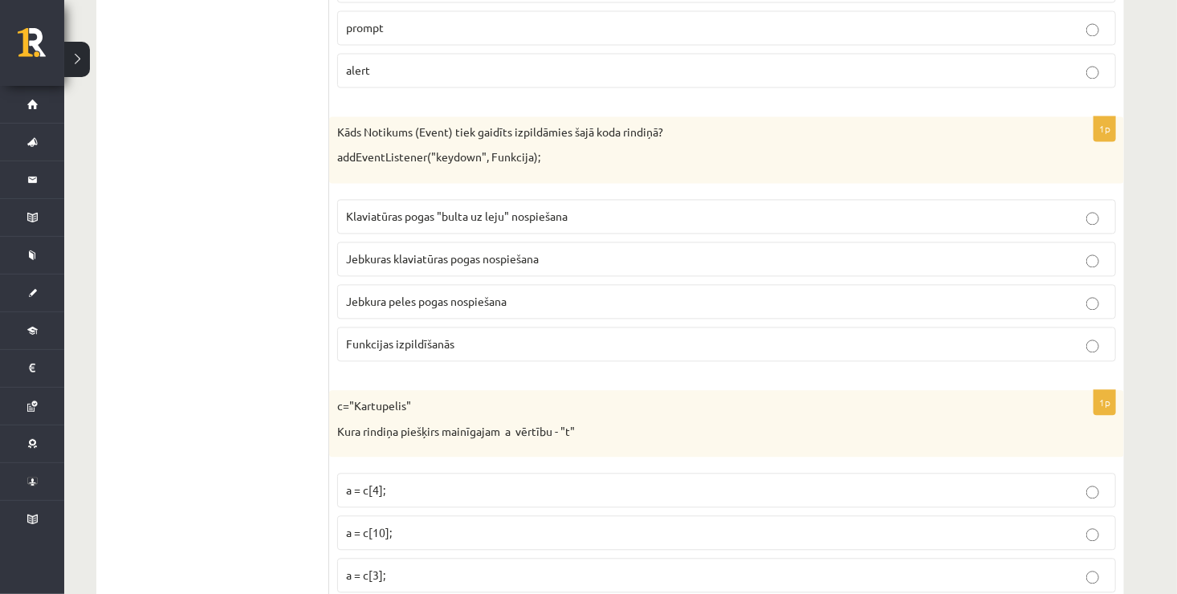
scroll to position [4526, 0]
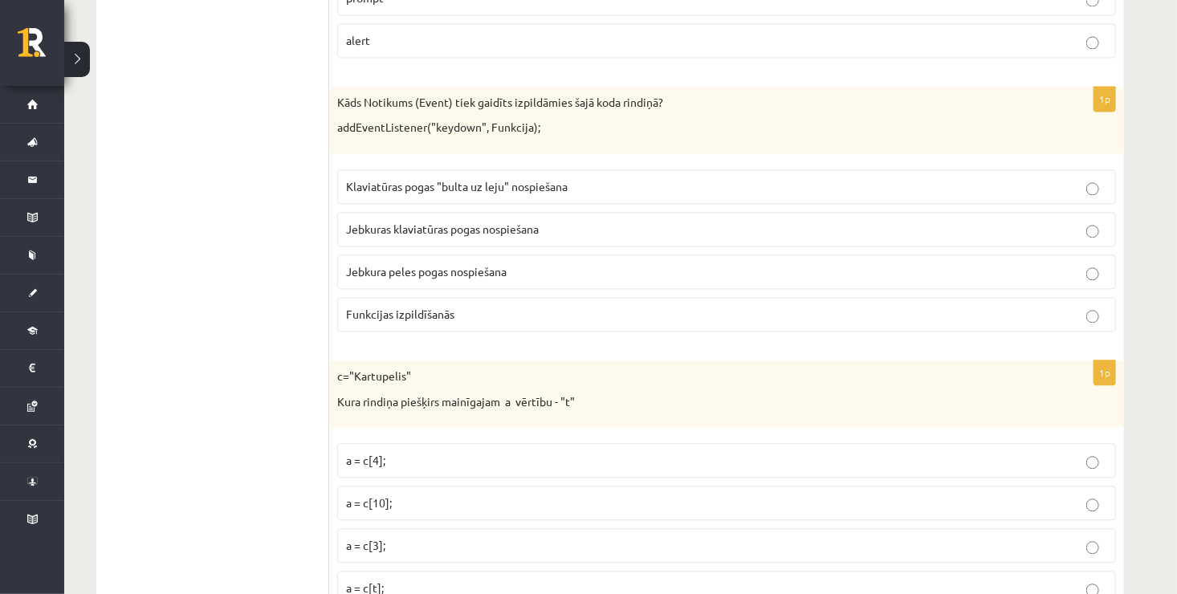
click at [676, 169] on label "Klaviatūras pogas "bulta uz leju" nospiešana" at bounding box center [726, 186] width 778 height 35
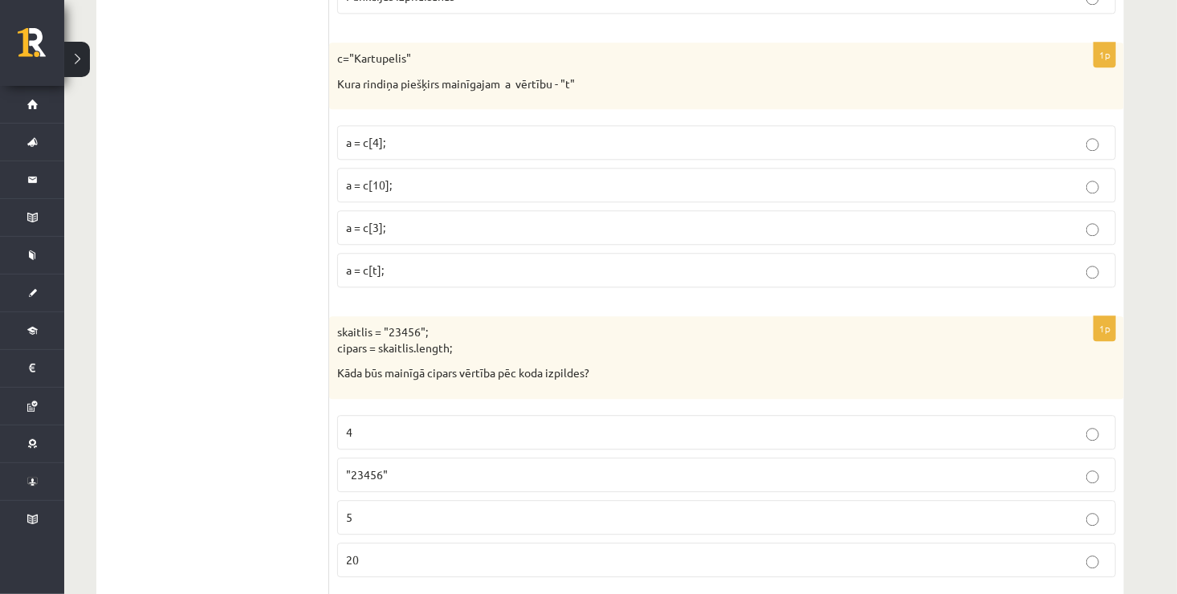
scroll to position [4847, 0]
click at [437, 131] on p "a = c[4];" at bounding box center [726, 139] width 761 height 17
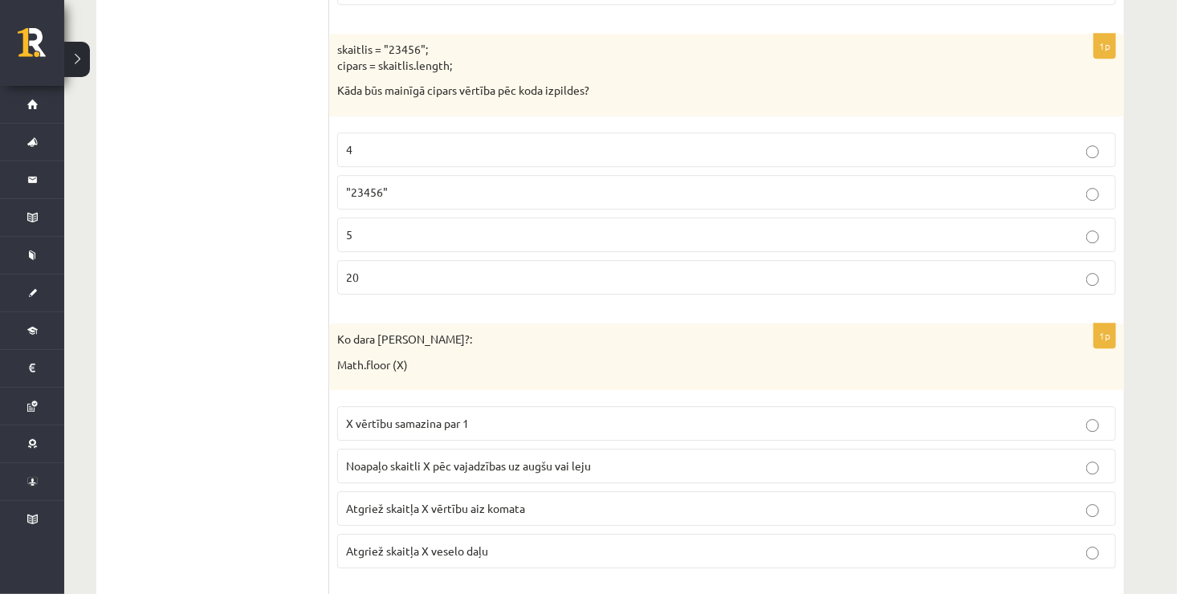
scroll to position [5136, 0]
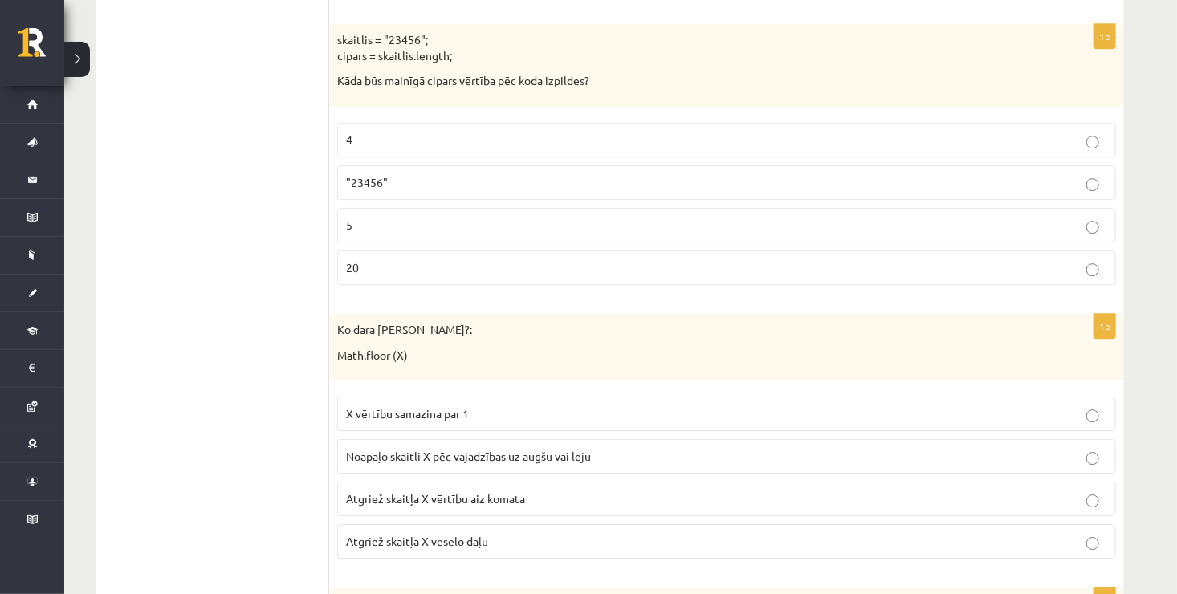
click at [602, 174] on p ""23456"" at bounding box center [726, 182] width 761 height 17
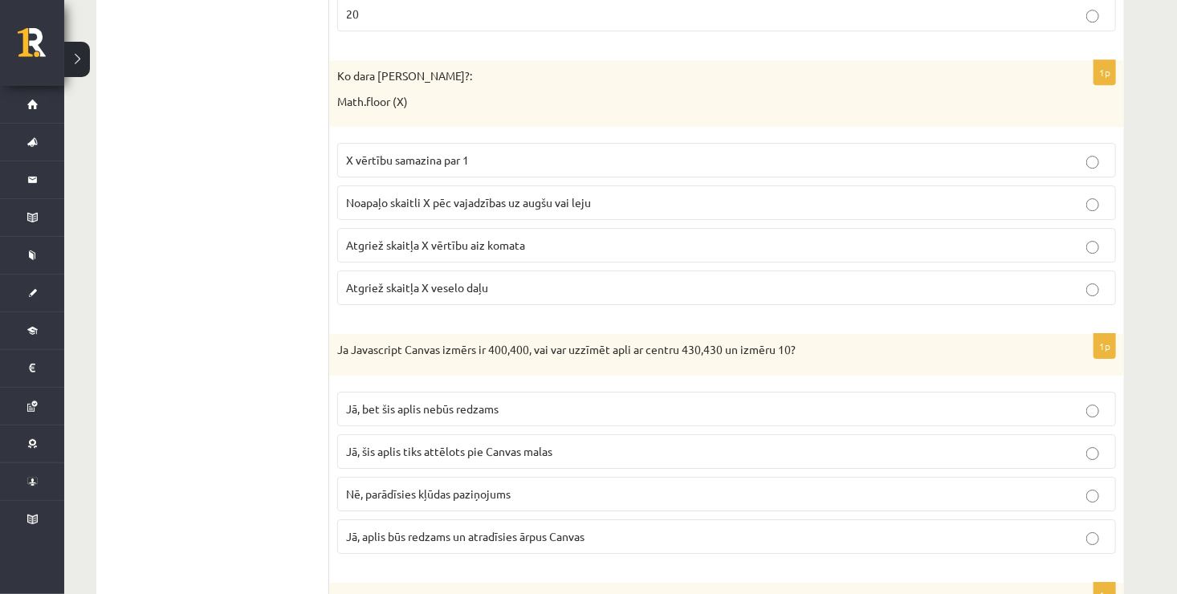
scroll to position [5393, 0]
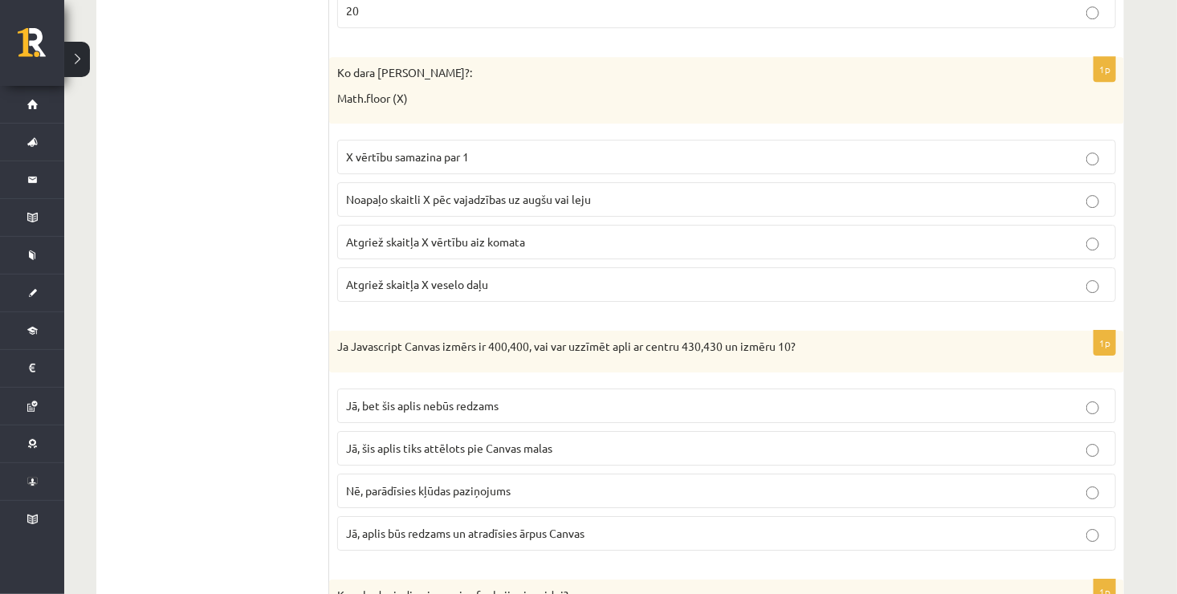
click at [569, 182] on label "Noapaļo skaitli X pēc vajadzības uz augšu vai leju" at bounding box center [726, 199] width 778 height 35
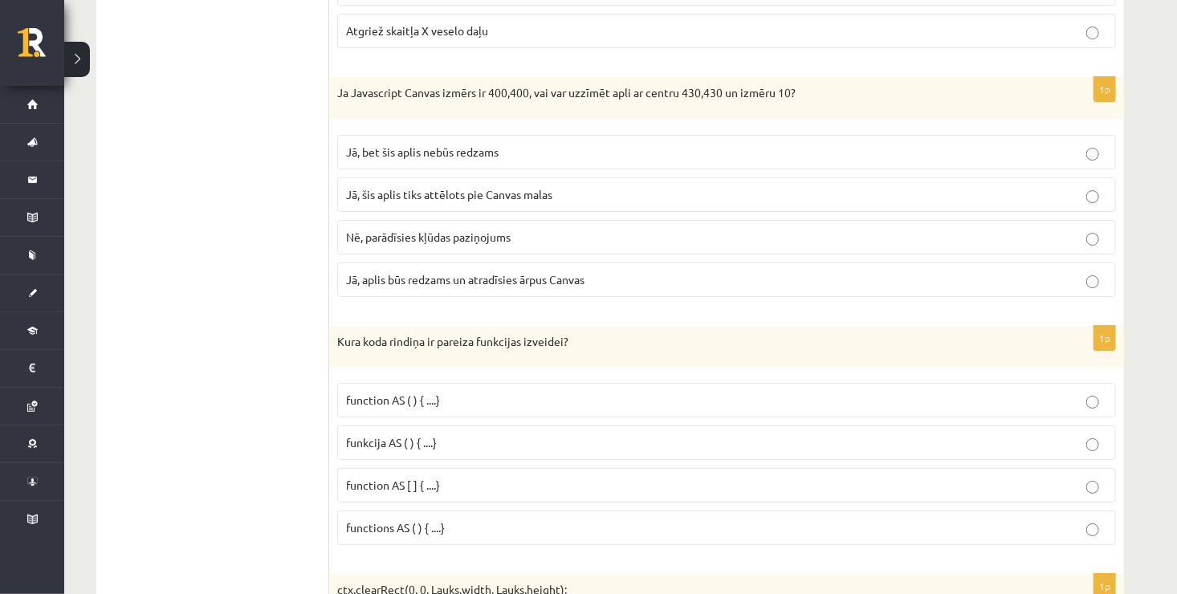
scroll to position [5650, 0]
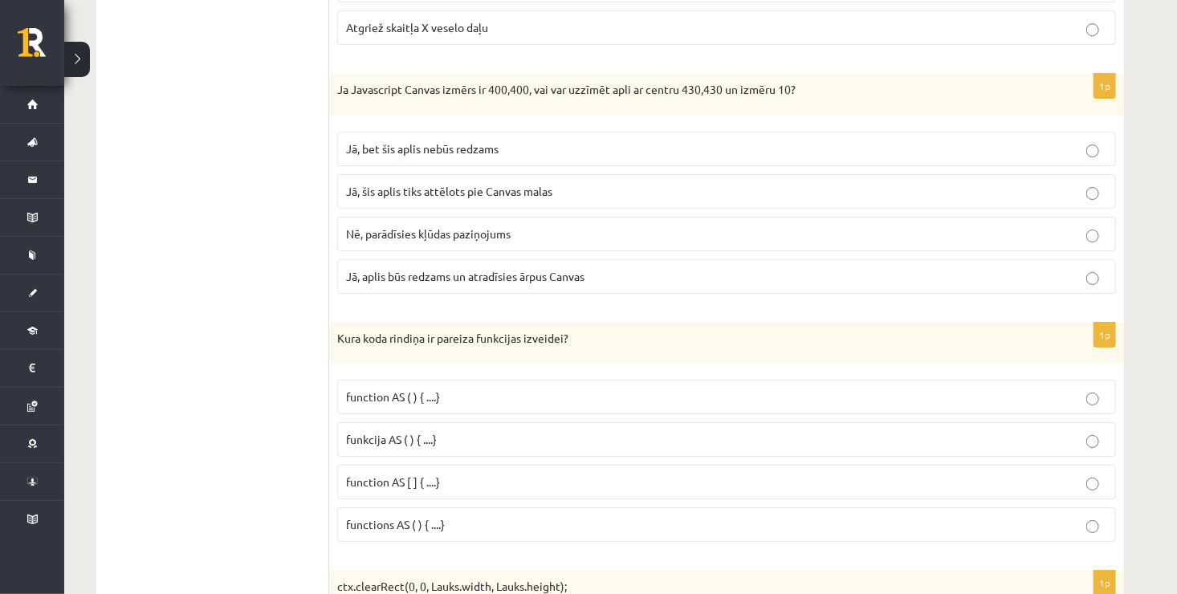
click at [611, 226] on p "Nē, parādīsies kļūdas paziņojums" at bounding box center [726, 234] width 761 height 17
click at [611, 268] on p "Jā, aplis būs redzams un atradīsies ārpus Canvas" at bounding box center [726, 276] width 761 height 17
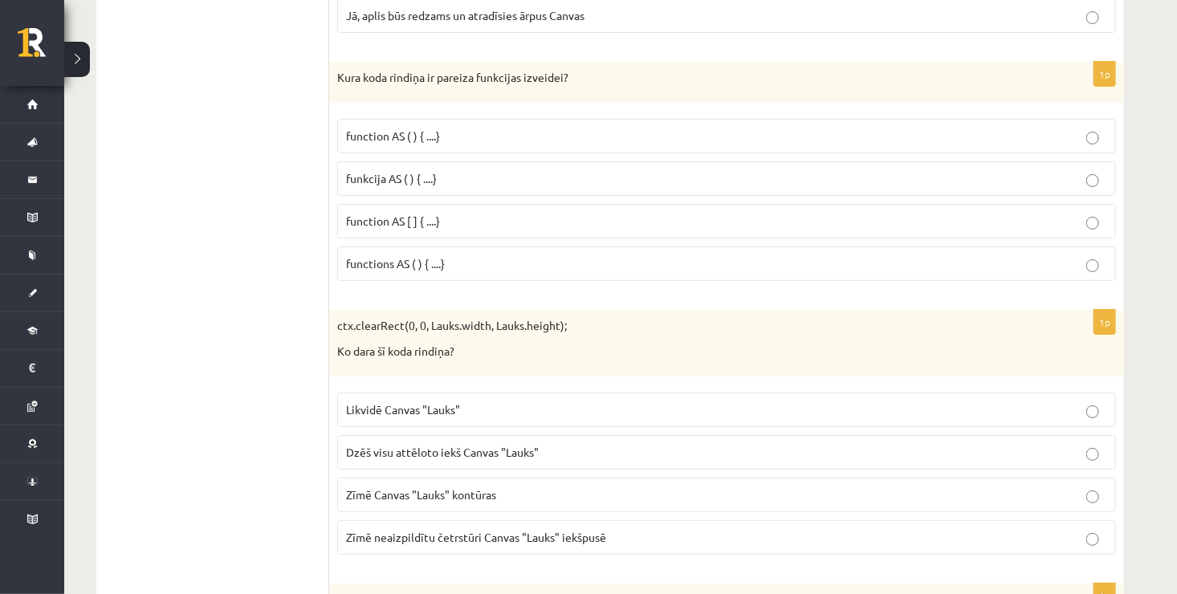
scroll to position [5939, 0]
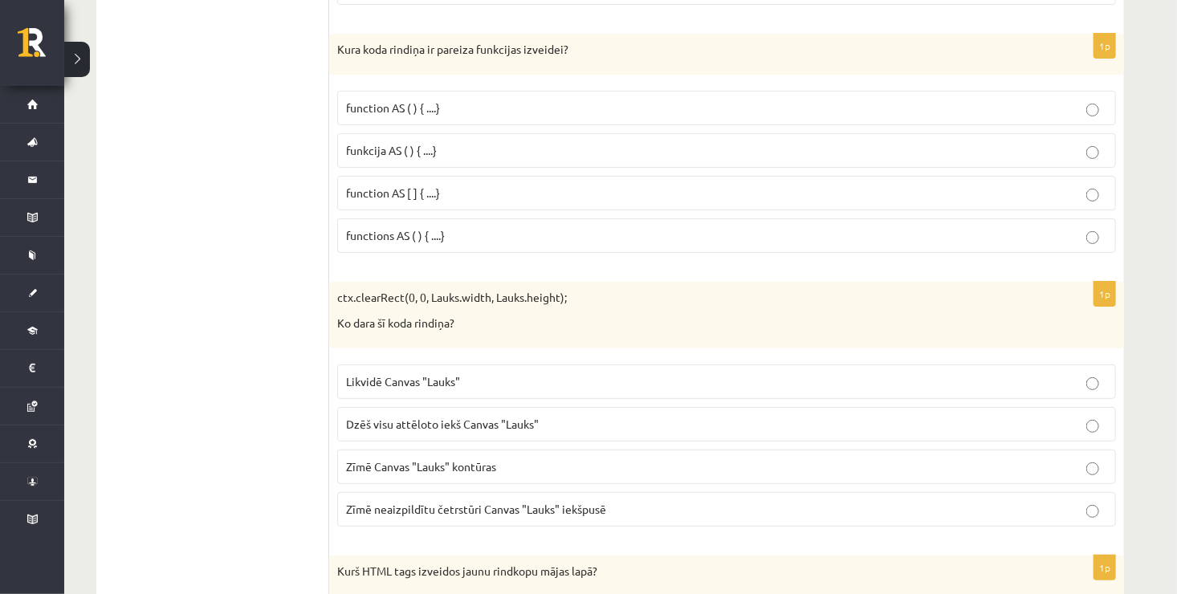
click at [524, 185] on p "function AS [ ] { ....}" at bounding box center [726, 193] width 761 height 17
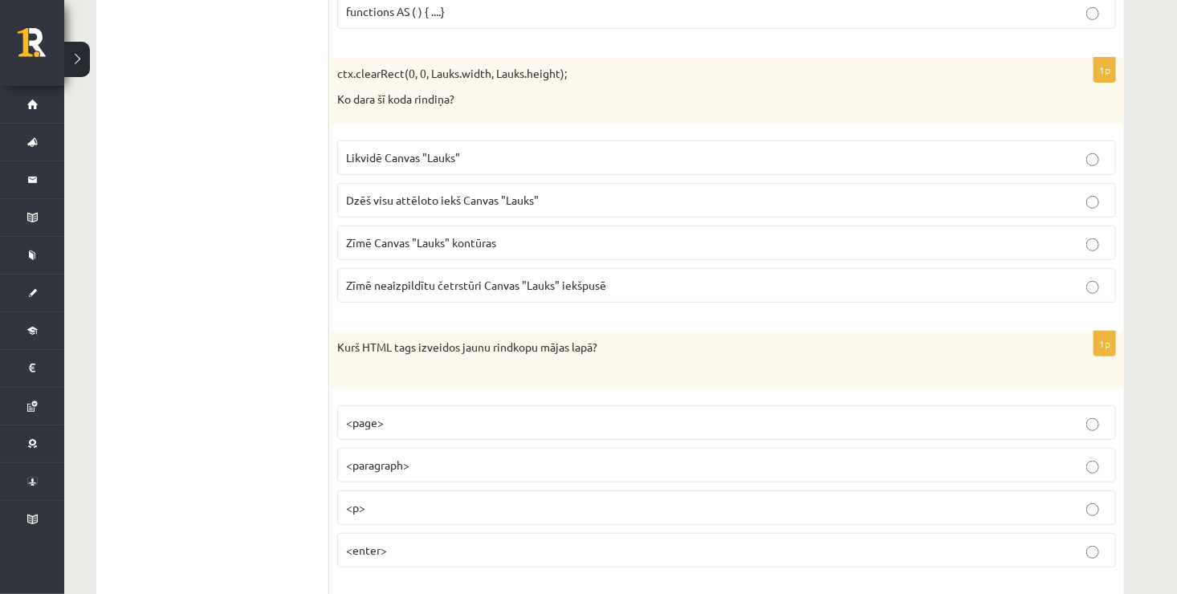
scroll to position [6163, 0]
click at [519, 192] on span "Dzēš visu attēloto iekš Canvas "Lauks"" at bounding box center [442, 199] width 193 height 14
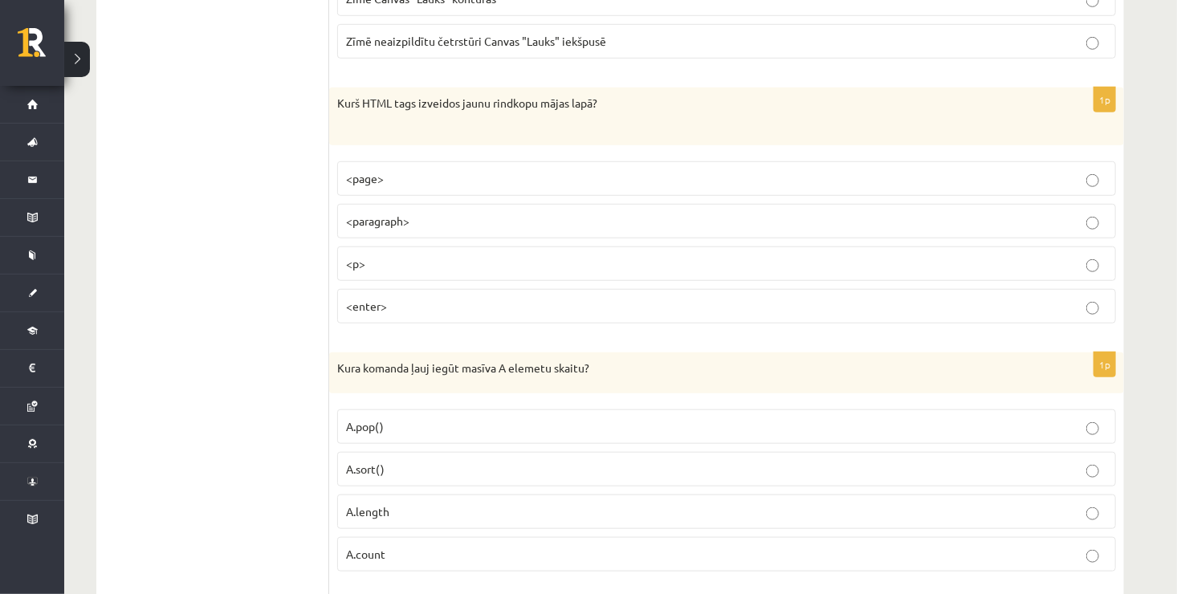
scroll to position [6420, 0]
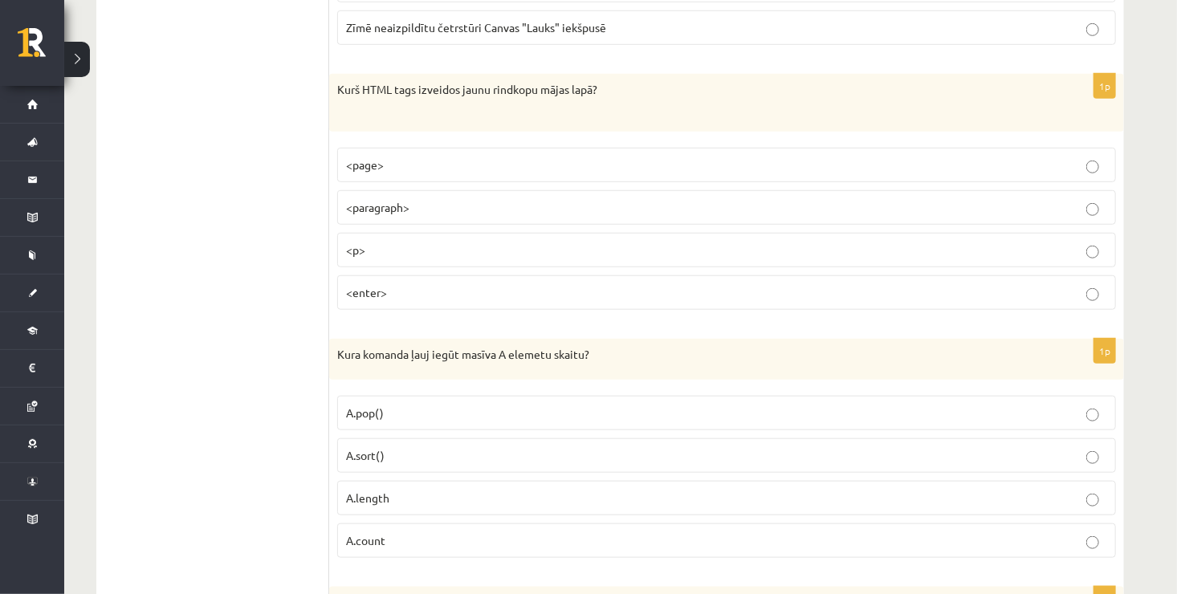
click at [548, 242] on p "<p>" at bounding box center [726, 250] width 761 height 17
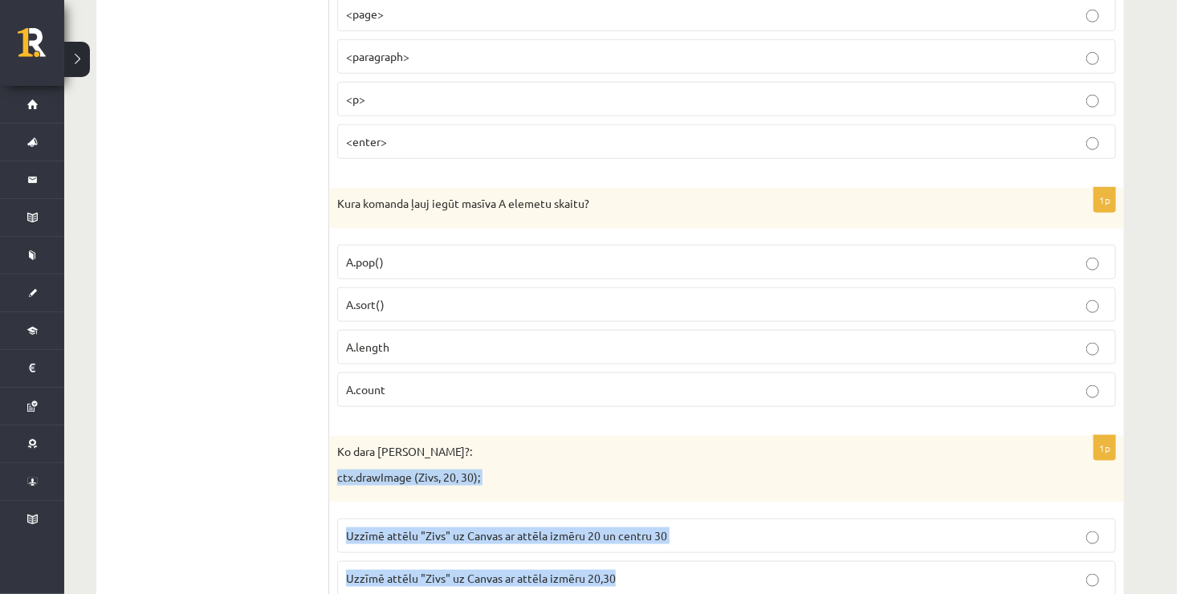
scroll to position [6688, 0]
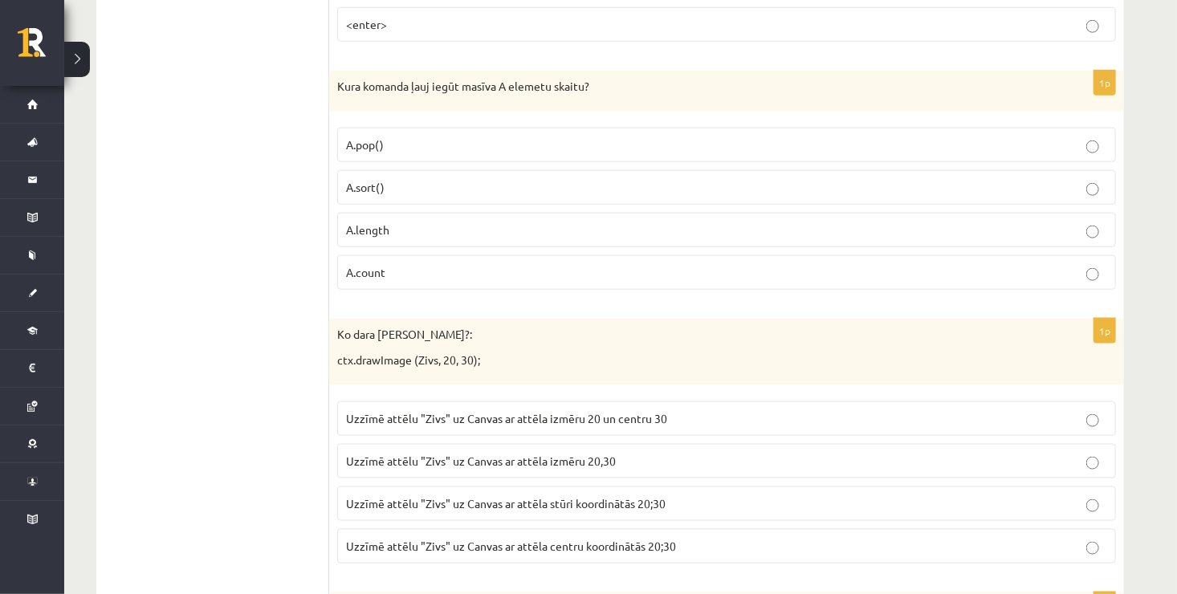
click at [1012, 264] on p "A.count" at bounding box center [726, 272] width 761 height 17
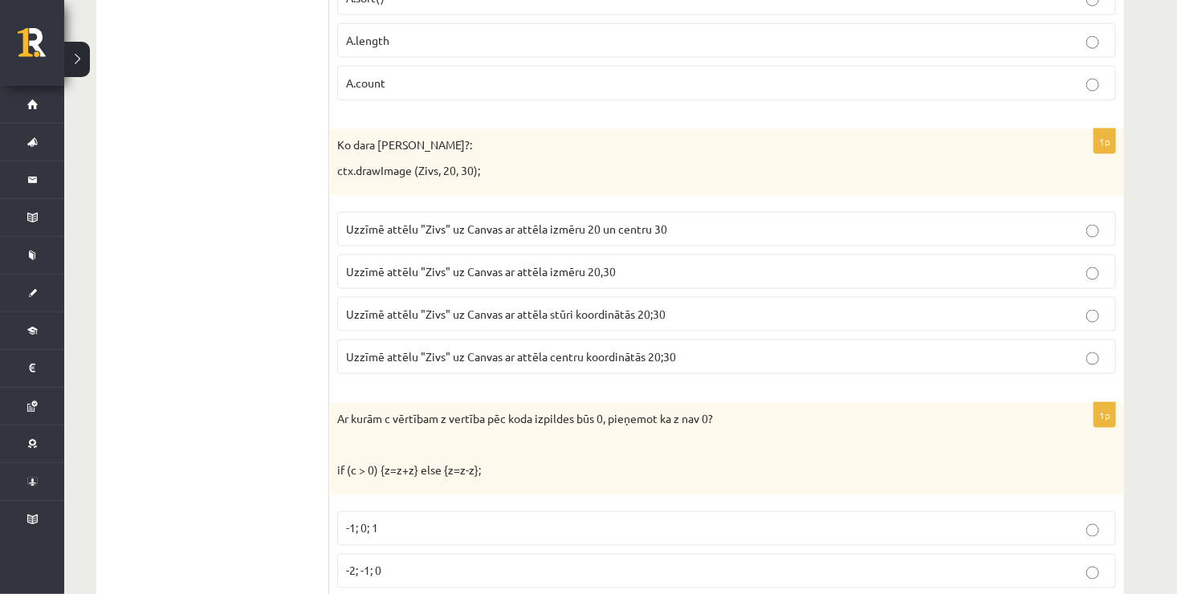
scroll to position [6881, 0]
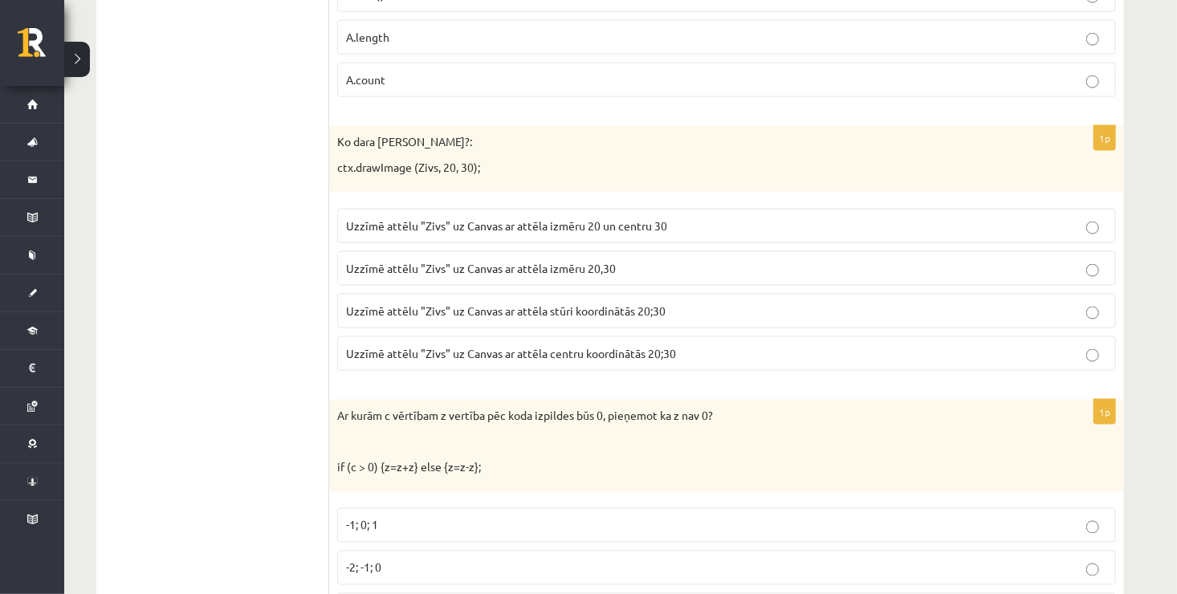
click at [659, 209] on label "Uzzīmē attēlu "Zivs" uz Canvas ar attēla izmēru 20 un centru 30" at bounding box center [726, 226] width 778 height 35
click at [705, 294] on label "Uzzīmē attēlu "Zivs" uz Canvas ar attēla stūri koordinātās 20;30" at bounding box center [726, 311] width 778 height 35
click at [572, 346] on span "Uzzīmē attēlu "Zivs" uz Canvas ar attēla centru koordinātās 20;30" at bounding box center [511, 353] width 330 height 14
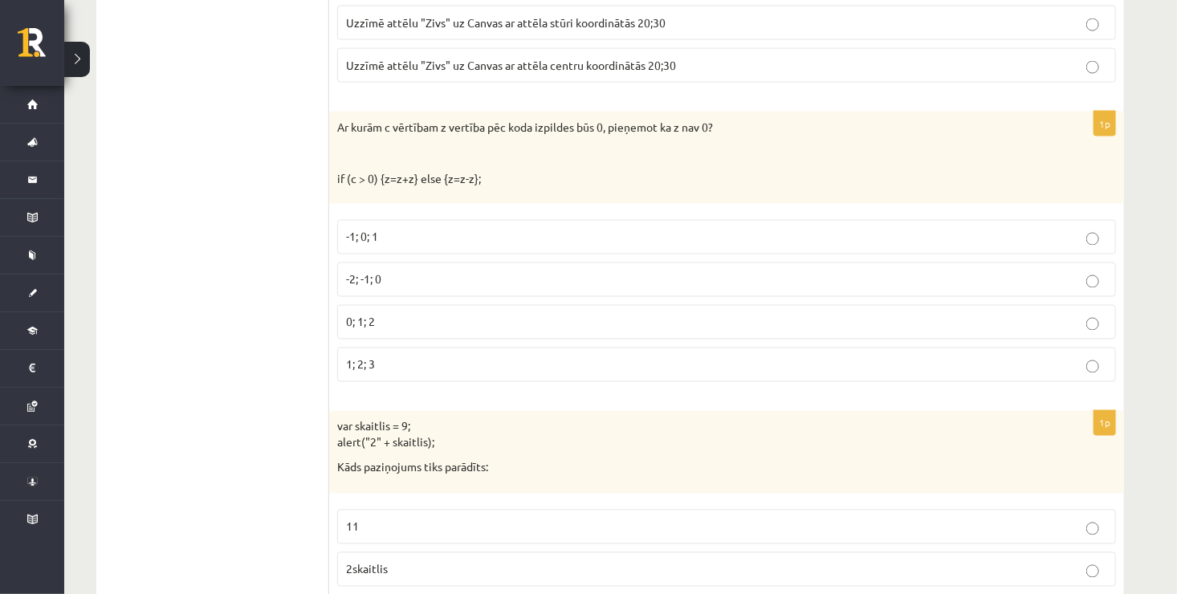
scroll to position [7170, 0]
click at [707, 262] on label "-2; -1; 0" at bounding box center [726, 279] width 778 height 35
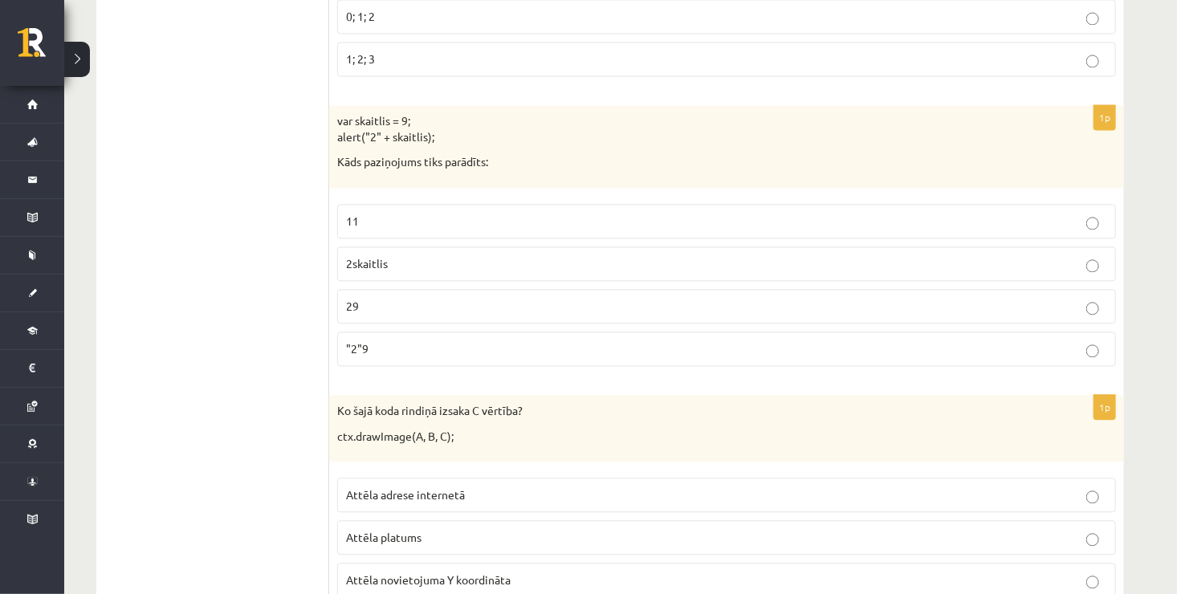
scroll to position [7491, 0]
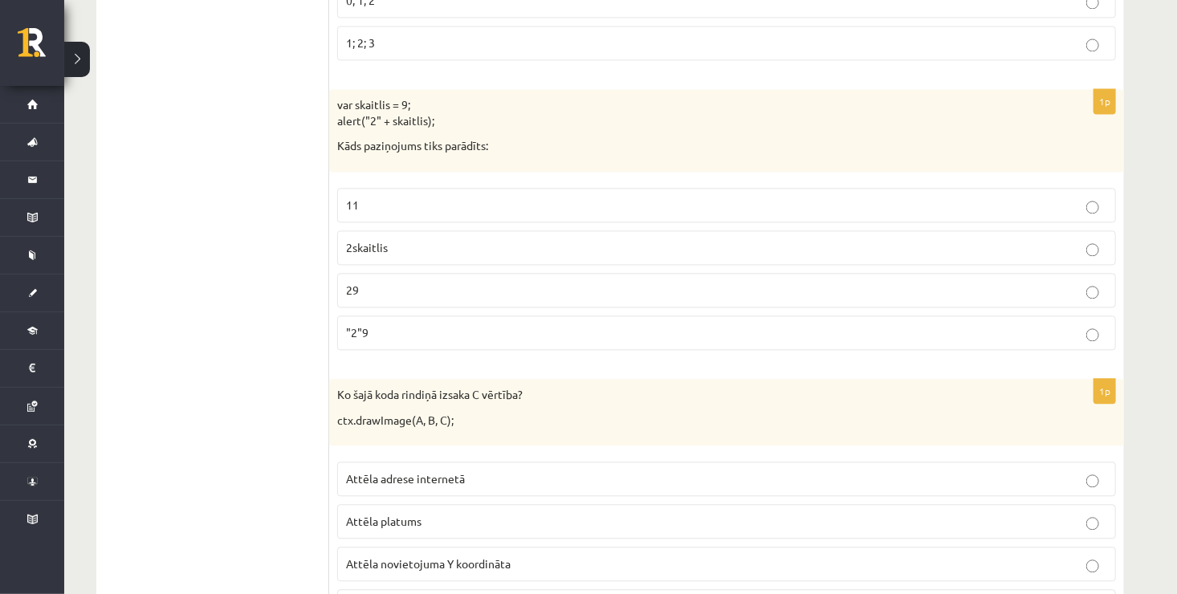
click at [506, 188] on label "11" at bounding box center [726, 205] width 778 height 35
click at [649, 324] on p ""2"9" at bounding box center [726, 332] width 761 height 17
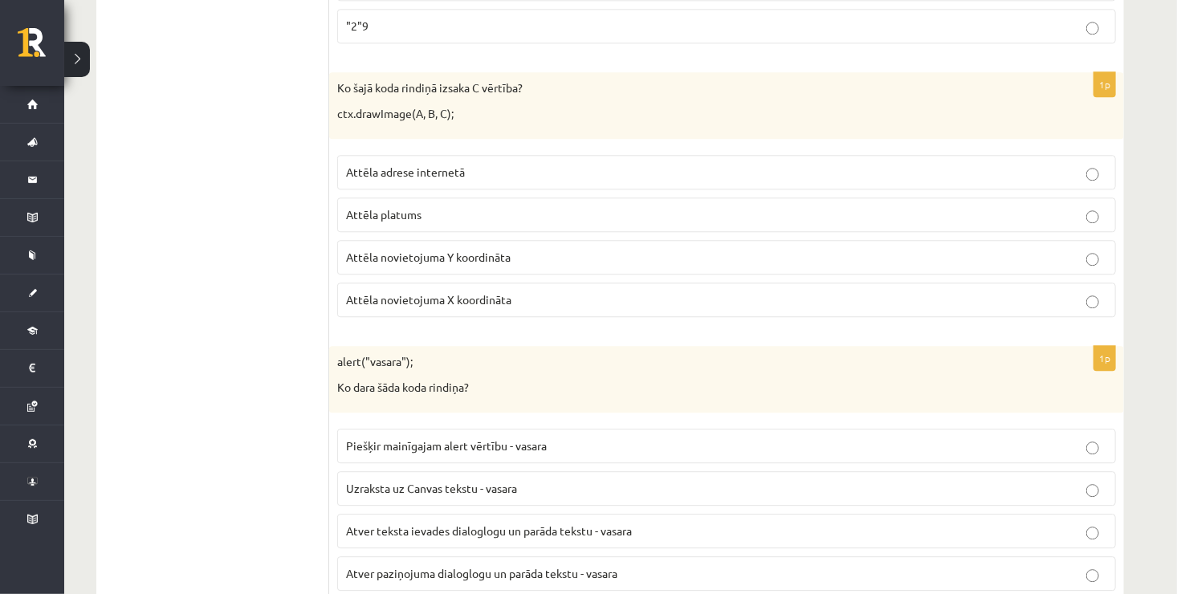
scroll to position [7812, 0]
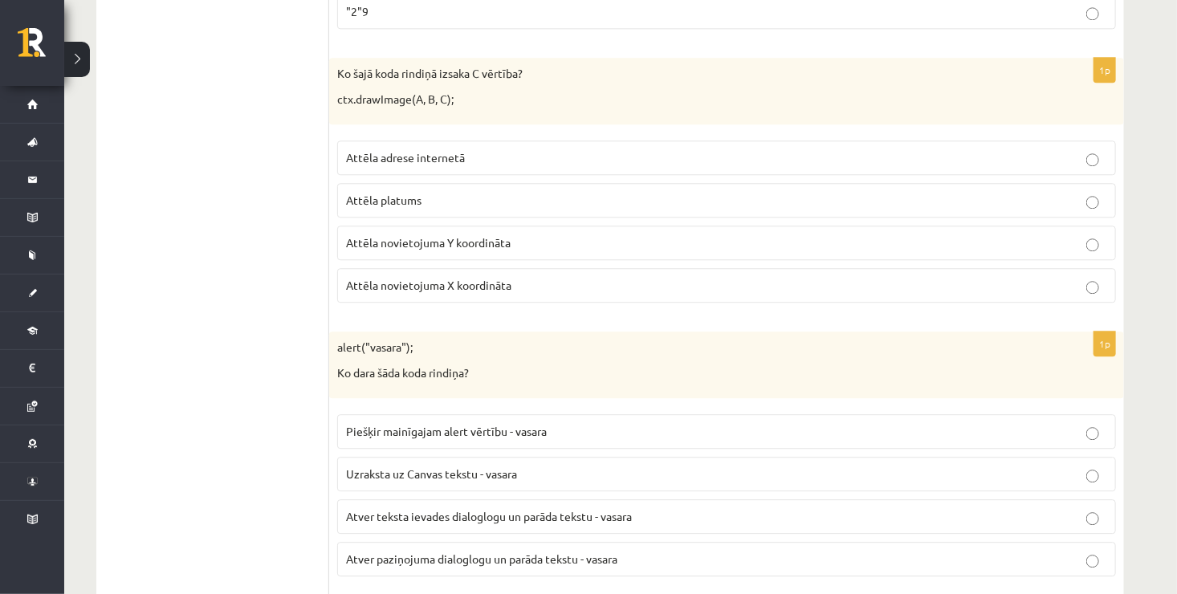
click at [570, 234] on p "Attēla novietojuma Y koordināta" at bounding box center [726, 242] width 761 height 17
click at [928, 277] on p "Attēla novietojuma X koordināta" at bounding box center [726, 285] width 761 height 17
click at [911, 226] on label "Attēla novietojuma Y koordināta" at bounding box center [726, 243] width 778 height 35
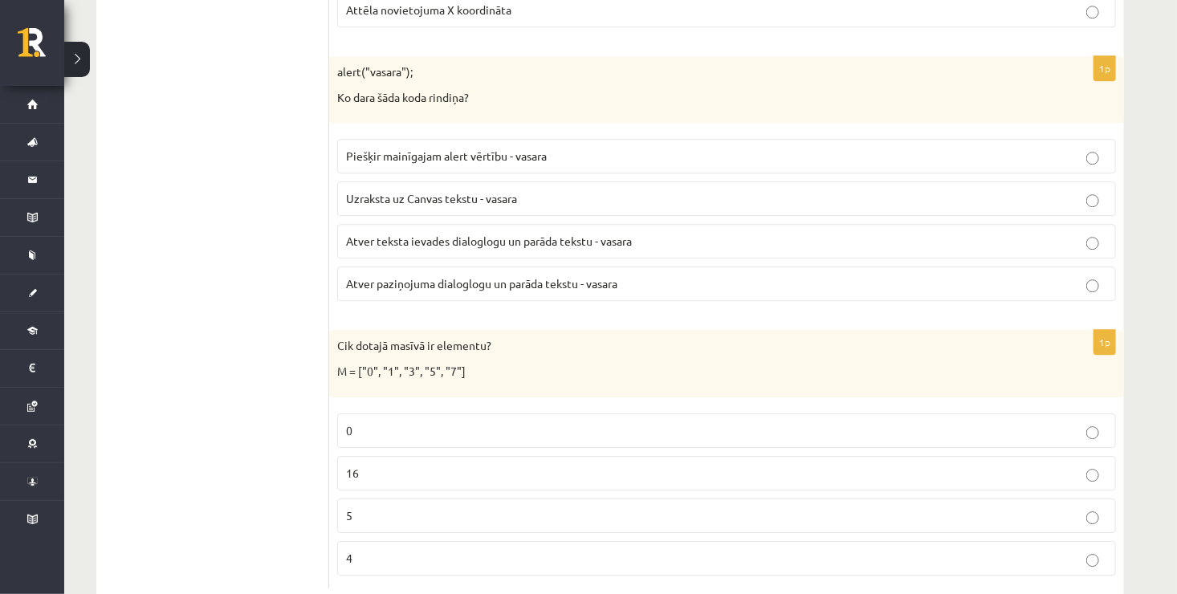
scroll to position [8091, 0]
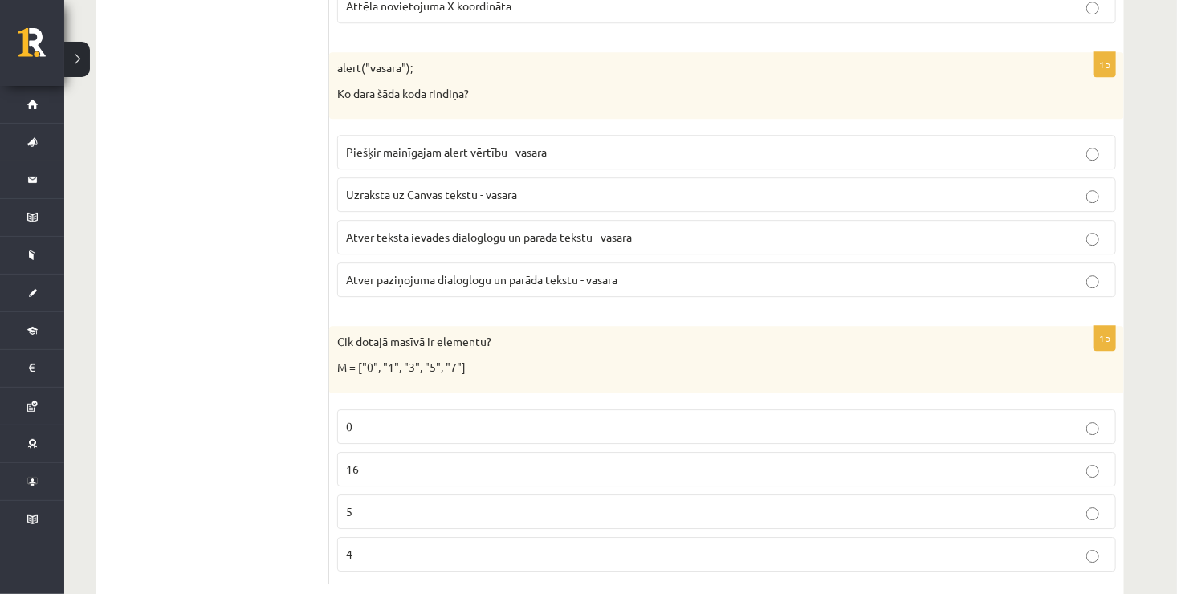
click at [540, 186] on p "Uzraksta uz Canvas tekstu - vasara" at bounding box center [726, 194] width 761 height 17
click at [728, 494] on label "5" at bounding box center [726, 511] width 778 height 35
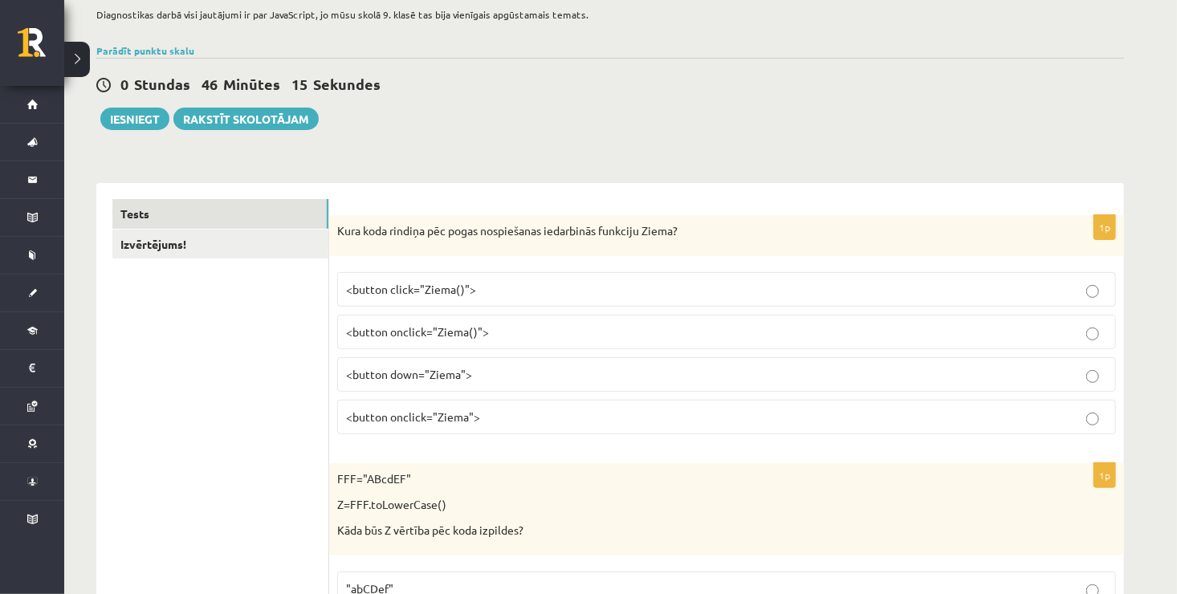
scroll to position [6, 0]
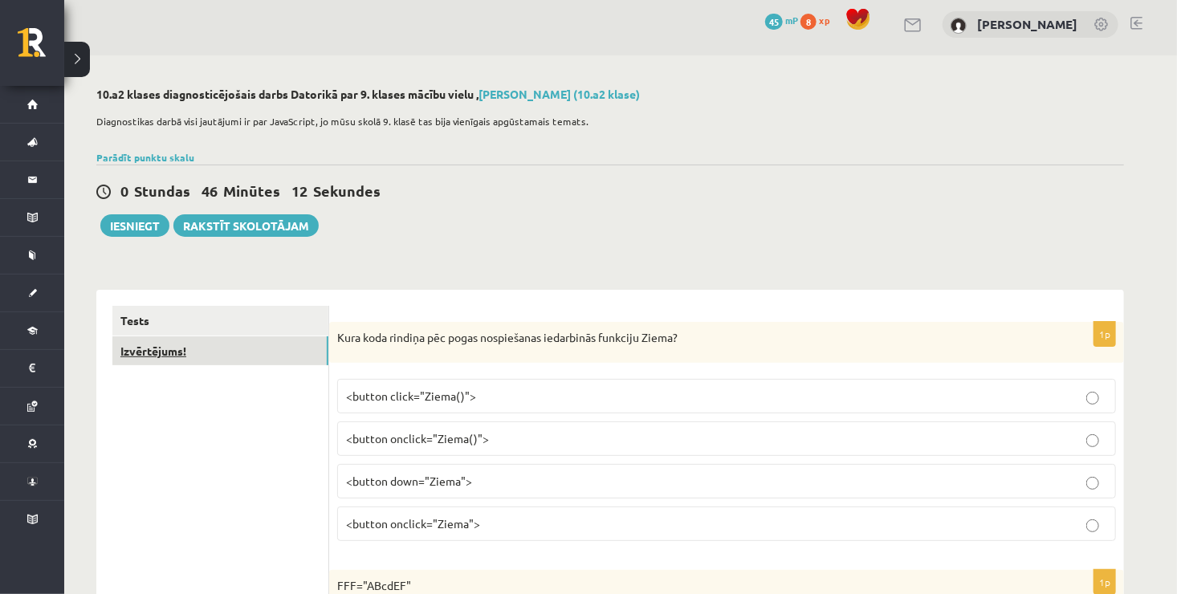
click at [239, 352] on link "Izvērtējums!" at bounding box center [220, 351] width 216 height 30
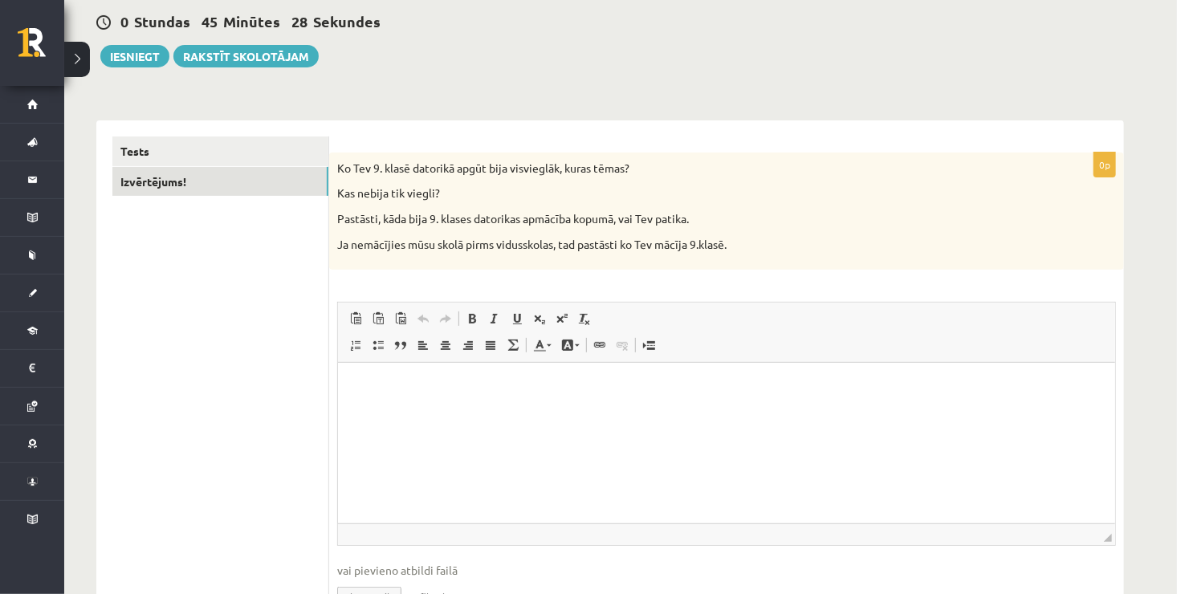
scroll to position [167, 0]
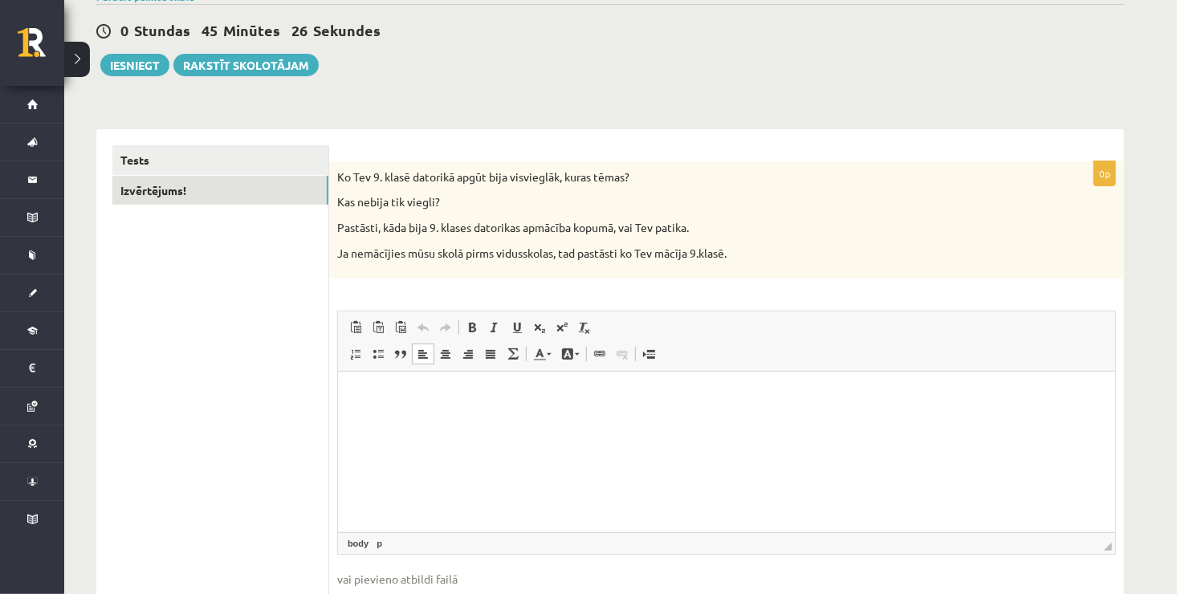
click at [353, 385] on html at bounding box center [725, 396] width 777 height 49
click at [492, 398] on p "**********" at bounding box center [726, 396] width 746 height 17
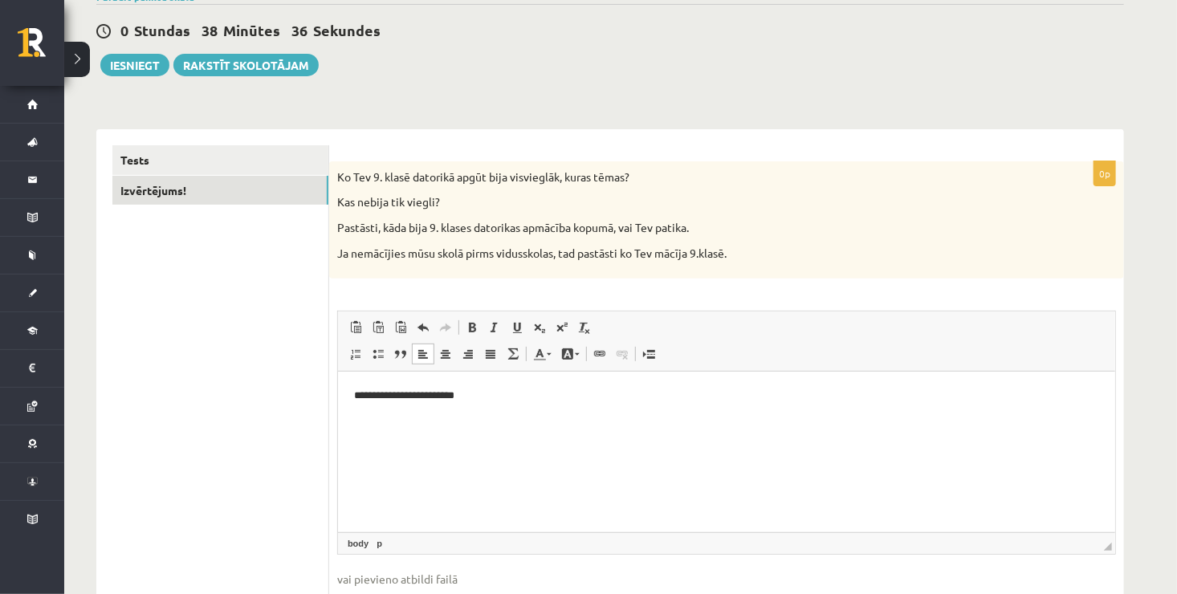
click at [492, 398] on p "**********" at bounding box center [726, 396] width 746 height 17
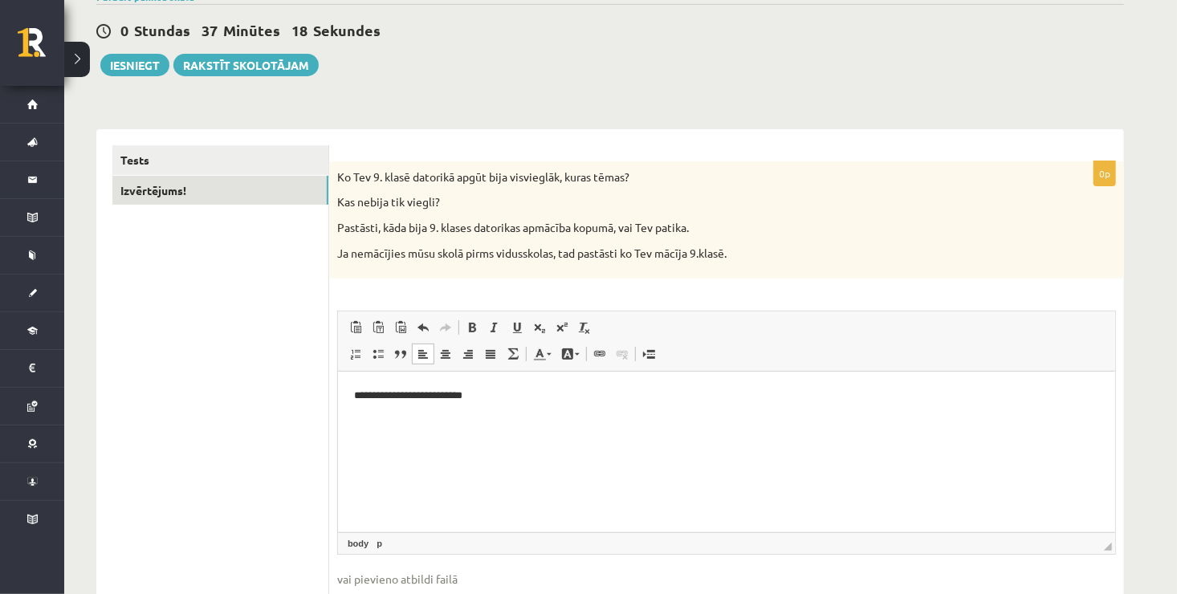
click at [526, 409] on html "**********" at bounding box center [725, 396] width 777 height 49
click at [521, 408] on html "**********" at bounding box center [725, 396] width 777 height 49
click at [506, 403] on p "**********" at bounding box center [726, 396] width 746 height 17
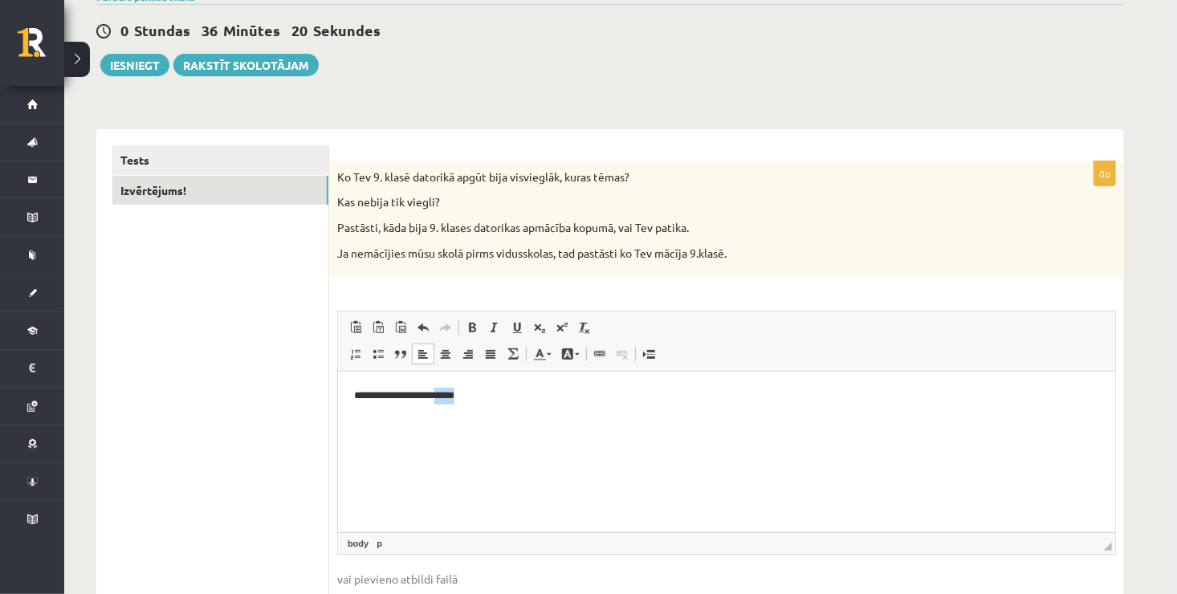
click at [506, 403] on p "**********" at bounding box center [726, 396] width 746 height 17
click at [490, 418] on html "**********" at bounding box center [725, 396] width 777 height 49
click at [627, 392] on p "**********" at bounding box center [726, 396] width 746 height 17
click at [399, 424] on p "**********" at bounding box center [726, 423] width 746 height 17
click at [396, 424] on p "**********" at bounding box center [726, 423] width 746 height 17
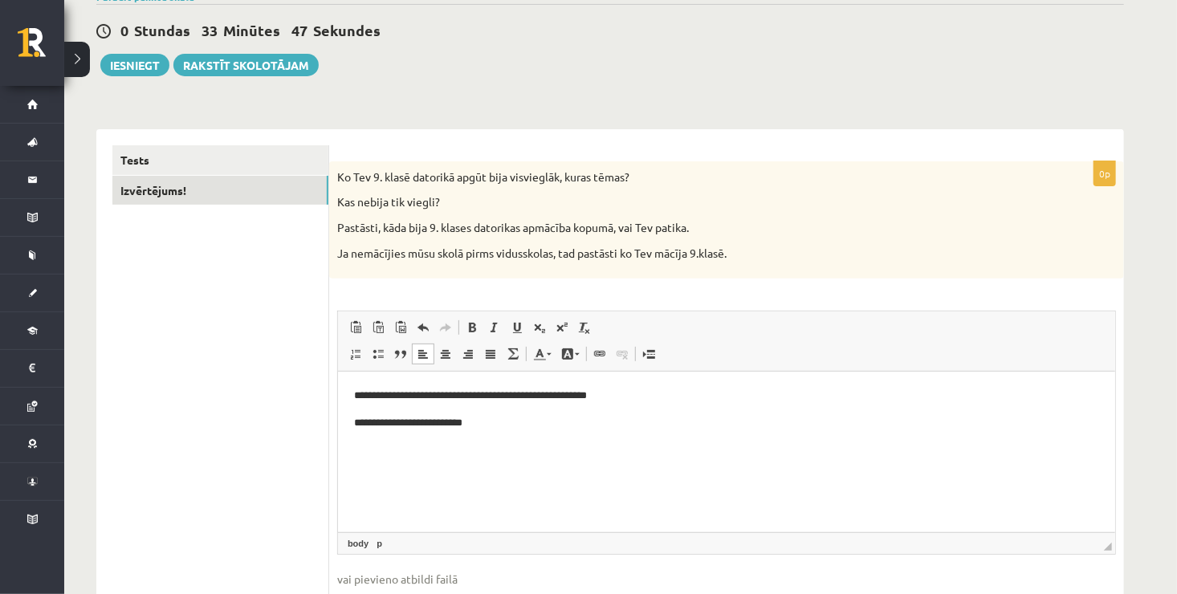
click at [469, 423] on p "**********" at bounding box center [726, 423] width 746 height 17
click at [360, 449] on p "**********" at bounding box center [726, 450] width 746 height 17
click at [418, 453] on p "**********" at bounding box center [726, 450] width 746 height 17
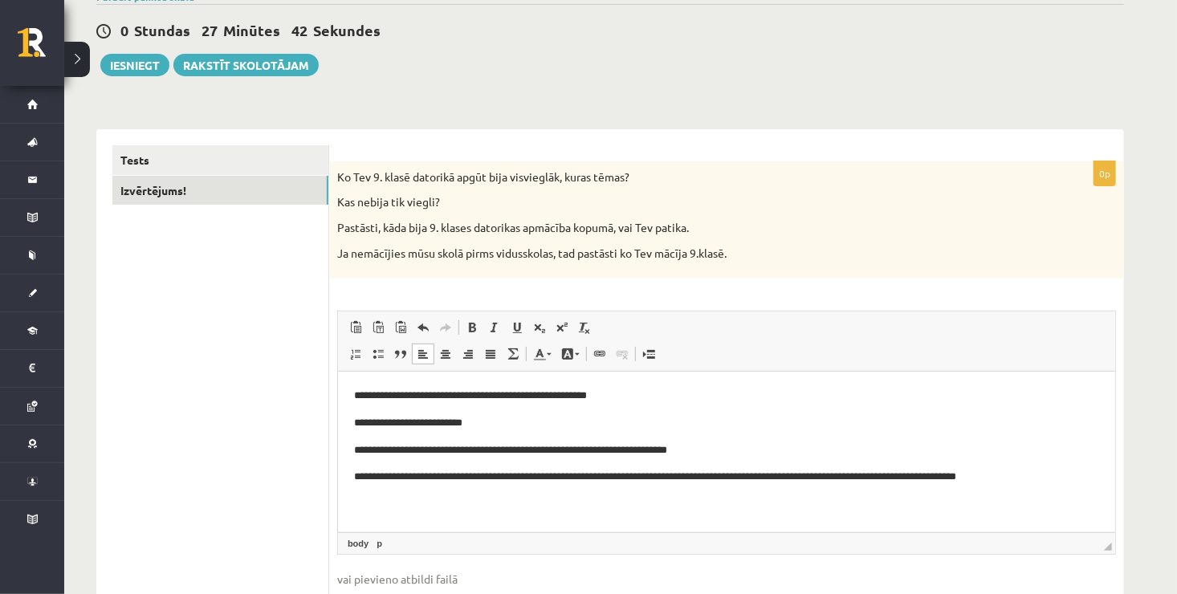
click at [961, 479] on p "**********" at bounding box center [726, 477] width 746 height 17
click at [129, 66] on button "Iesniegt" at bounding box center [134, 65] width 69 height 22
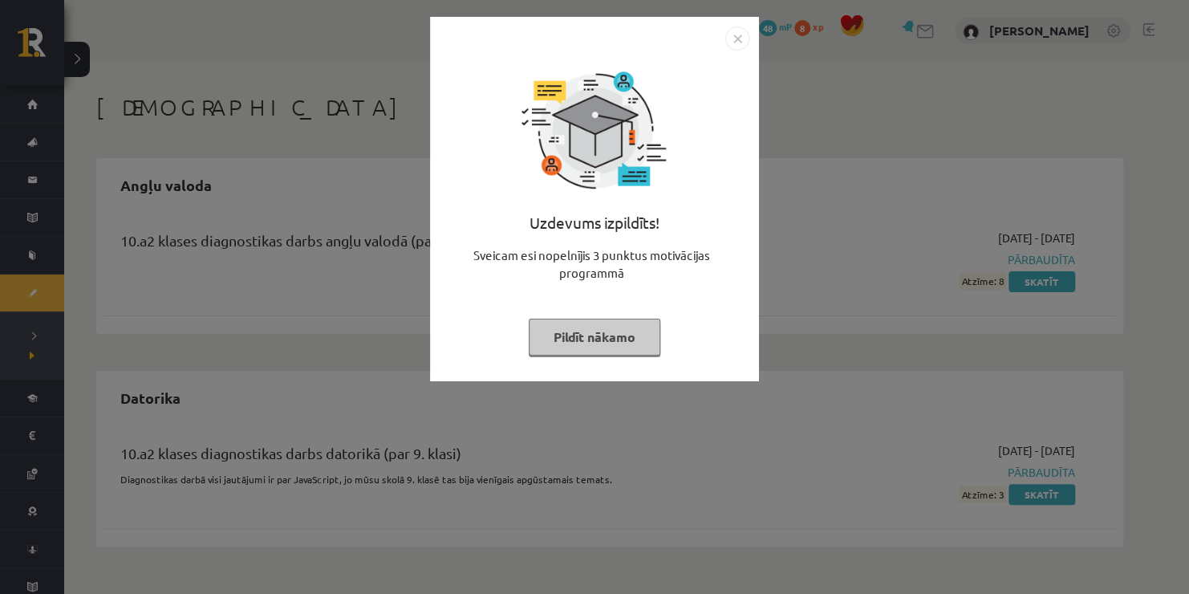
click at [743, 35] on img "Close" at bounding box center [737, 38] width 24 height 24
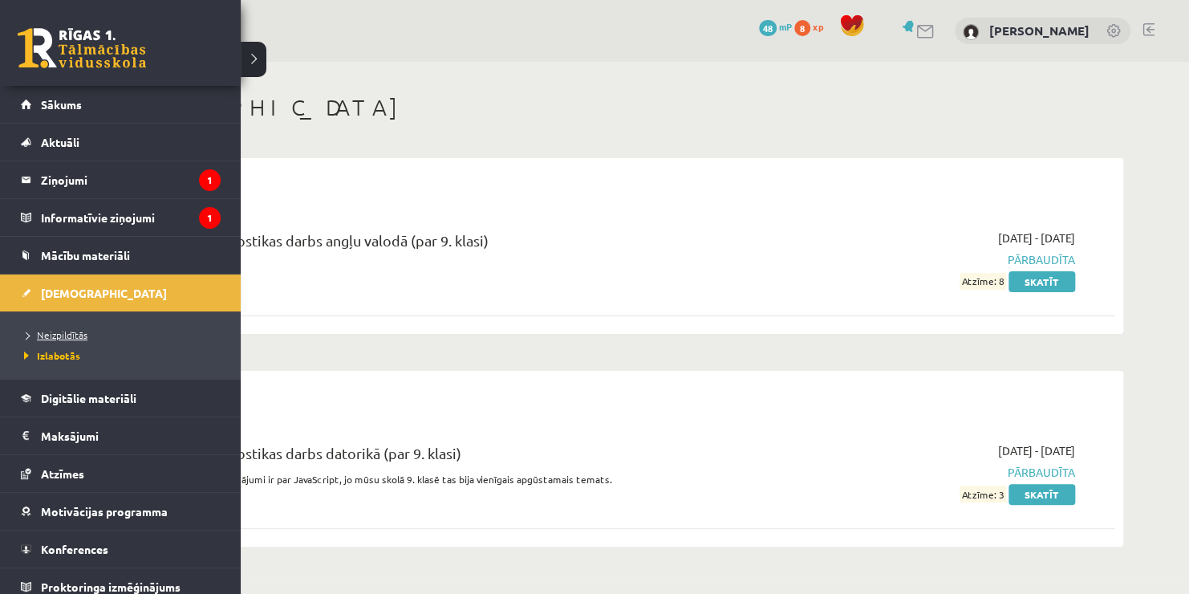
click at [48, 334] on span "Neizpildītās" at bounding box center [53, 334] width 67 height 13
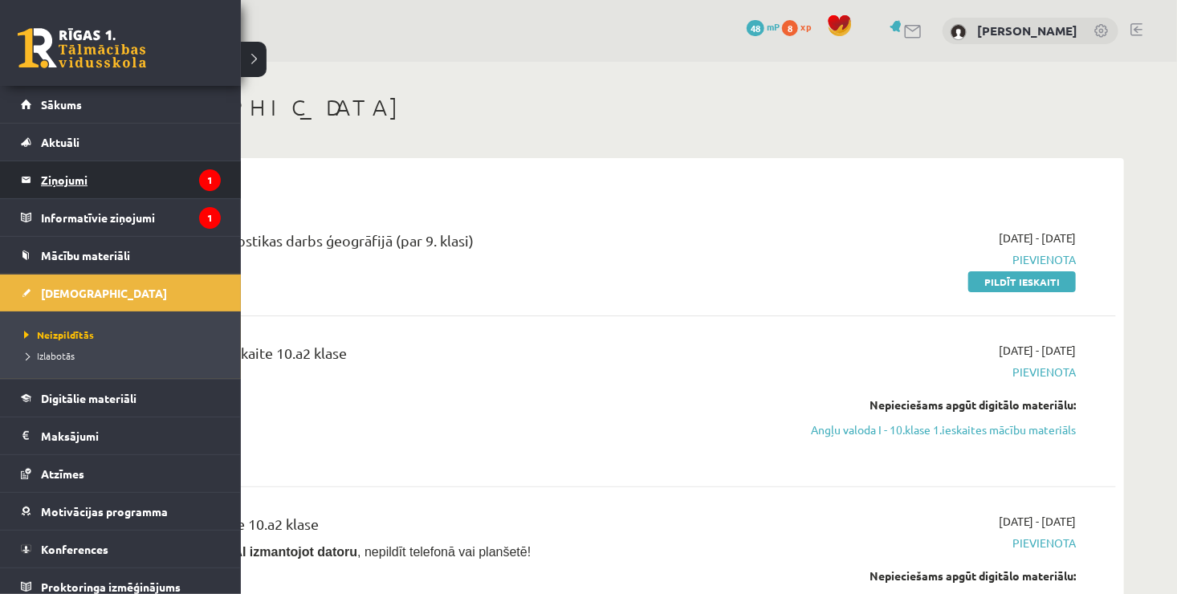
click at [84, 171] on legend "Ziņojumi 1" at bounding box center [131, 179] width 180 height 37
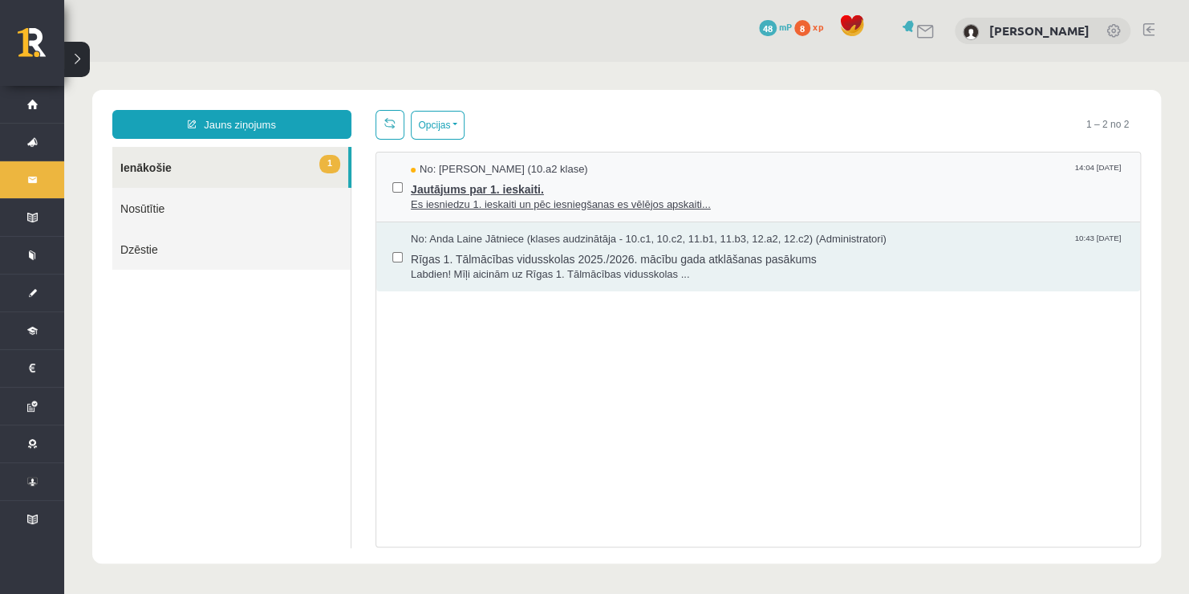
click at [455, 197] on span "Es iesniedzu 1. ieskaiti un pēc iesniegšanas es vēlējos apskaiti..." at bounding box center [767, 204] width 713 height 15
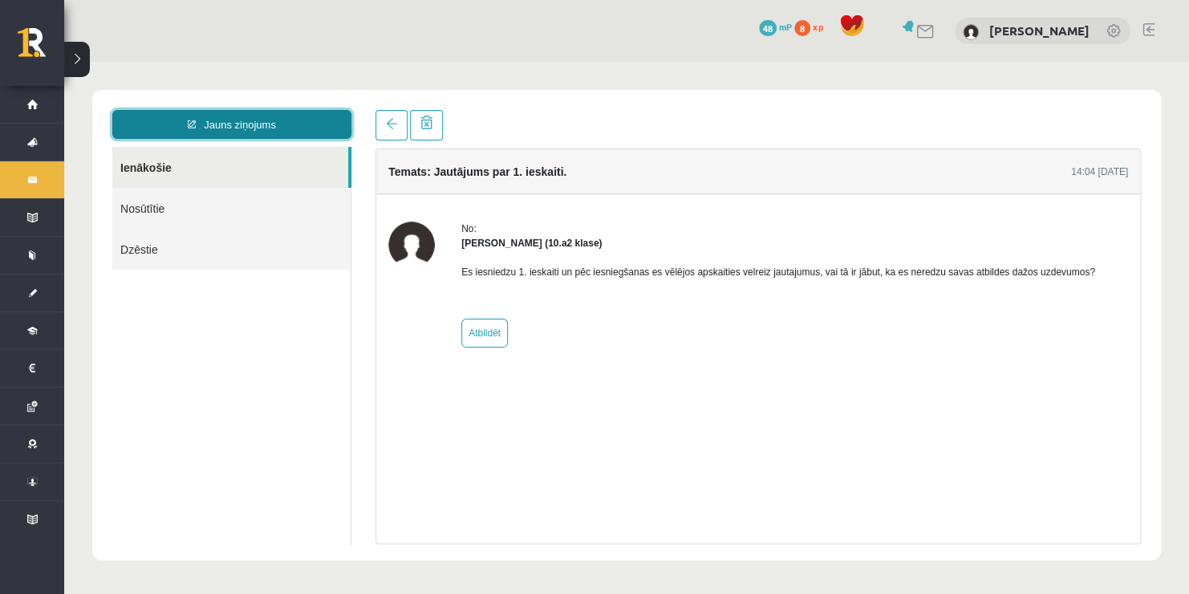
click at [280, 128] on link "Jauns ziņojums" at bounding box center [231, 124] width 239 height 29
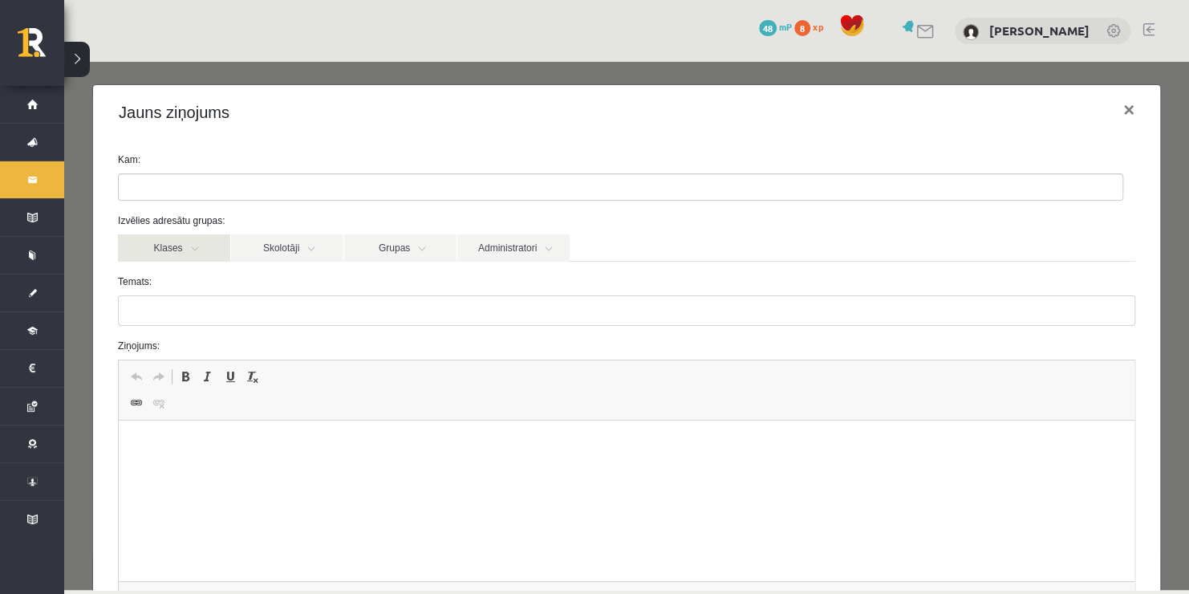
click at [199, 255] on link "Klases" at bounding box center [174, 247] width 112 height 27
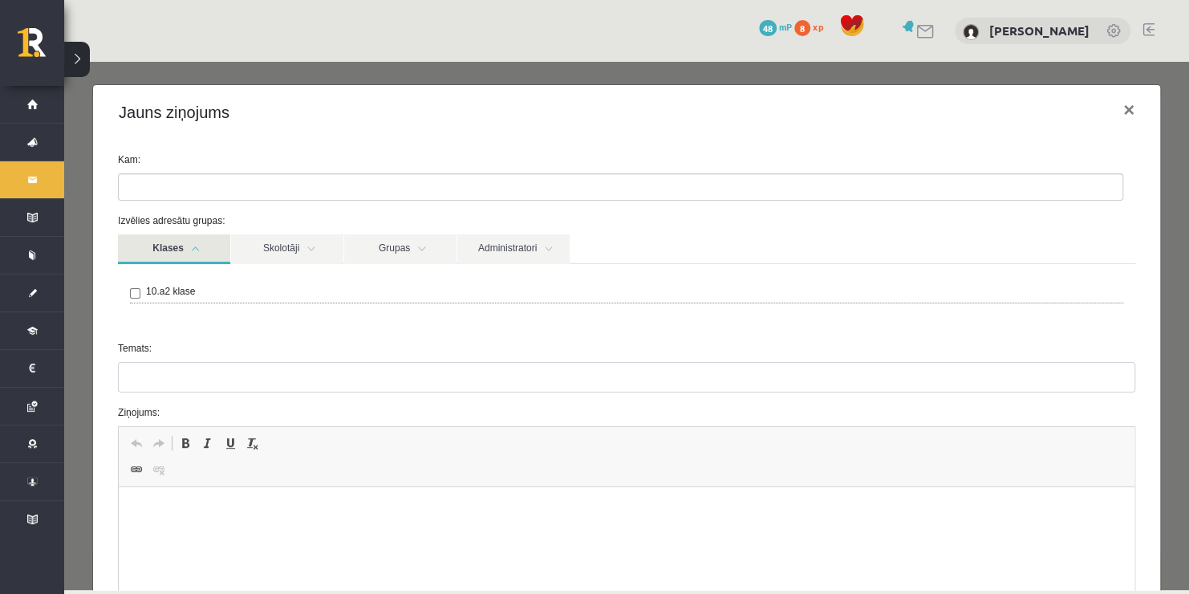
click at [199, 255] on link "Klases" at bounding box center [174, 249] width 112 height 30
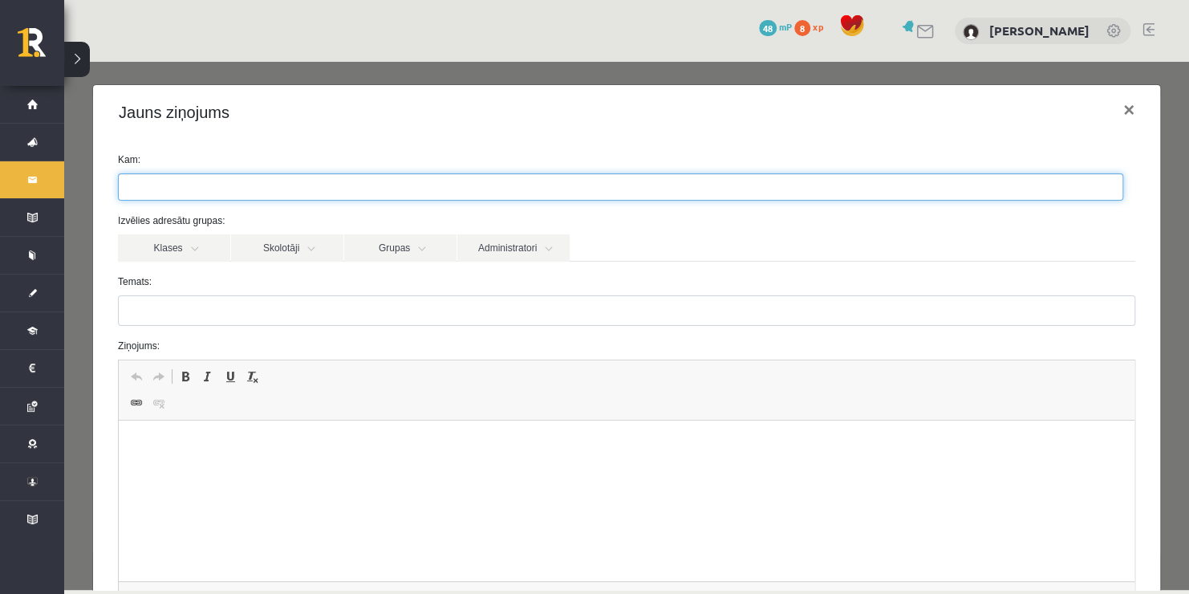
click at [222, 187] on ul at bounding box center [621, 187] width 1004 height 26
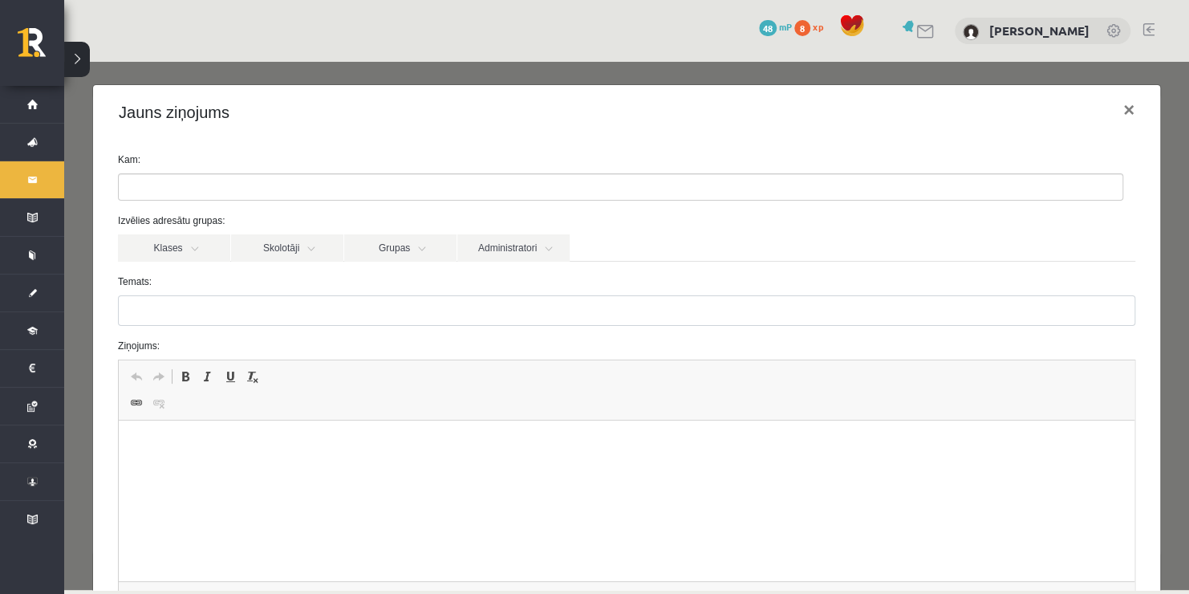
click at [274, 271] on form "Kam: Izvēlies adresātu grupas: Klases Skolotāji Grupas Administratori 10.a2 kla…" at bounding box center [627, 404] width 1042 height 504
click at [275, 253] on link "Skolotāji" at bounding box center [287, 247] width 112 height 27
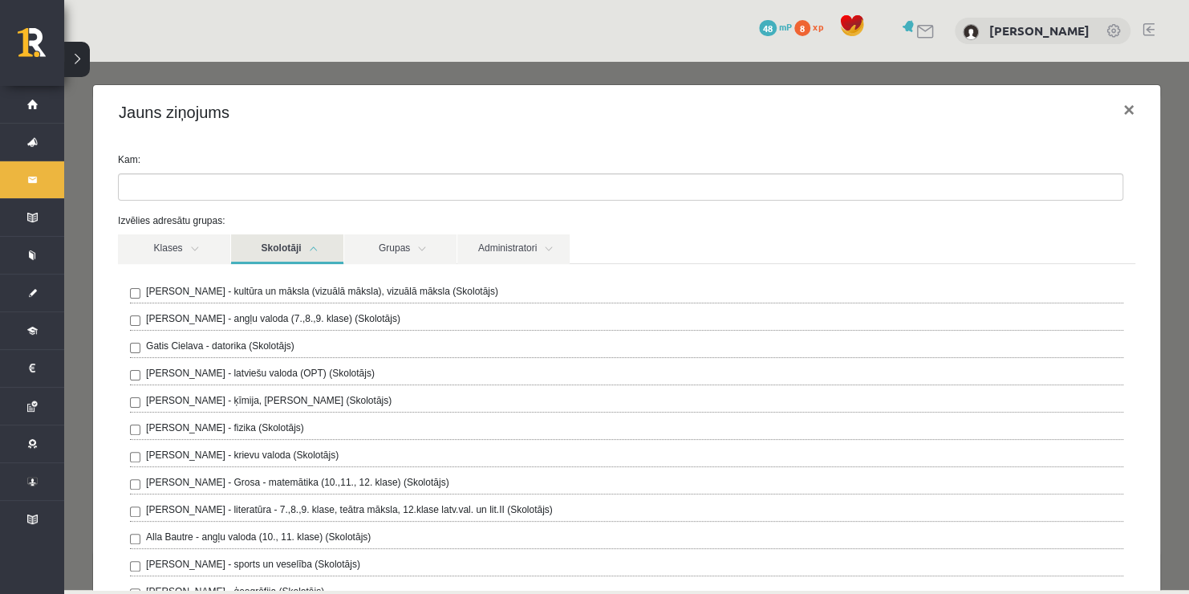
click at [275, 253] on link "Skolotāji" at bounding box center [287, 249] width 112 height 30
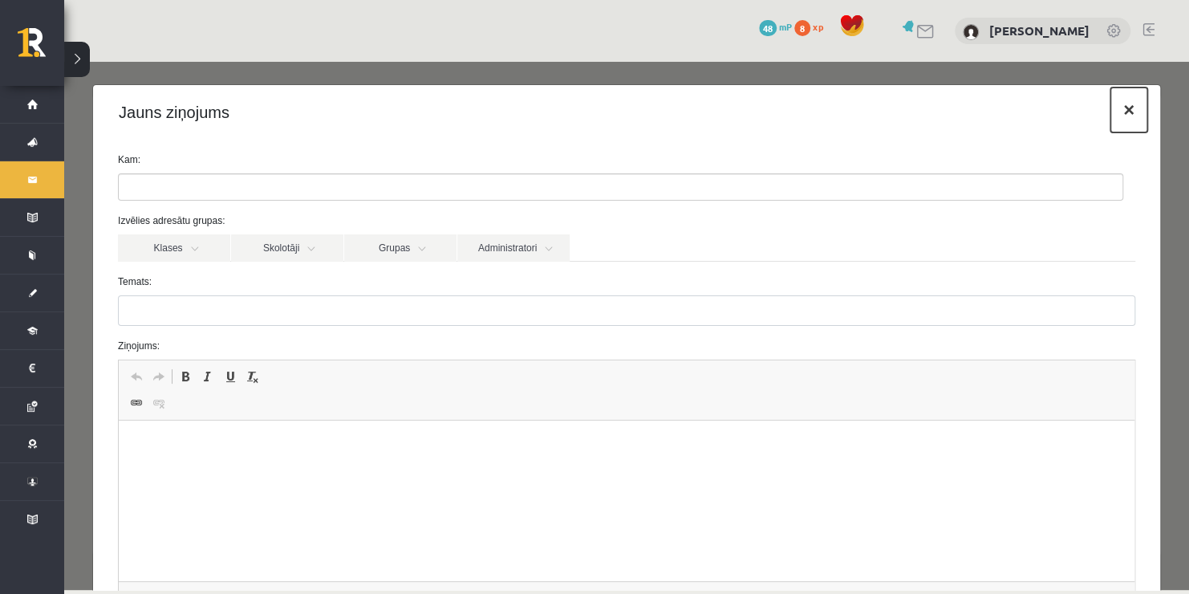
click at [1114, 105] on button "×" at bounding box center [1129, 109] width 37 height 45
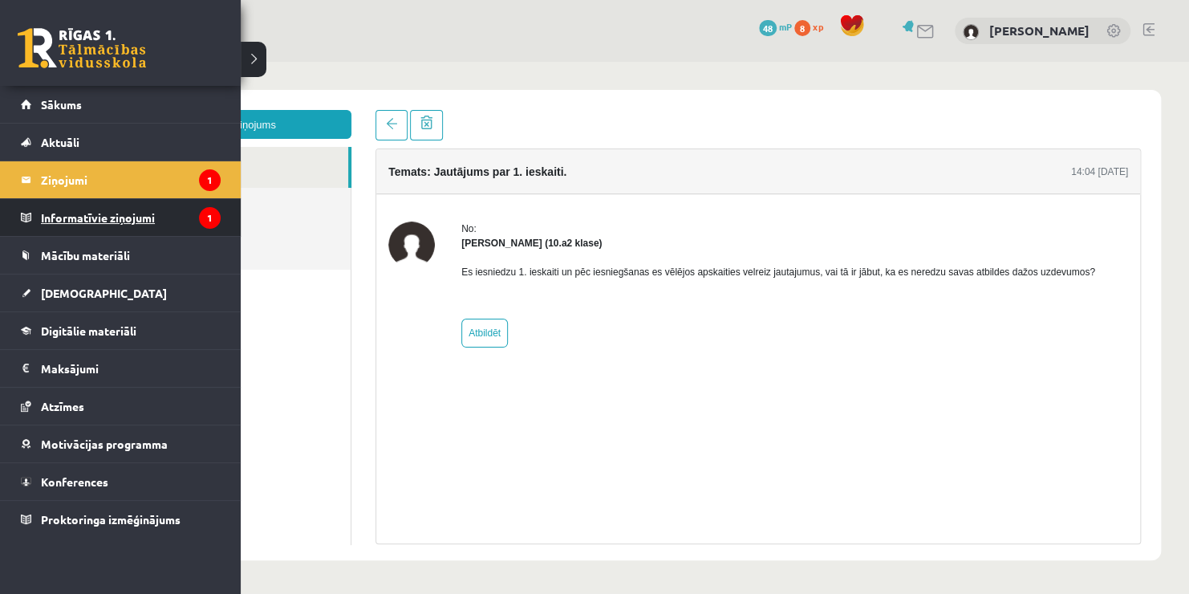
click at [62, 217] on legend "Informatīvie ziņojumi 1" at bounding box center [131, 217] width 180 height 37
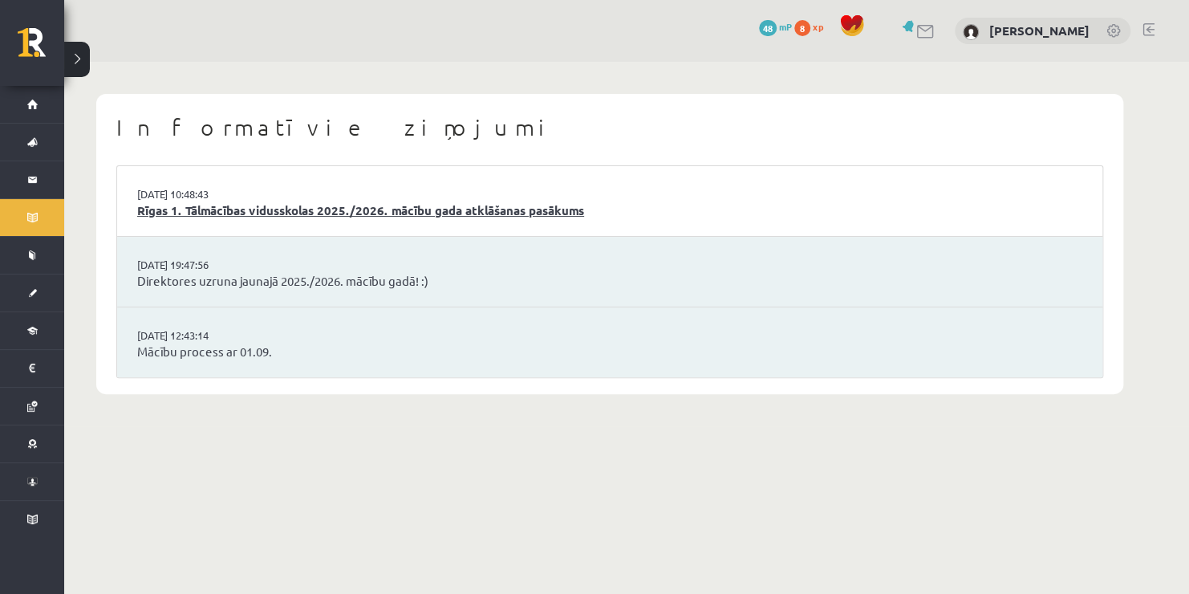
click at [351, 213] on link "Rīgas 1. Tālmācības vidusskolas 2025./2026. mācību gada atklāšanas pasākums" at bounding box center [609, 210] width 945 height 18
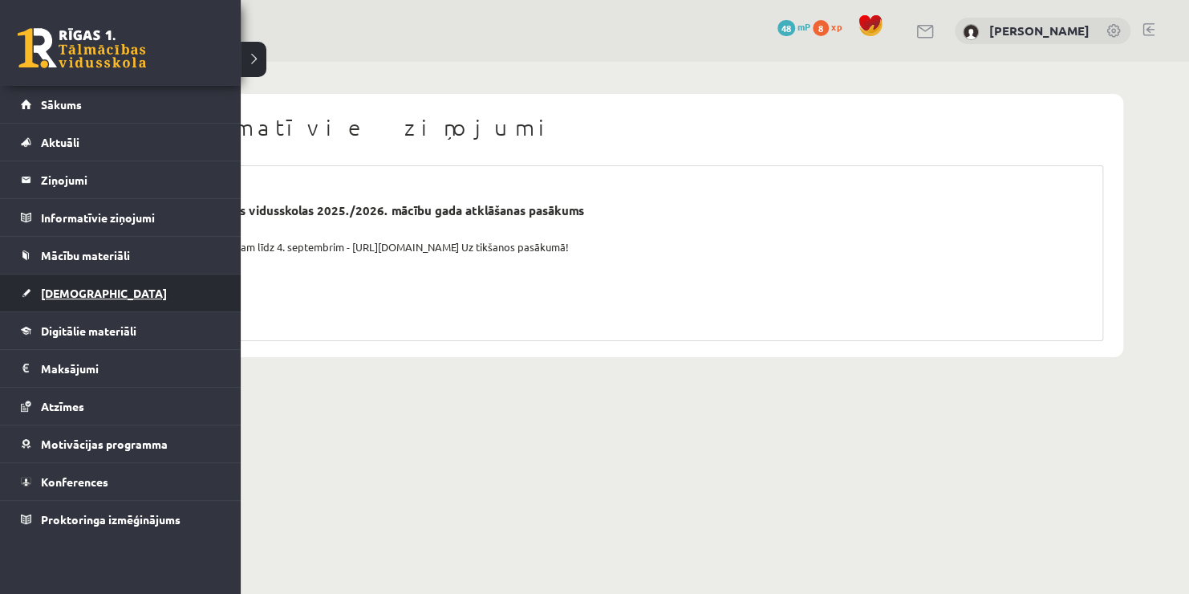
click at [71, 292] on span "[DEMOGRAPHIC_DATA]" at bounding box center [104, 293] width 126 height 14
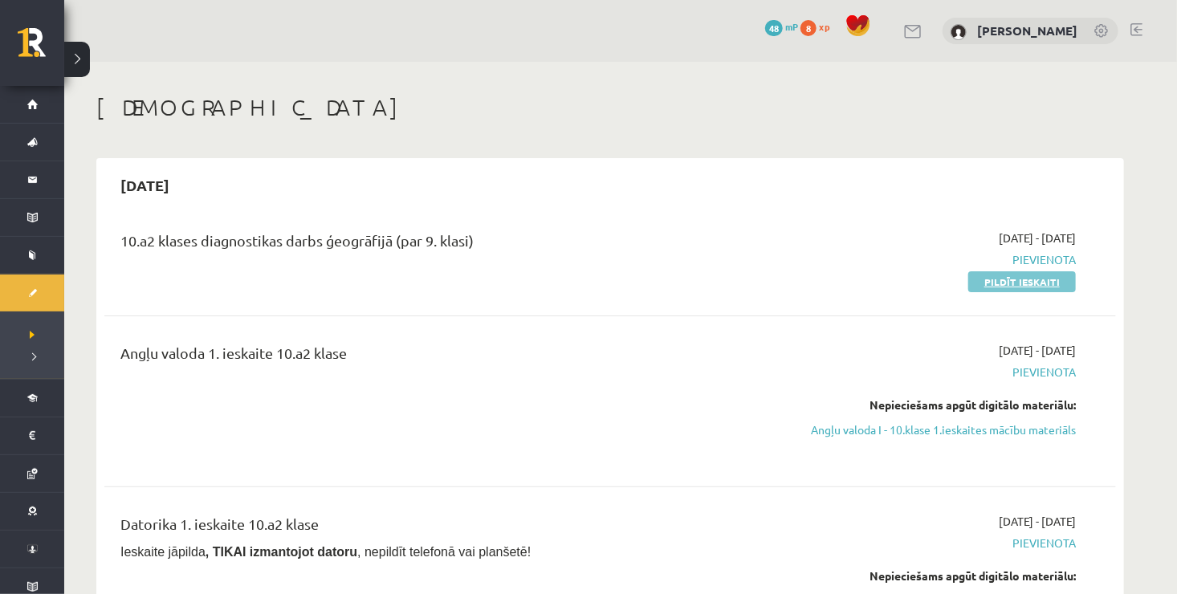
click at [995, 278] on link "Pildīt ieskaiti" at bounding box center [1022, 281] width 108 height 21
click at [982, 284] on link "Pildīt ieskaiti" at bounding box center [1022, 281] width 108 height 21
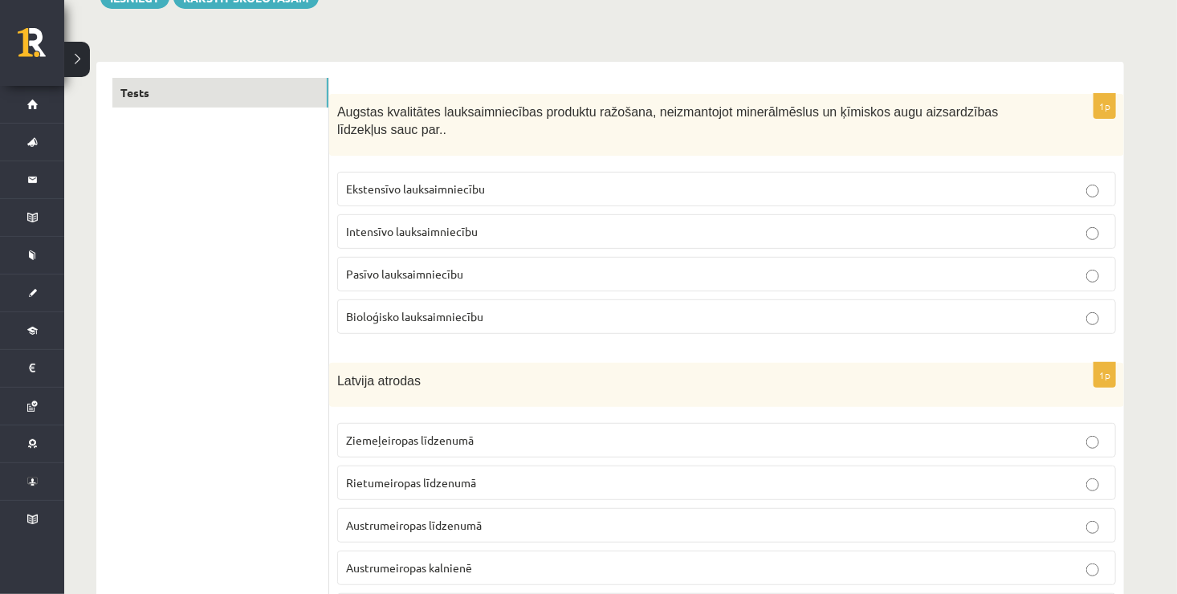
scroll to position [225, 0]
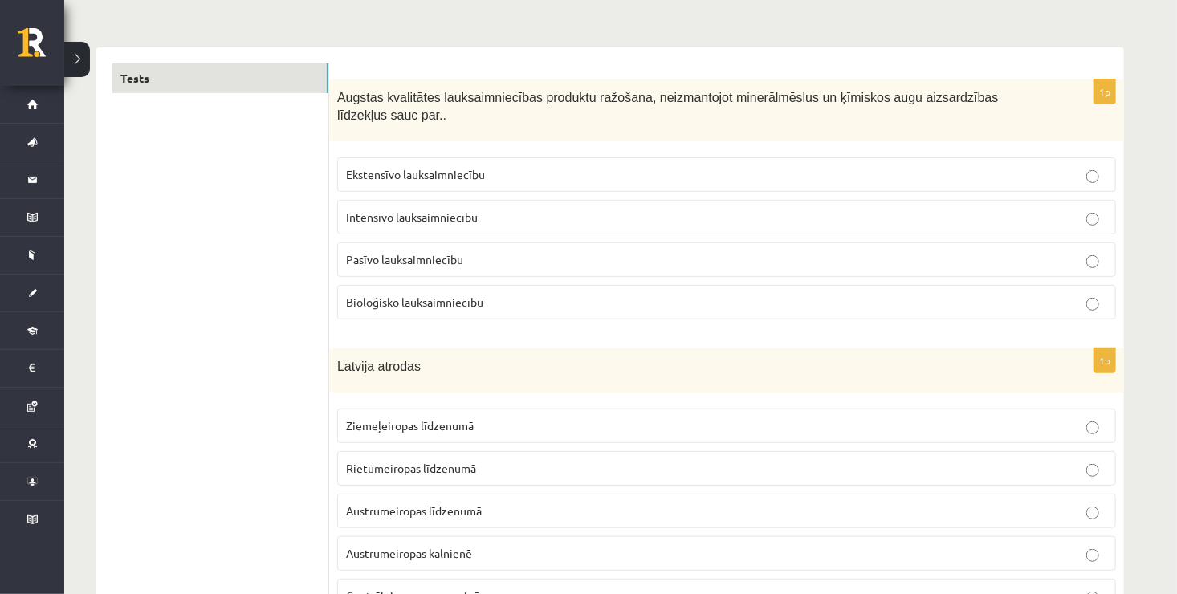
click at [1071, 294] on p "Bioloģisko lauksaimniecību" at bounding box center [726, 302] width 761 height 17
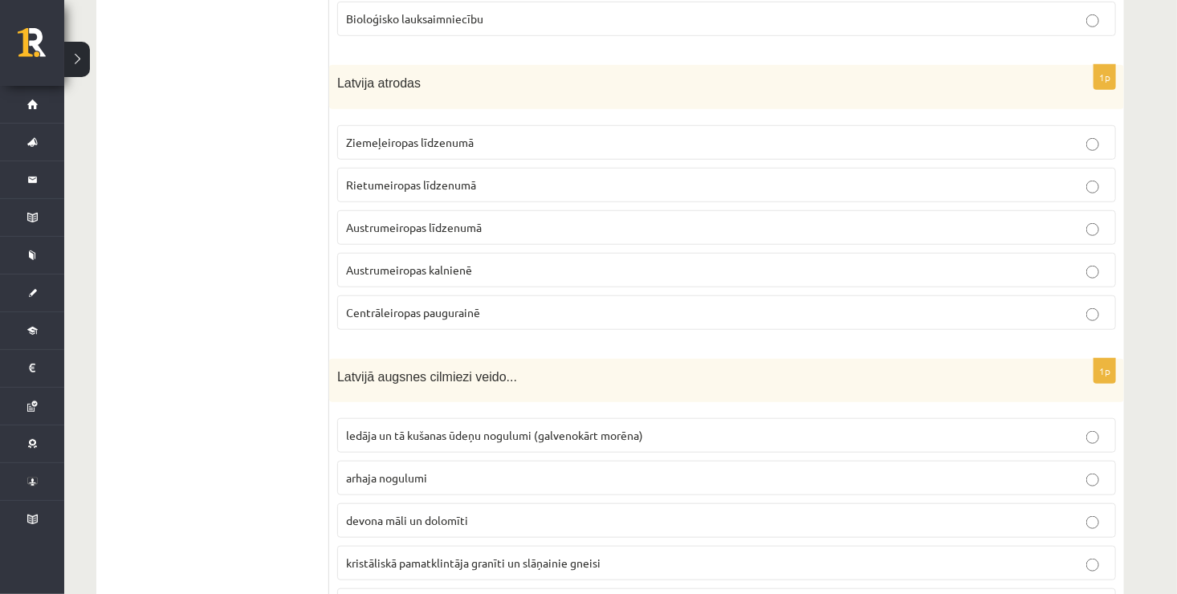
scroll to position [514, 0]
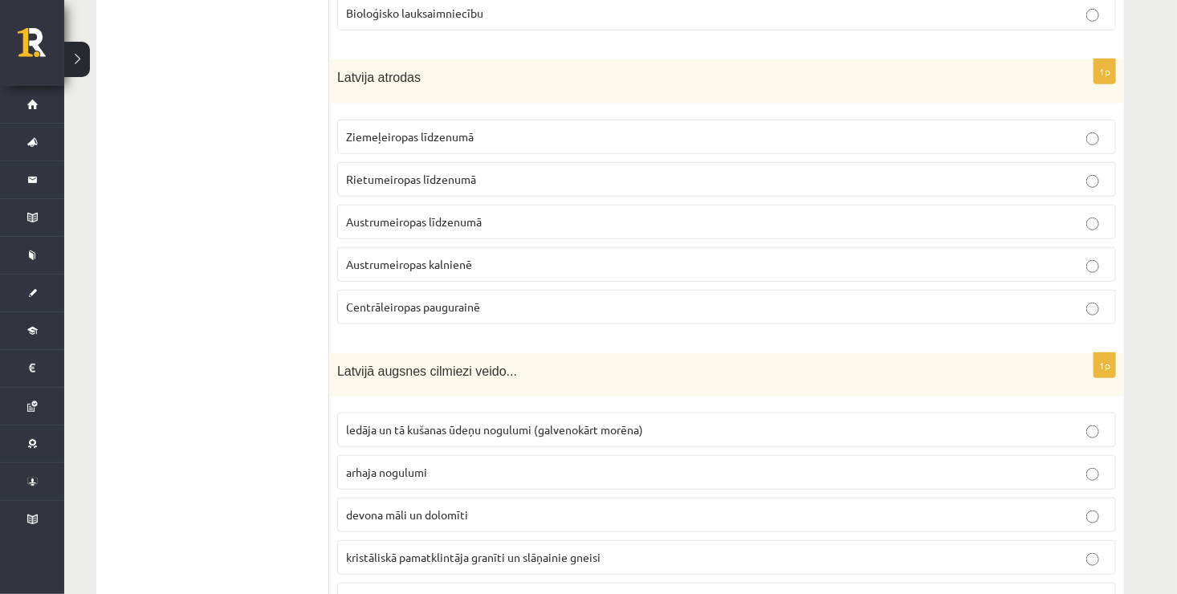
click at [710, 128] on p "Ziemeļeiropas līdzenumā" at bounding box center [726, 136] width 761 height 17
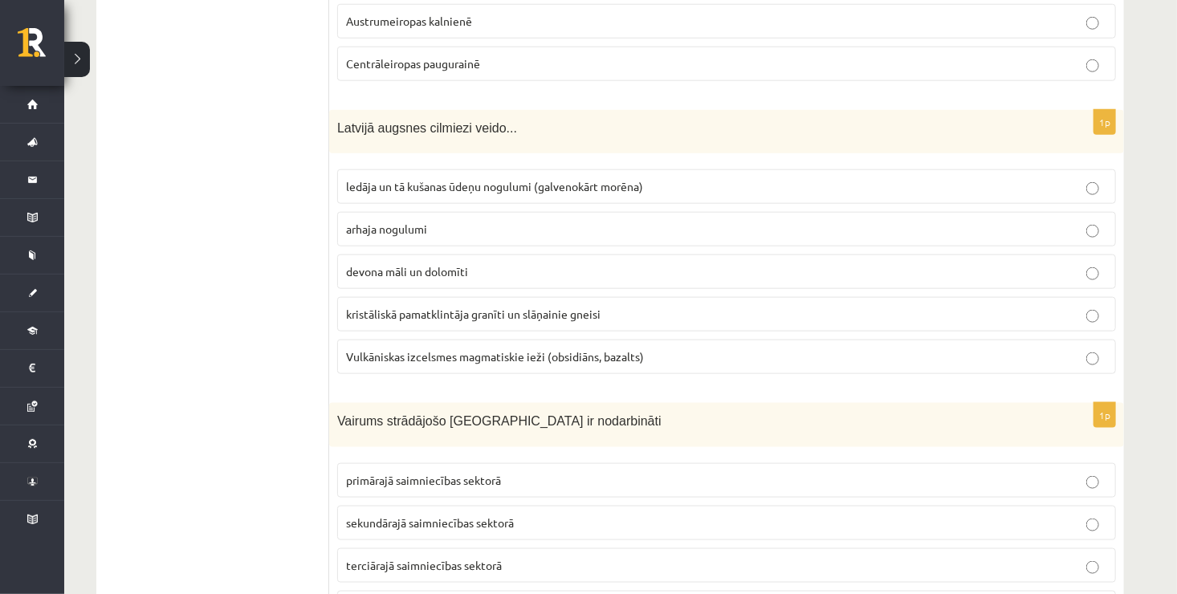
scroll to position [770, 0]
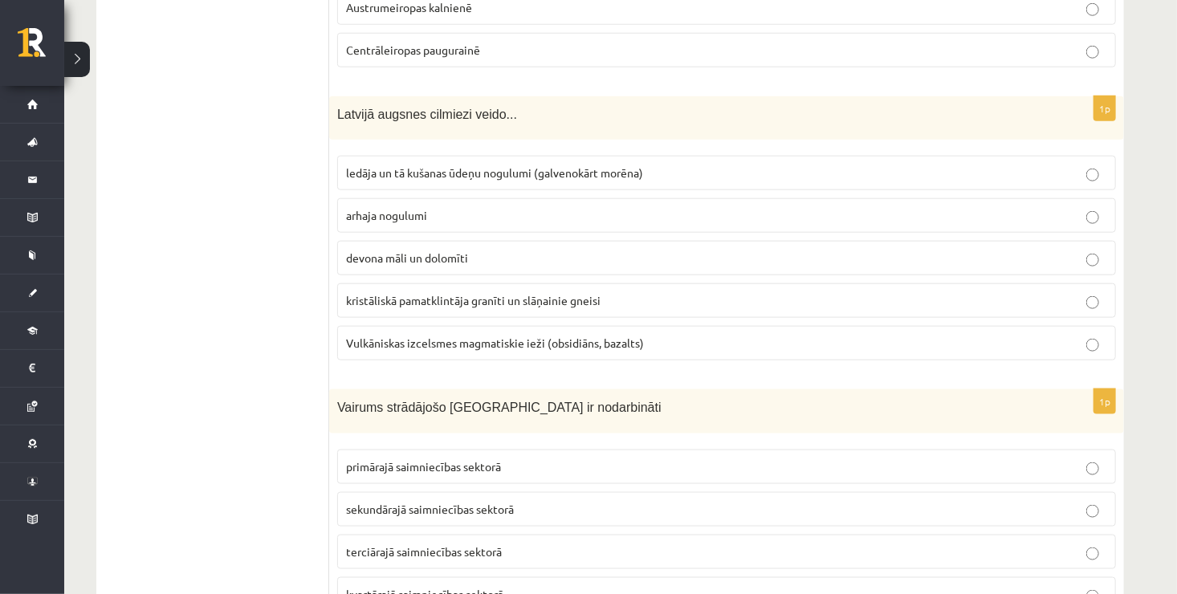
click at [753, 250] on p "devona māli un dolomīti" at bounding box center [726, 258] width 761 height 17
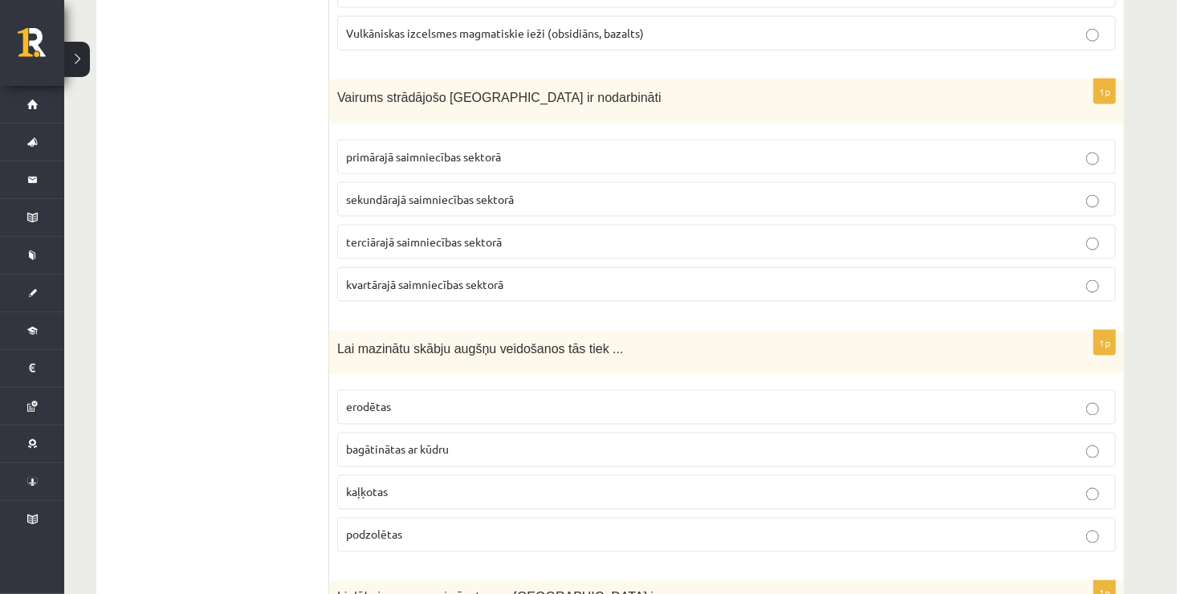
scroll to position [1091, 0]
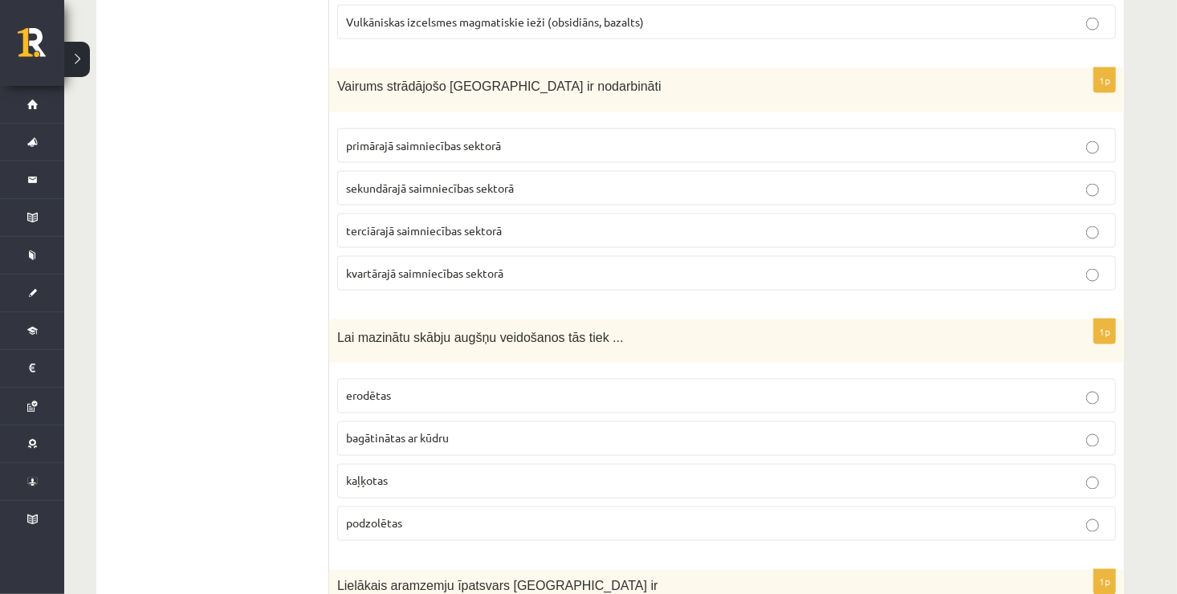
click at [1091, 258] on label "kvartārajā saimniecības sektorā" at bounding box center [726, 273] width 778 height 35
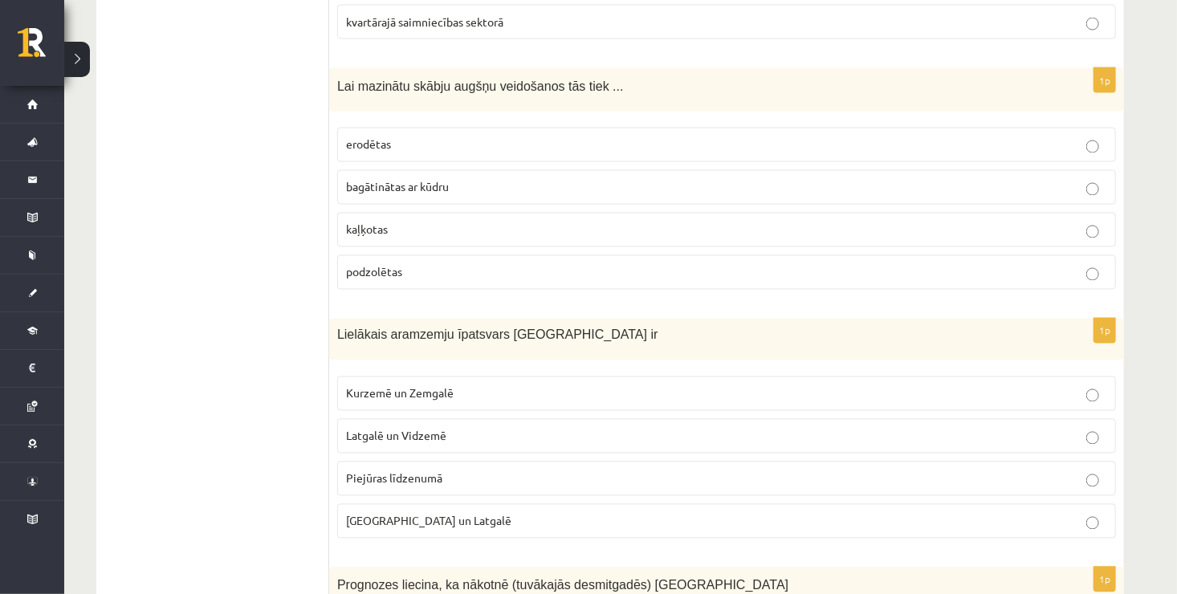
scroll to position [1348, 0]
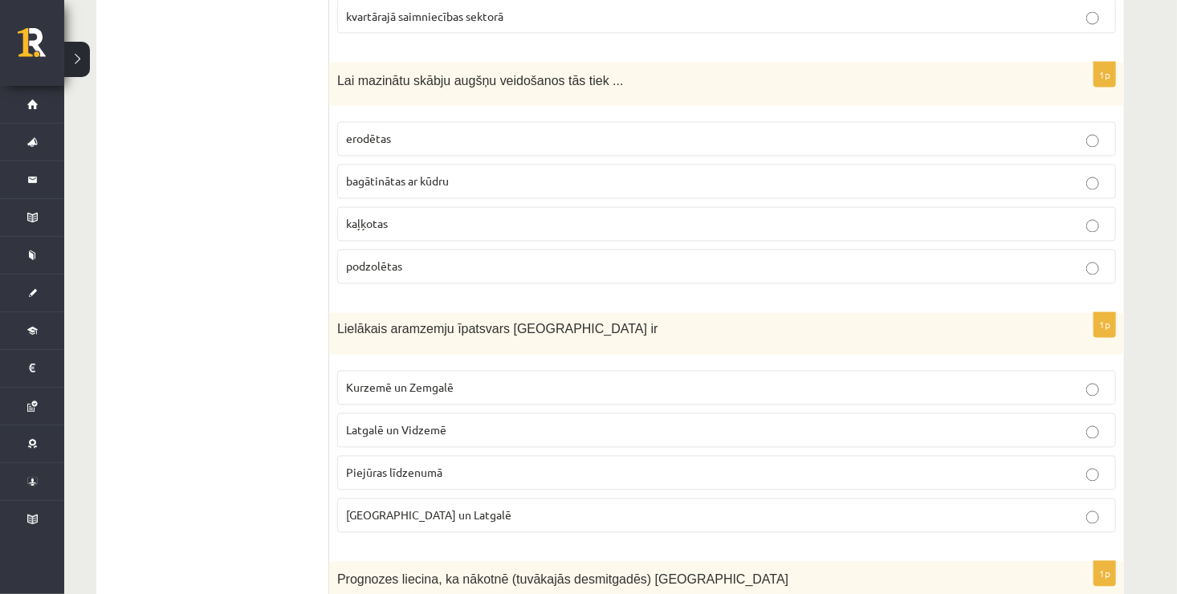
click at [983, 165] on label "bagātinātas ar kūdru" at bounding box center [726, 182] width 778 height 35
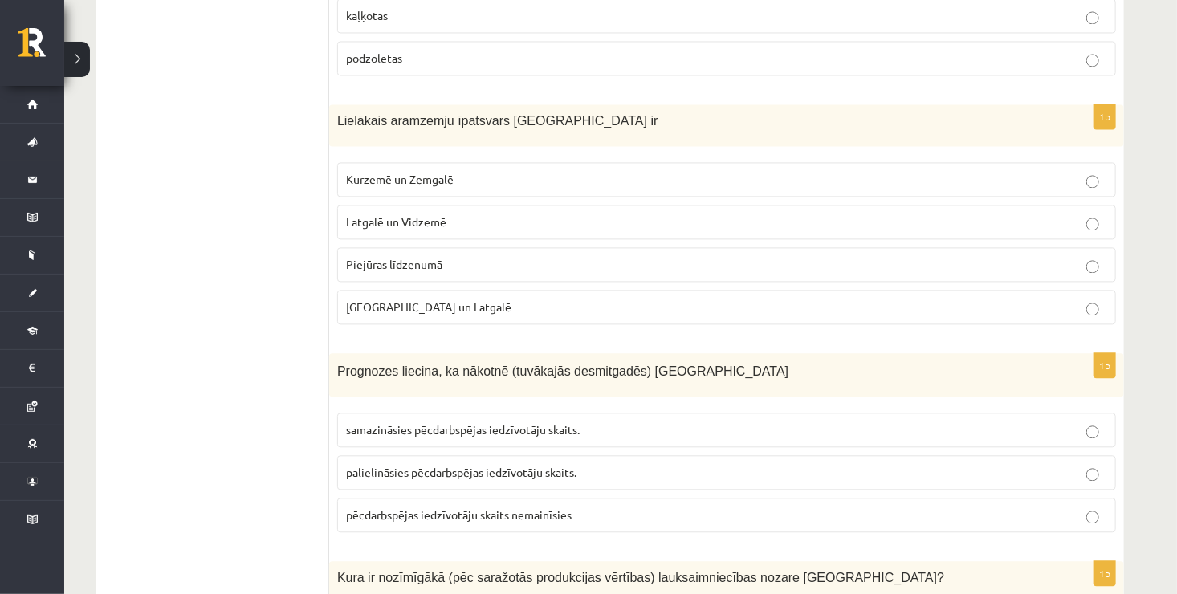
scroll to position [1573, 0]
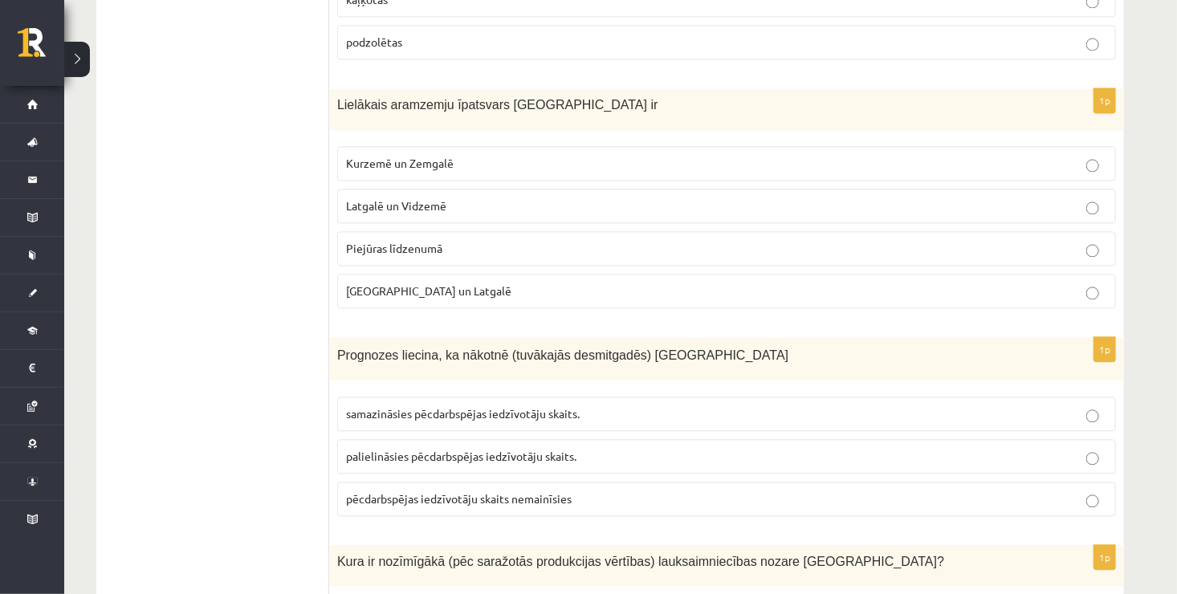
click at [814, 197] on p "Latgalē un Vidzemē" at bounding box center [726, 205] width 761 height 17
click at [813, 146] on label "Kurzemē un Zemgalē" at bounding box center [726, 163] width 778 height 35
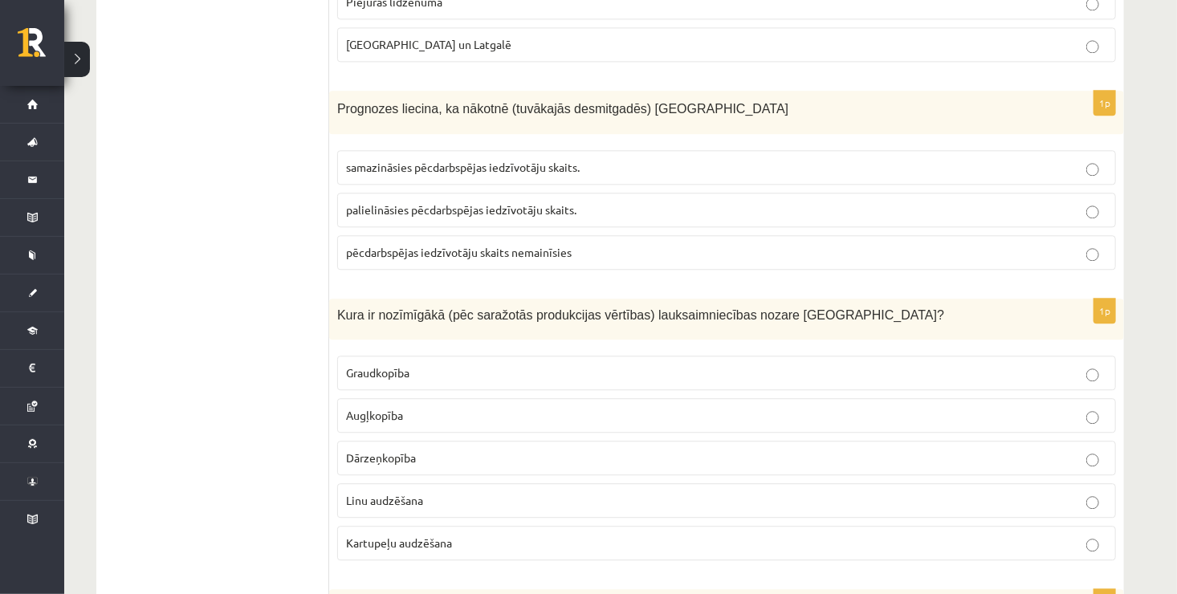
scroll to position [1830, 0]
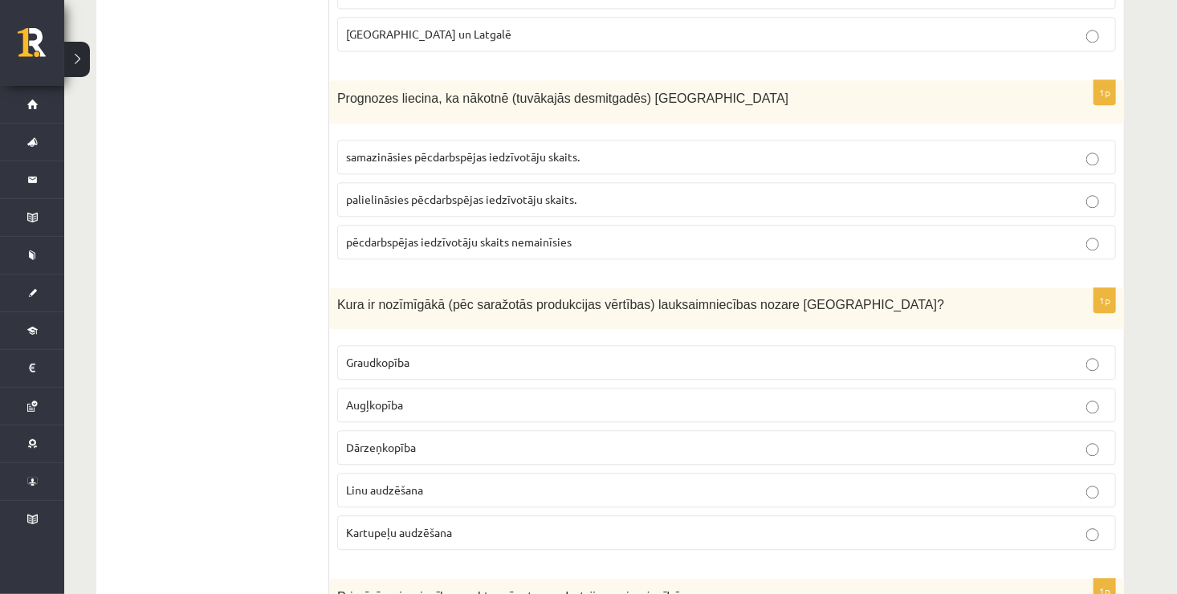
click at [801, 148] on p "samazināsies pēcdarbspējas iedzīvotāju skaits." at bounding box center [726, 156] width 761 height 17
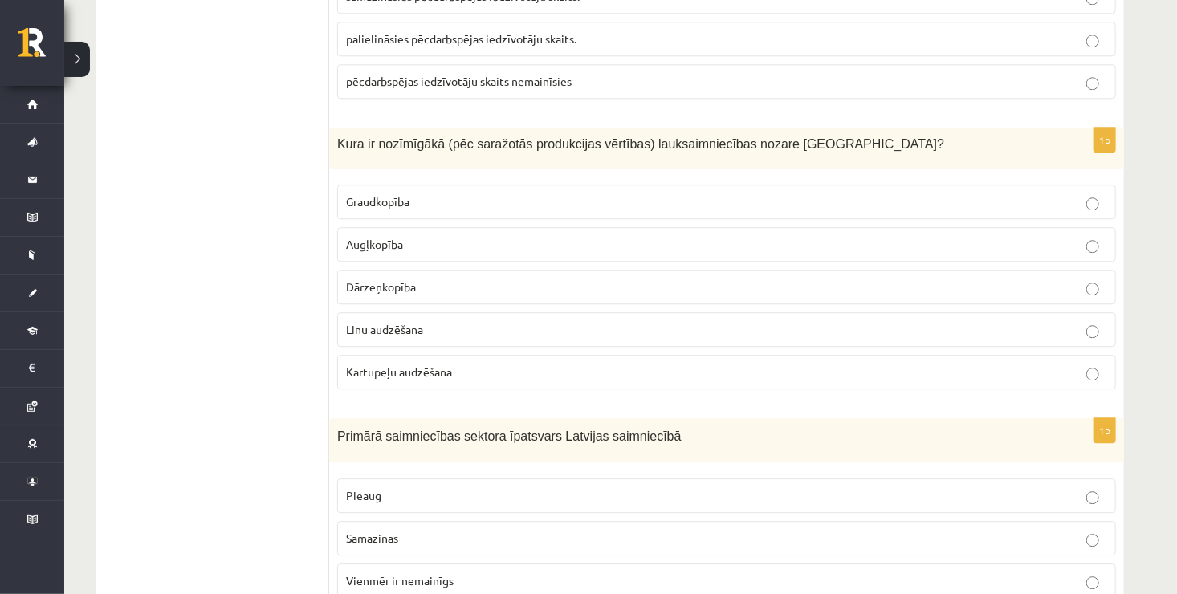
scroll to position [2022, 0]
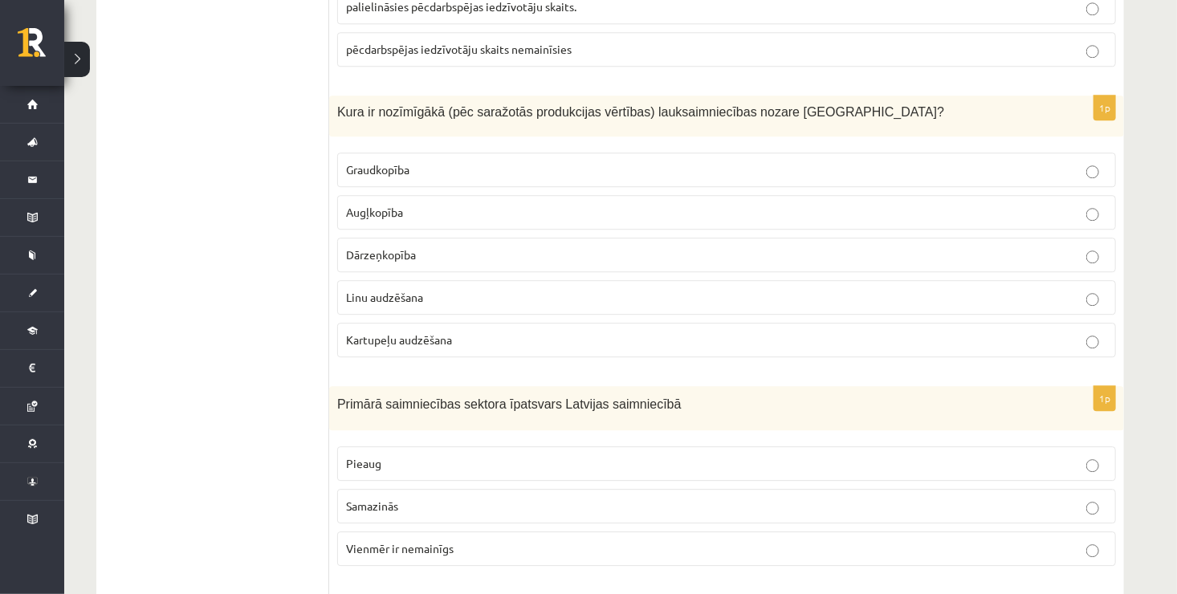
click at [1073, 161] on p "Graudkopība" at bounding box center [726, 169] width 761 height 17
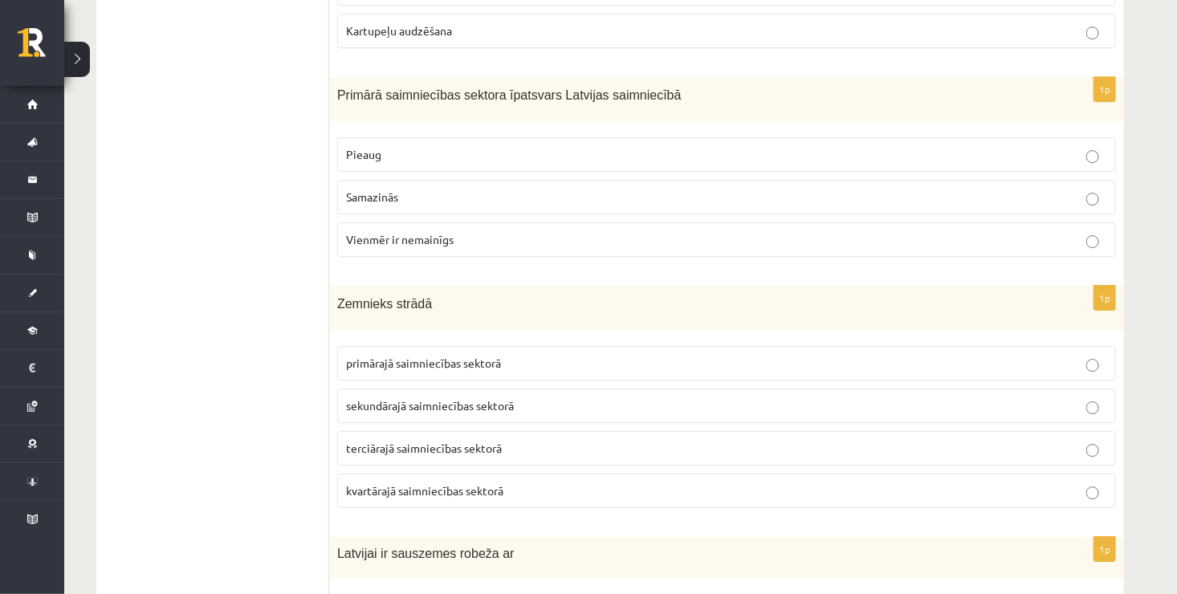
scroll to position [2343, 0]
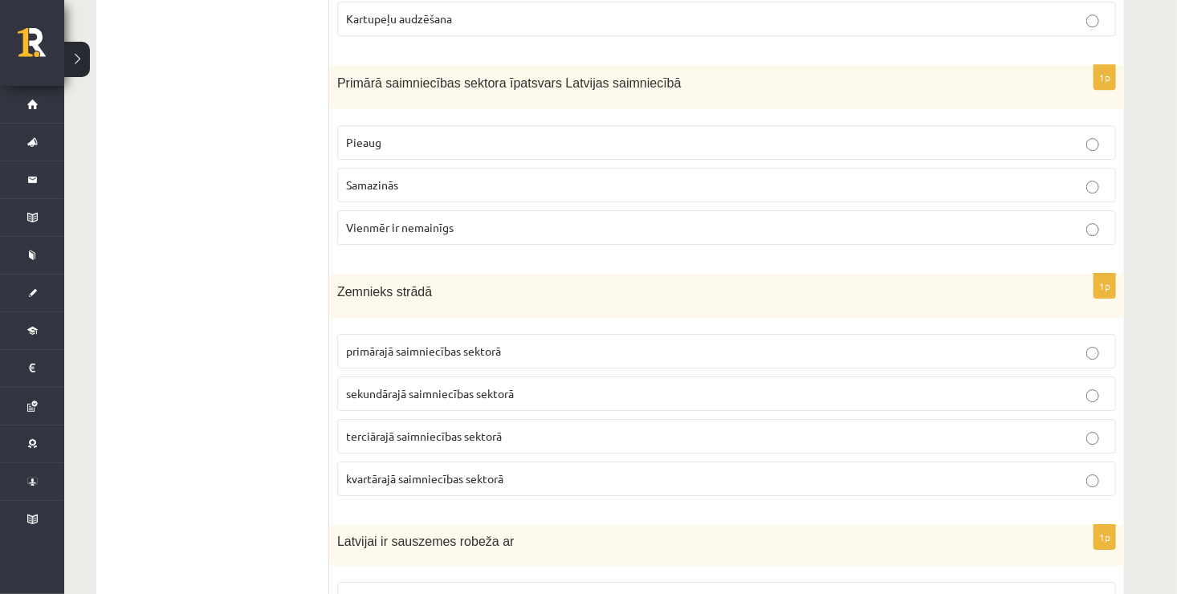
click at [960, 177] on p "Samazinās" at bounding box center [726, 185] width 761 height 17
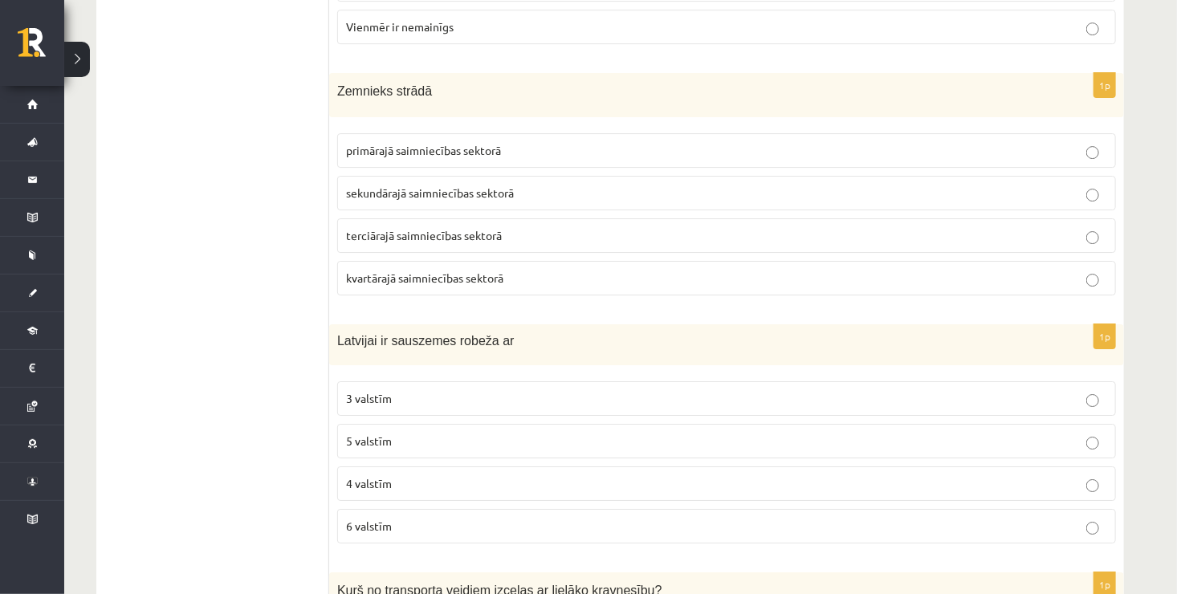
scroll to position [2568, 0]
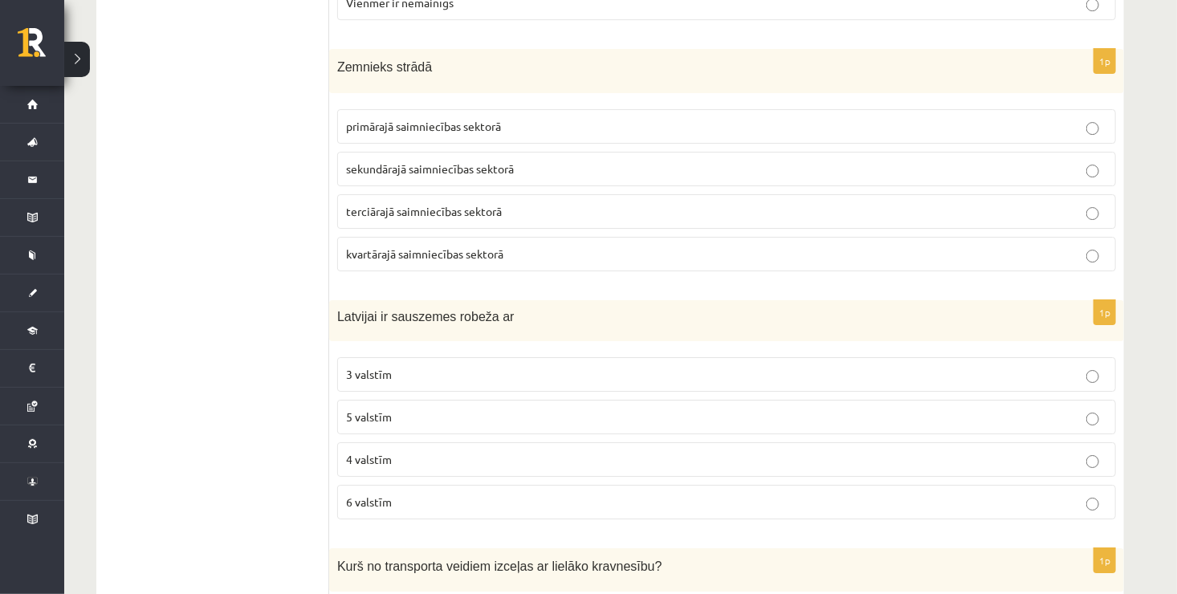
click at [1075, 118] on p "primārajā saimniecības sektorā" at bounding box center [726, 126] width 761 height 17
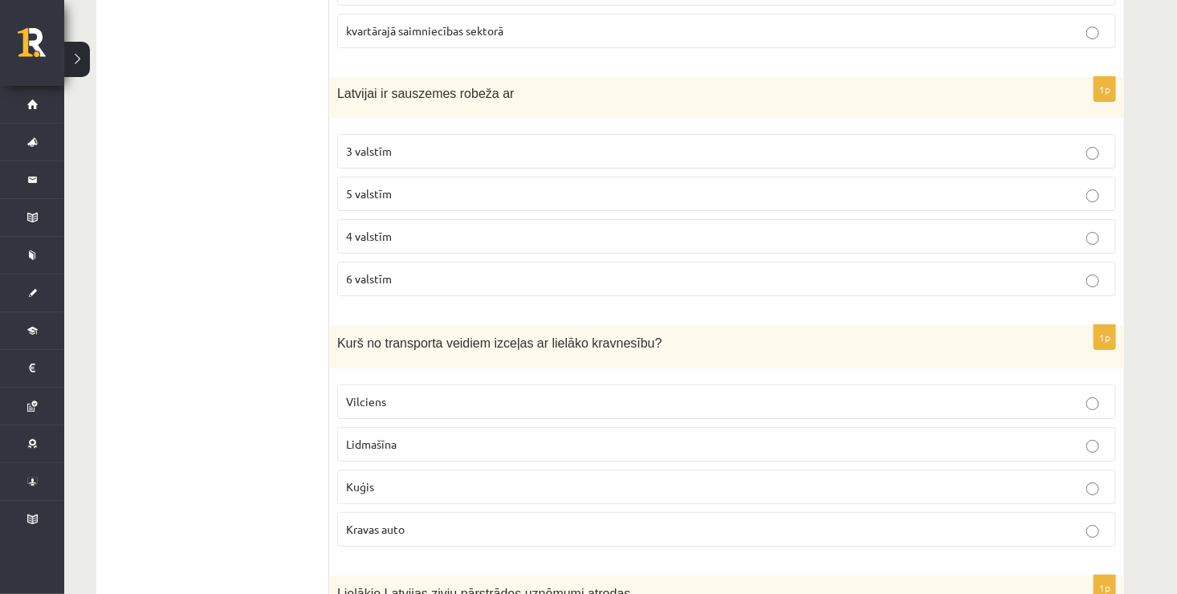
scroll to position [2793, 0]
click at [1010, 226] on p "4 valstīm" at bounding box center [726, 234] width 761 height 17
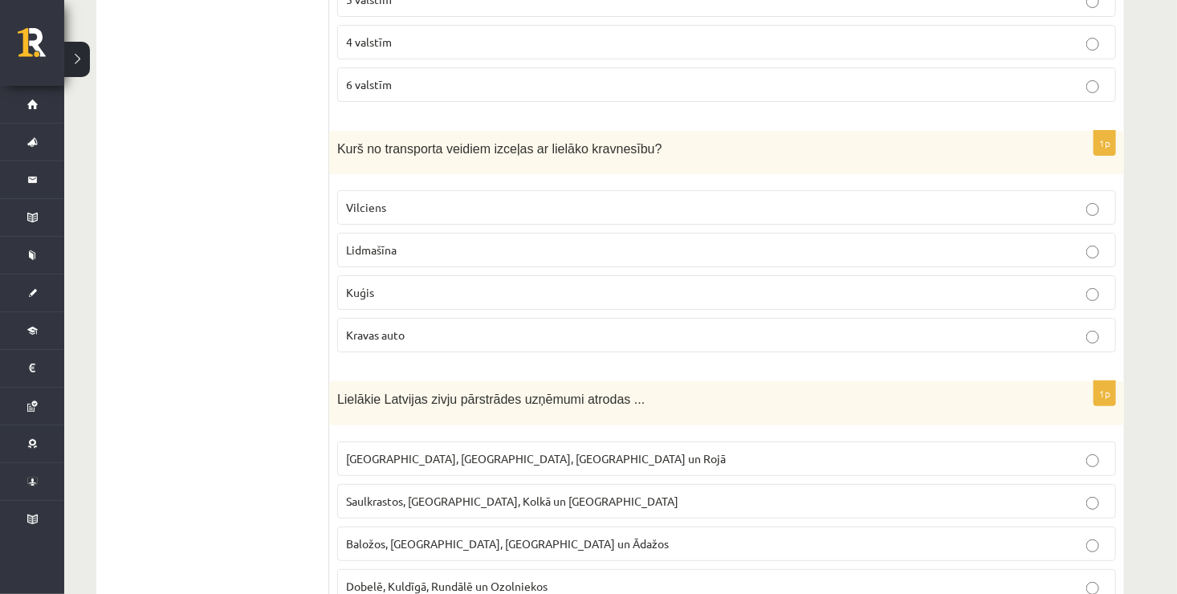
scroll to position [3018, 0]
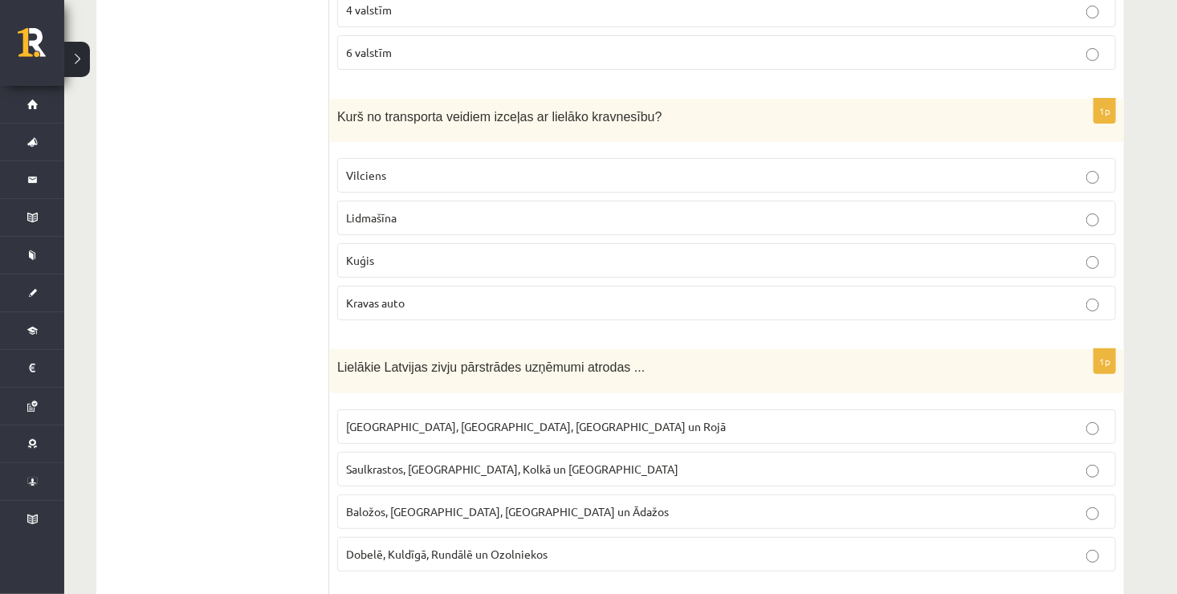
click at [920, 252] on p "Kuģis" at bounding box center [726, 260] width 761 height 17
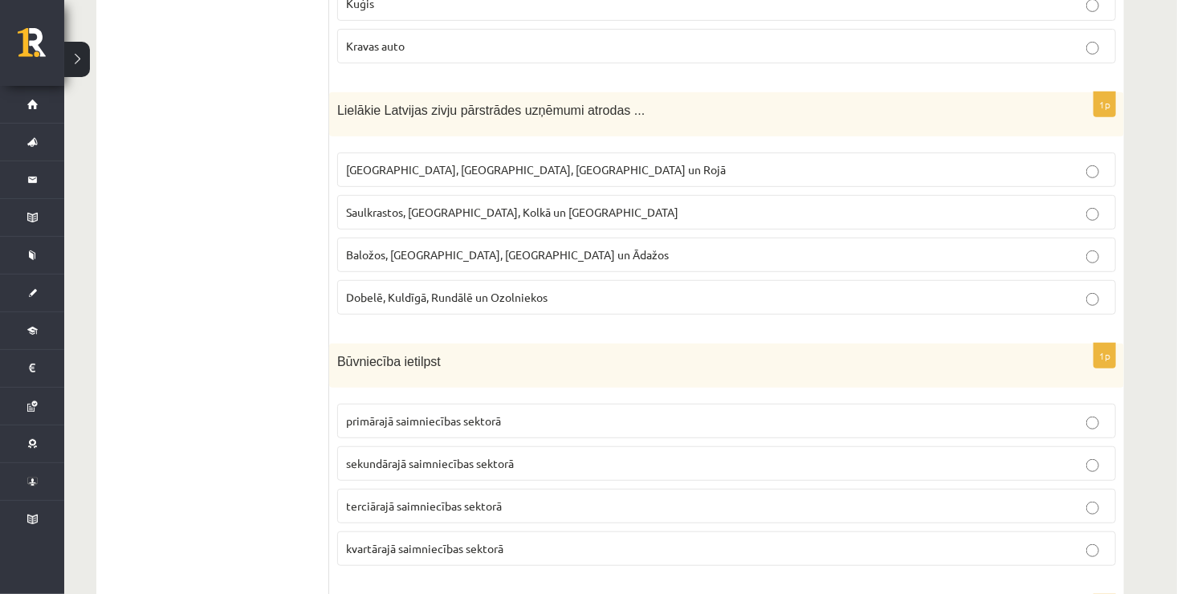
scroll to position [3306, 0]
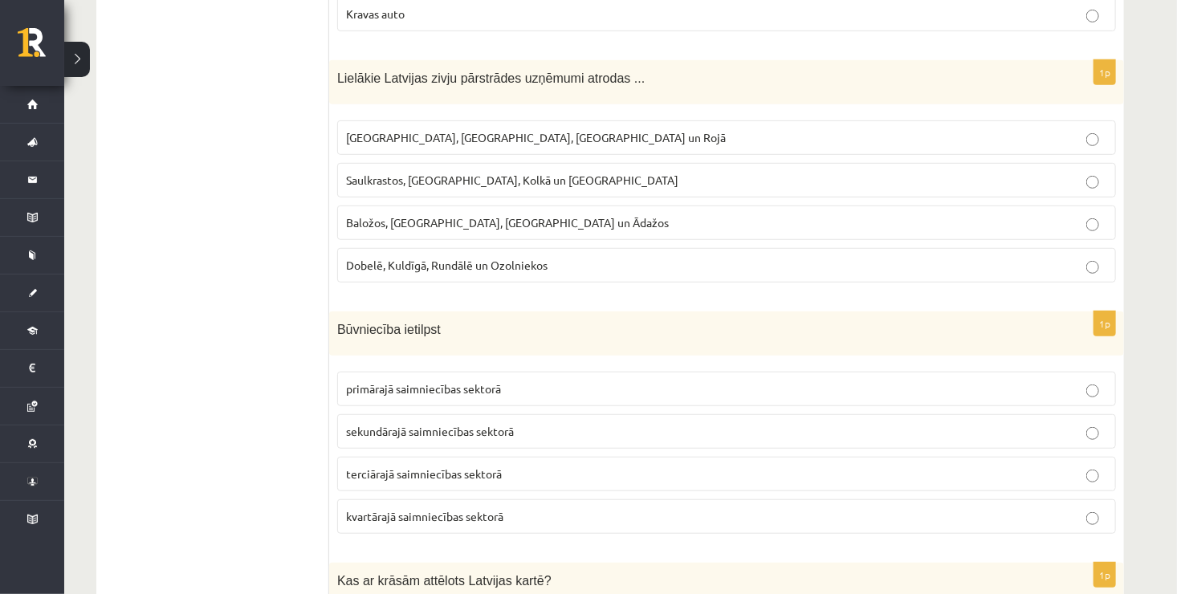
click at [580, 129] on p "Rīgā, Liepājā, Salacgrīvā un Rojā" at bounding box center [726, 137] width 761 height 17
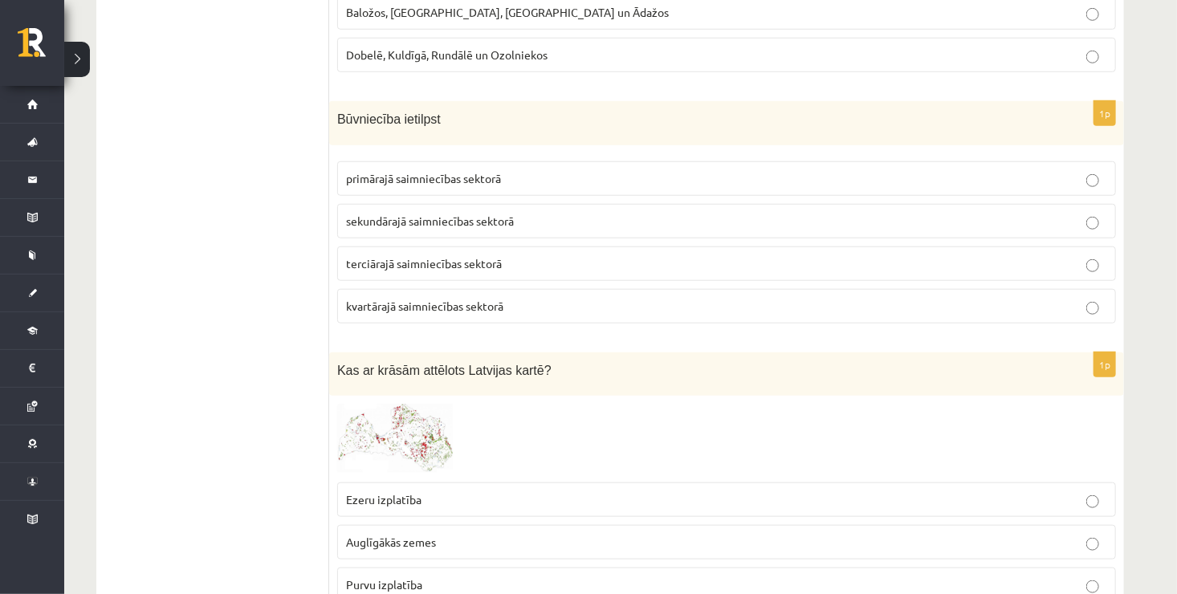
scroll to position [3531, 0]
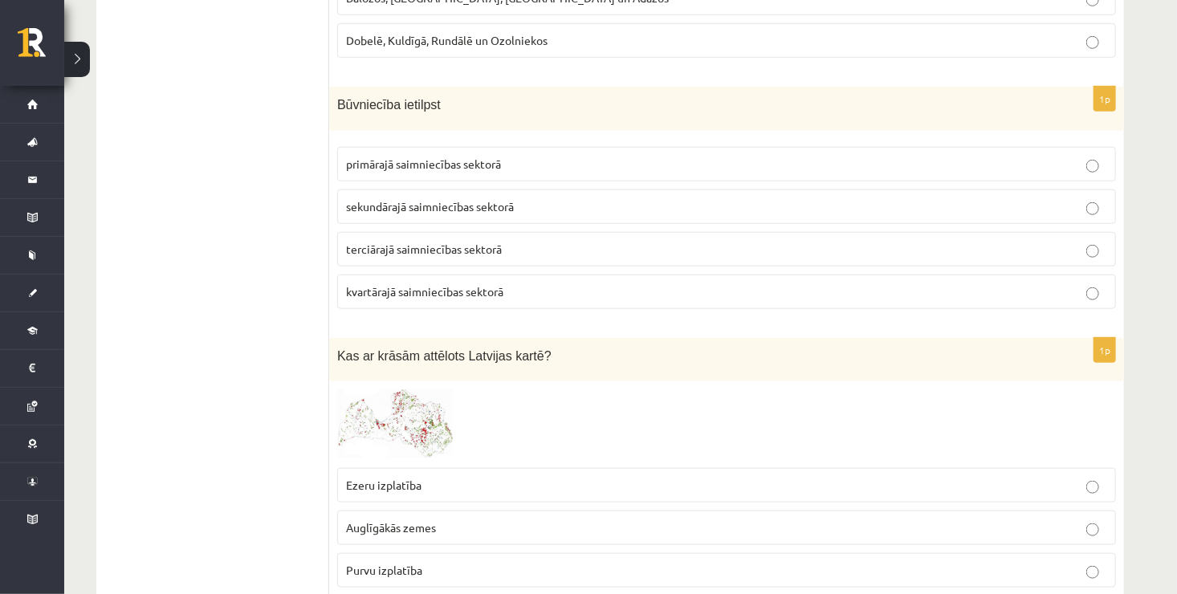
click at [932, 241] on p "terciārajā saimniecības sektorā" at bounding box center [726, 249] width 761 height 17
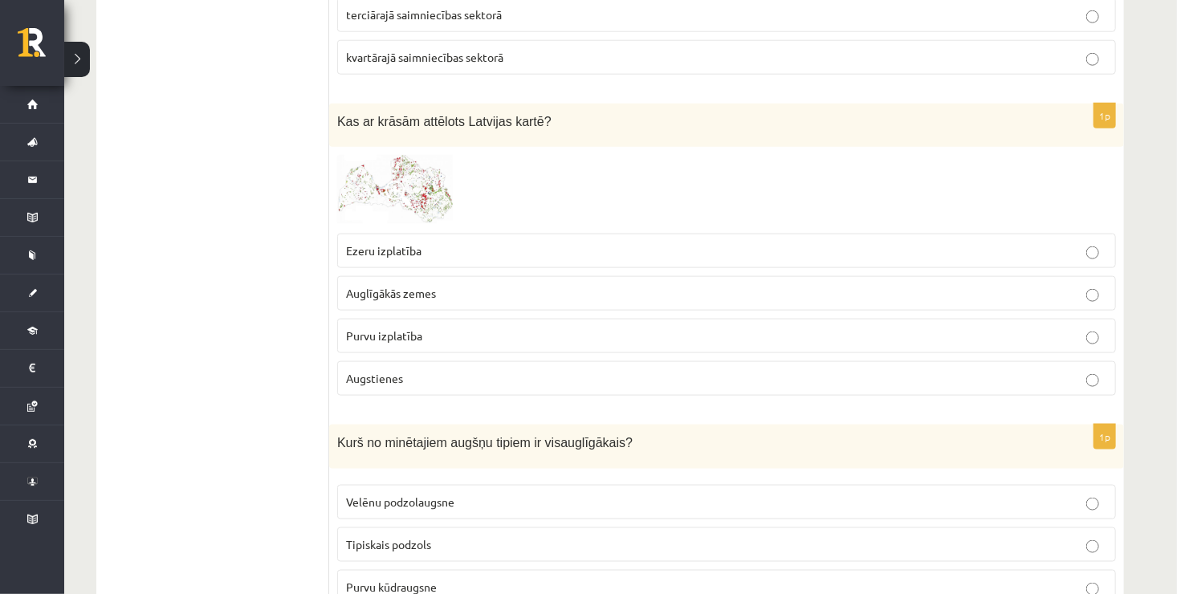
scroll to position [3788, 0]
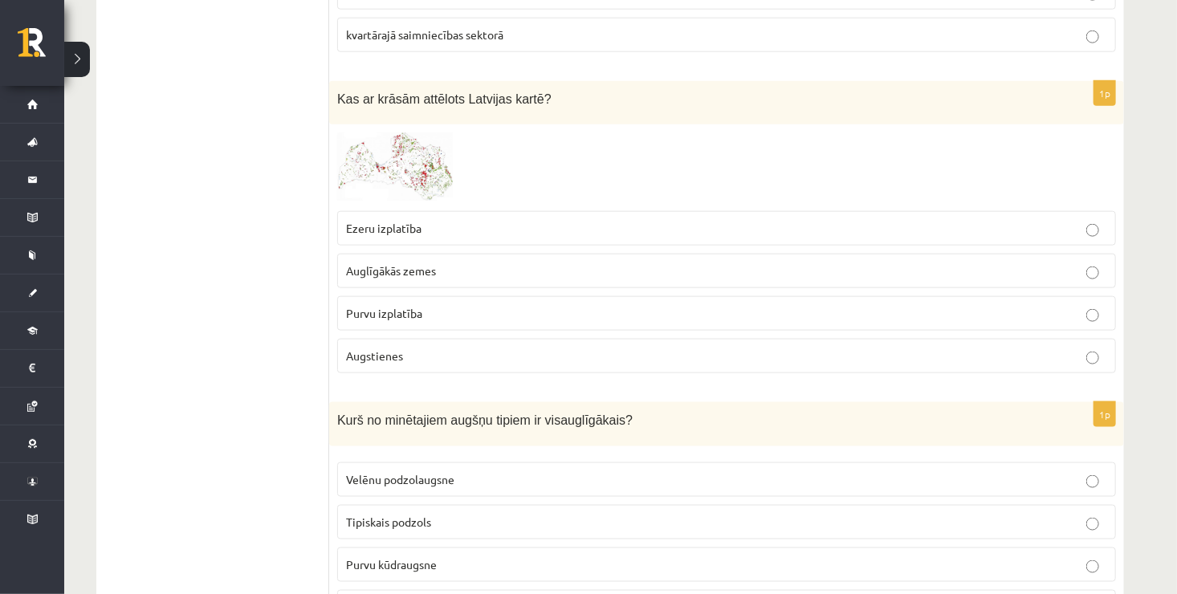
click at [713, 296] on label "Purvu izplatība" at bounding box center [726, 313] width 778 height 35
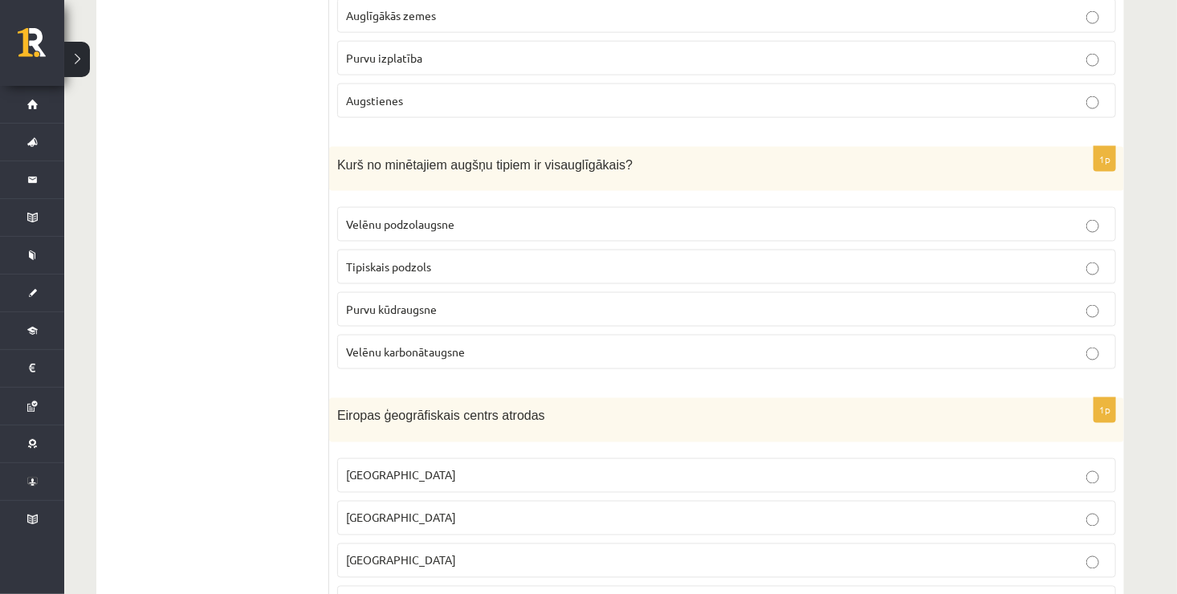
scroll to position [4045, 0]
click at [1034, 205] on label "Velēnu podzolaugsne" at bounding box center [726, 222] width 778 height 35
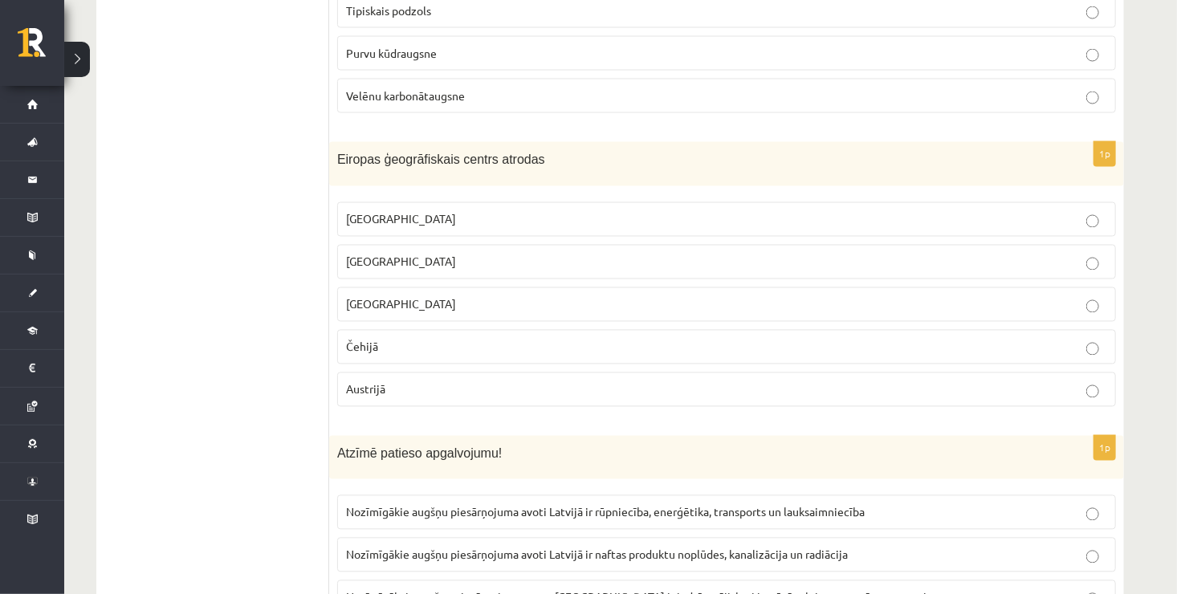
scroll to position [4302, 0]
click at [1069, 251] on p "Lietuvā" at bounding box center [726, 259] width 761 height 17
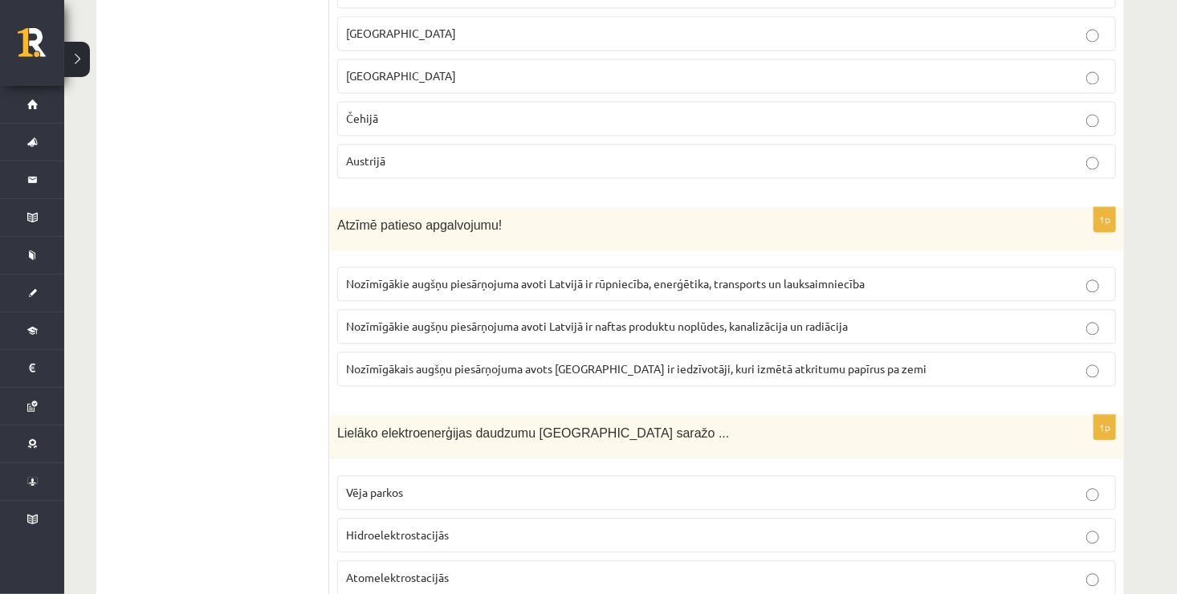
scroll to position [4558, 0]
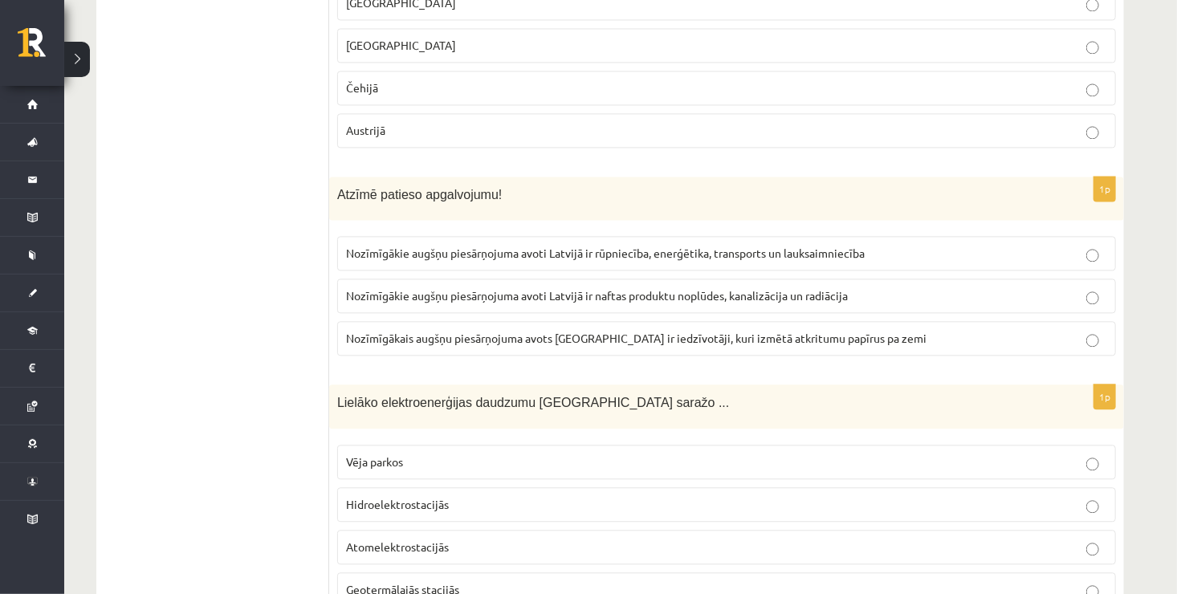
click at [747, 321] on label "Nozīmīgākais augšņu piesārņojuma avots Latvijā ir iedzīvotāji, kuri izmētā atkr…" at bounding box center [726, 338] width 778 height 35
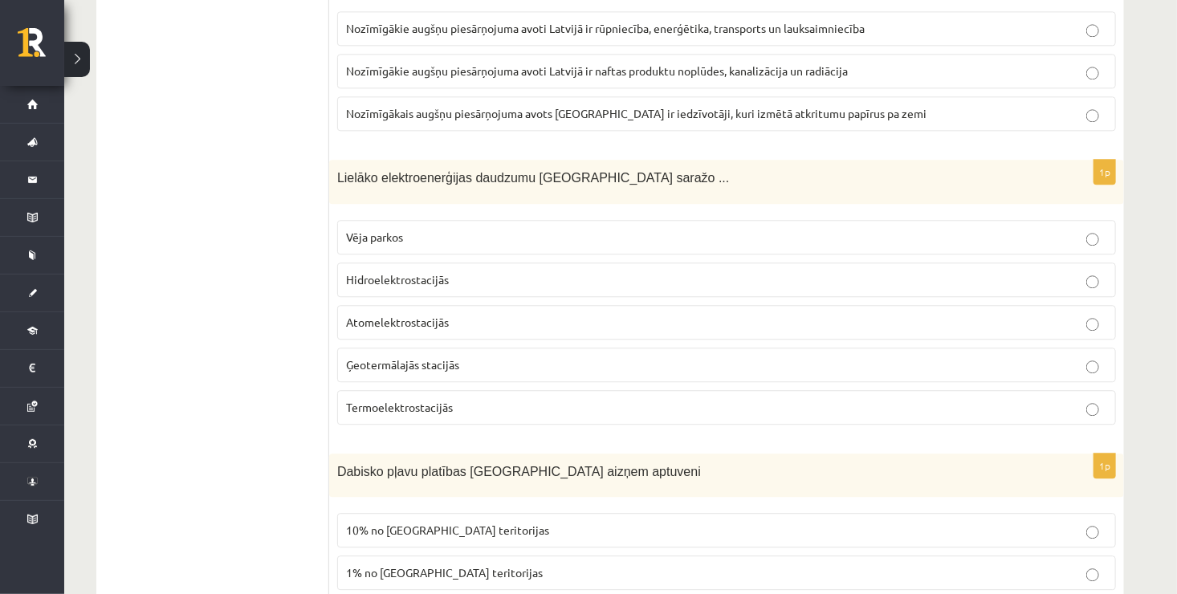
scroll to position [4815, 0]
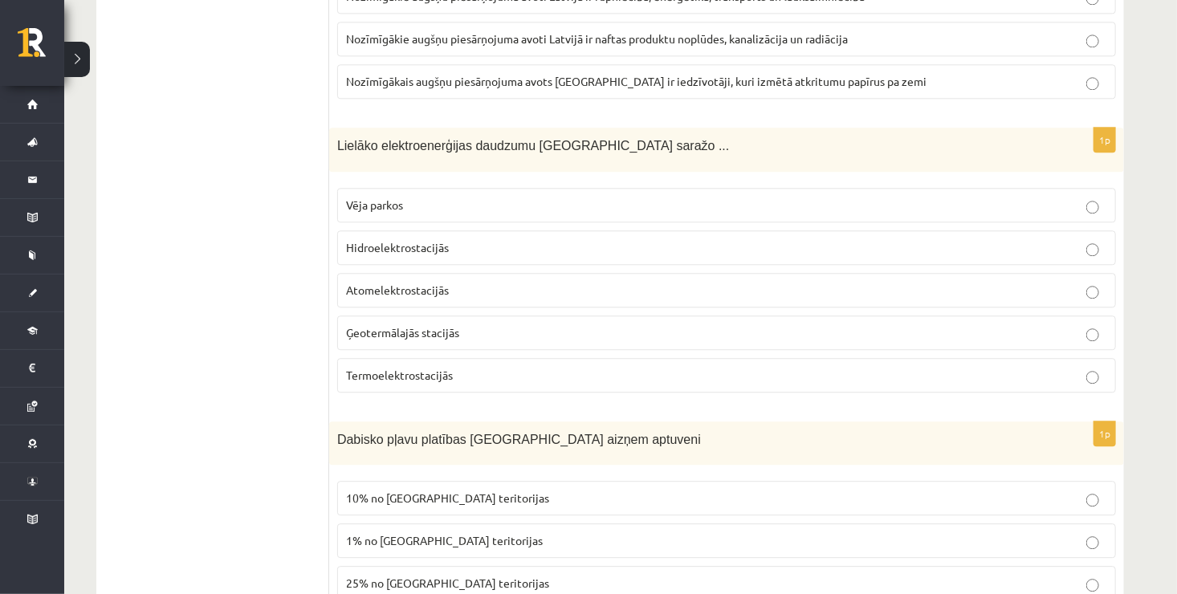
click at [517, 239] on p "Hidroelektrostacijās" at bounding box center [726, 247] width 761 height 17
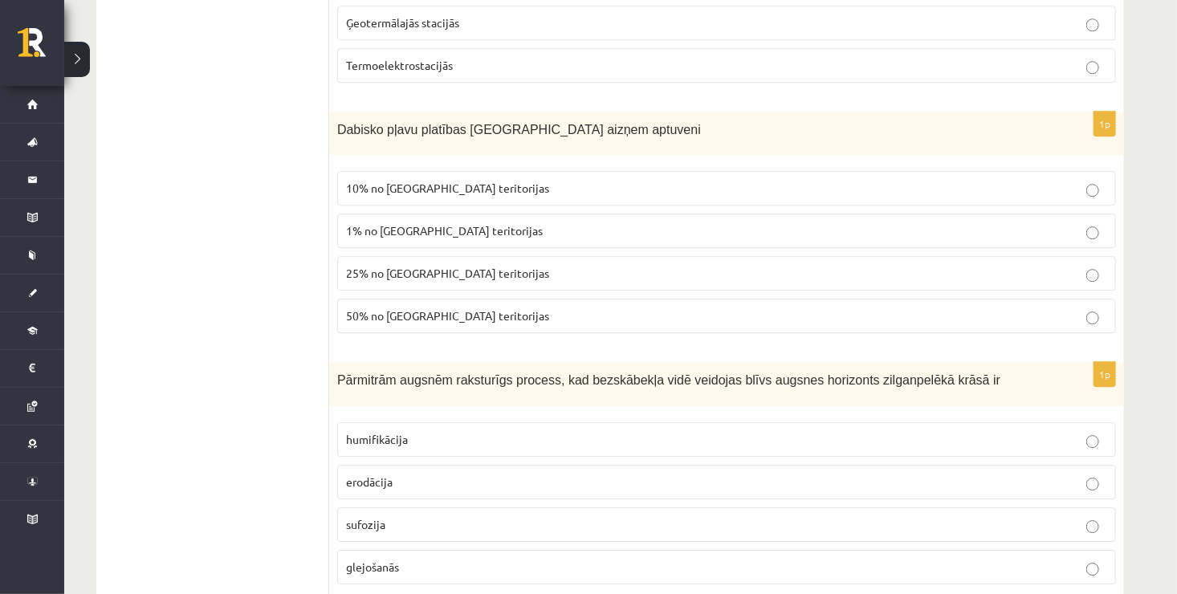
scroll to position [5136, 0]
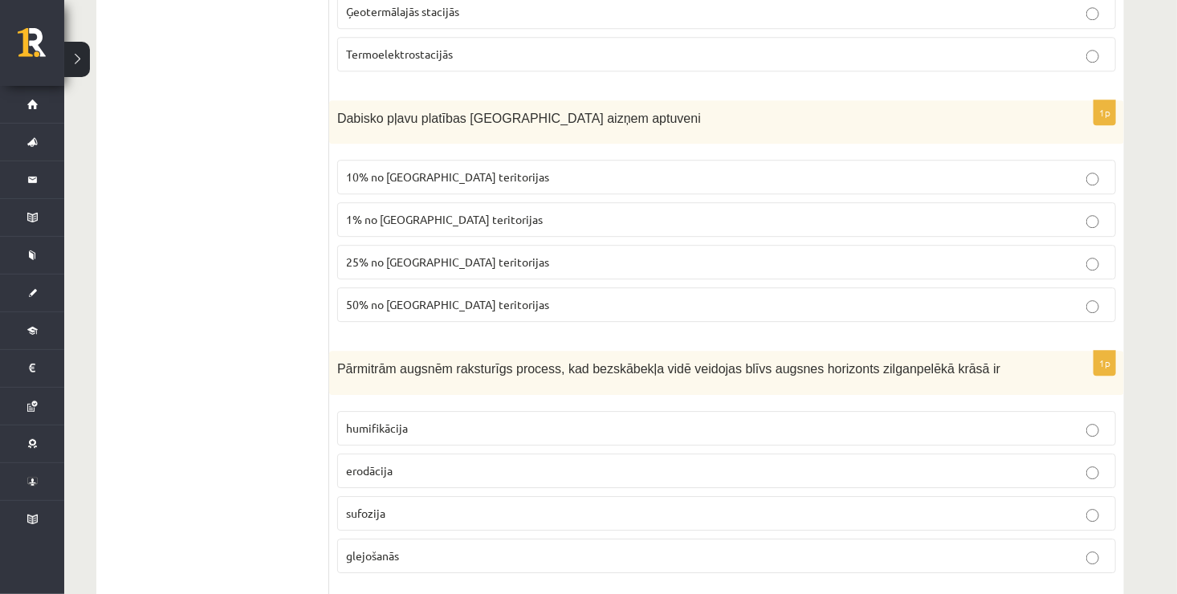
click at [1059, 254] on p "25% no Latvijas teritorijas" at bounding box center [726, 262] width 761 height 17
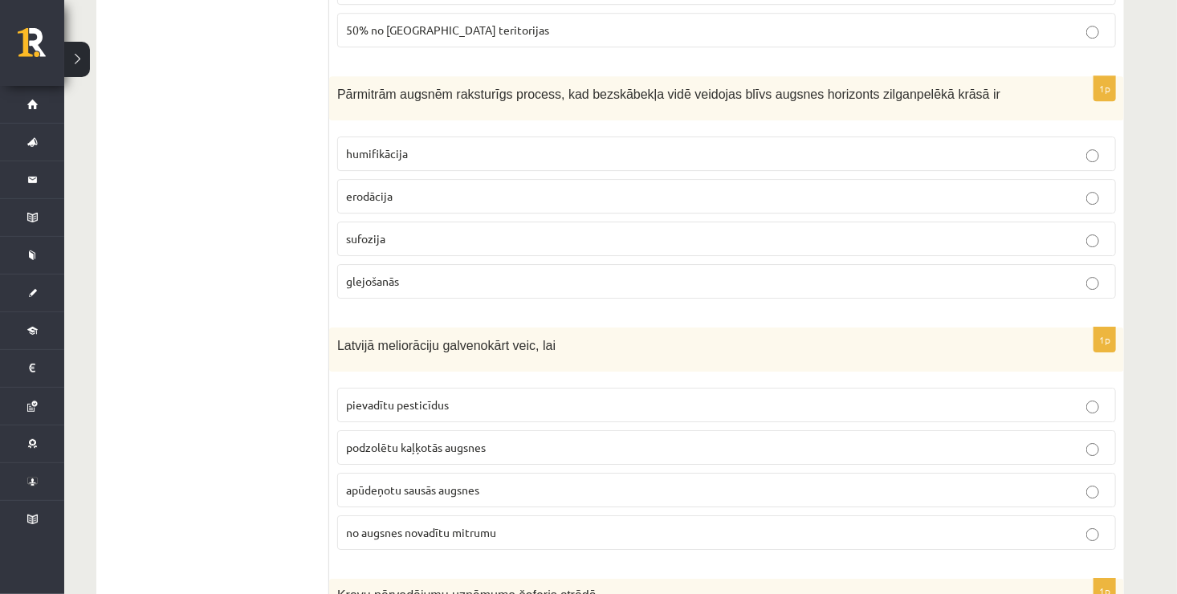
scroll to position [5425, 0]
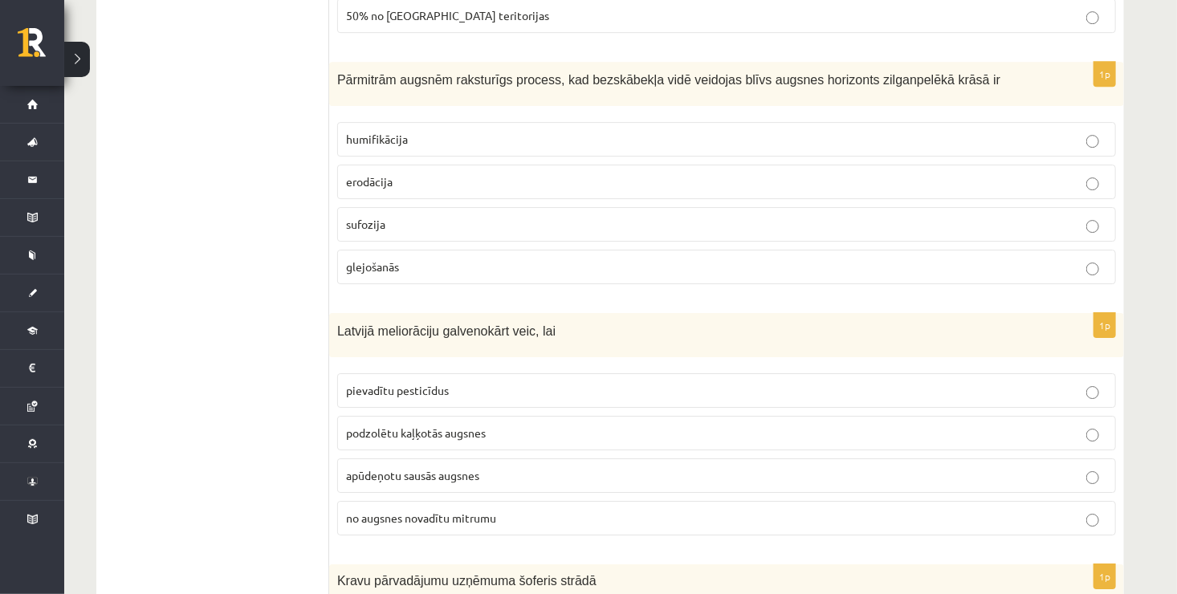
click at [868, 131] on p "humifikācija" at bounding box center [726, 139] width 761 height 17
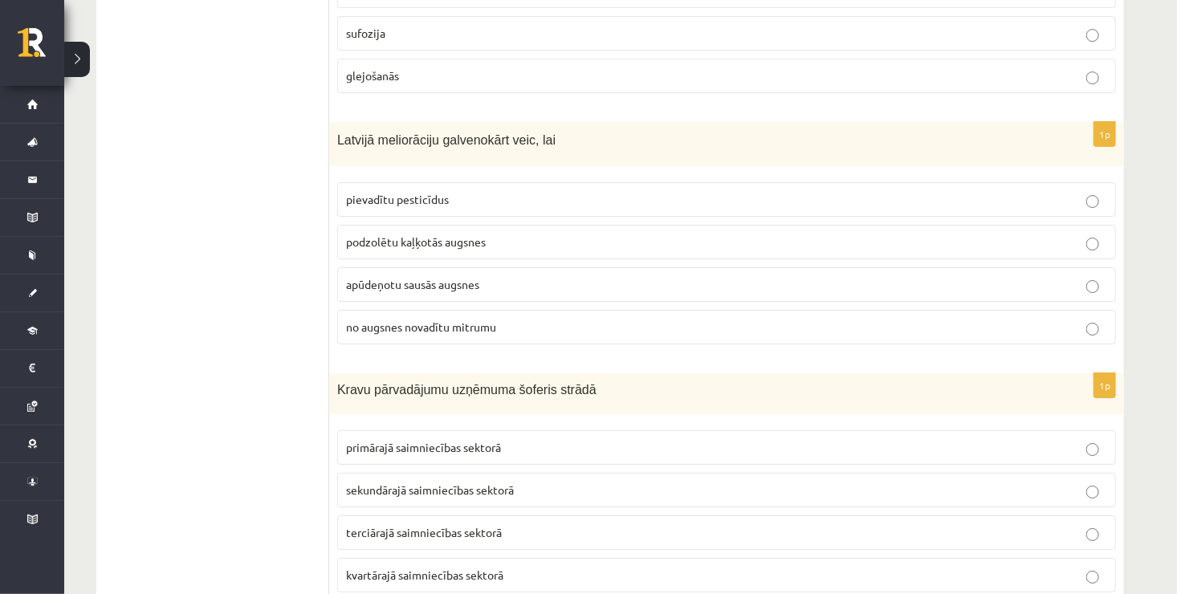
scroll to position [5618, 0]
click at [578, 274] on p "apūdeņotu sausās augsnes" at bounding box center [726, 282] width 761 height 17
click at [871, 295] on fieldset "pievadītu pesticīdus podzolētu kaļķotās augsnes apūdeņotu sausās augsnes no aug…" at bounding box center [726, 260] width 778 height 175
click at [867, 308] on label "no augsnes novadītu mitrumu" at bounding box center [726, 325] width 778 height 35
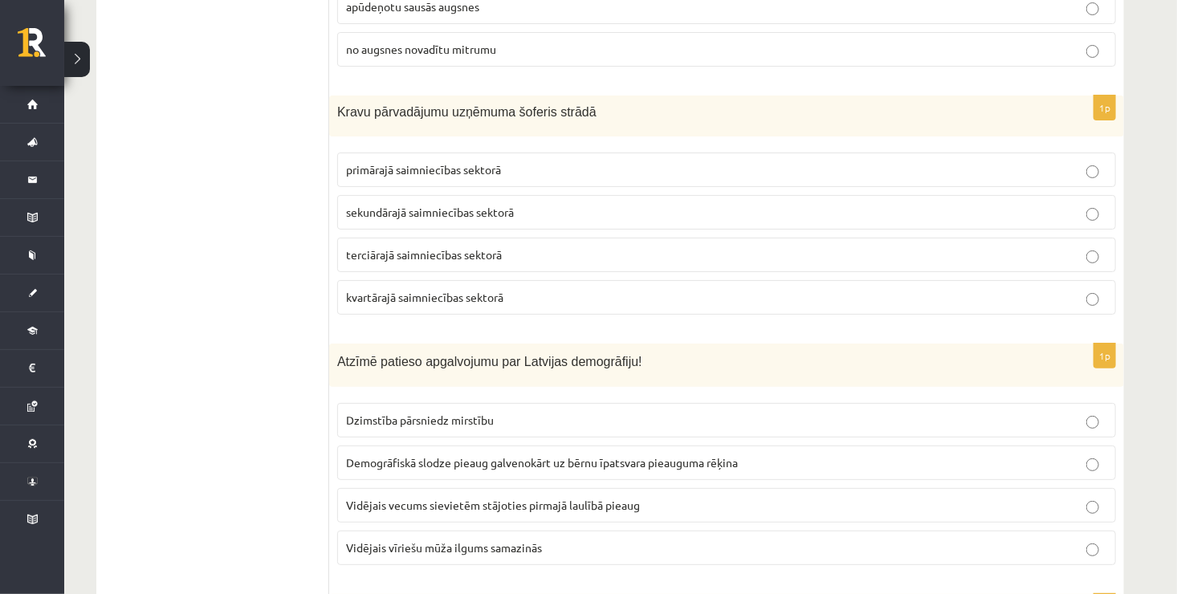
scroll to position [5907, 0]
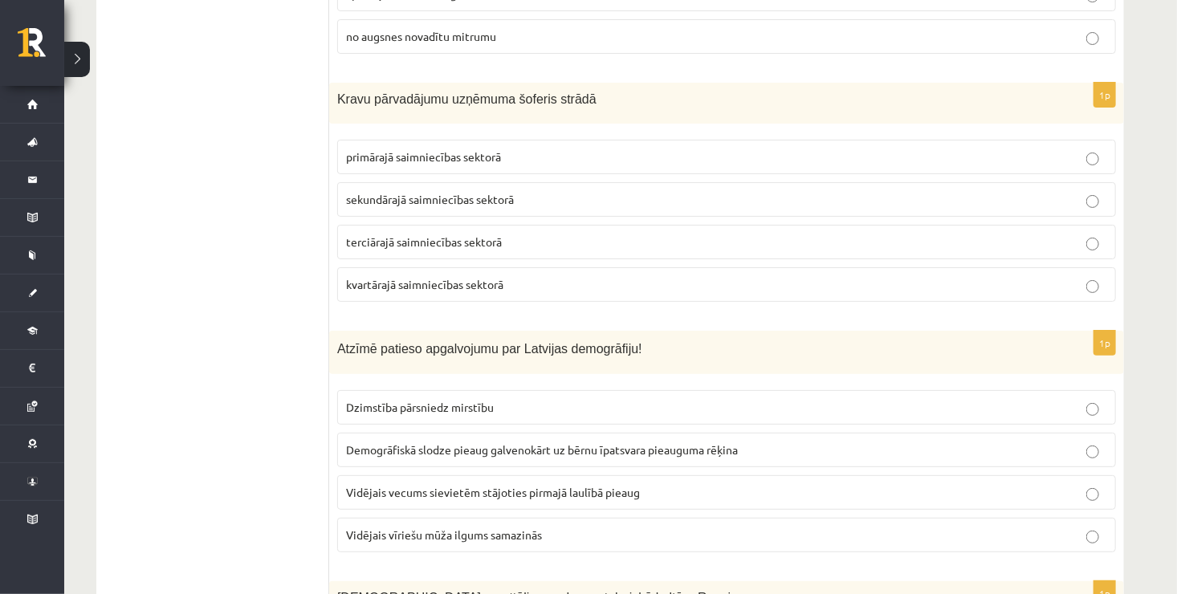
click at [941, 234] on p "terciārajā saimniecības sektorā" at bounding box center [726, 242] width 761 height 17
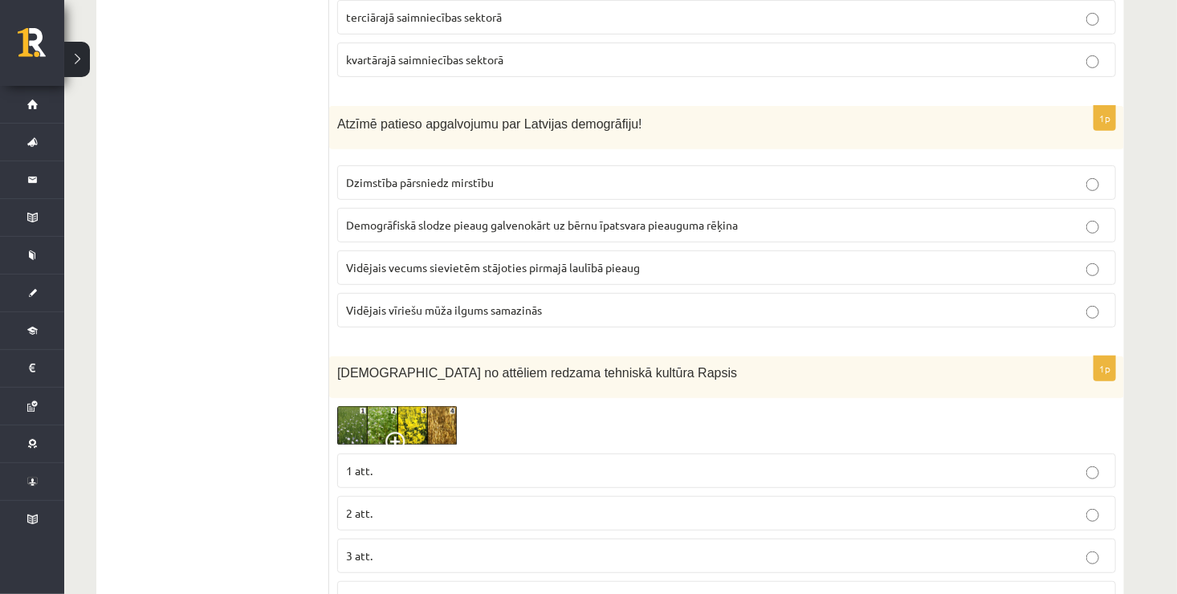
scroll to position [6163, 0]
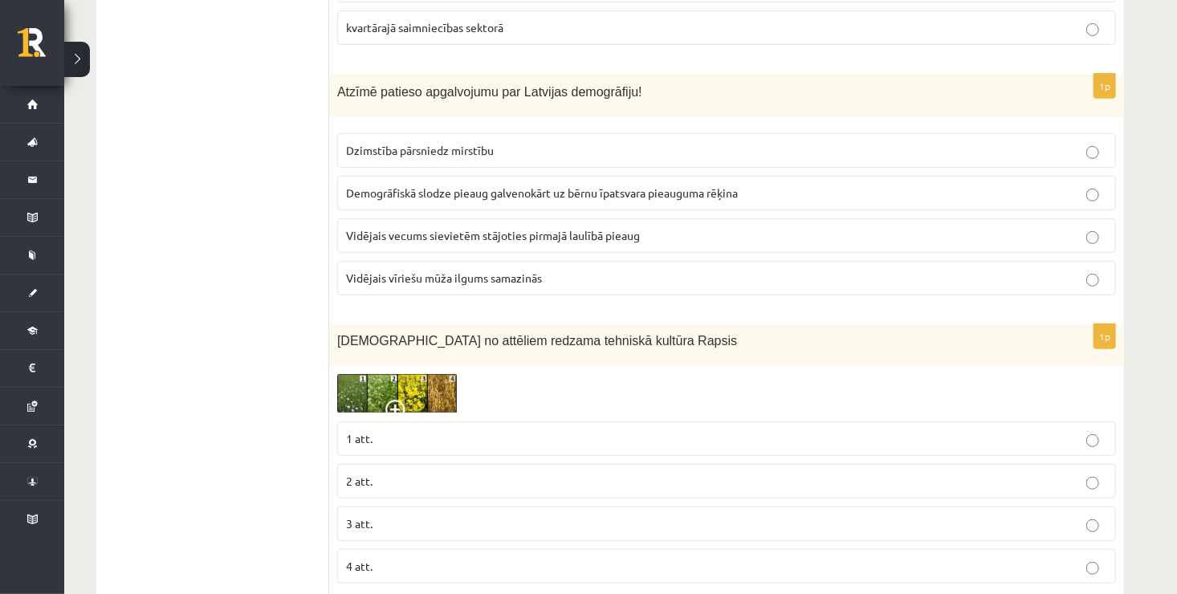
click at [696, 185] on span "Demogrāfiskā slodze pieaug galvenokārt uz bērnu īpatsvara pieauguma rēķina" at bounding box center [542, 192] width 392 height 14
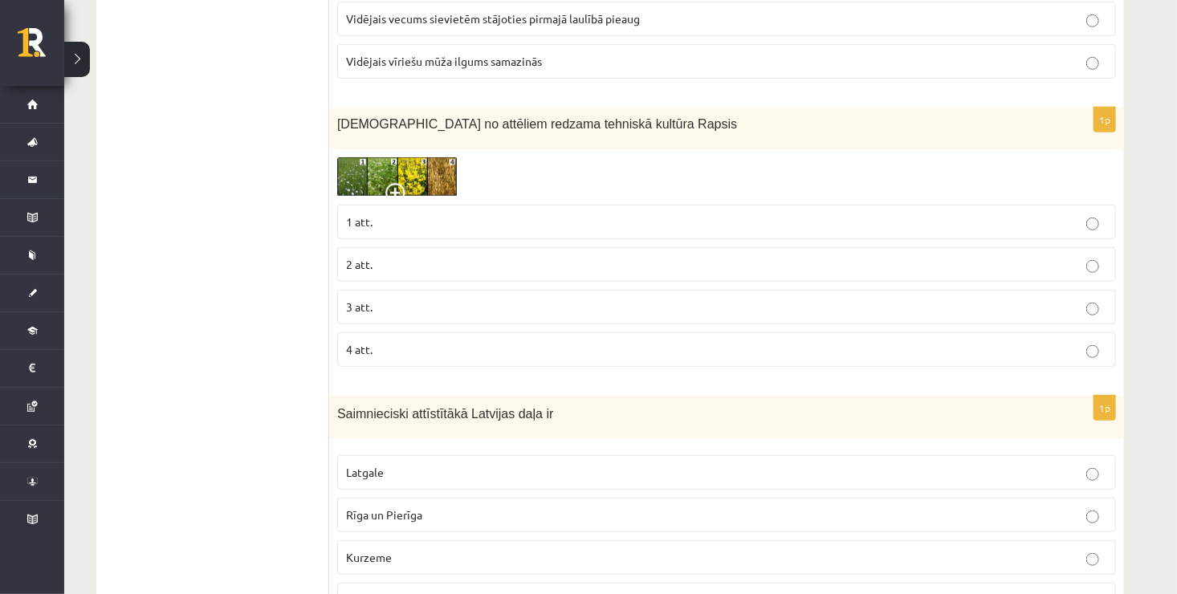
scroll to position [6388, 0]
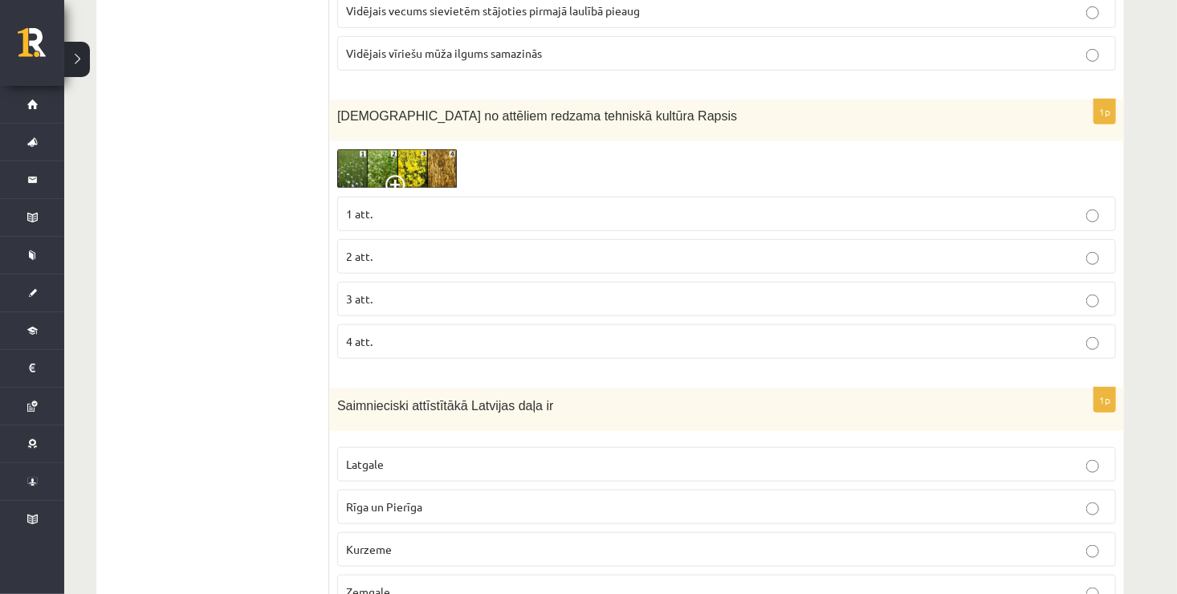
click at [814, 282] on label "3 att." at bounding box center [726, 299] width 778 height 35
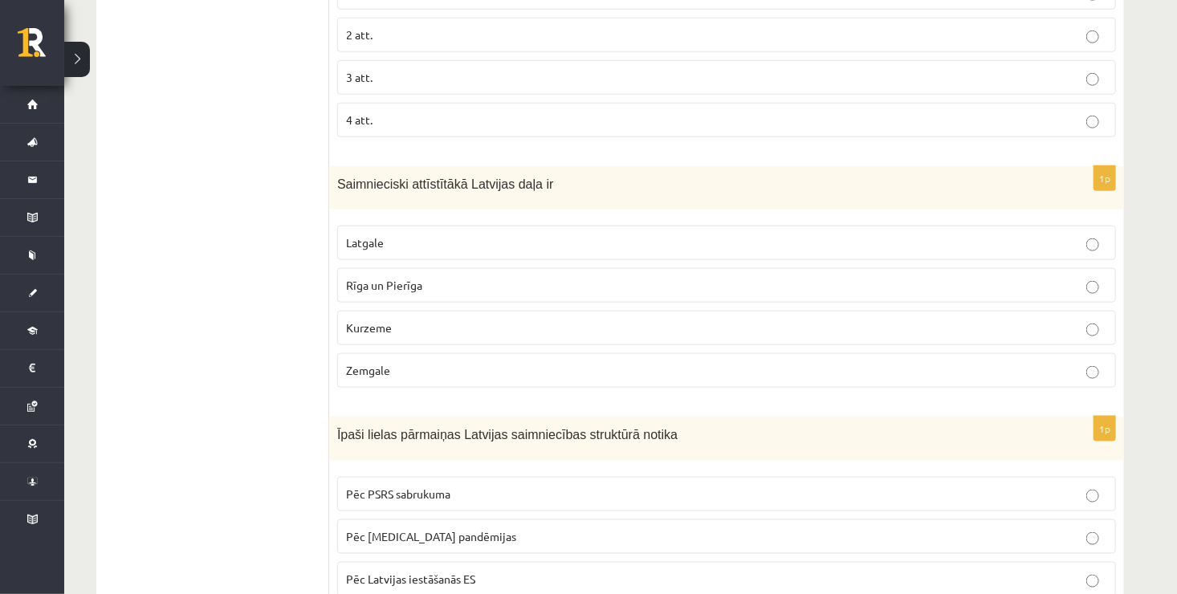
scroll to position [6613, 0]
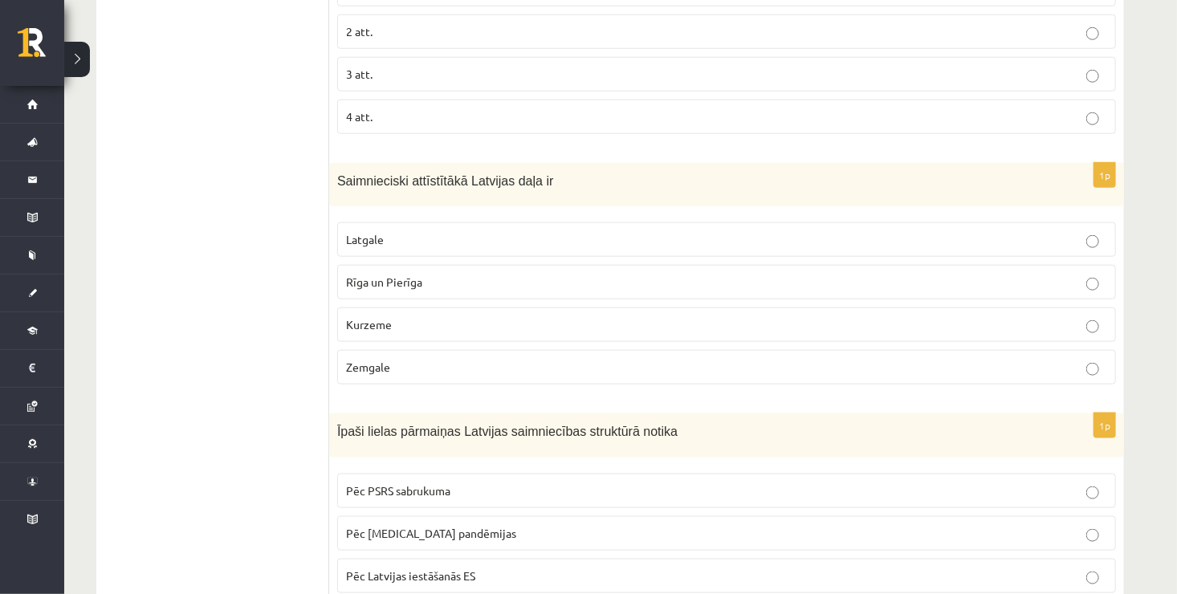
click at [975, 359] on p "Zemgale" at bounding box center [726, 367] width 761 height 17
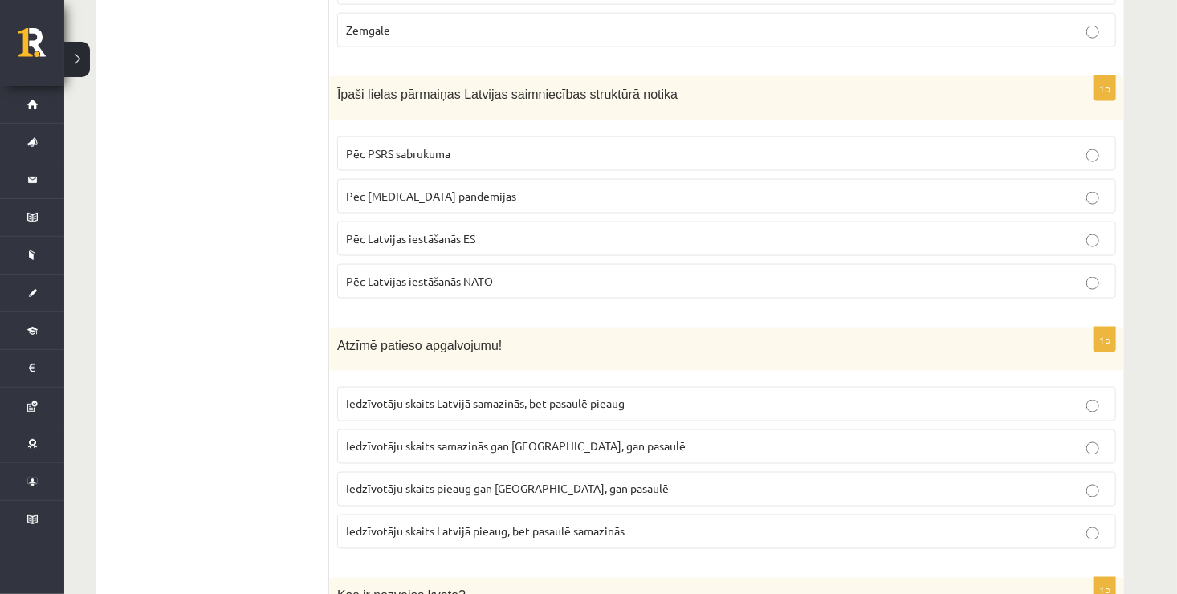
scroll to position [6966, 0]
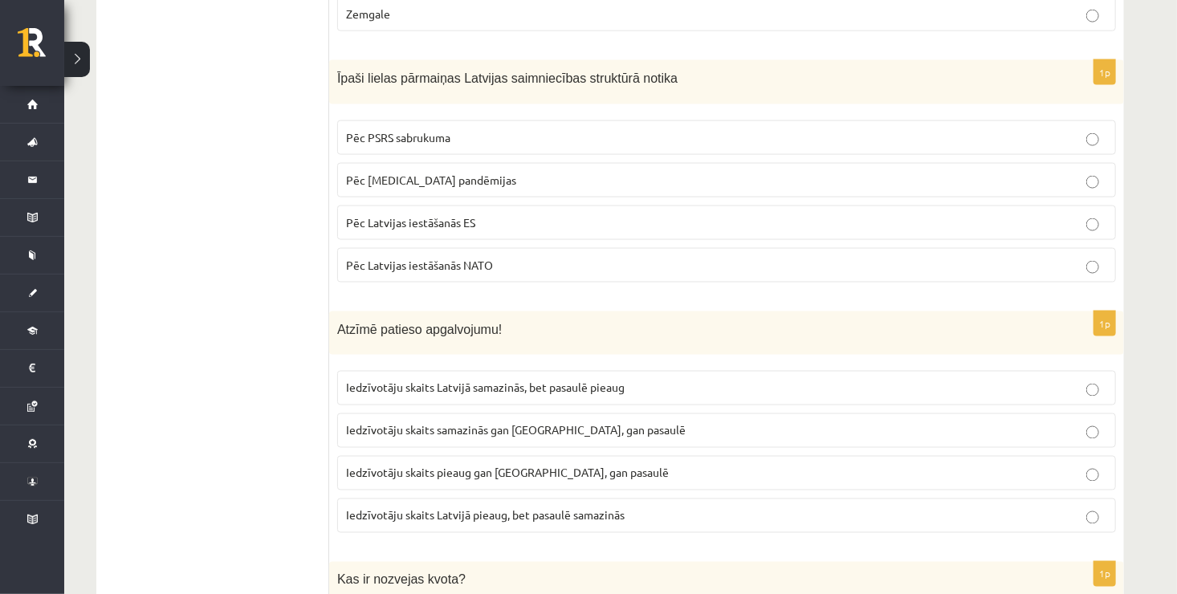
click at [965, 172] on p "Pēc covid 19 pandēmijas" at bounding box center [726, 180] width 761 height 17
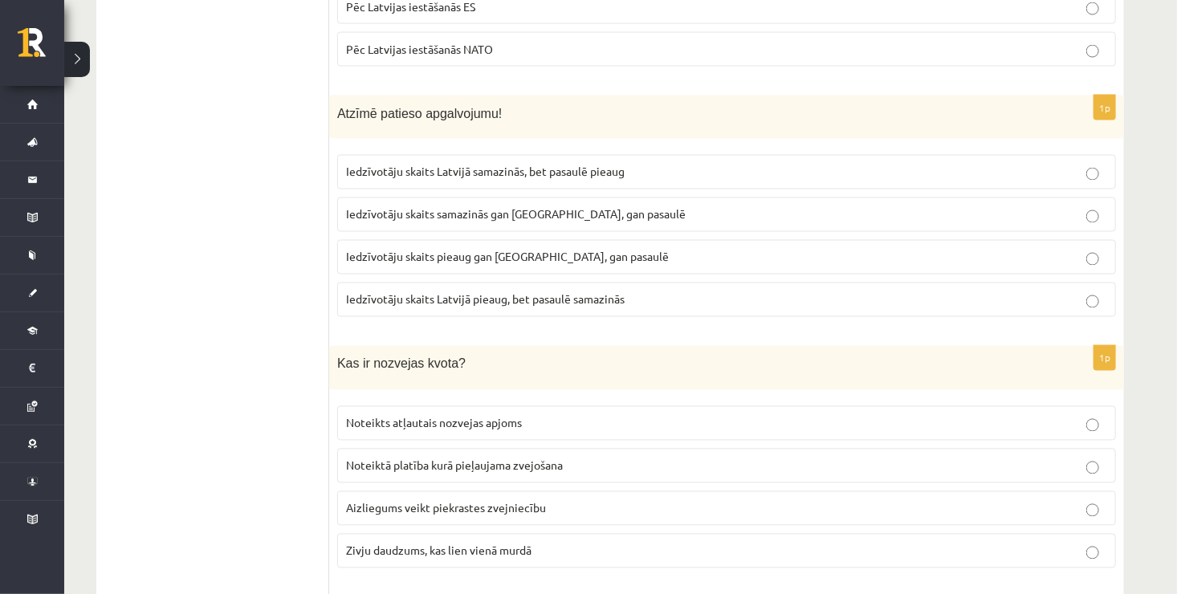
scroll to position [7191, 0]
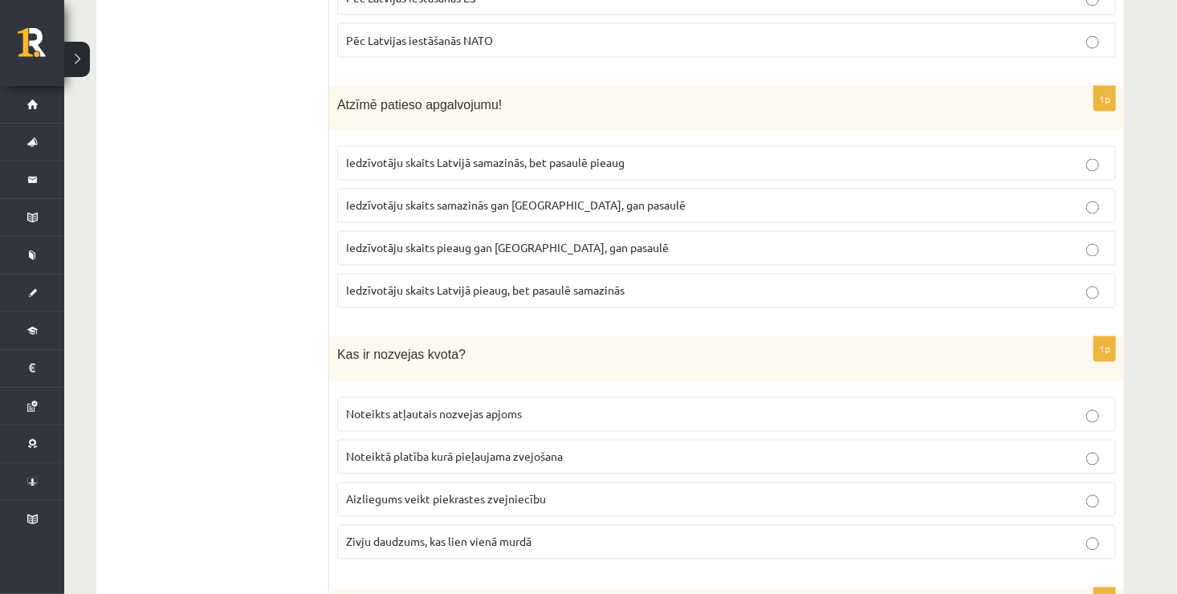
click at [880, 197] on p "Iedzīvotāju skaits samazinās gan Latvijā, gan pasaulē" at bounding box center [726, 205] width 761 height 17
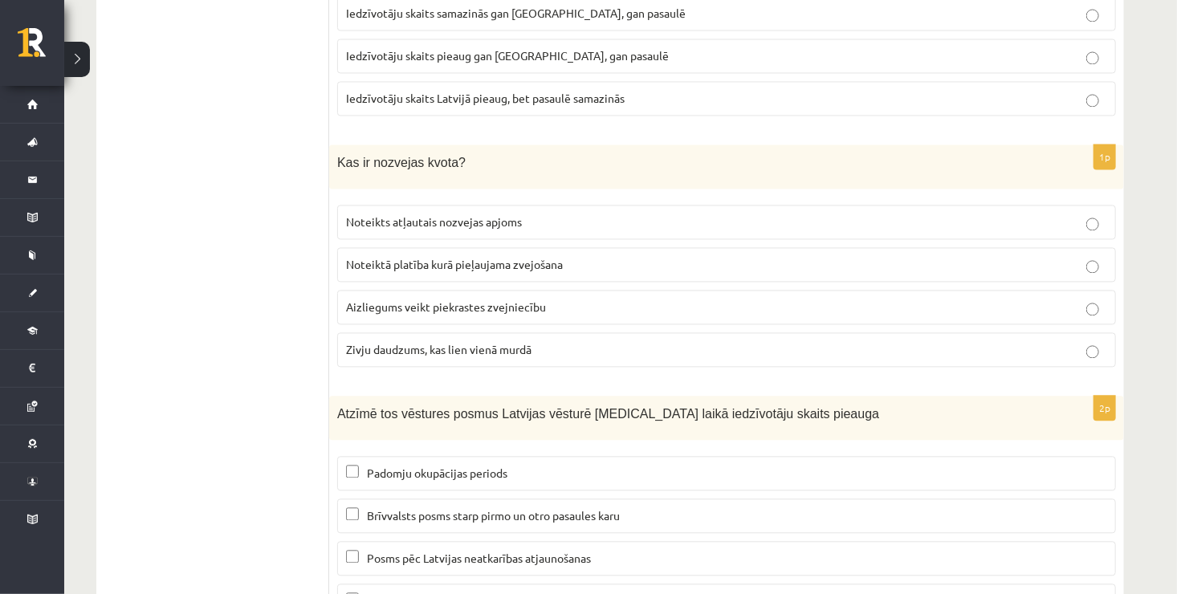
scroll to position [7407, 0]
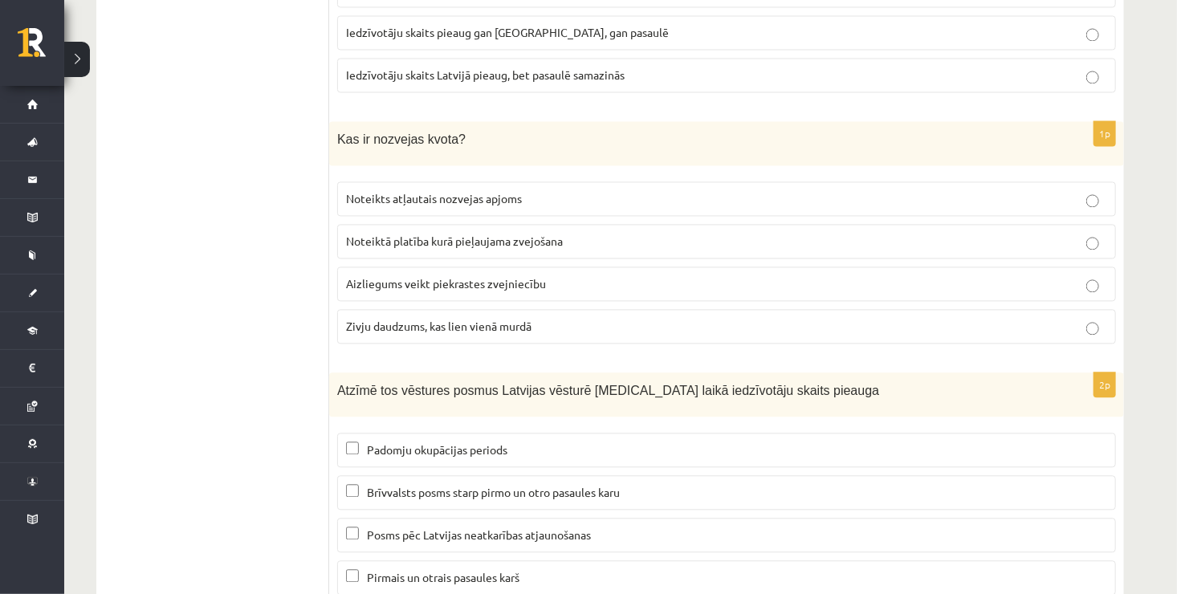
click at [677, 275] on p "Aizliegums veikt piekrastes zvejniecību" at bounding box center [726, 283] width 761 height 17
click at [518, 527] on span "Posms pēc Latvijas neatkarības atjaunošanas" at bounding box center [479, 534] width 224 height 14
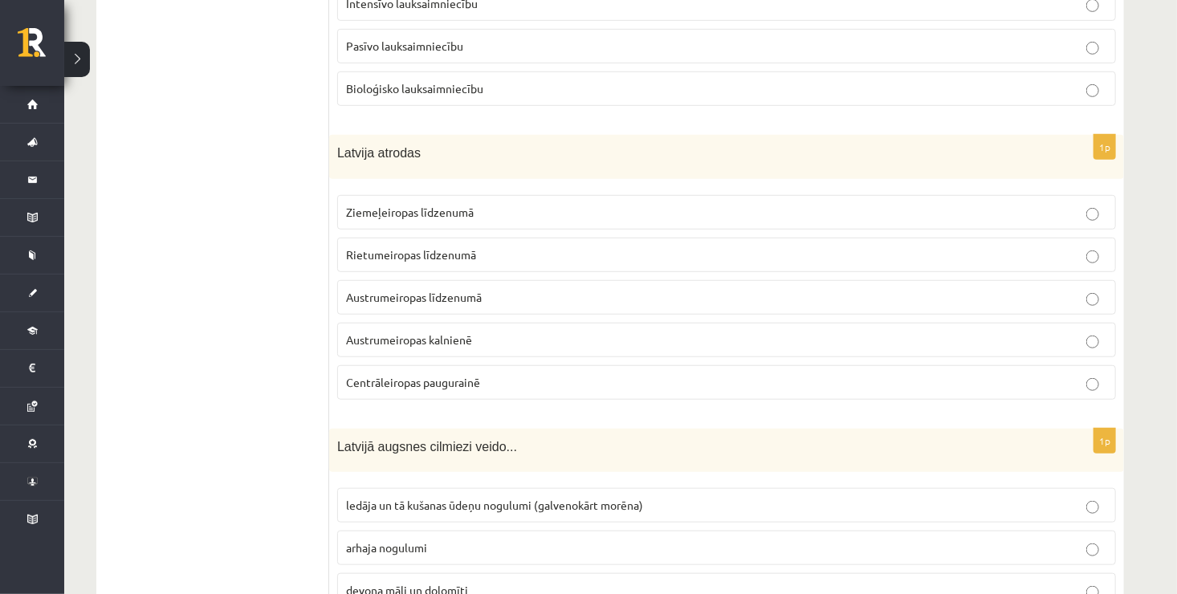
scroll to position [470, 0]
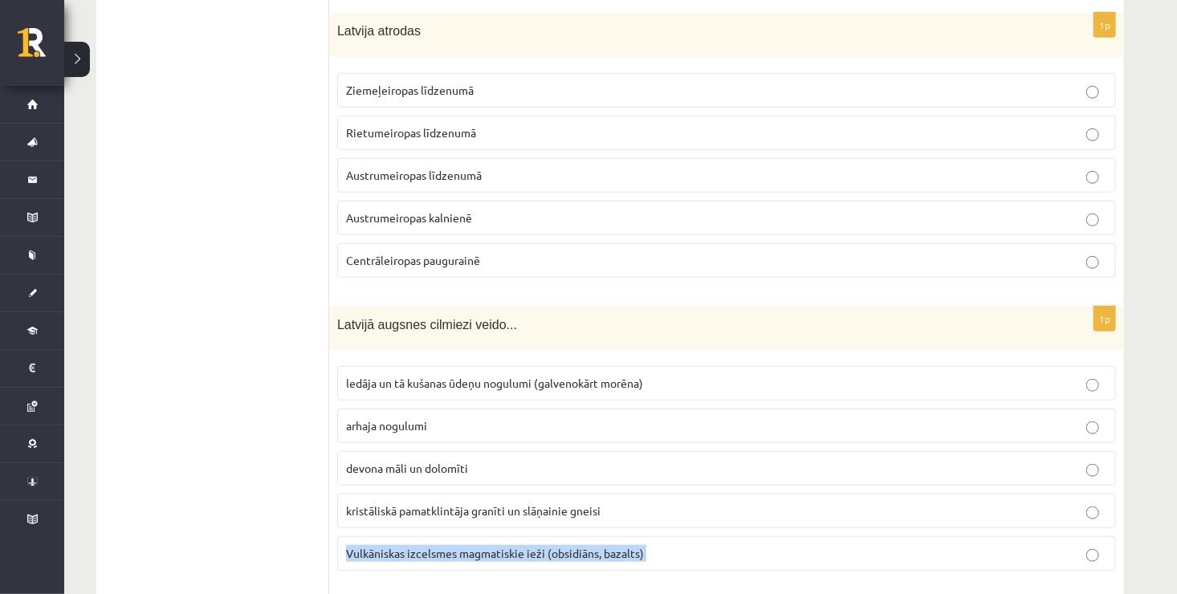
drag, startPoint x: 1176, startPoint y: 572, endPoint x: 1185, endPoint y: 586, distance: 16.7
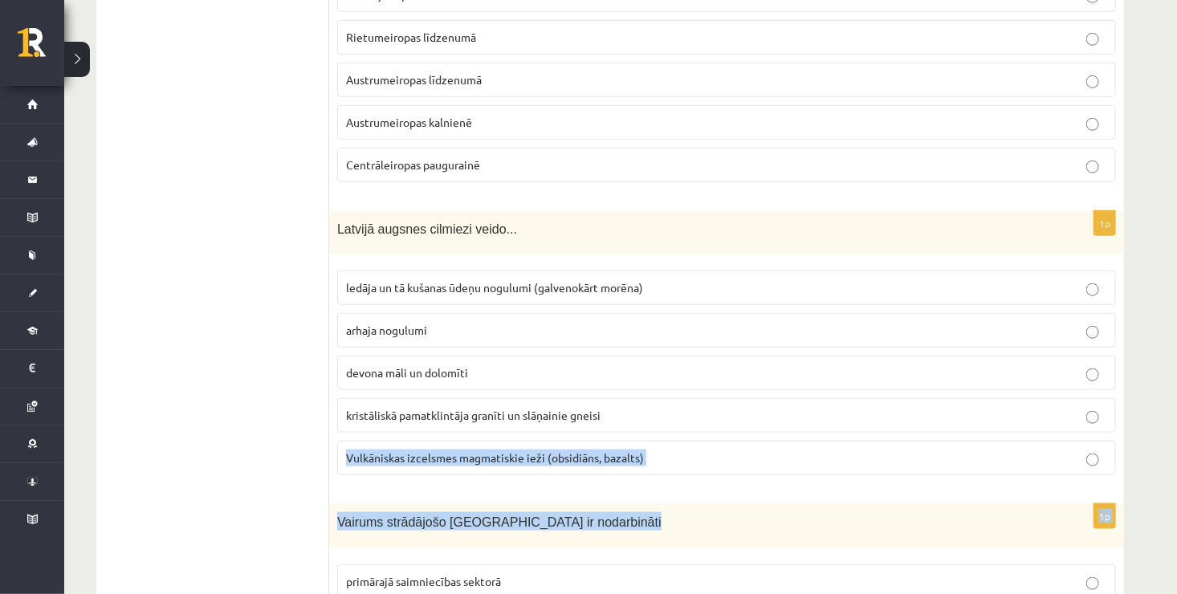
scroll to position [661, 0]
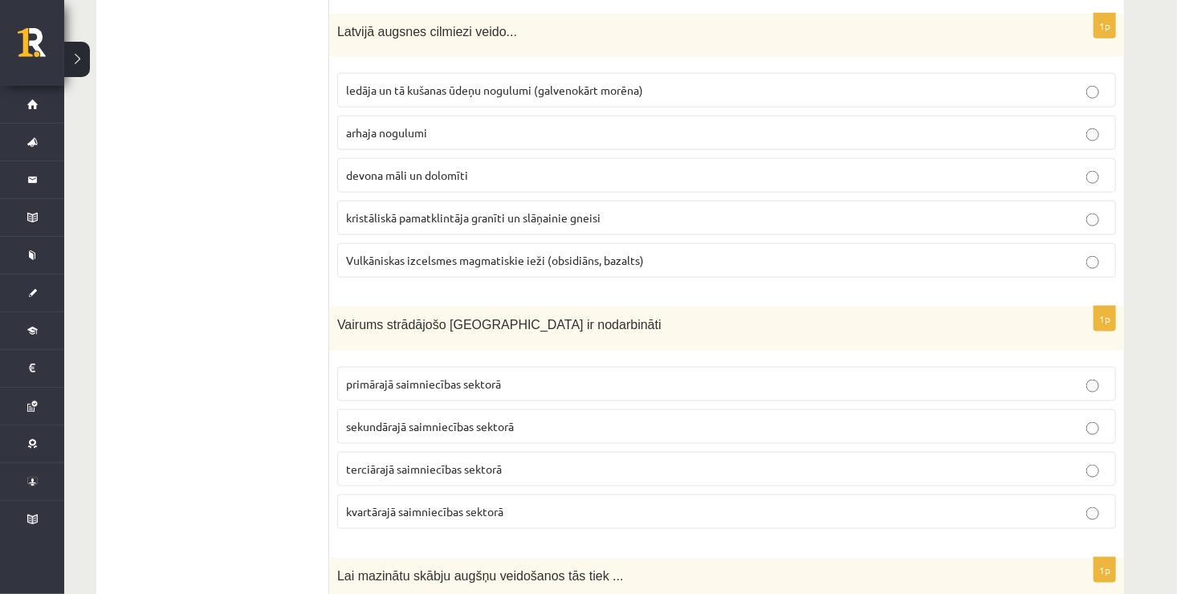
scroll to position [906, 0]
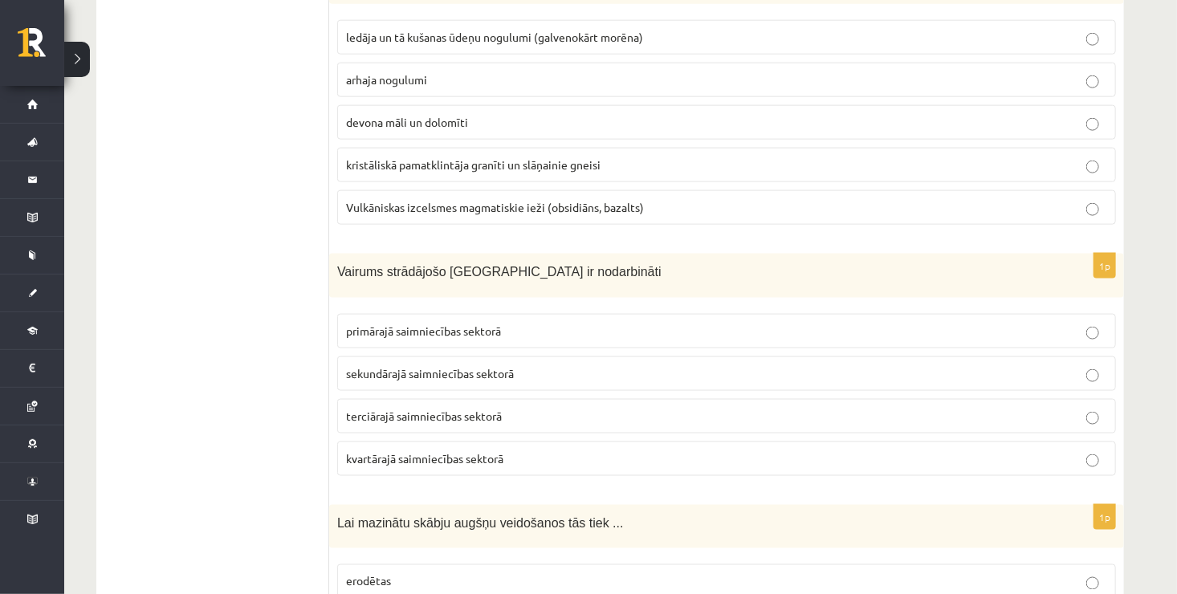
click at [731, 323] on p "primārajā saimniecības sektorā" at bounding box center [726, 331] width 761 height 17
click at [720, 408] on p "terciārajā saimniecības sektorā" at bounding box center [726, 416] width 761 height 17
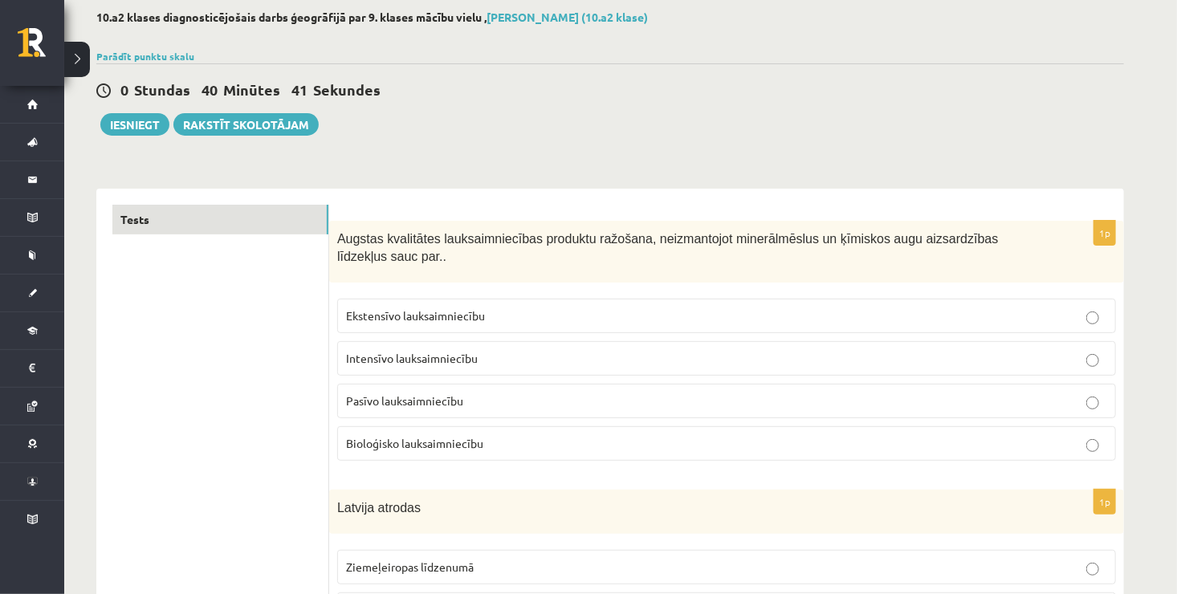
scroll to position [83, 0]
click at [142, 120] on button "Iesniegt" at bounding box center [134, 125] width 69 height 22
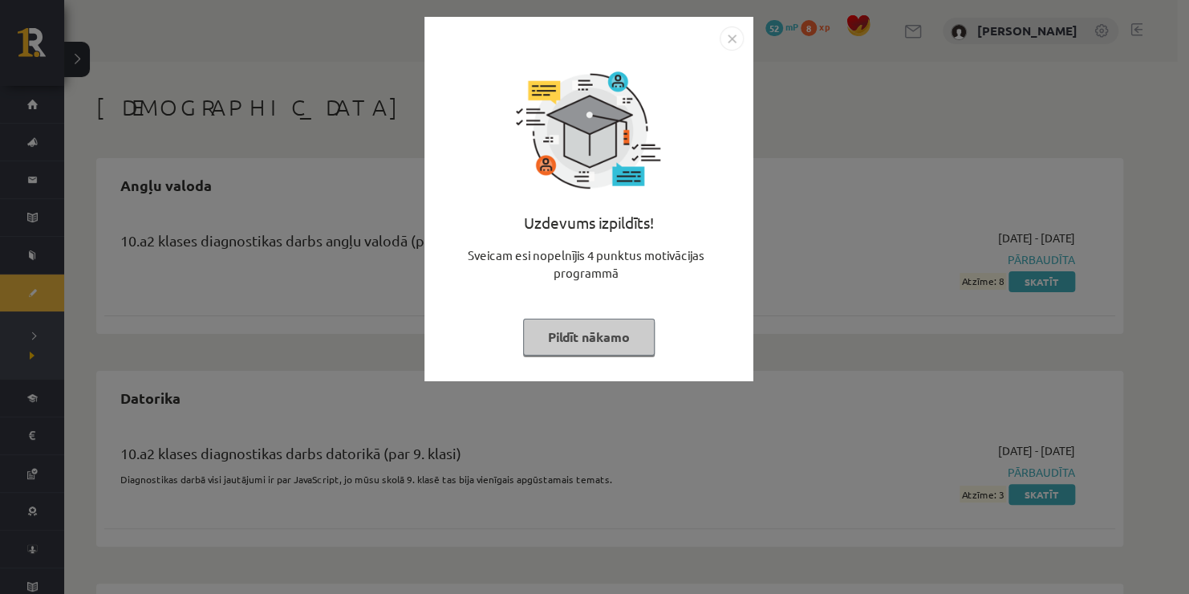
click at [736, 42] on img "Close" at bounding box center [732, 38] width 24 height 24
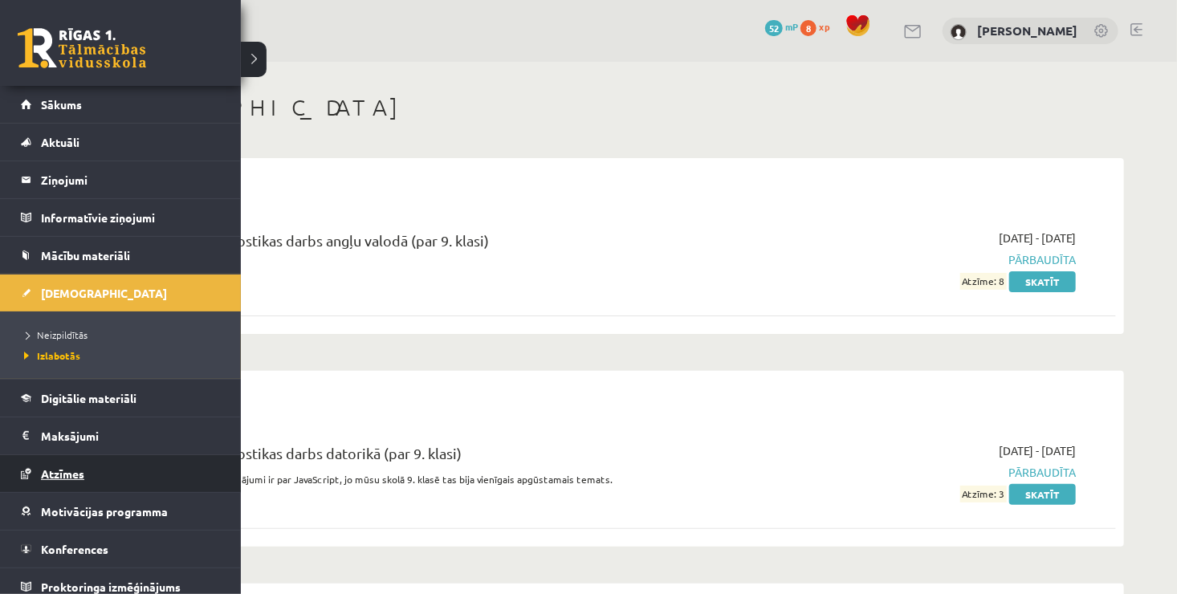
click at [44, 472] on span "Atzīmes" at bounding box center [62, 473] width 43 height 14
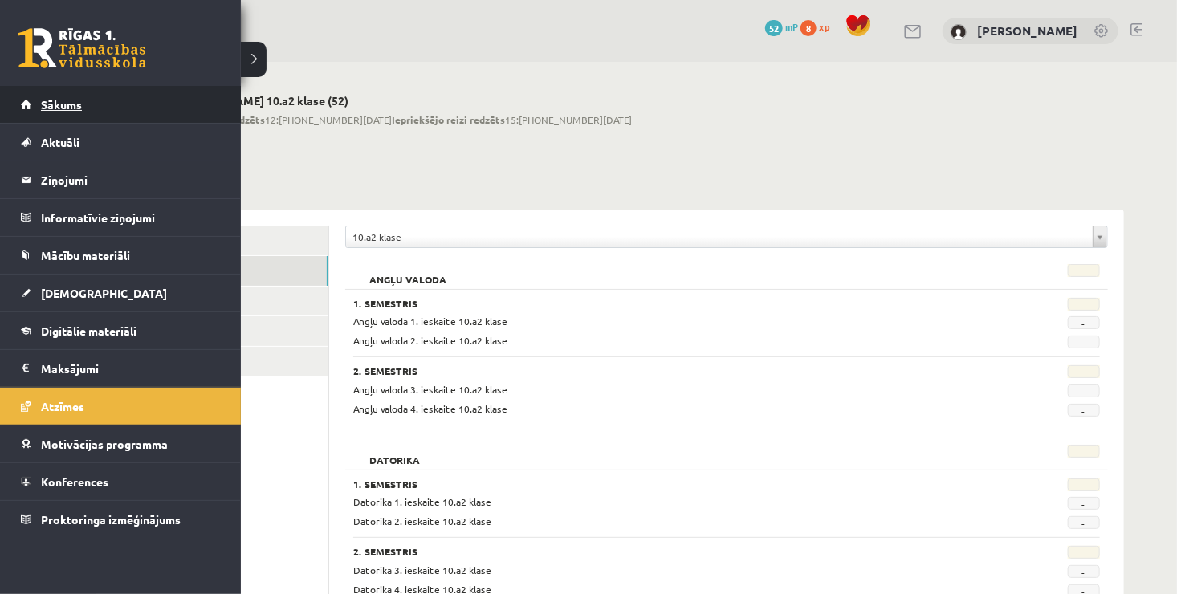
click at [117, 111] on link "Sākums" at bounding box center [121, 104] width 200 height 37
